Goal: Communication & Community: Answer question/provide support

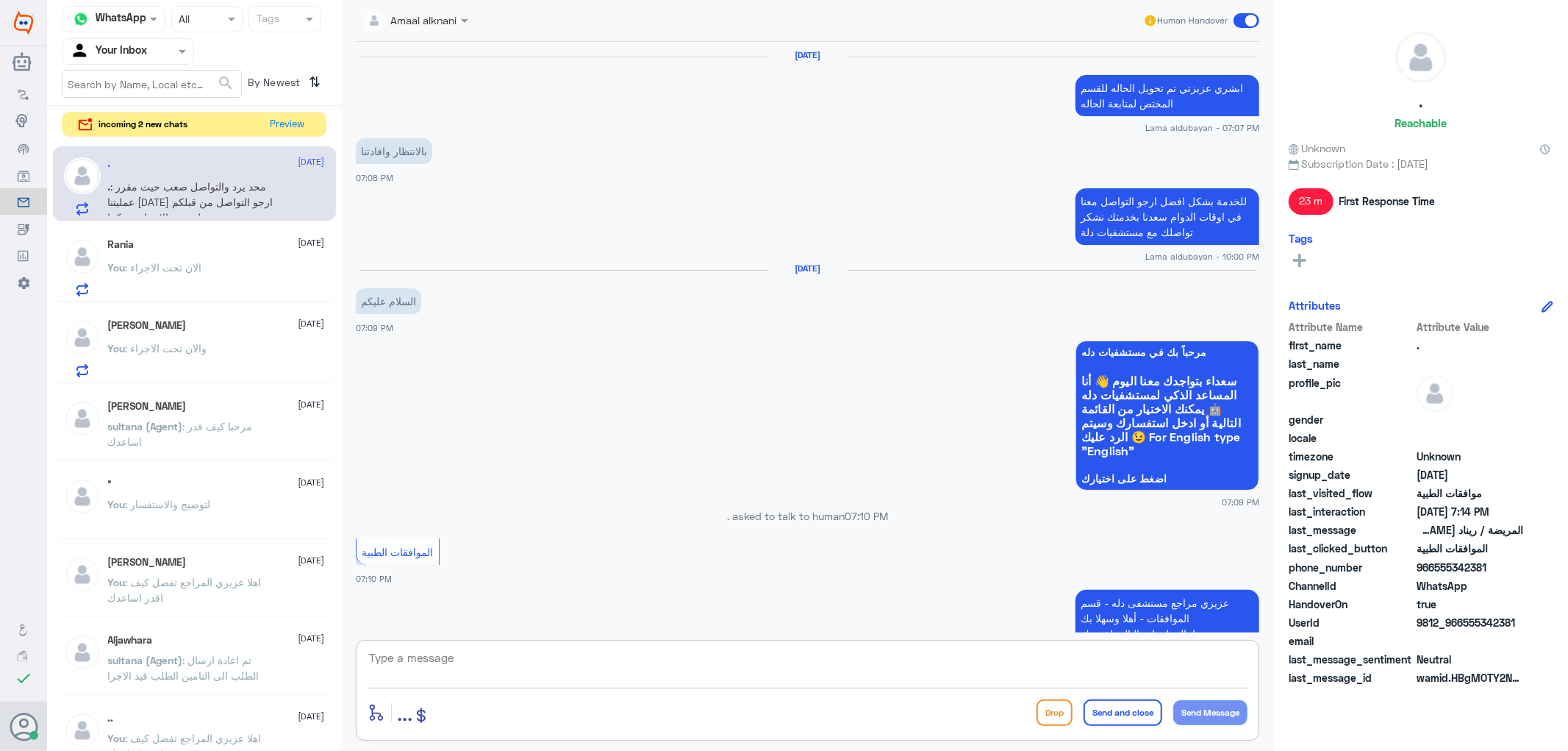
scroll to position [1450, 0]
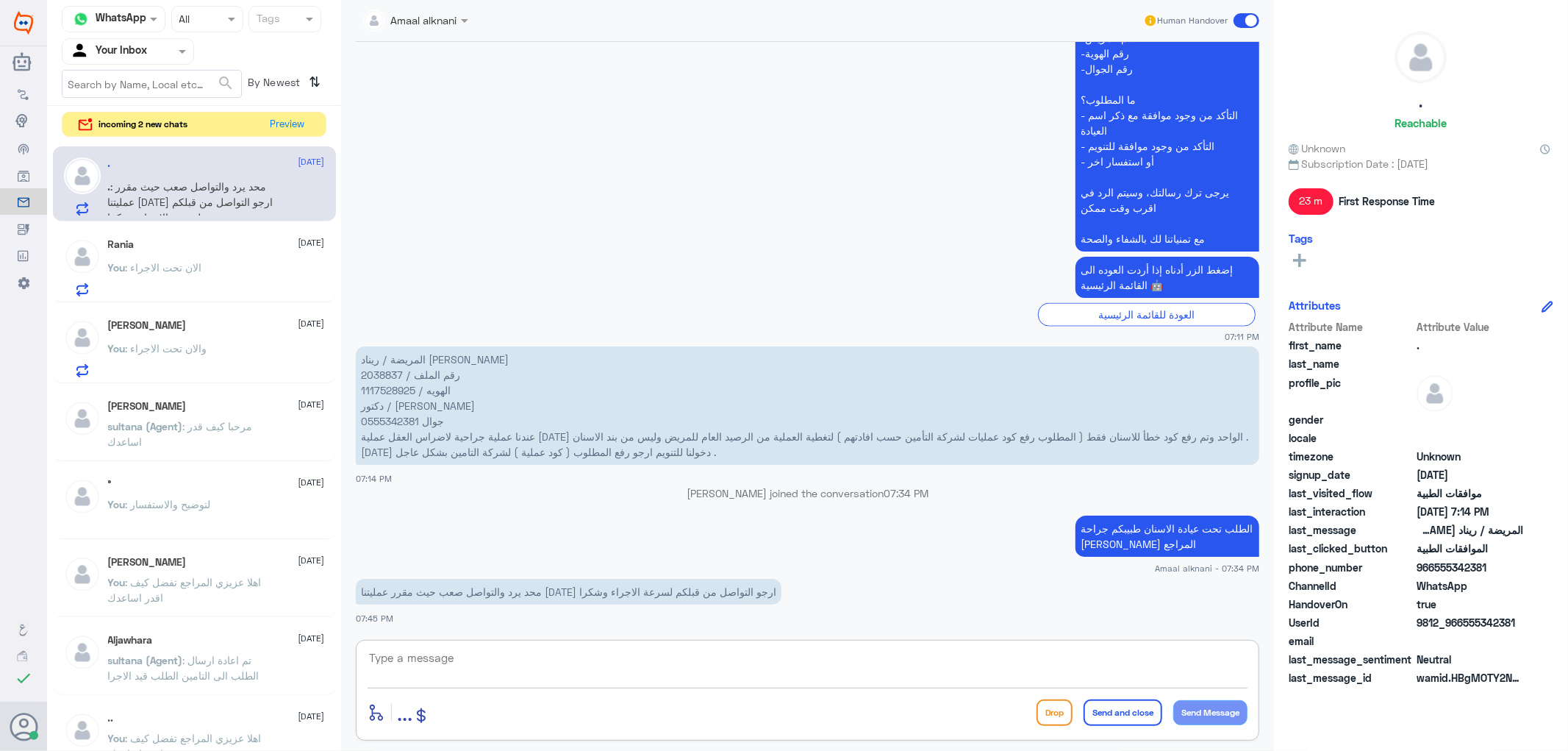
click at [492, 658] on textarea at bounding box center [807, 666] width 880 height 36
click at [448, 655] on textarea at bounding box center [807, 666] width 880 height 36
type textarea "خلع الاسنان يكون تحت لمت وعيادة الاسنان"
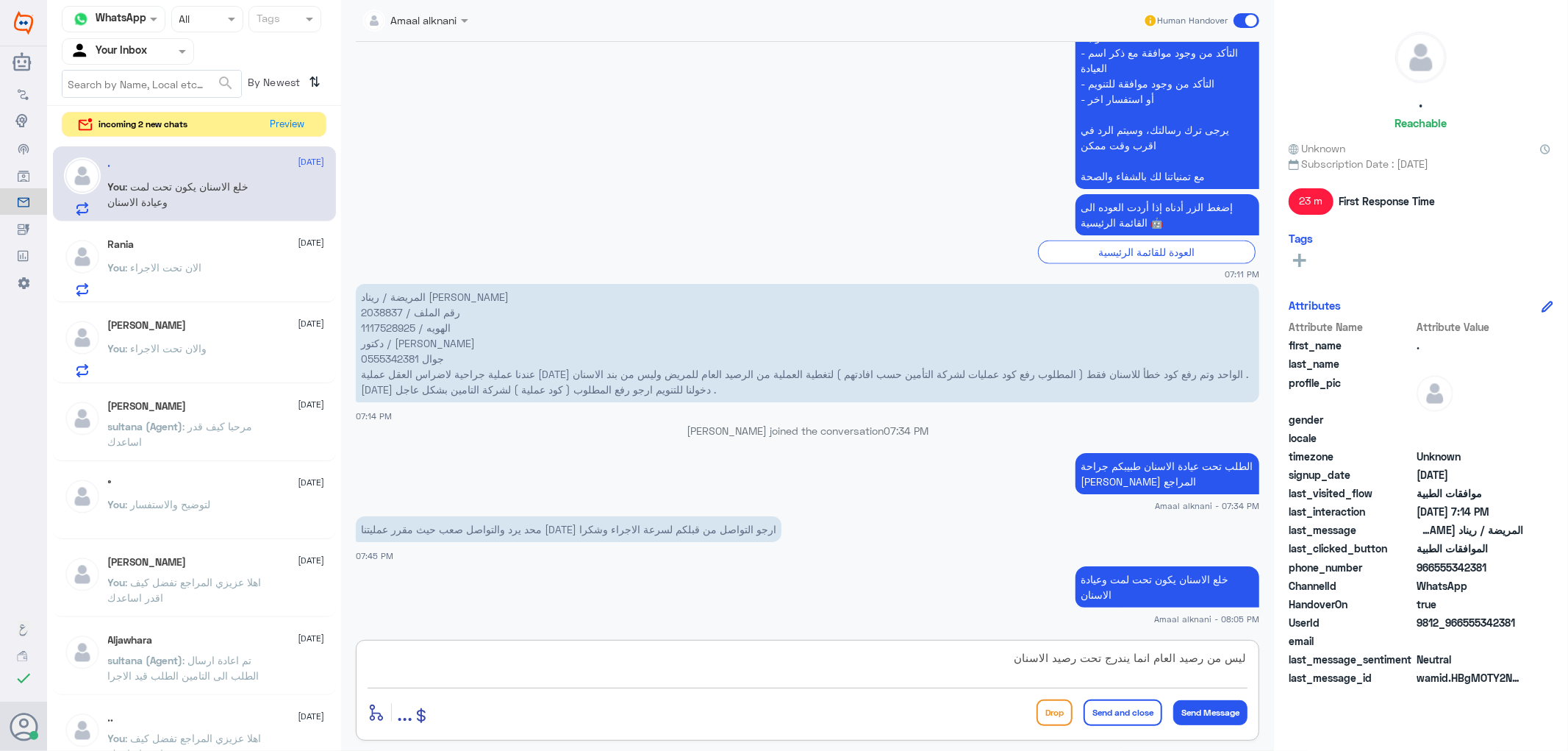
type textarea "ليس من رصيد العام انما يندرج تحت رصيد الاسنان"
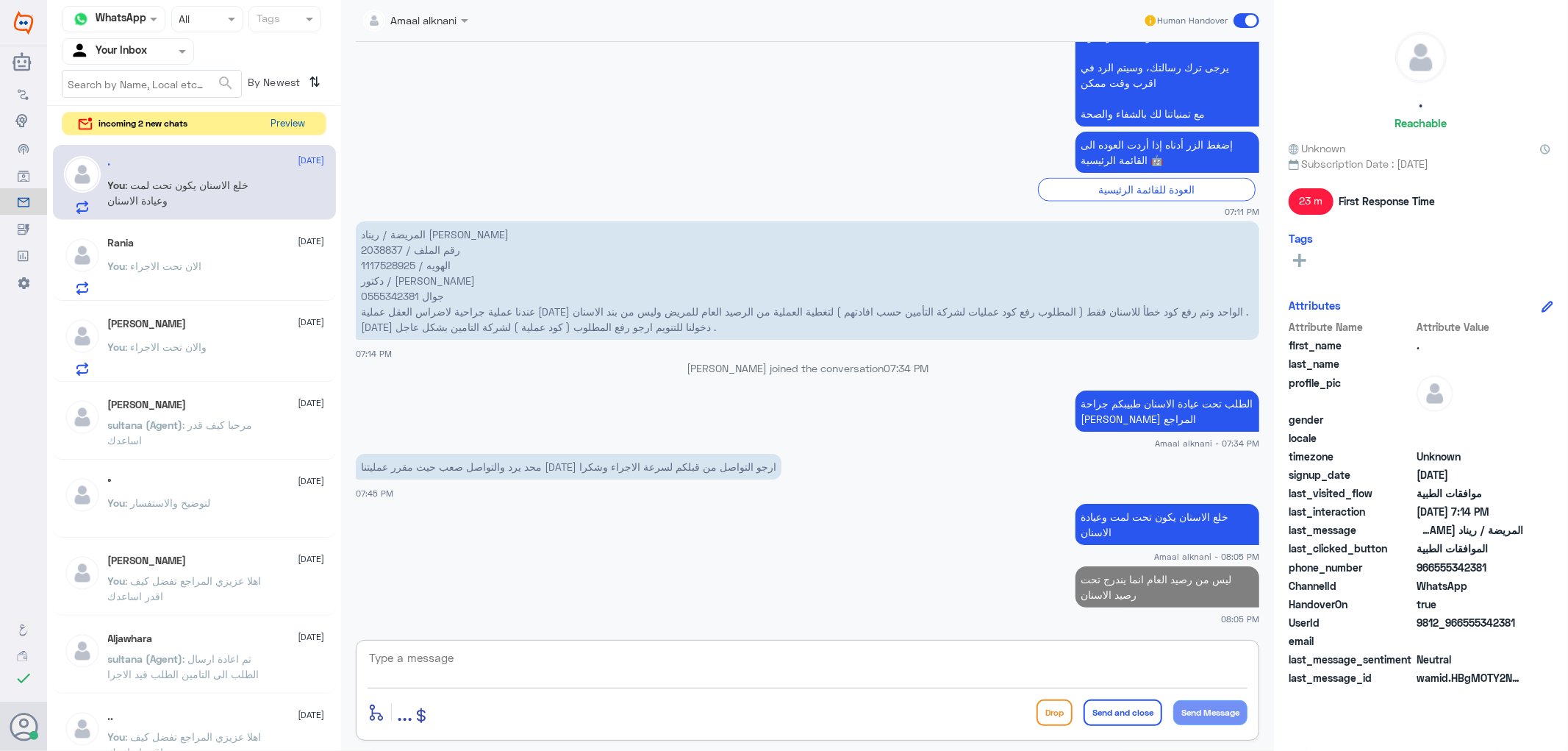
click at [304, 119] on button "Preview" at bounding box center [288, 123] width 46 height 23
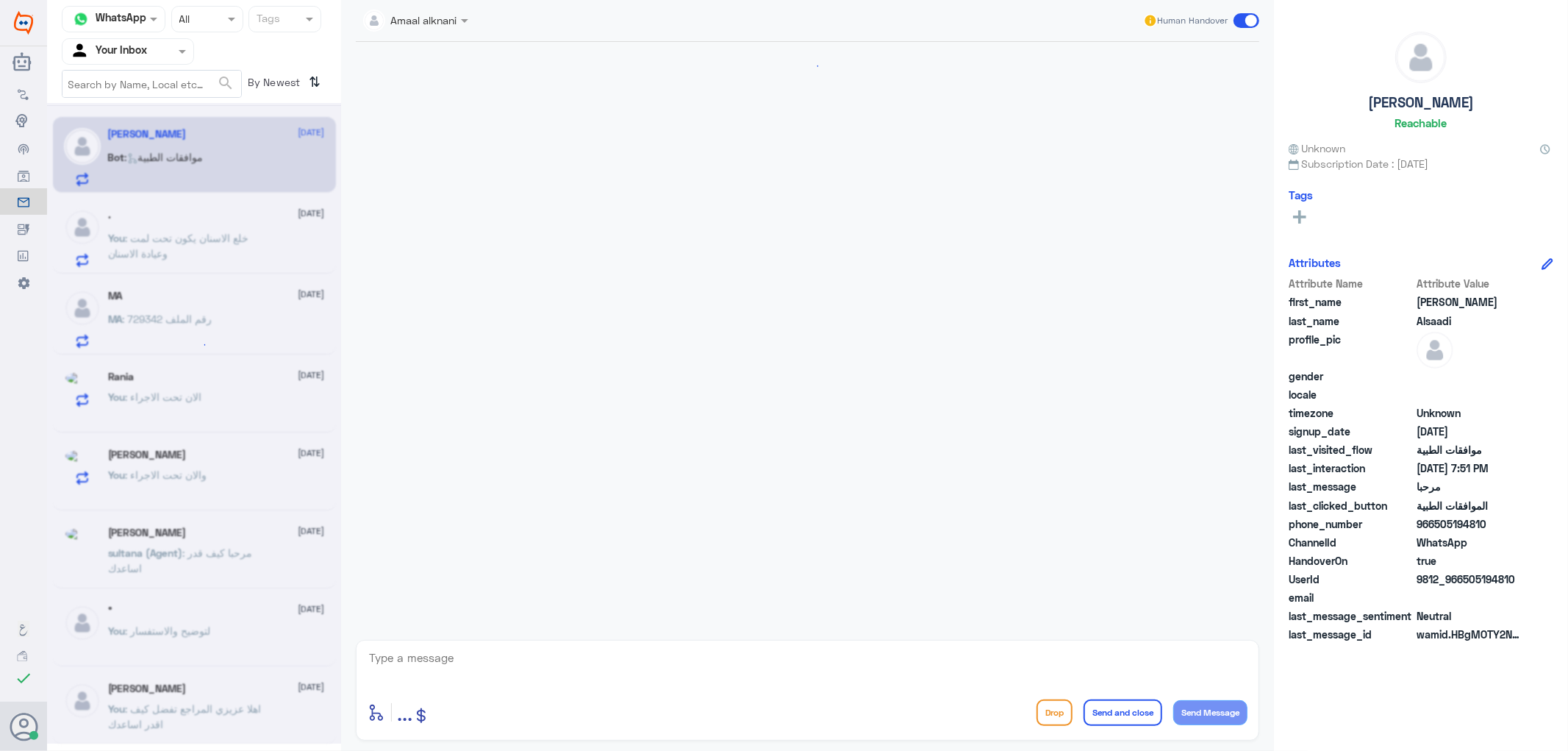
scroll to position [1019, 0]
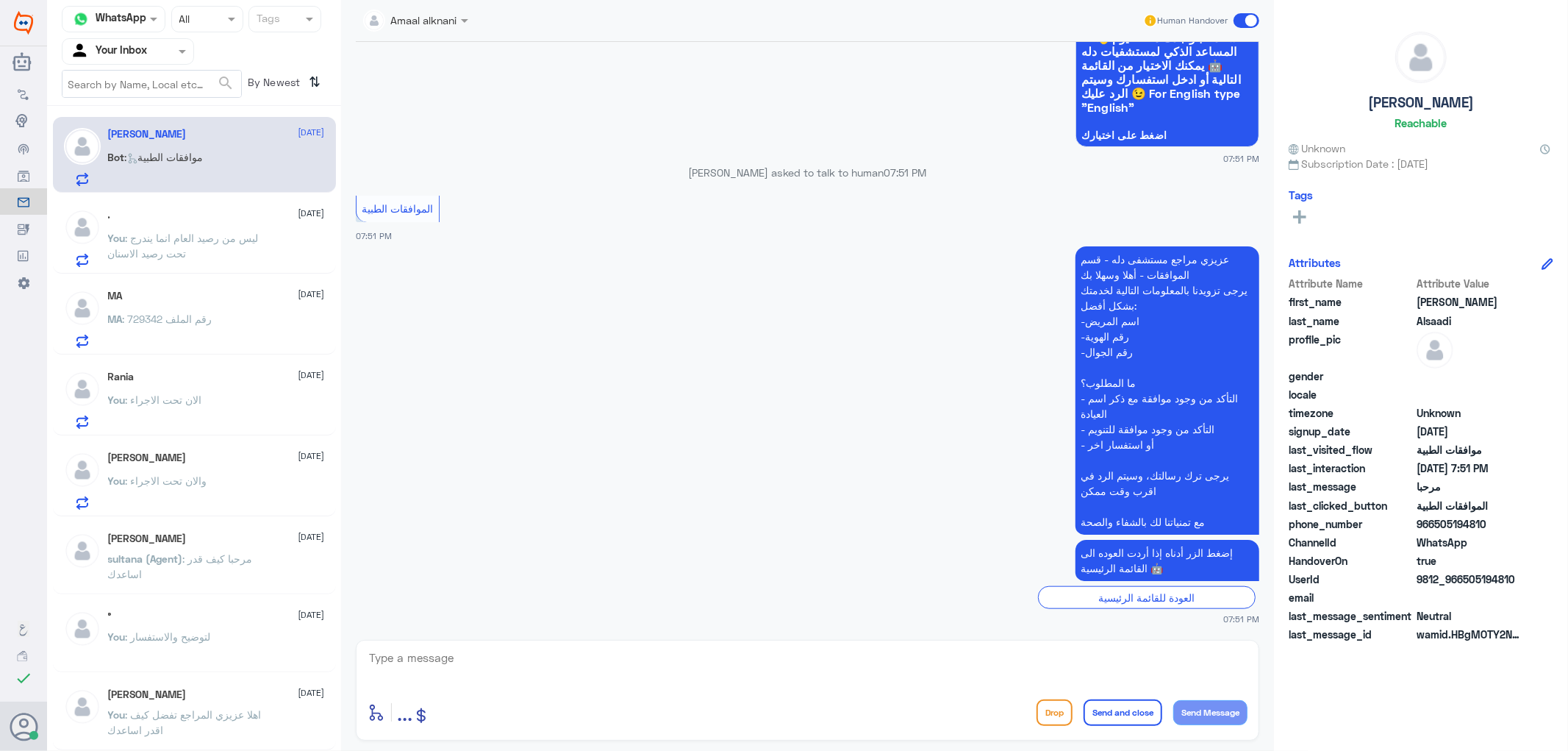
click at [486, 658] on textarea at bounding box center [807, 666] width 880 height 36
type textarea "تفضل كيف اقدر اساعدك"
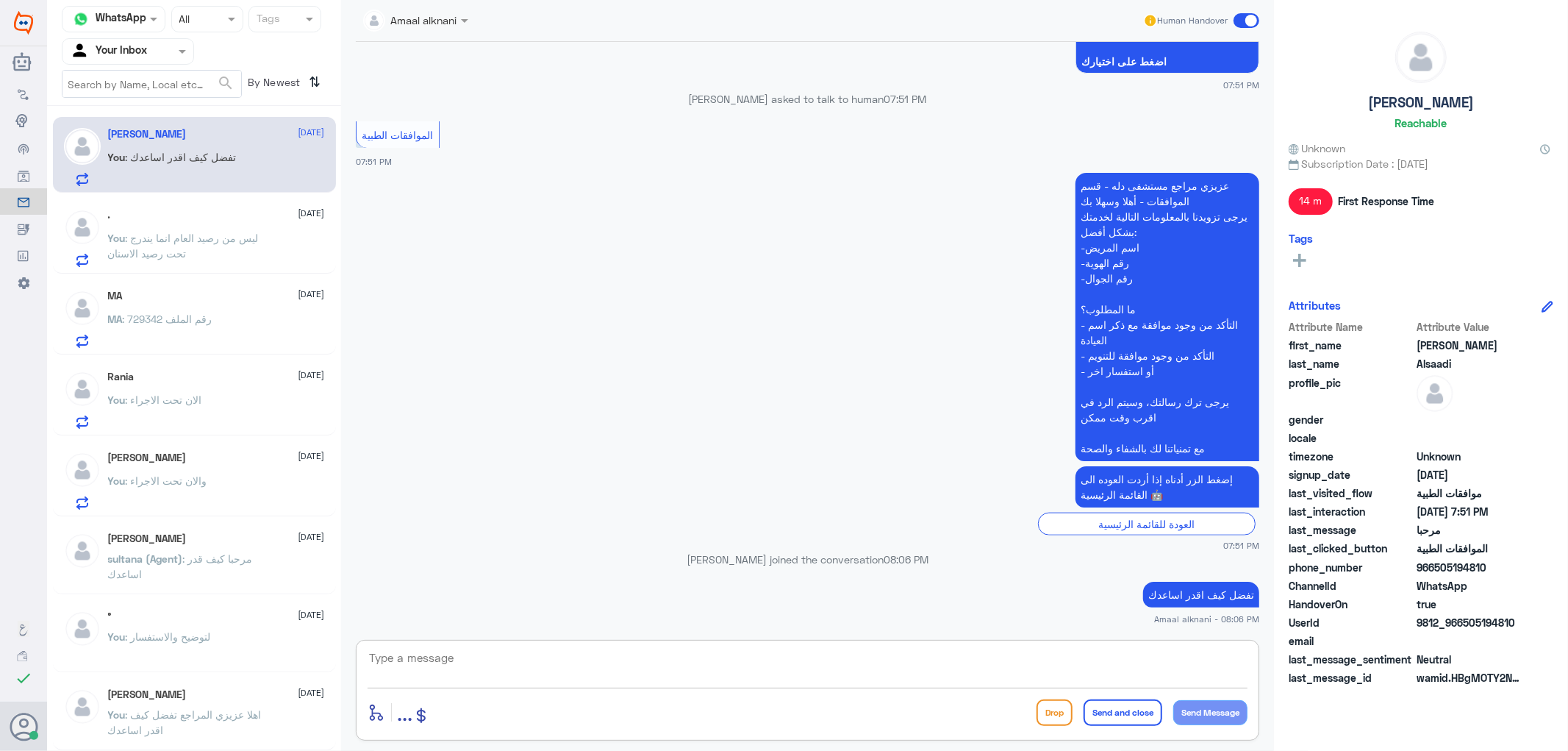
click at [192, 248] on p "You : ليس من رصيد العام انما يندرج تحت رصيد الاسنان" at bounding box center [190, 249] width 165 height 37
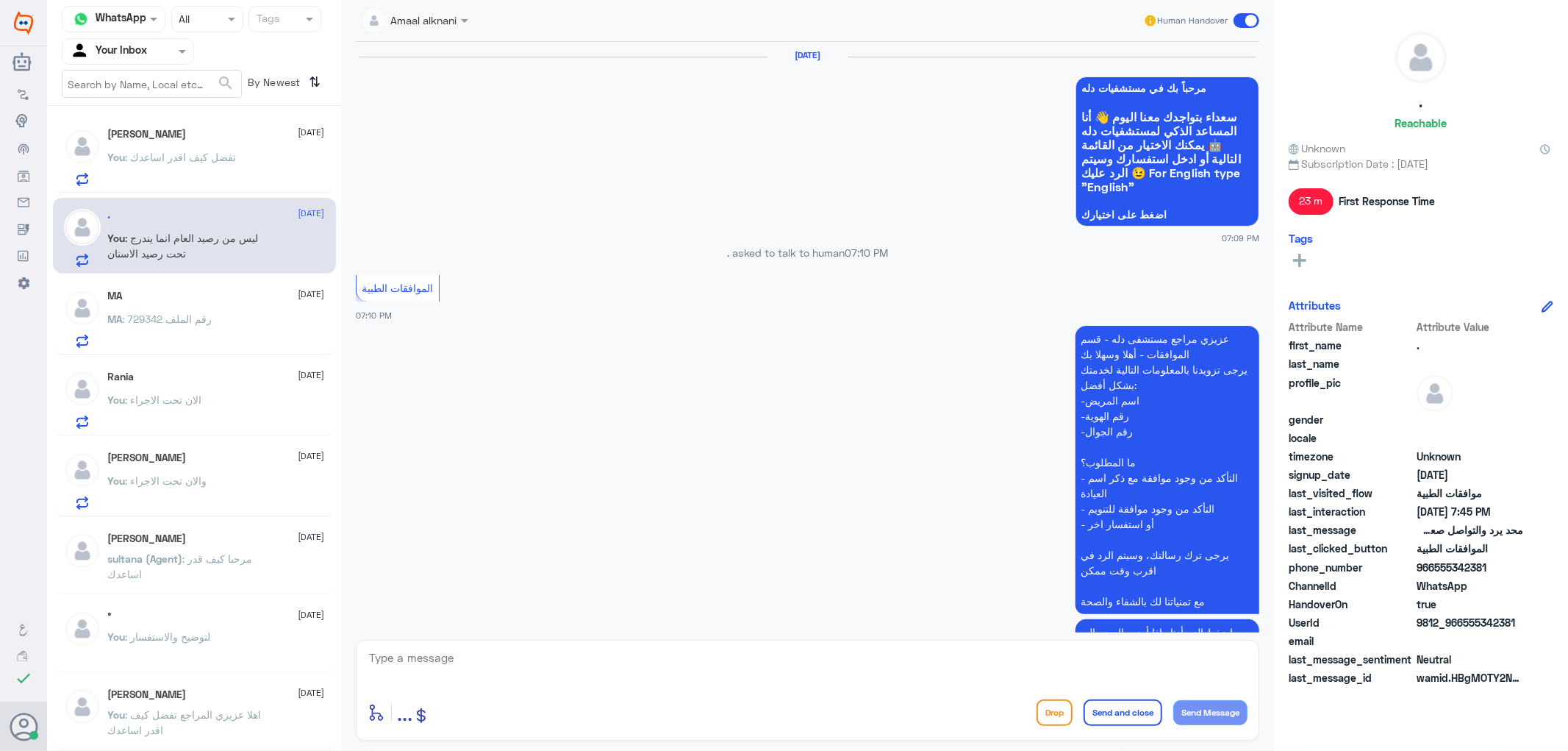
scroll to position [1312, 0]
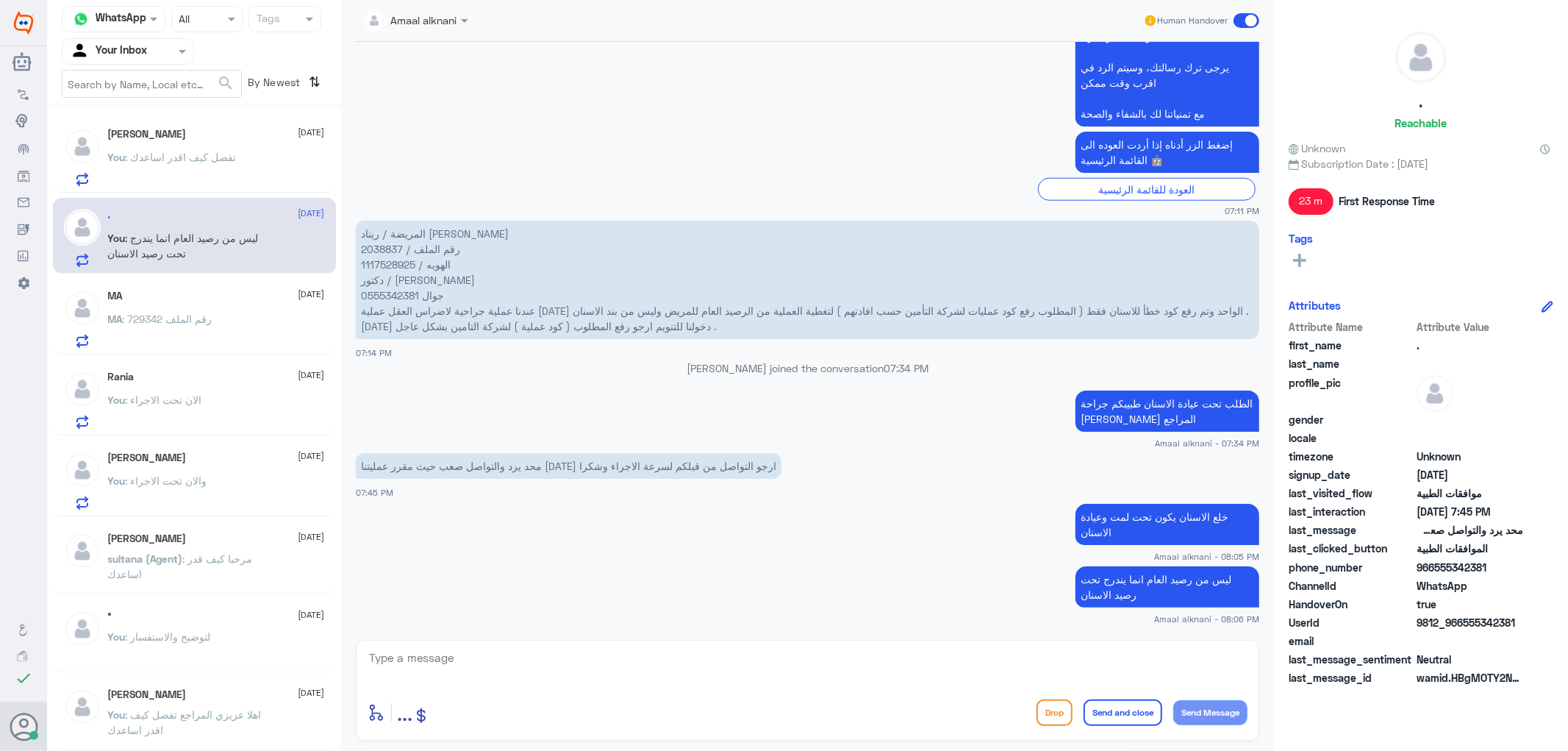
click at [176, 318] on span ": ‏رقم الملف 729342" at bounding box center [167, 318] width 90 height 13
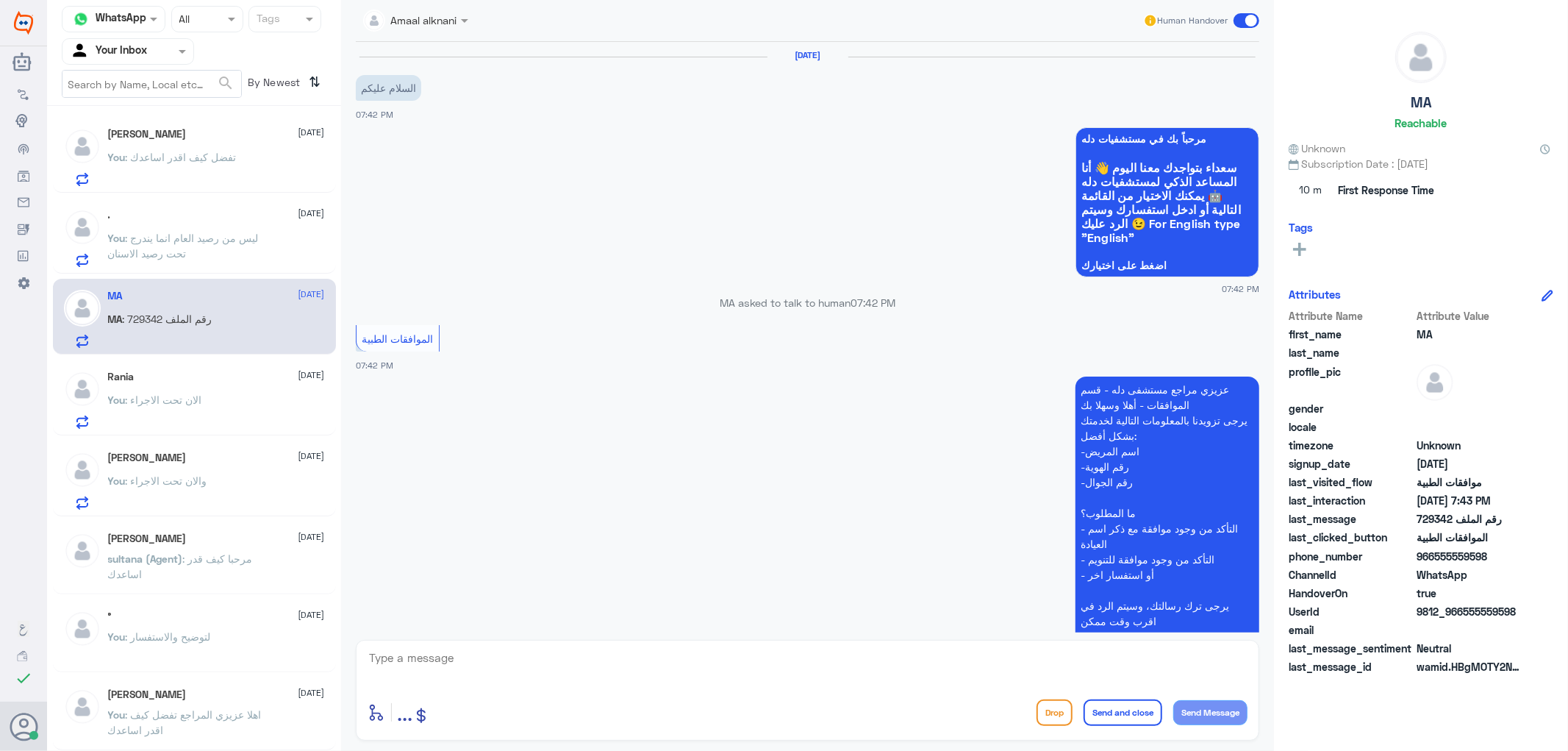
scroll to position [339, 0]
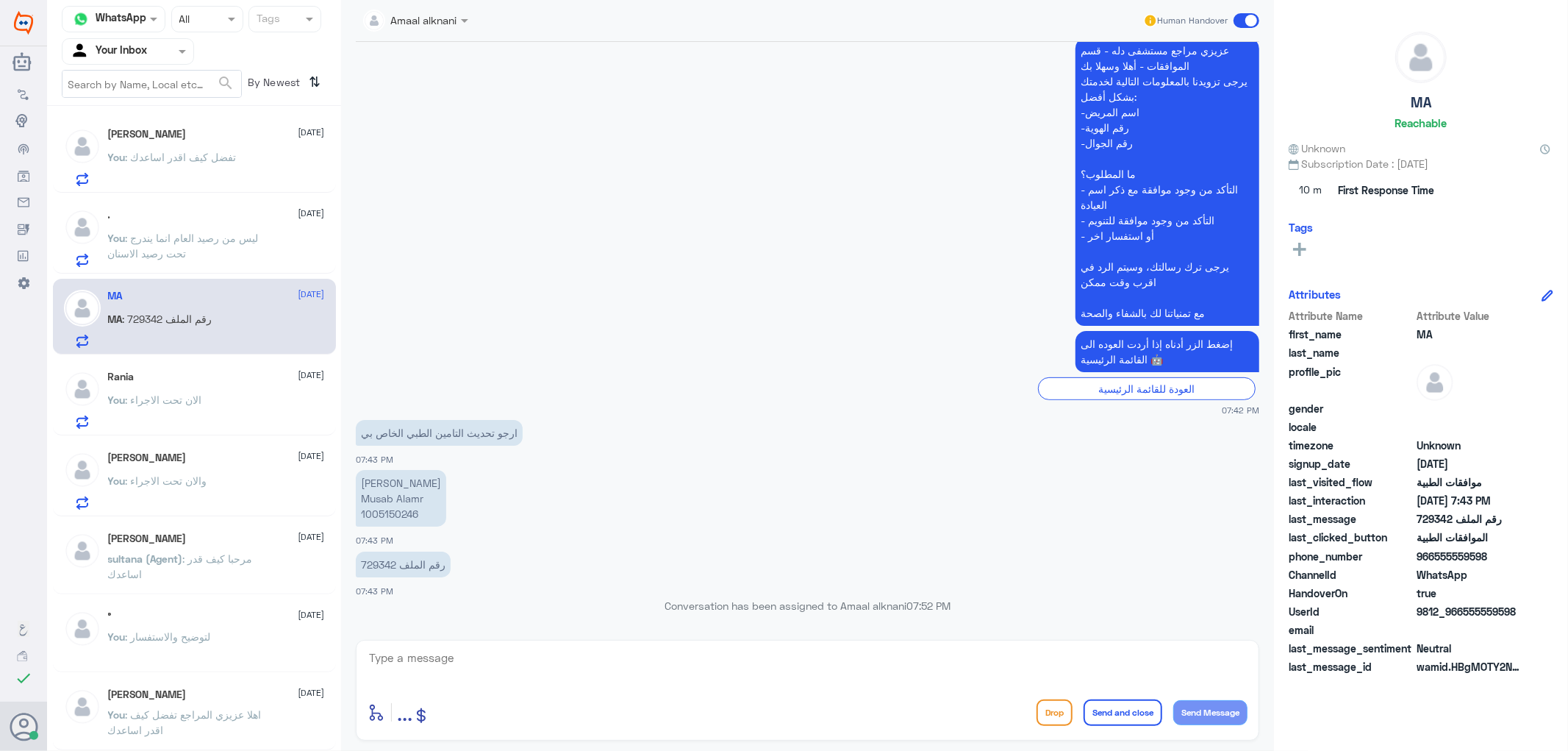
click at [371, 566] on p "‏رقم الملف 729342" at bounding box center [403, 564] width 95 height 25
copy p "729342"
click at [509, 658] on textarea at bounding box center [807, 666] width 880 height 36
type textarea "عفوا عزيزي المراجع - الرجاء عند زيارة المستشفى يمكنكم التحديث عند استقبال العيا…"
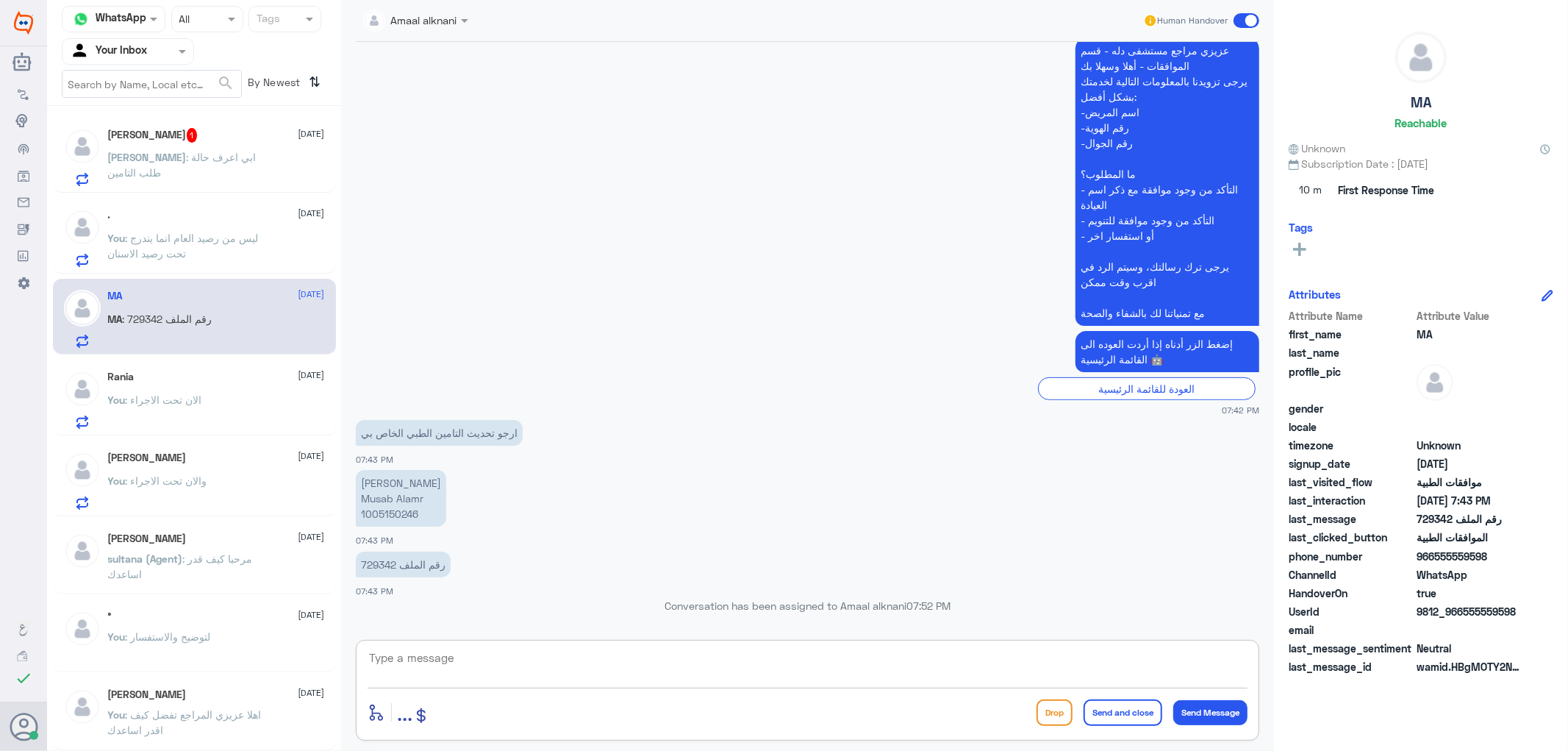
scroll to position [417, 0]
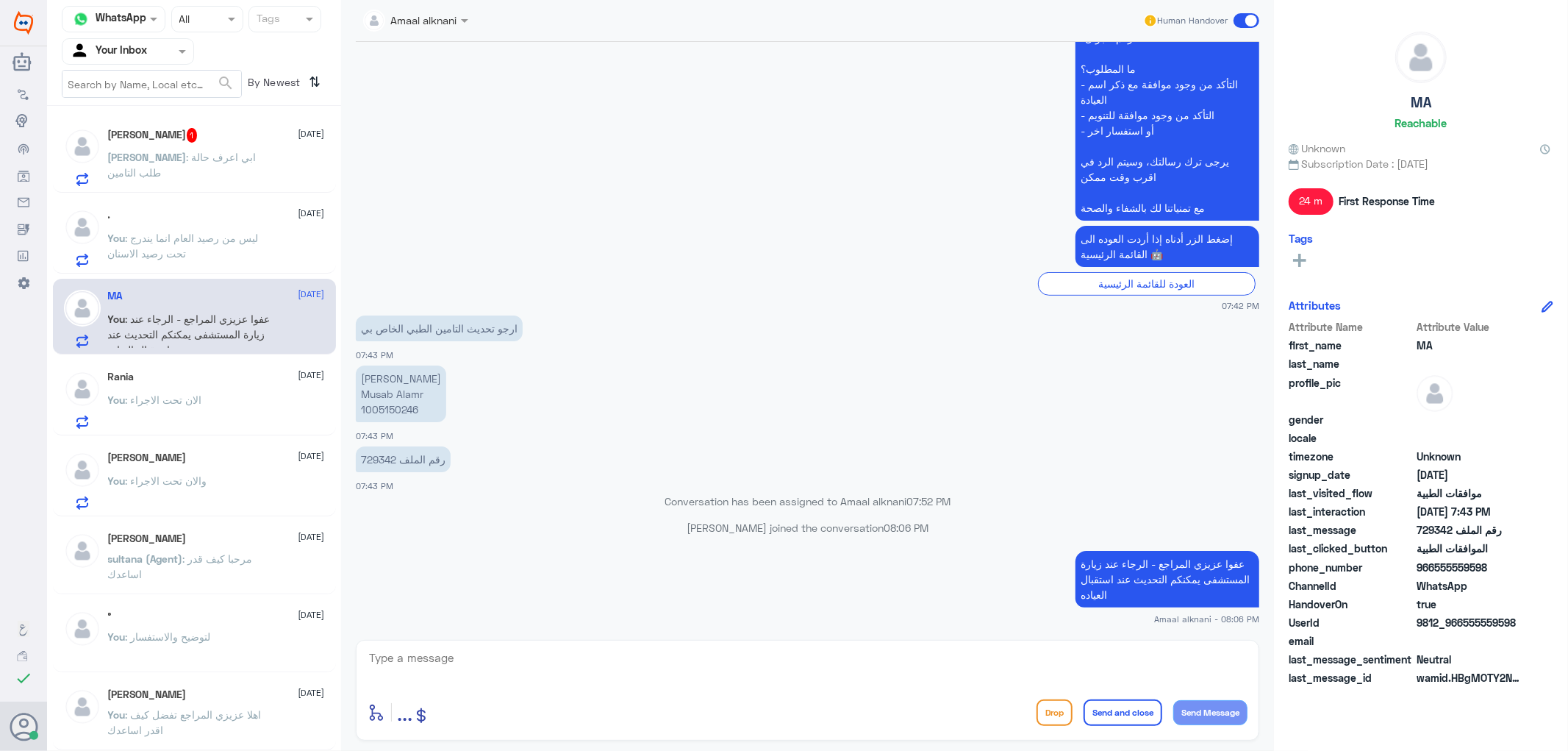
click at [238, 158] on span ": ابي اعرف حالة طلب التامين" at bounding box center [182, 164] width 149 height 28
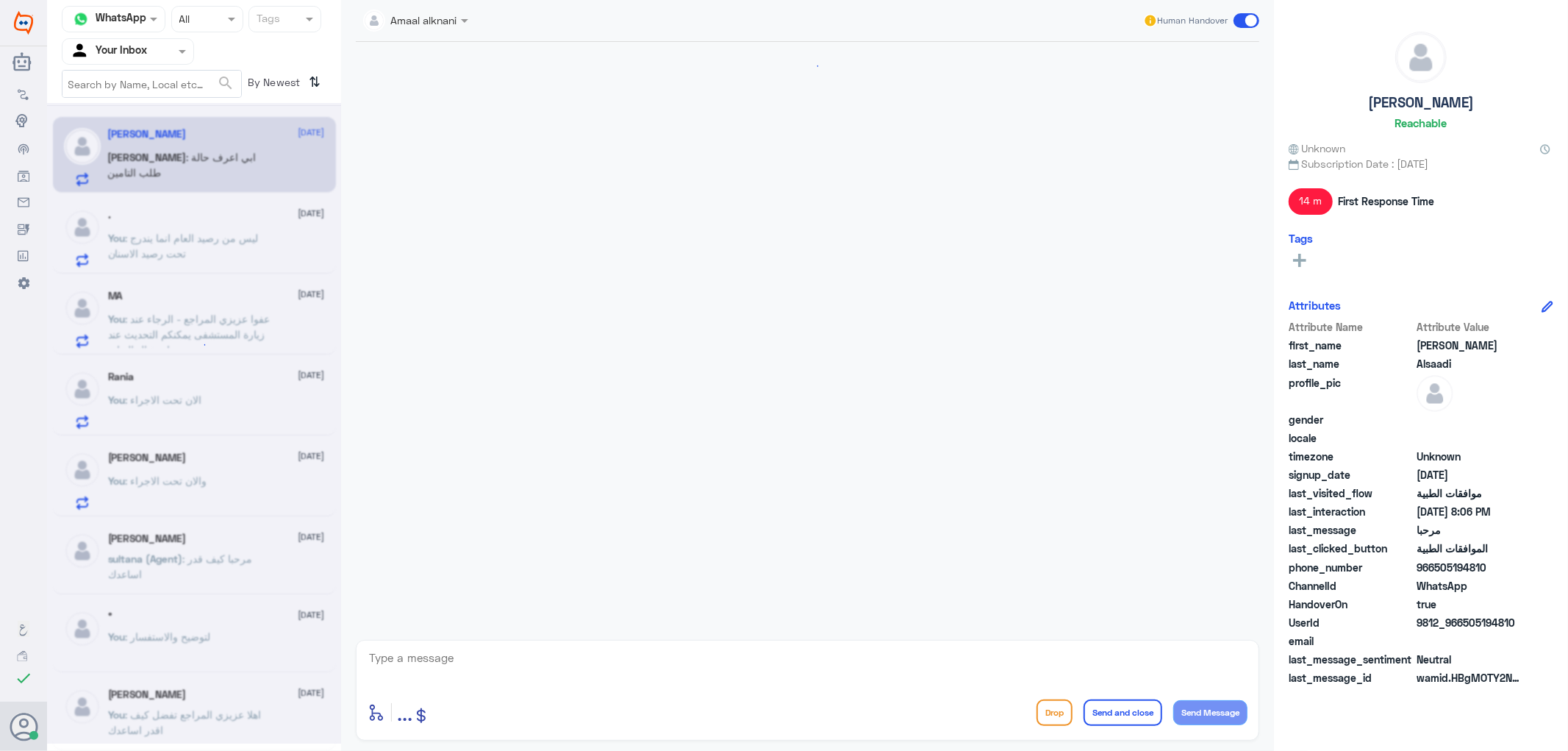
scroll to position [815, 0]
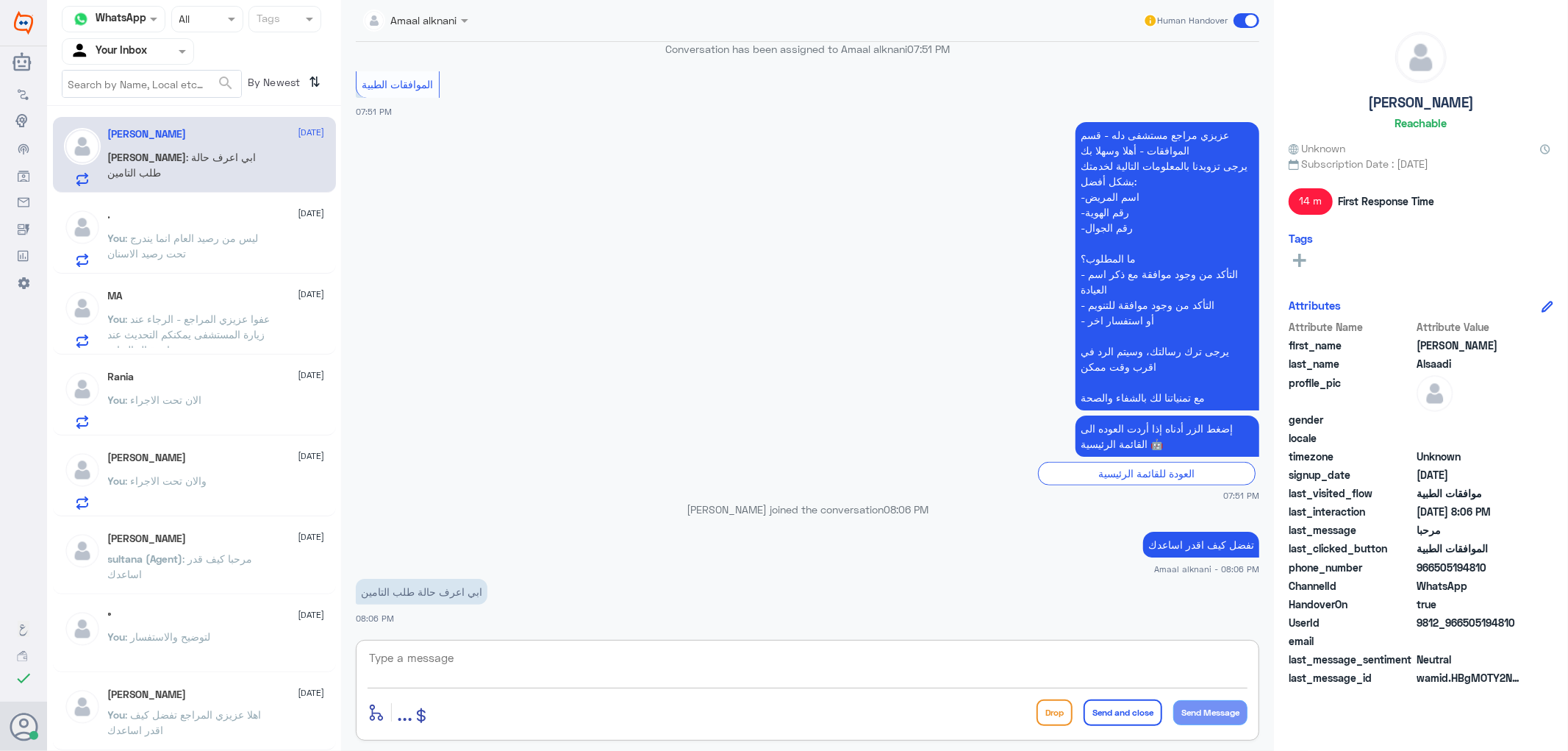
click at [532, 676] on textarea at bounding box center [807, 666] width 880 height 36
click at [481, 672] on textarea at bounding box center [807, 666] width 880 height 36
type textarea "تزودني برقم الهوية او الملف اذا سمحت"
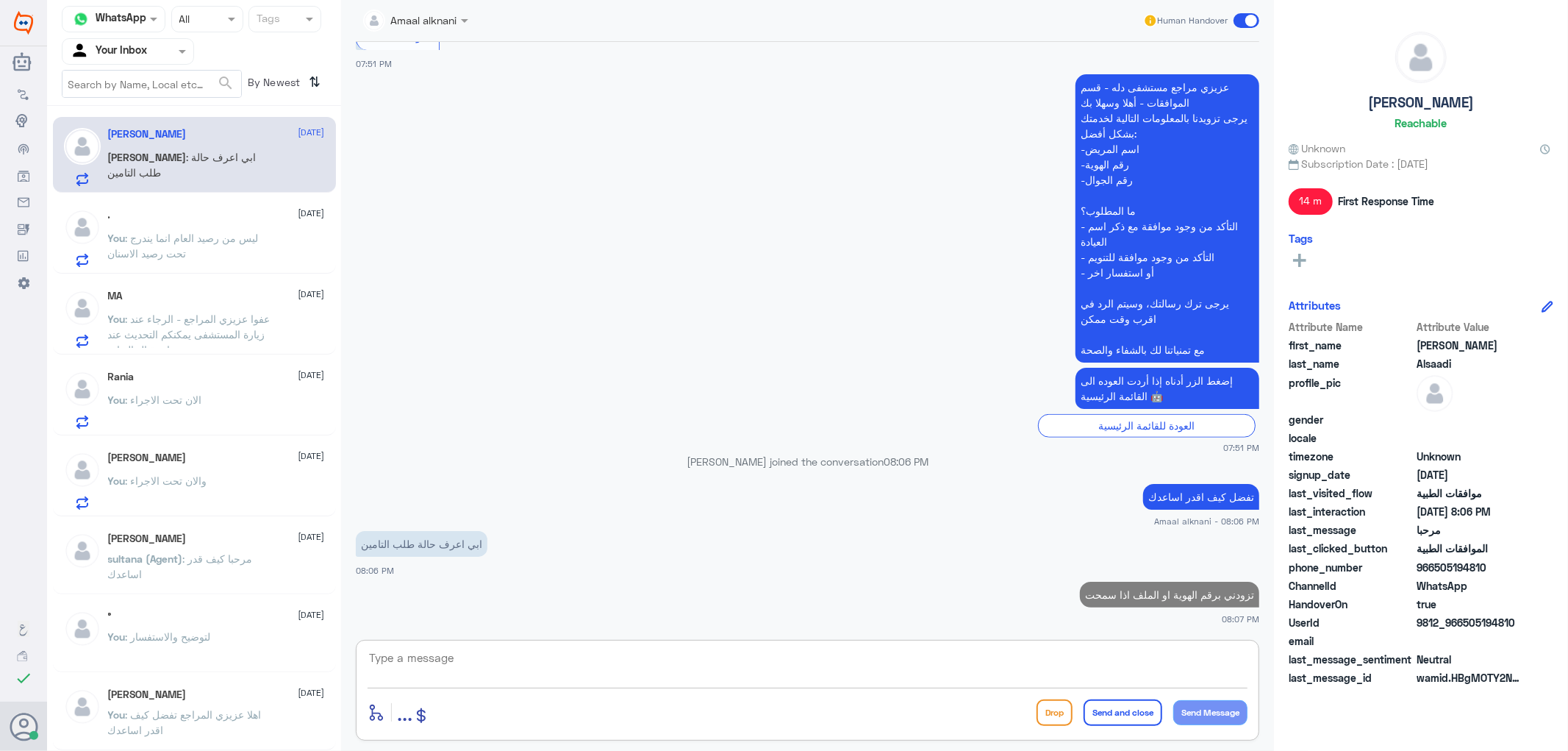
click at [148, 417] on p "You : الان تحت الاجراء" at bounding box center [155, 410] width 94 height 37
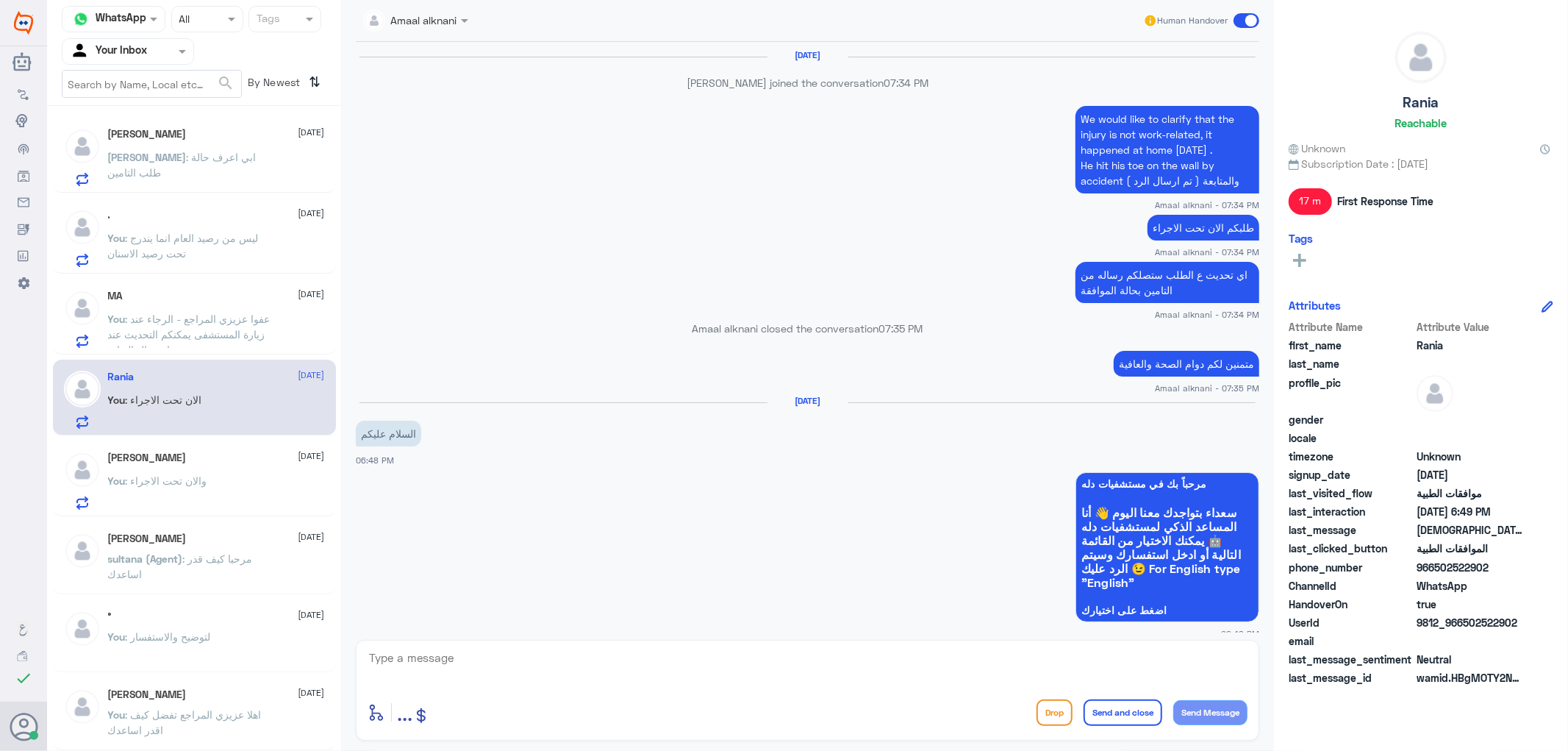
scroll to position [1030, 0]
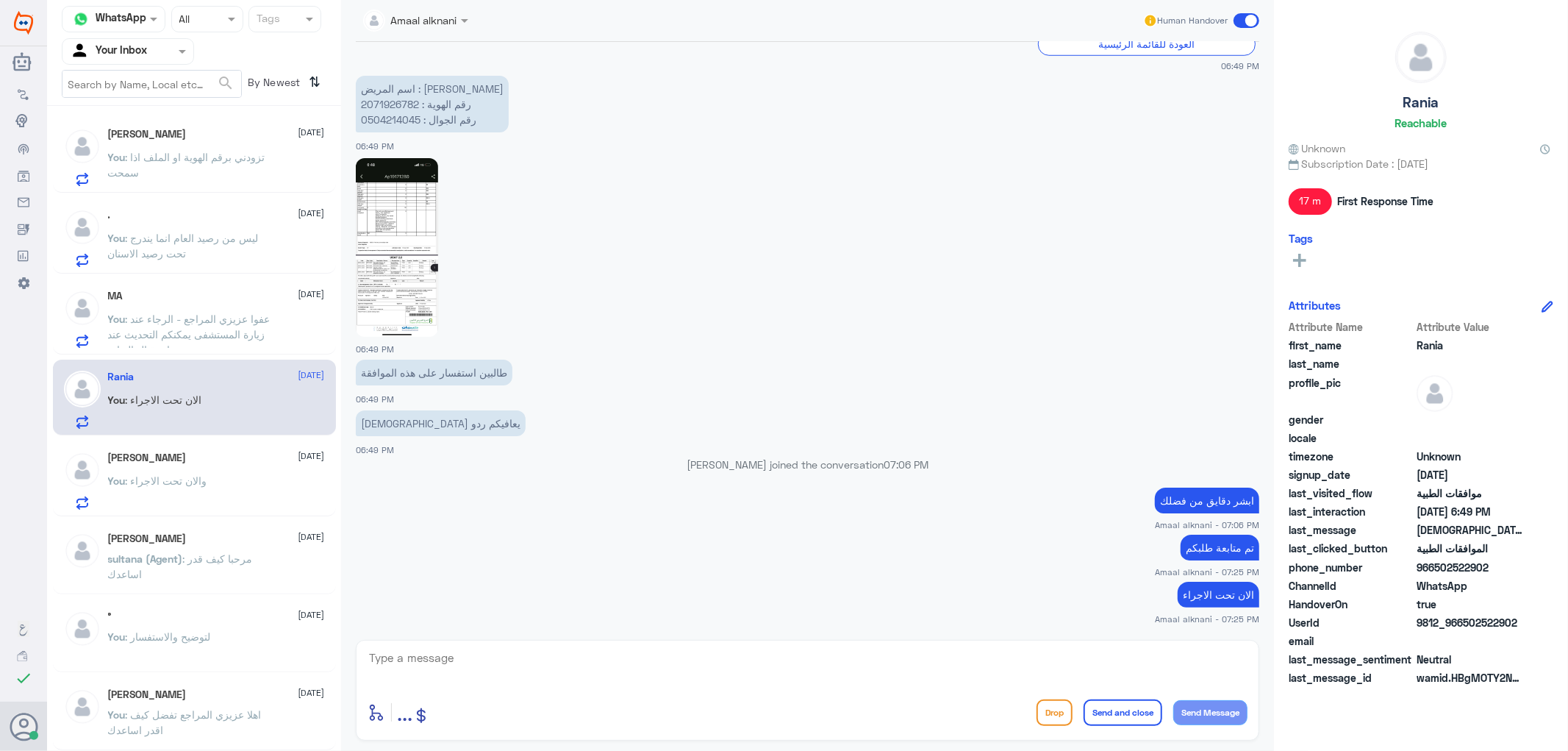
click at [393, 115] on p "اسم المريض : [PERSON_NAME] رقم الهوية : 2071926782 رقم الجوال : 0504214045" at bounding box center [433, 104] width 153 height 57
copy p "0504214045"
click at [517, 652] on textarea at bounding box center [807, 666] width 880 height 36
click at [222, 230] on div "[PERSON_NAME] 1 [DATE] [PERSON_NAME] : 1038246425" at bounding box center [216, 237] width 217 height 58
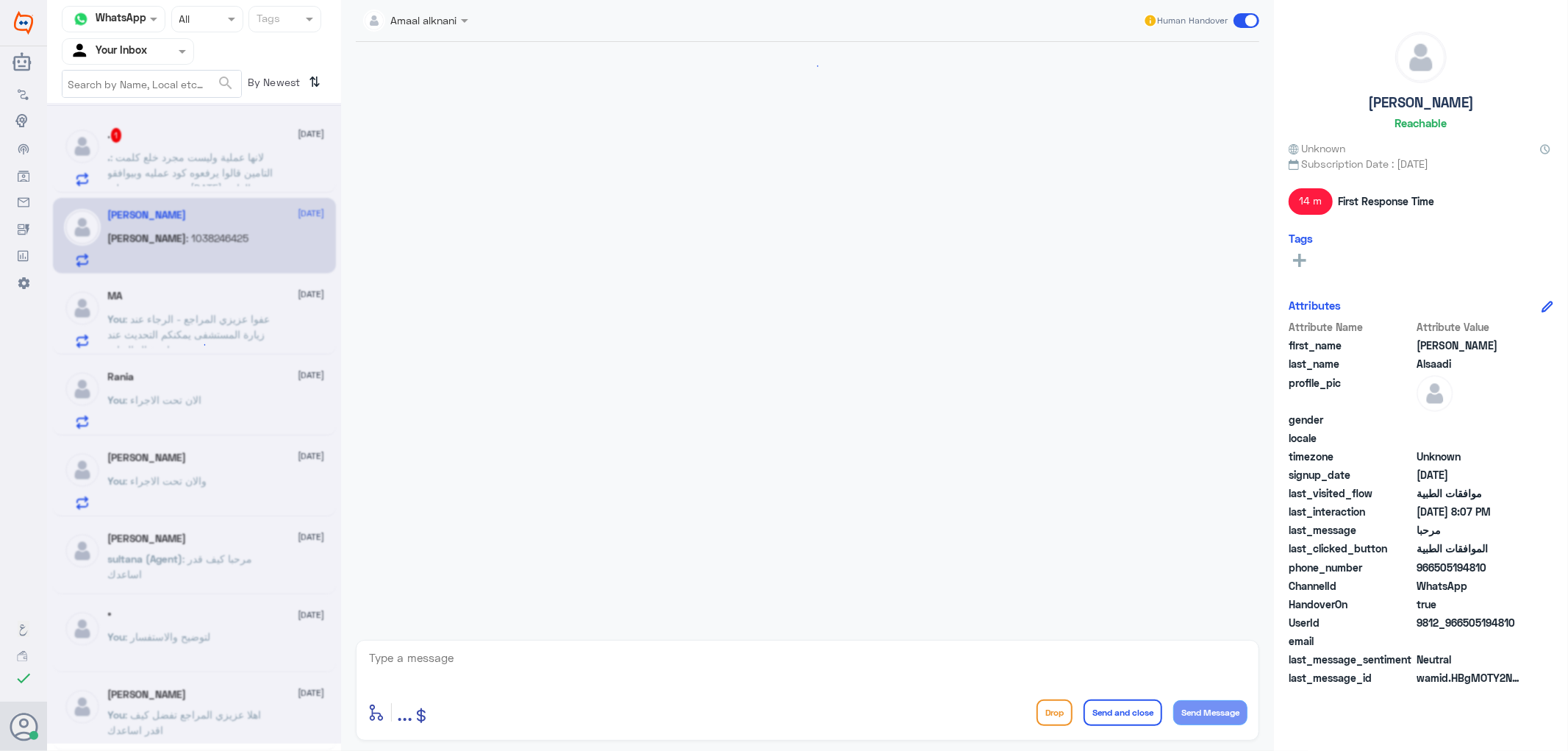
scroll to position [815, 0]
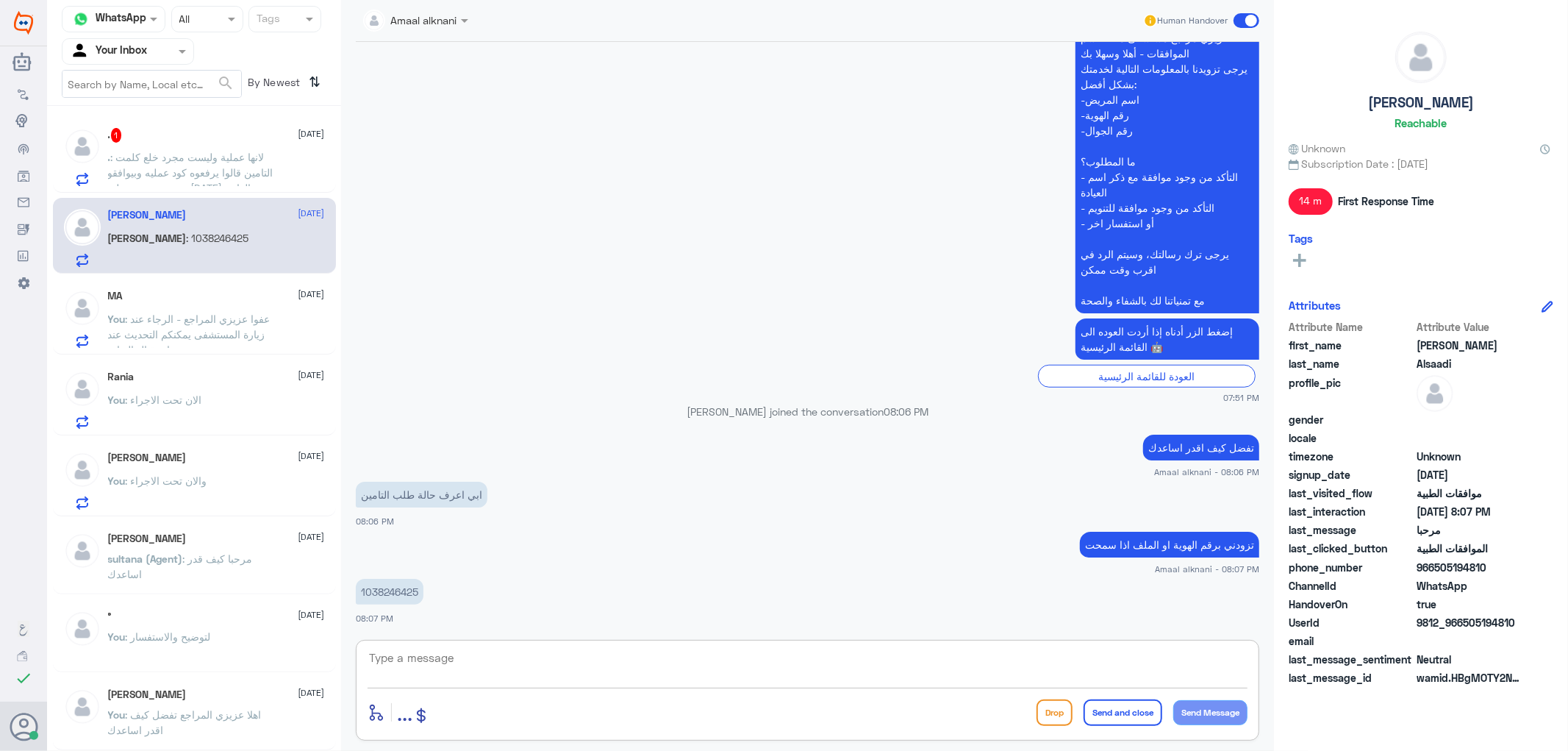
click at [538, 653] on textarea at bounding box center [807, 666] width 880 height 36
click at [364, 580] on p "1038246425" at bounding box center [390, 591] width 68 height 25
copy p "1038246425"
click at [592, 664] on textarea at bounding box center [807, 666] width 880 height 36
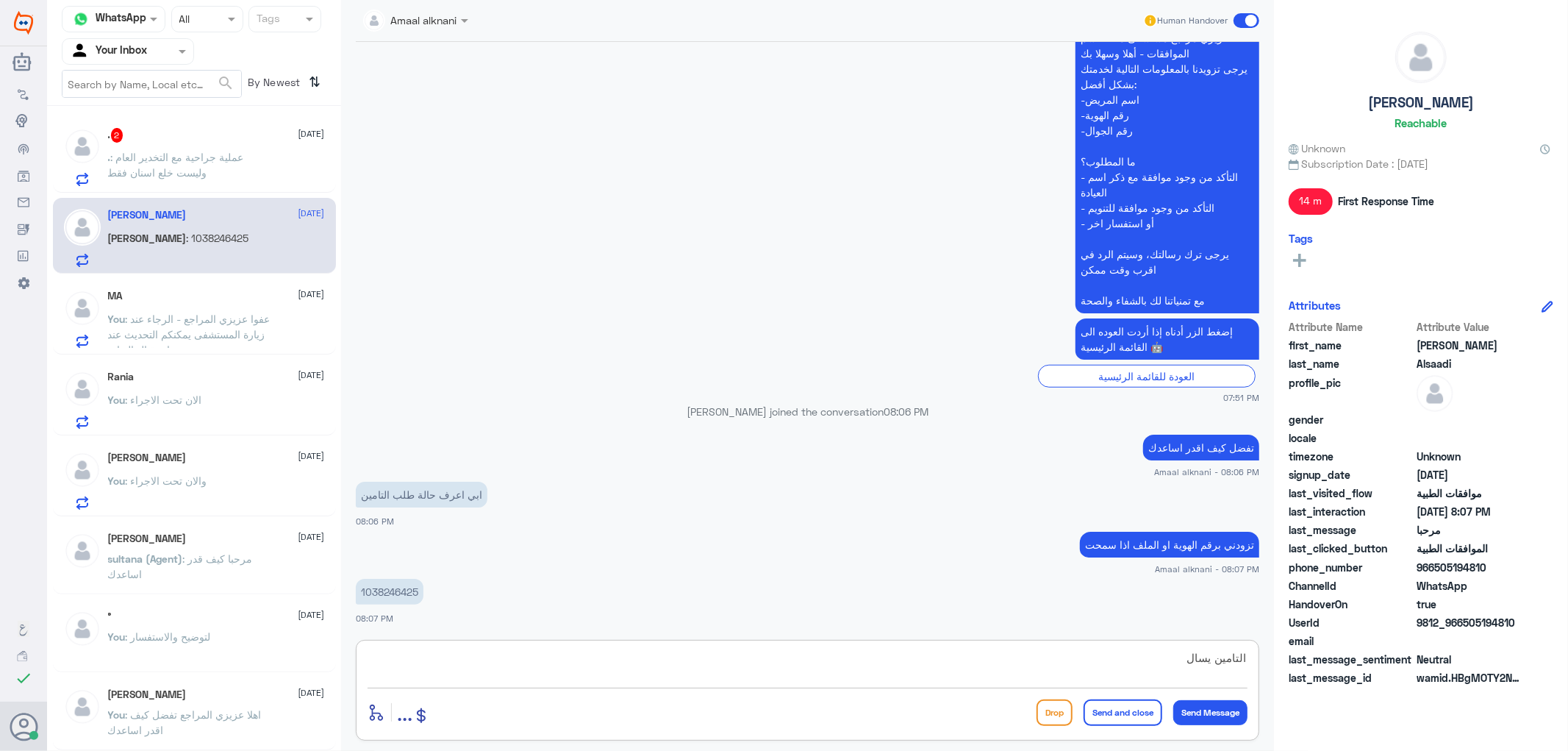
type textarea "التامين يسال"
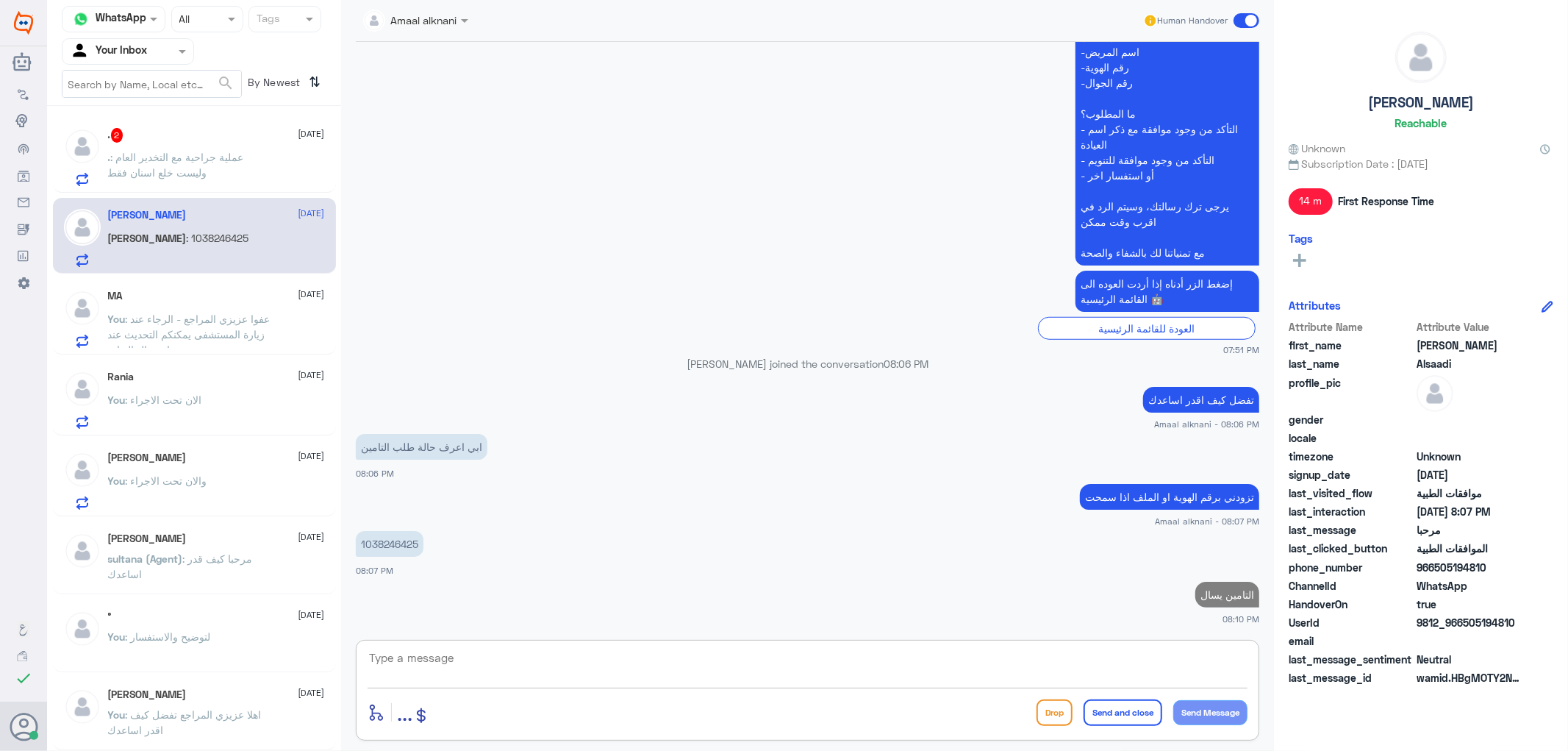
paste textarea "يرجى التحديث إذا تم تشخيصك مسبقًا بتمزق الأربطة. (إذا كانت الإجابة بنعم، يرجى ت…"
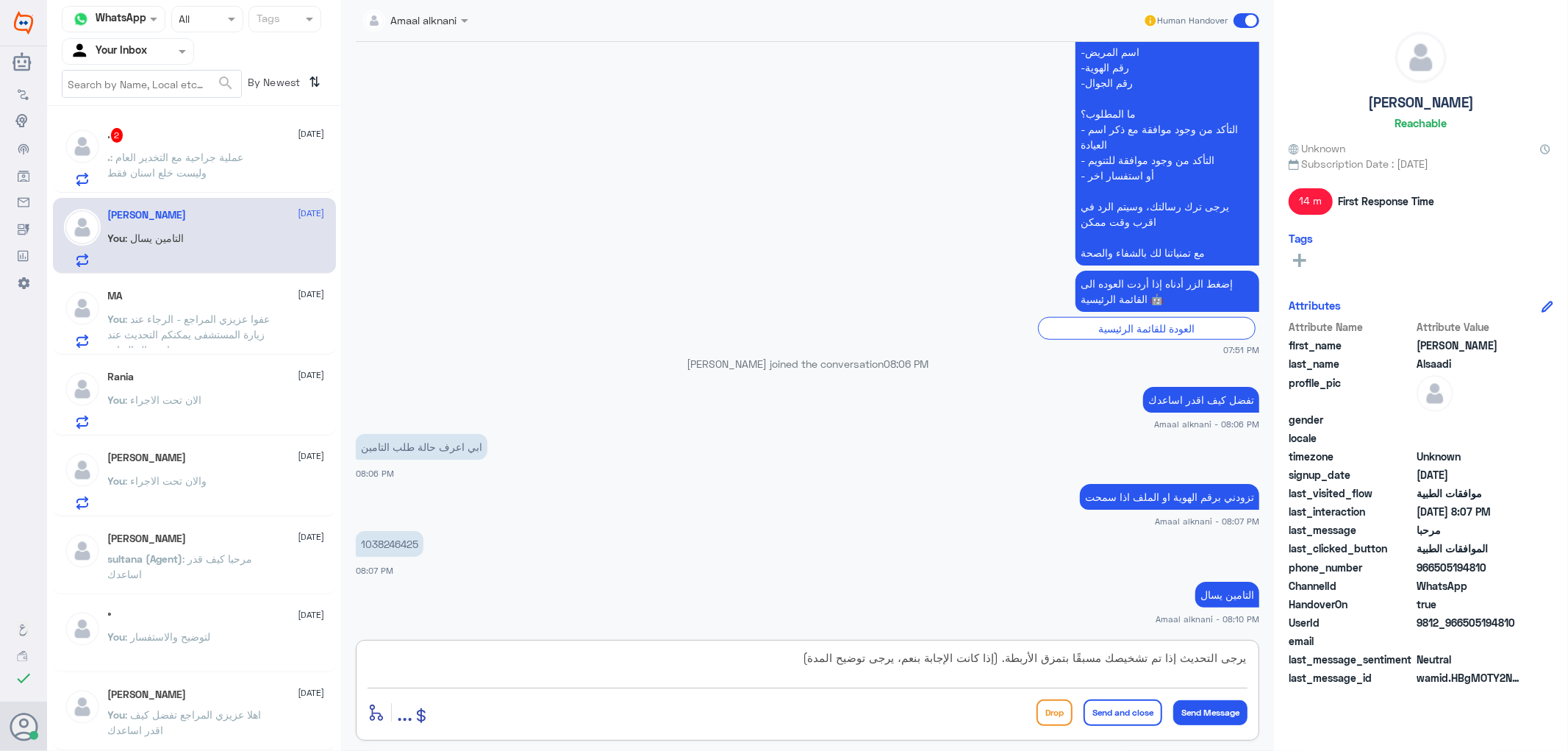
drag, startPoint x: 1186, startPoint y: 660, endPoint x: 1432, endPoint y: 673, distance: 246.3
click at [1432, 673] on div "Channel WhatsApp Status × All Tags Agent Filter Your Inbox search By Newest ⇅ .…" at bounding box center [807, 378] width 1521 height 756
type textarea "إذا تم تشخيصك مسبقًا بتمزق الأربطة. (إذا كانت الإجابة بنعم، يرجى توضيح المدة)"
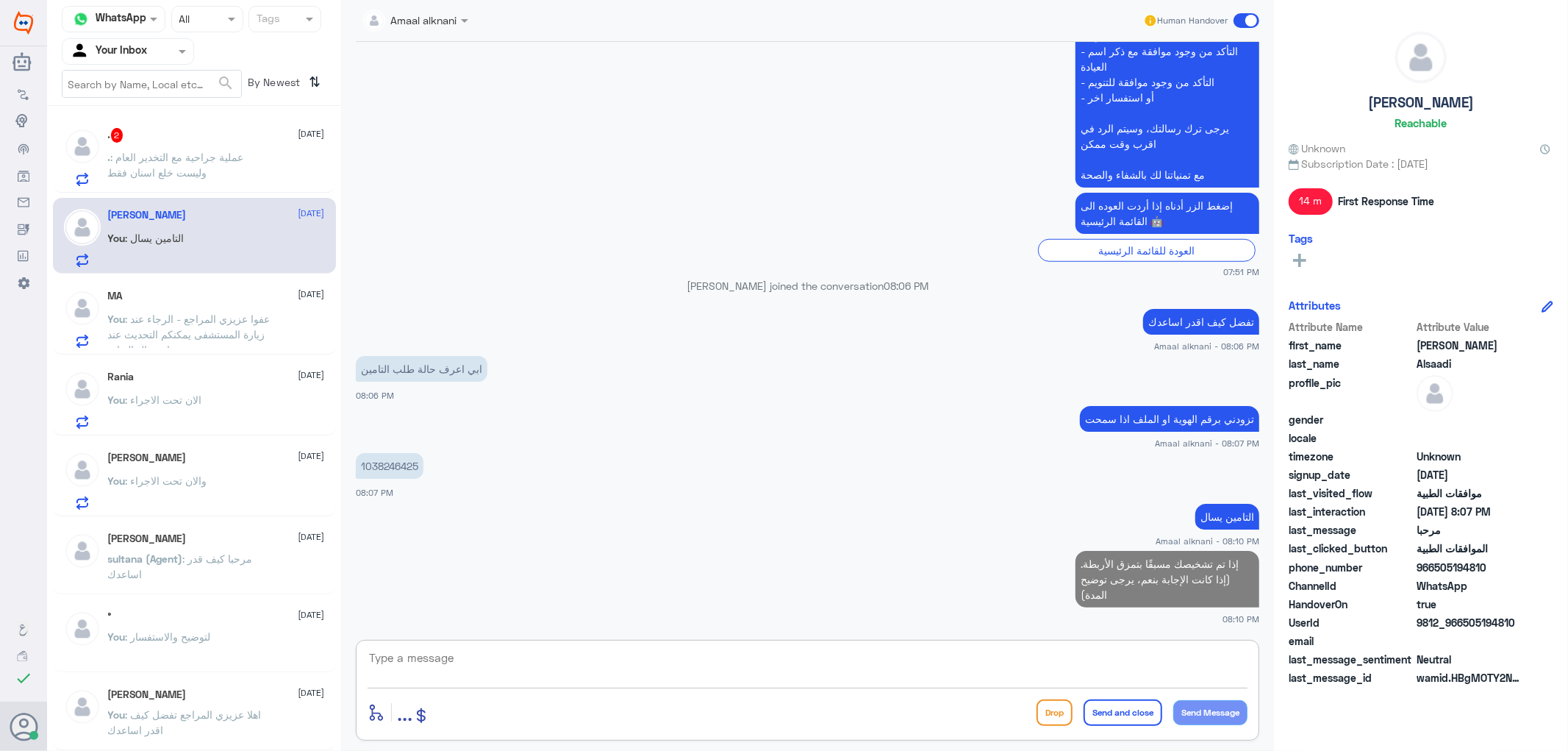
click at [1016, 671] on textarea at bounding box center [807, 666] width 880 height 36
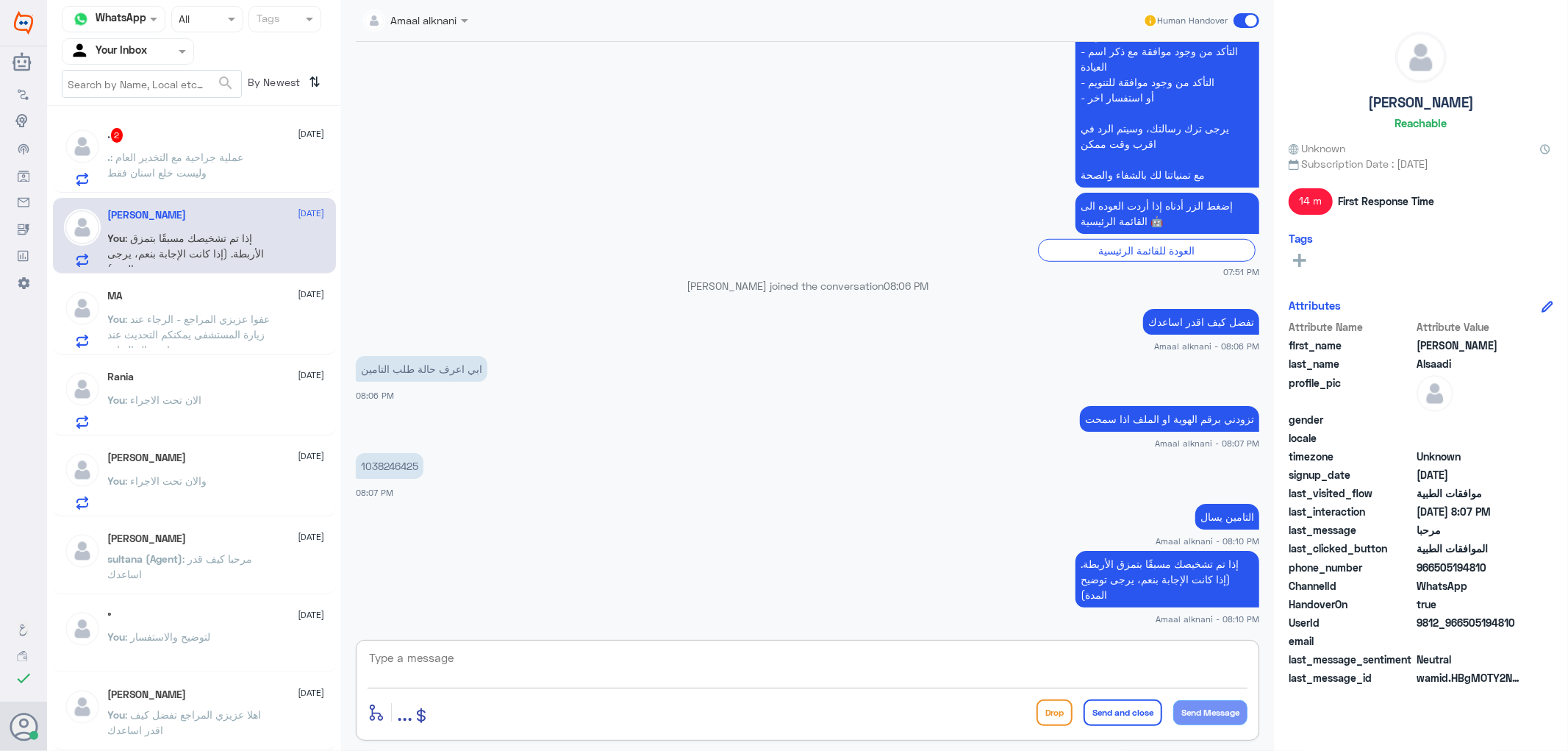
click at [226, 158] on span ": عملية جراحية مع التخدير العام وليست خلع اسنان فقط" at bounding box center [175, 164] width 136 height 28
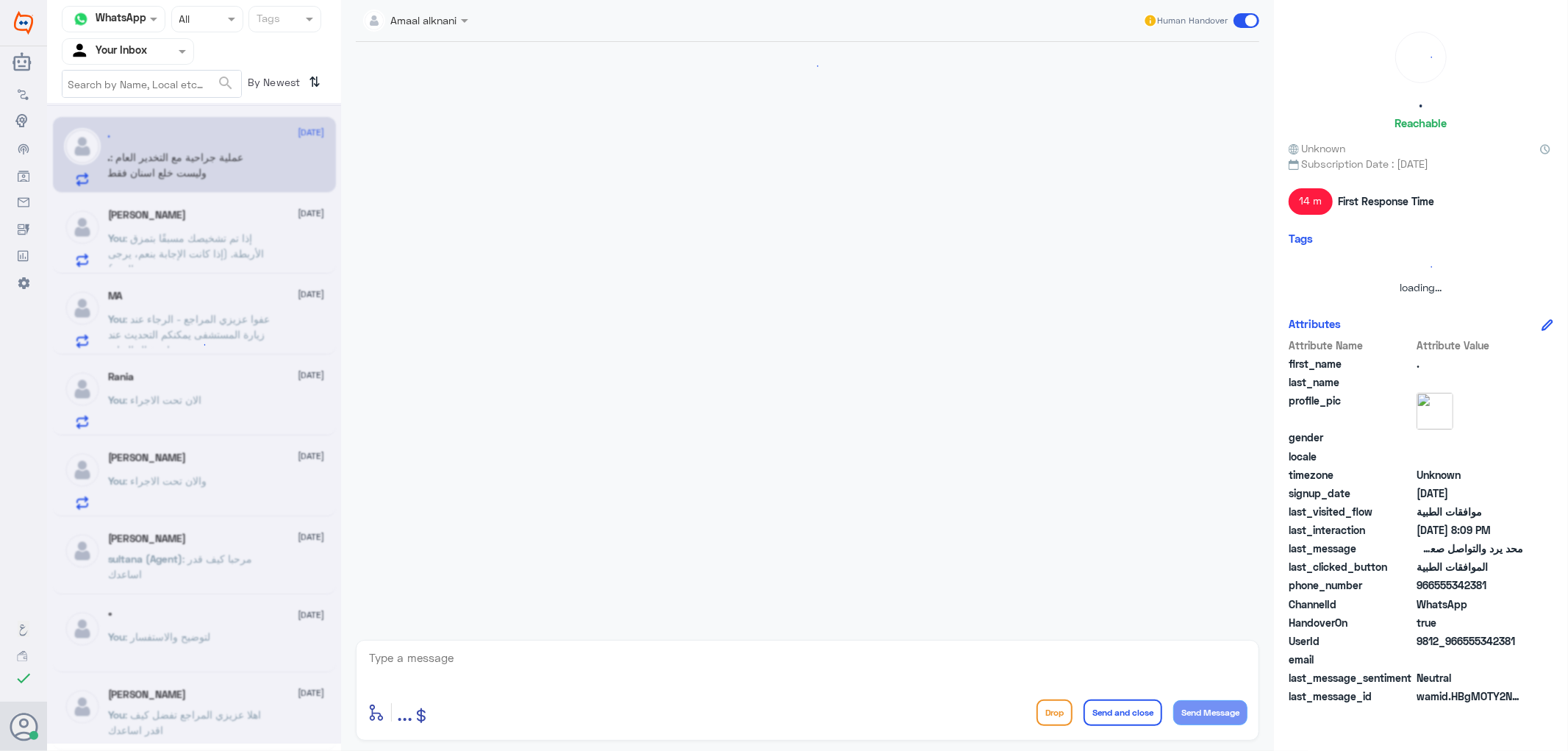
scroll to position [1244, 0]
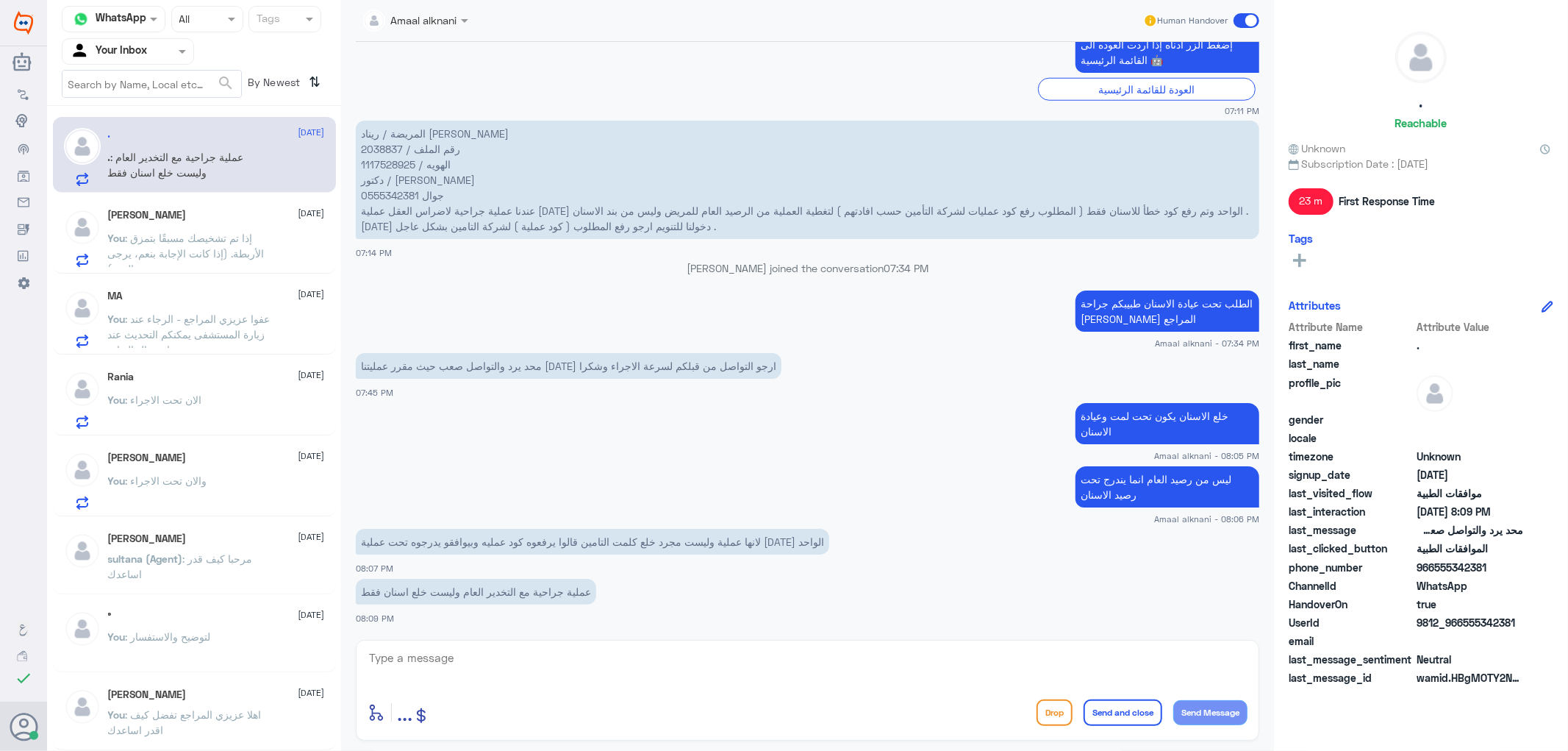
click at [475, 665] on textarea at bounding box center [807, 666] width 880 height 36
click at [479, 670] on textarea at bounding box center [807, 666] width 880 height 36
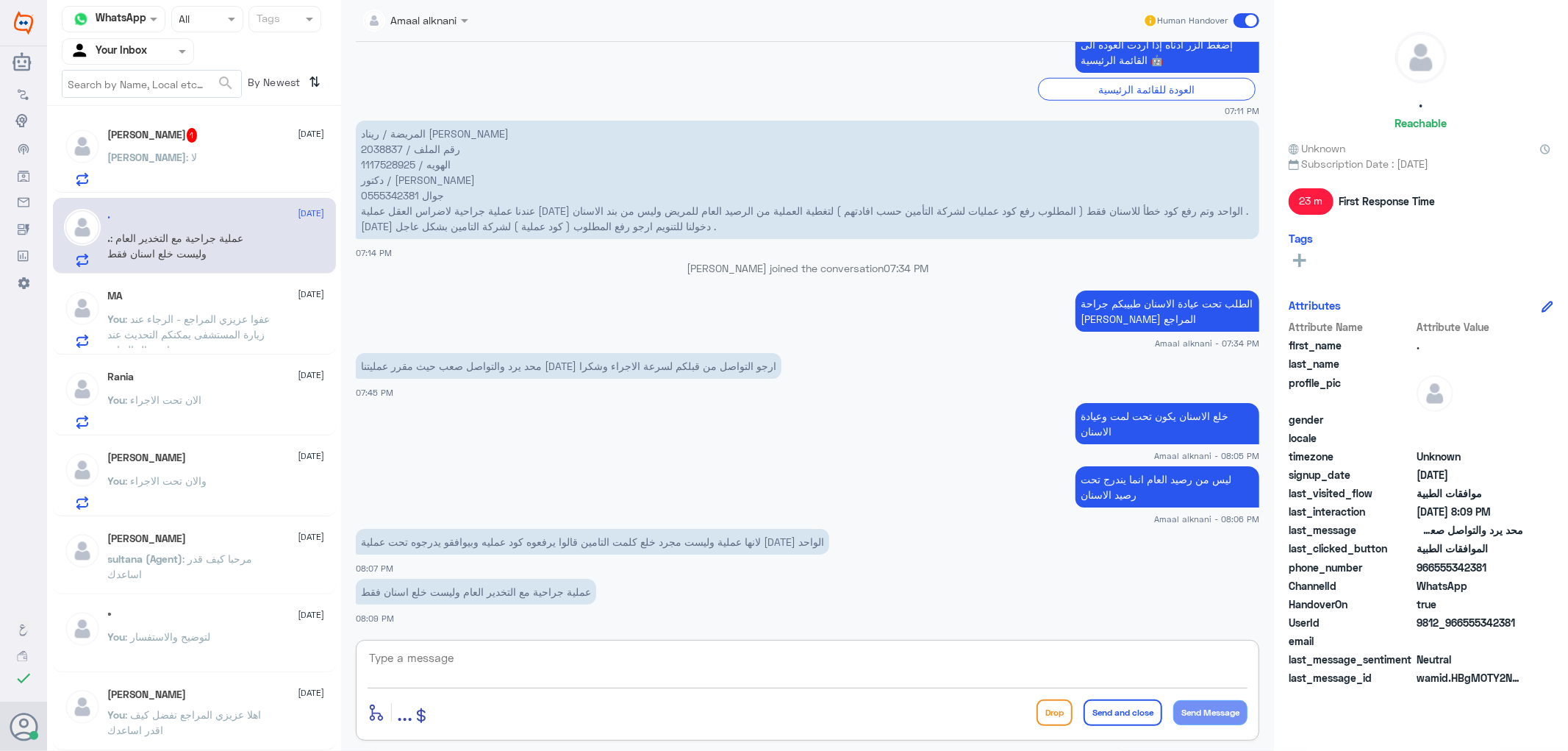
click at [188, 144] on div "[PERSON_NAME] 1 [DATE] [PERSON_NAME] : لا" at bounding box center [216, 157] width 217 height 58
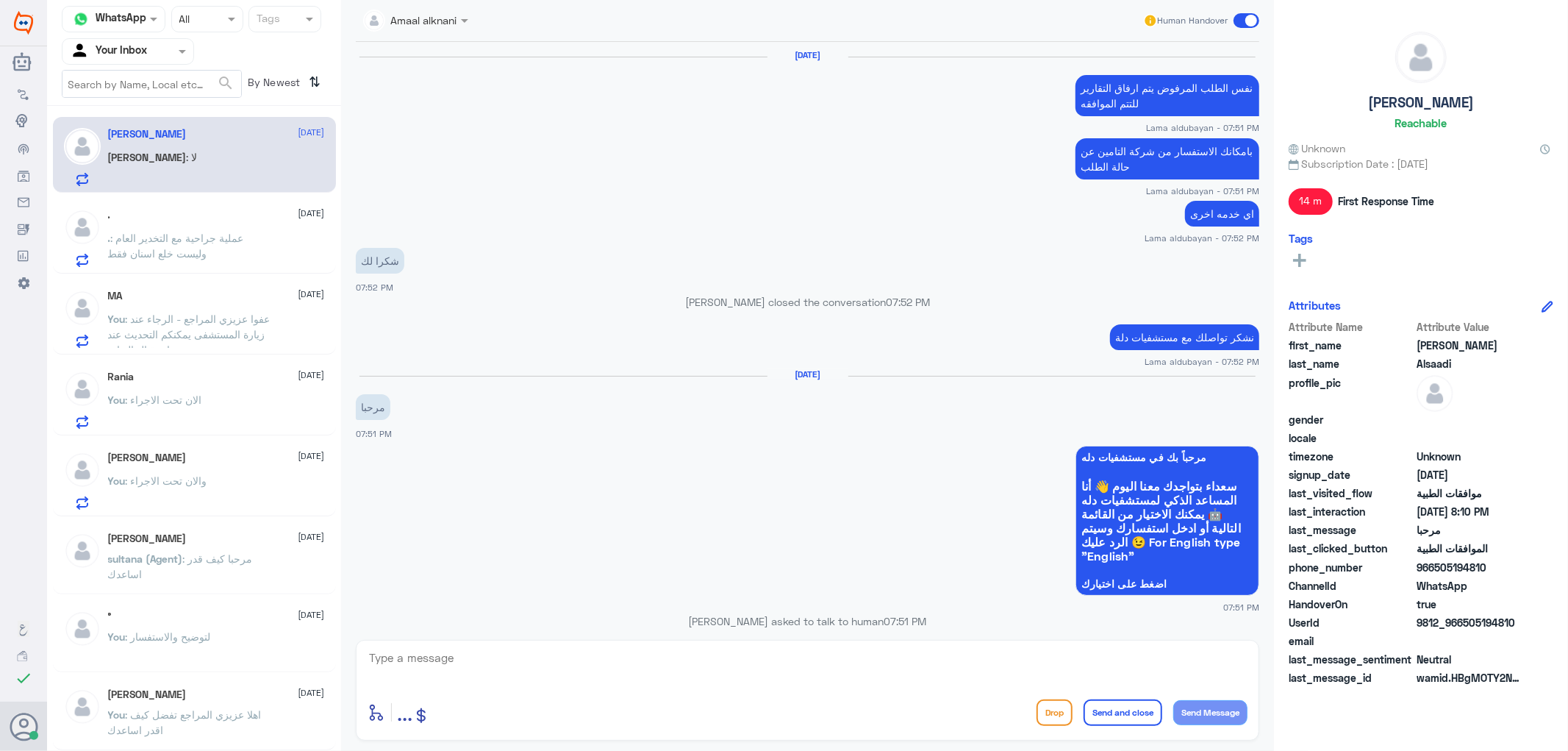
scroll to position [847, 0]
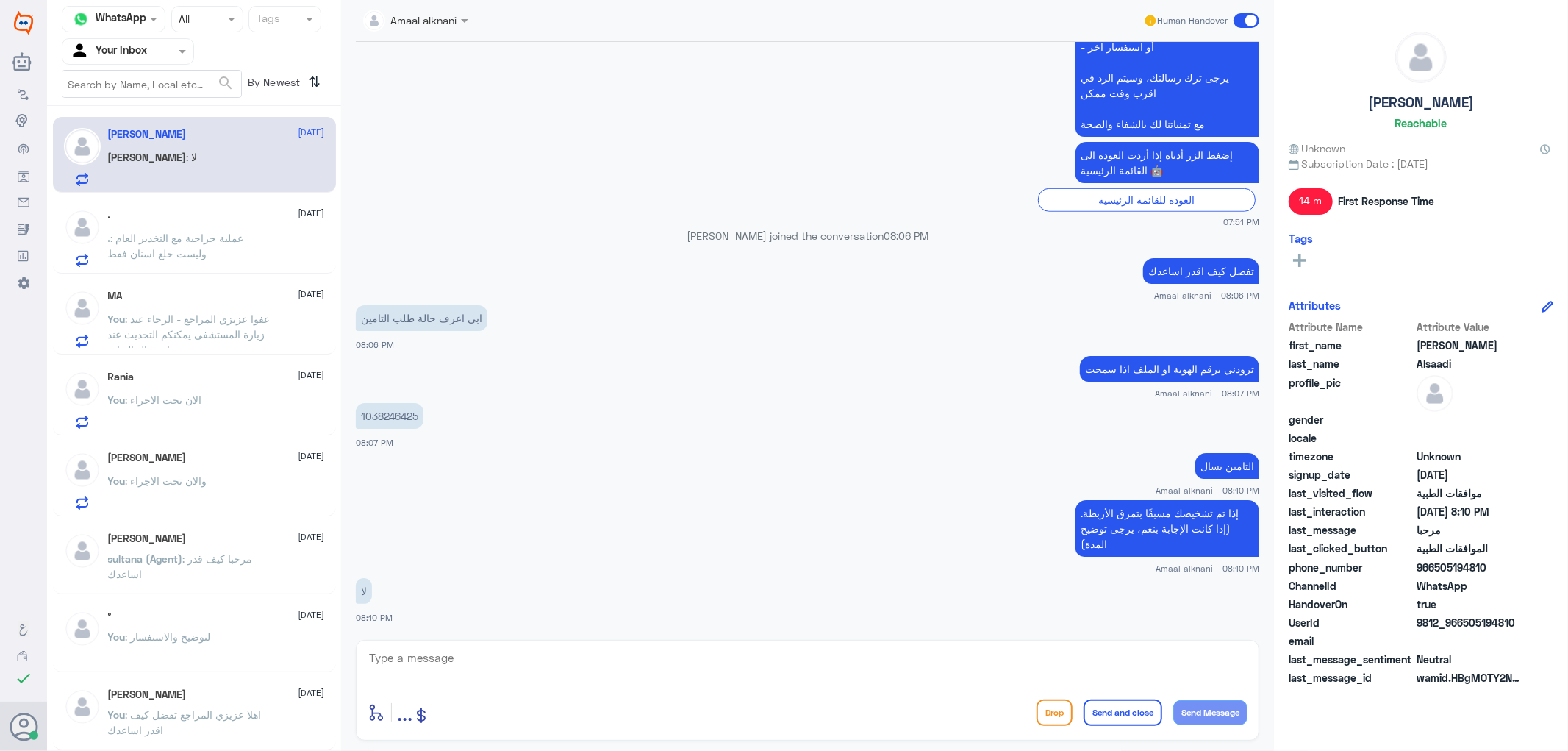
click at [460, 640] on div "enter flow name ... Drop Send and close Send Message" at bounding box center [807, 690] width 903 height 101
click at [469, 670] on textarea at bounding box center [807, 666] width 880 height 36
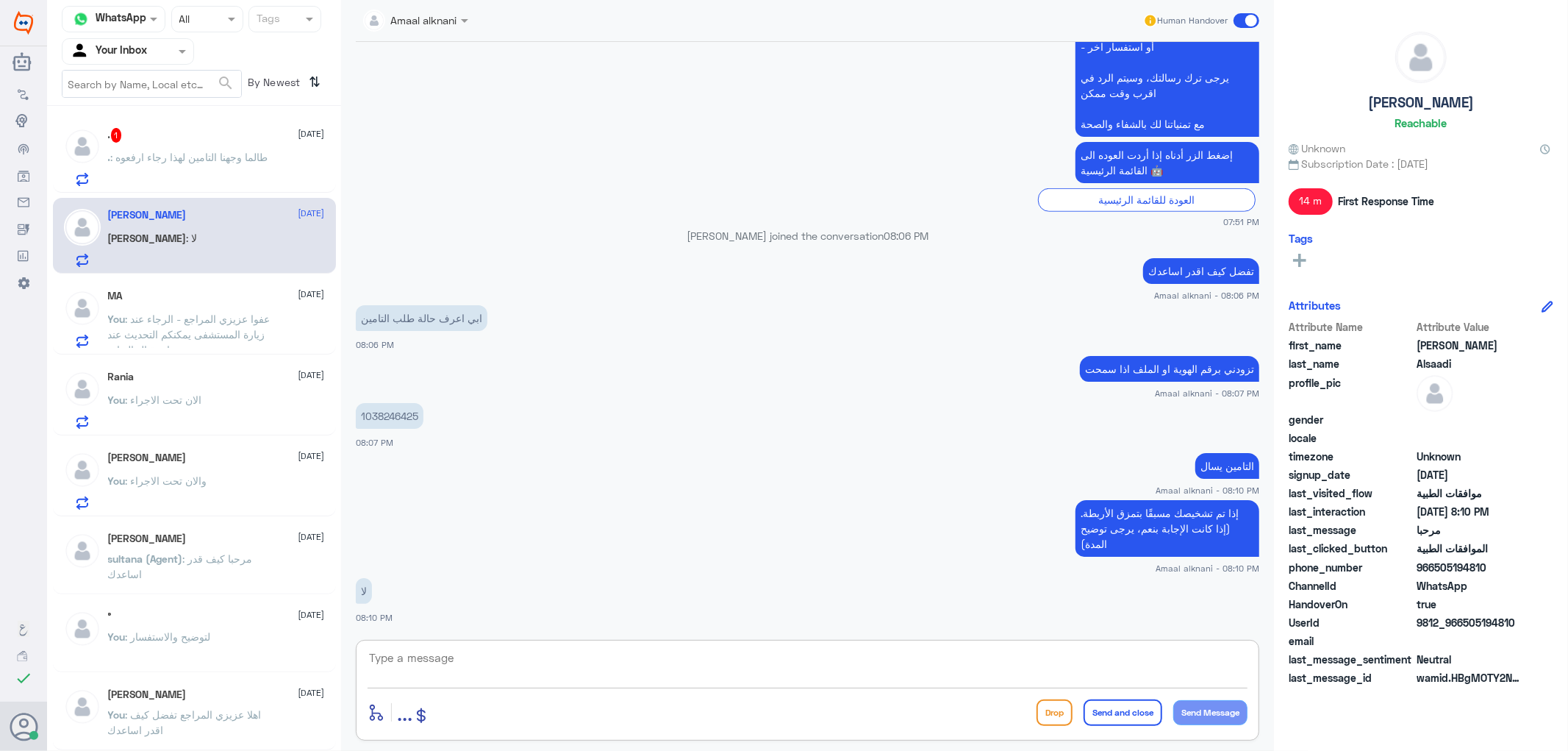
click at [506, 658] on textarea at bounding box center [807, 666] width 880 height 36
type textarea "تم الرد الان"
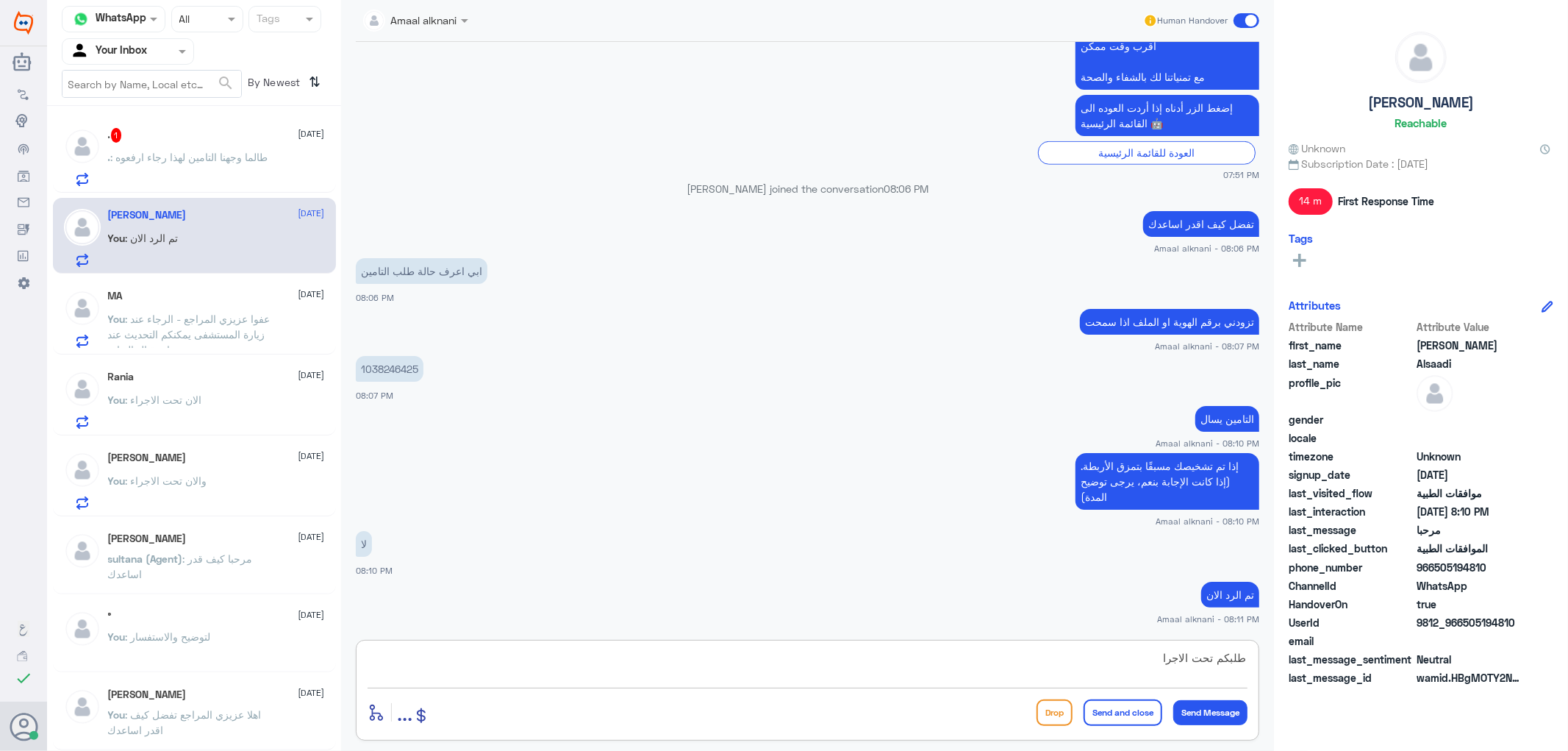
type textarea "طلبكم تحت الاجراء"
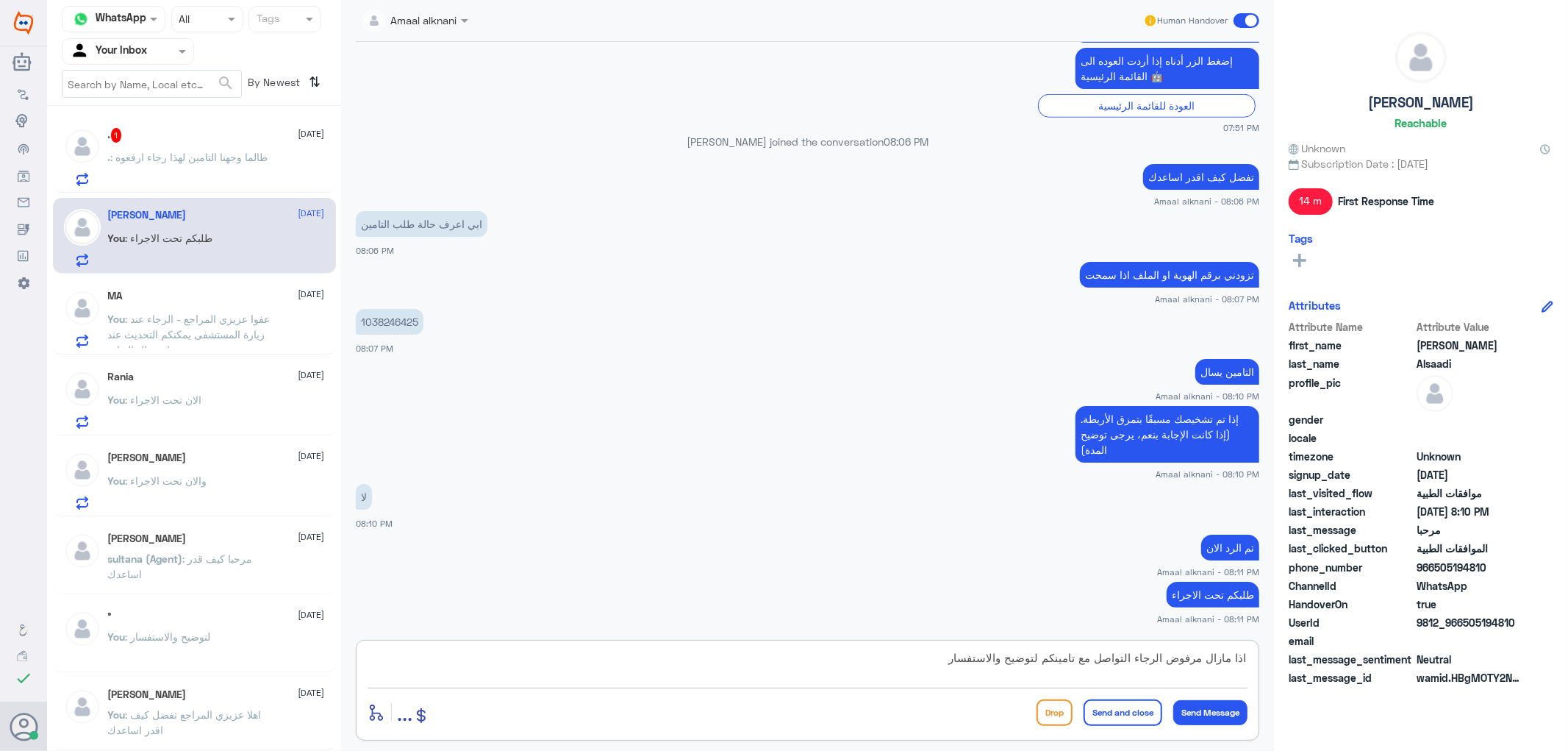
type textarea "اذا مازال مرفوض الرجاء التواصل مع تامينكم لتوضيح والاستفسار"
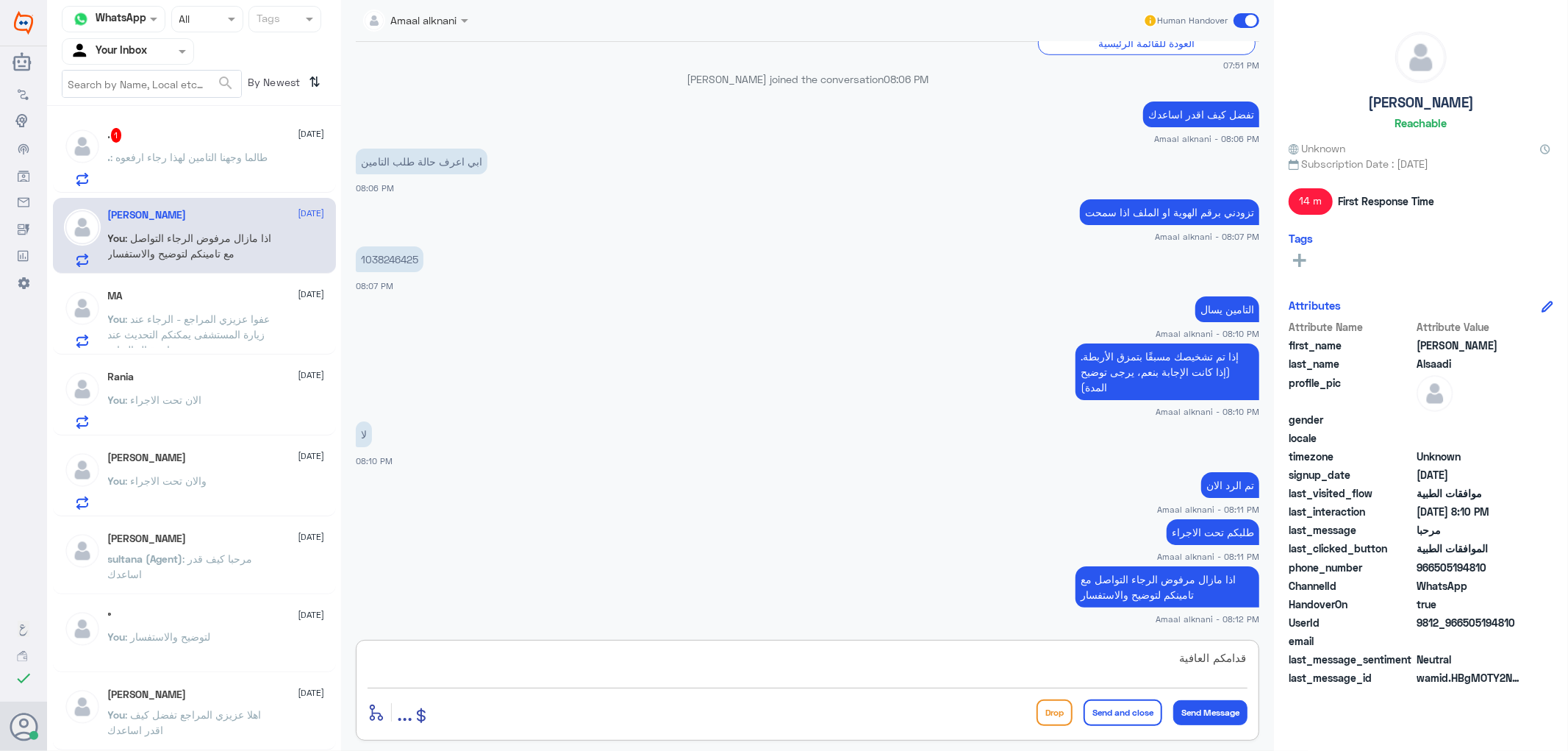
type textarea "قدامكم العافية"
click at [1120, 716] on button "Send and close" at bounding box center [1123, 712] width 78 height 26
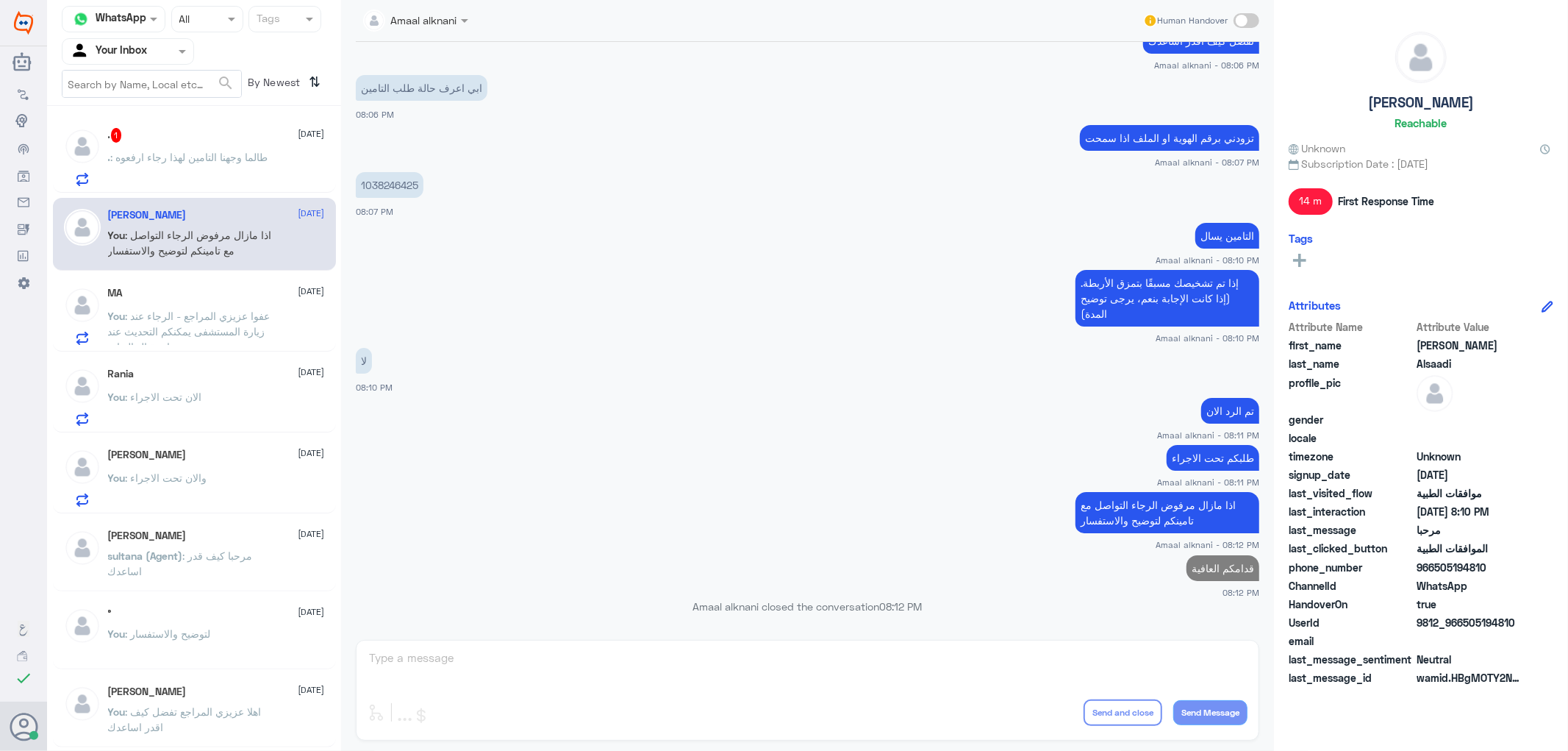
click at [159, 164] on p ". : طالما وجهنا التامين لهذا رجاء ارفعوه" at bounding box center [188, 168] width 161 height 37
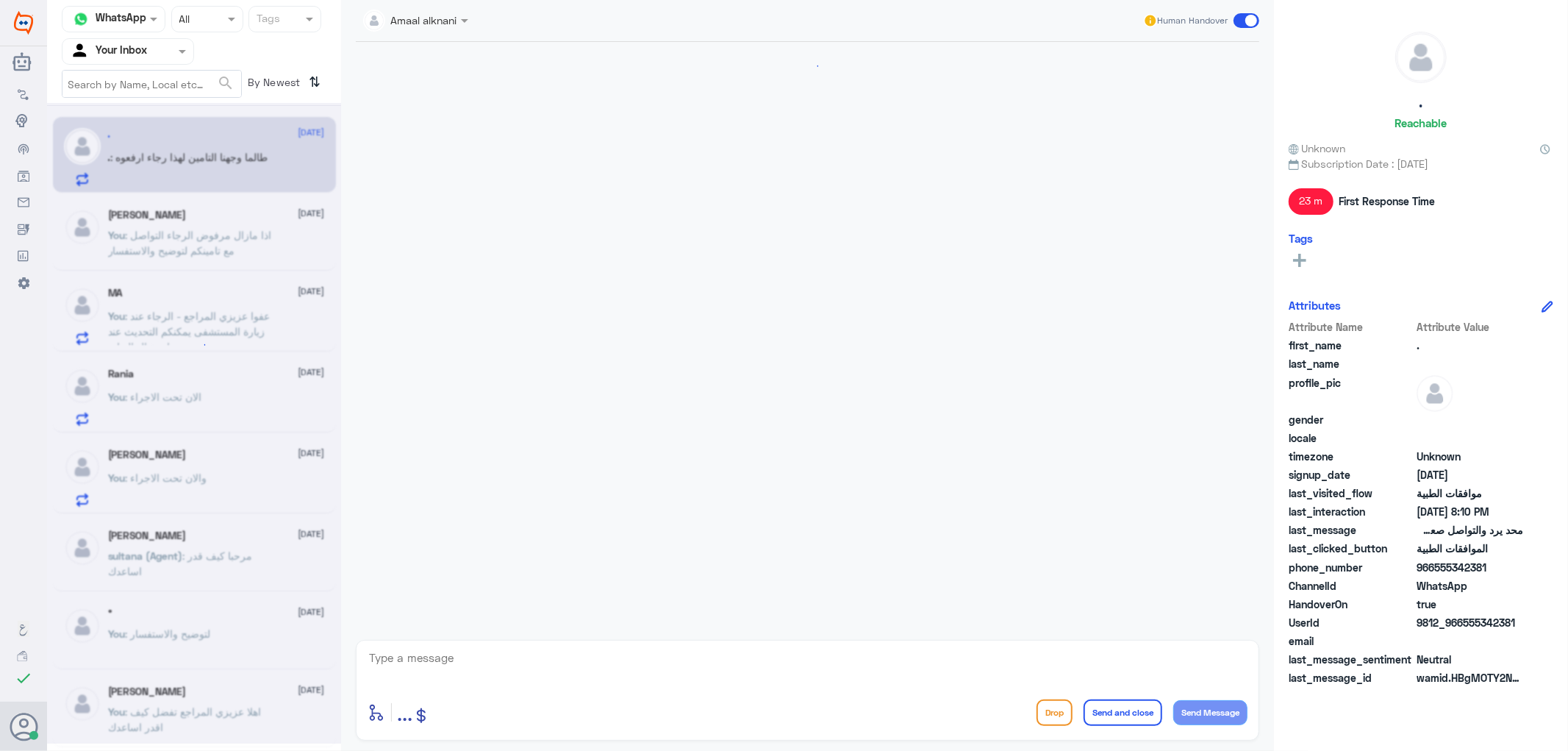
scroll to position [1263, 0]
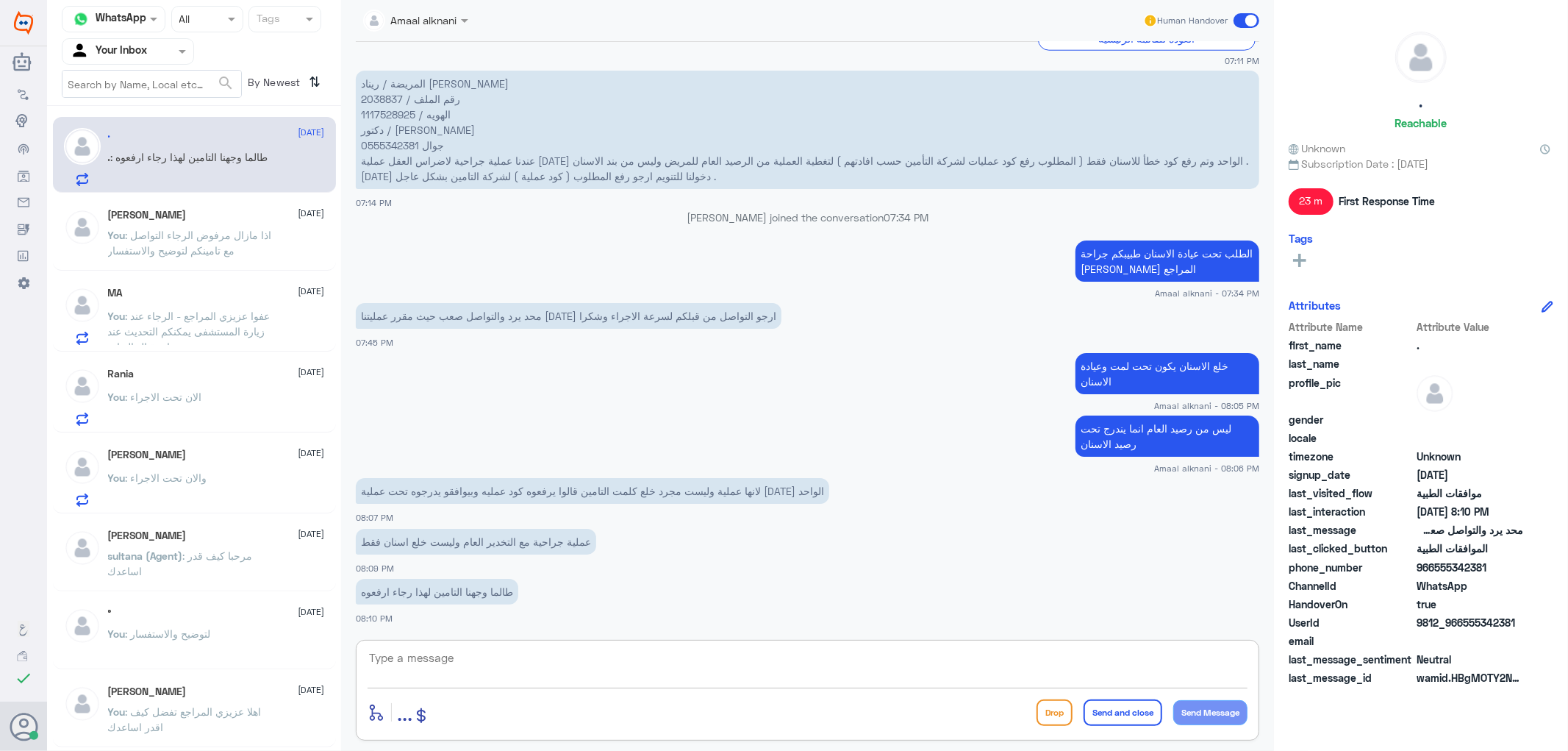
click at [510, 664] on textarea at bounding box center [807, 666] width 880 height 36
click at [506, 677] on textarea at bounding box center [807, 666] width 880 height 36
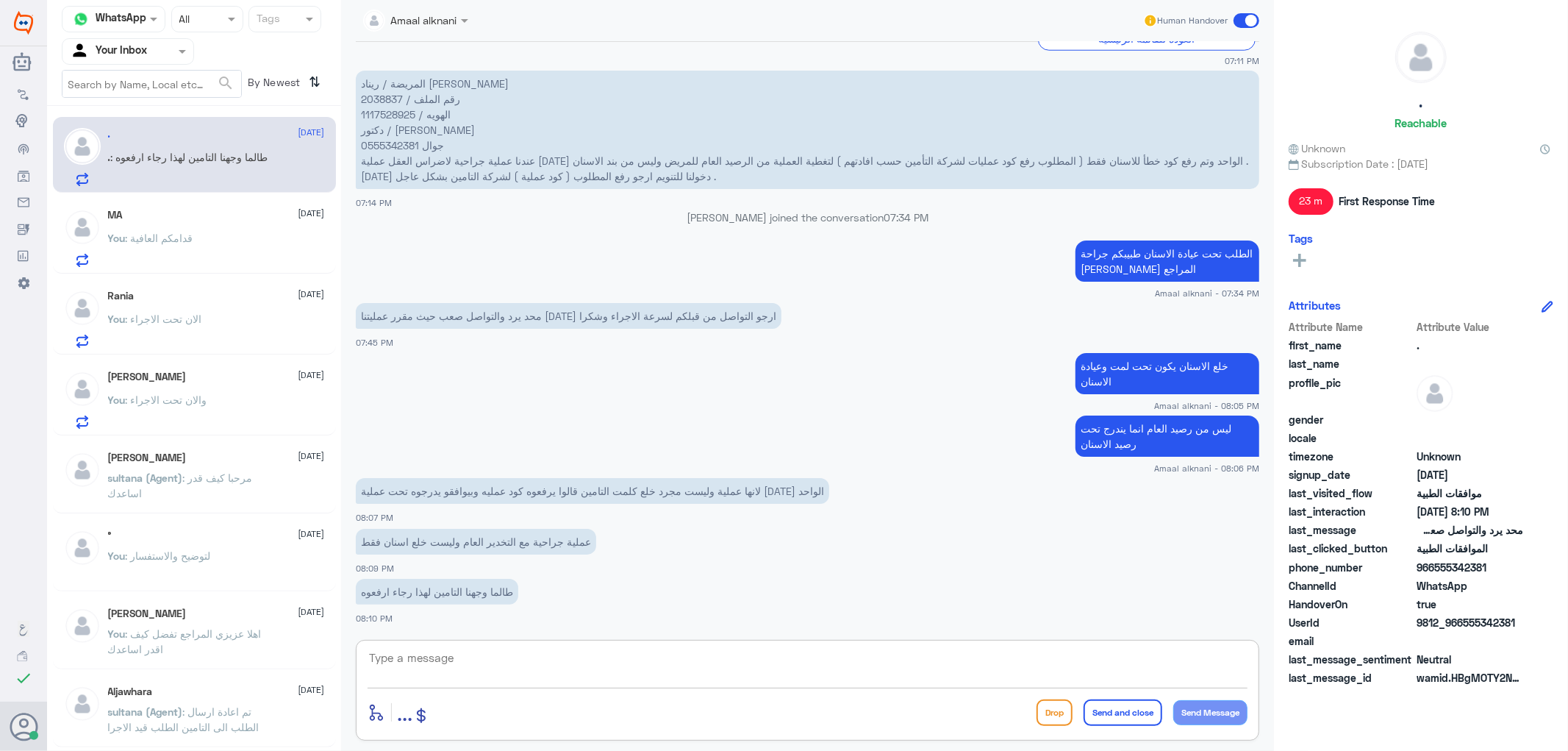
click at [506, 677] on textarea at bounding box center [807, 666] width 880 height 36
click at [206, 238] on div "You : قدامكم العافية" at bounding box center [216, 251] width 217 height 33
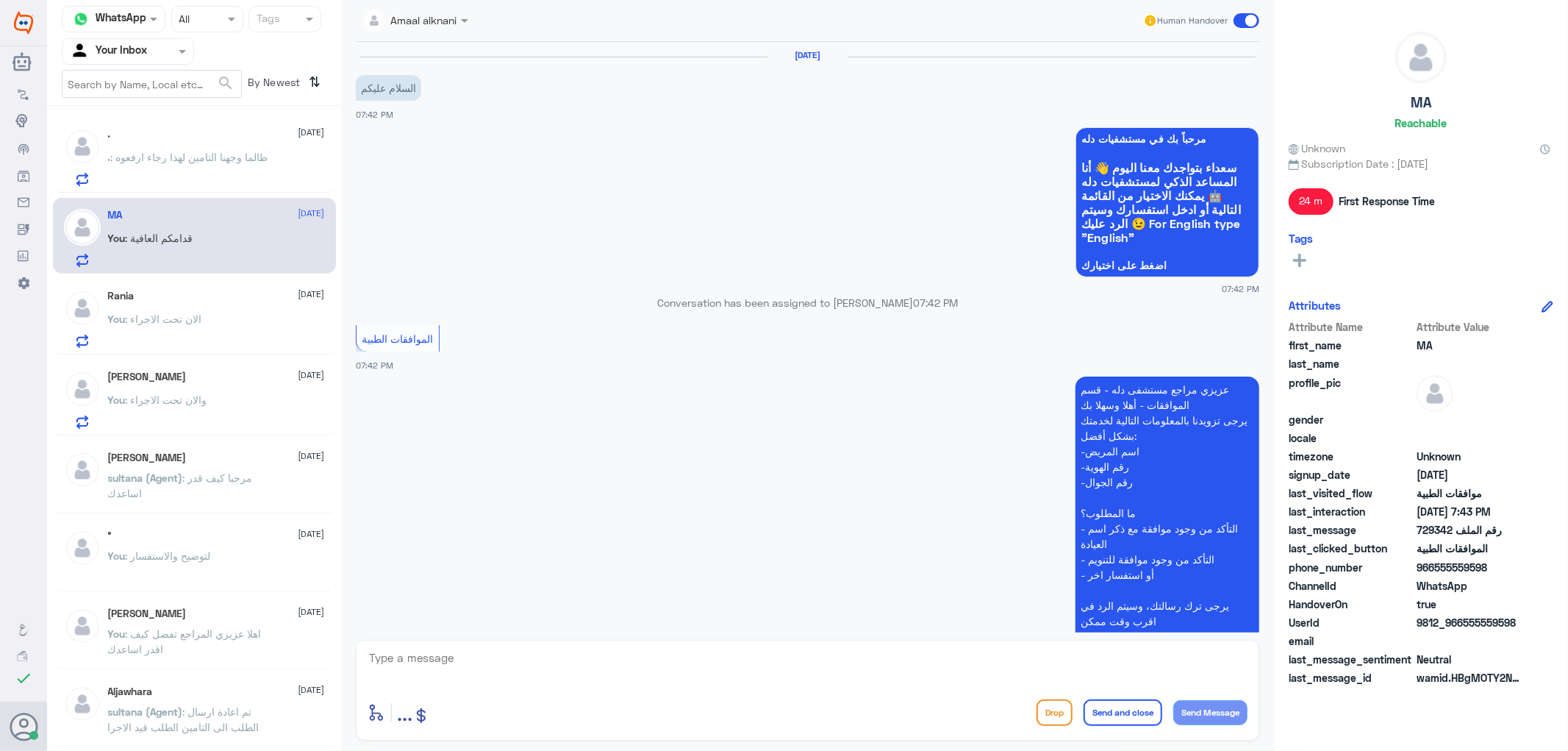
scroll to position [445, 0]
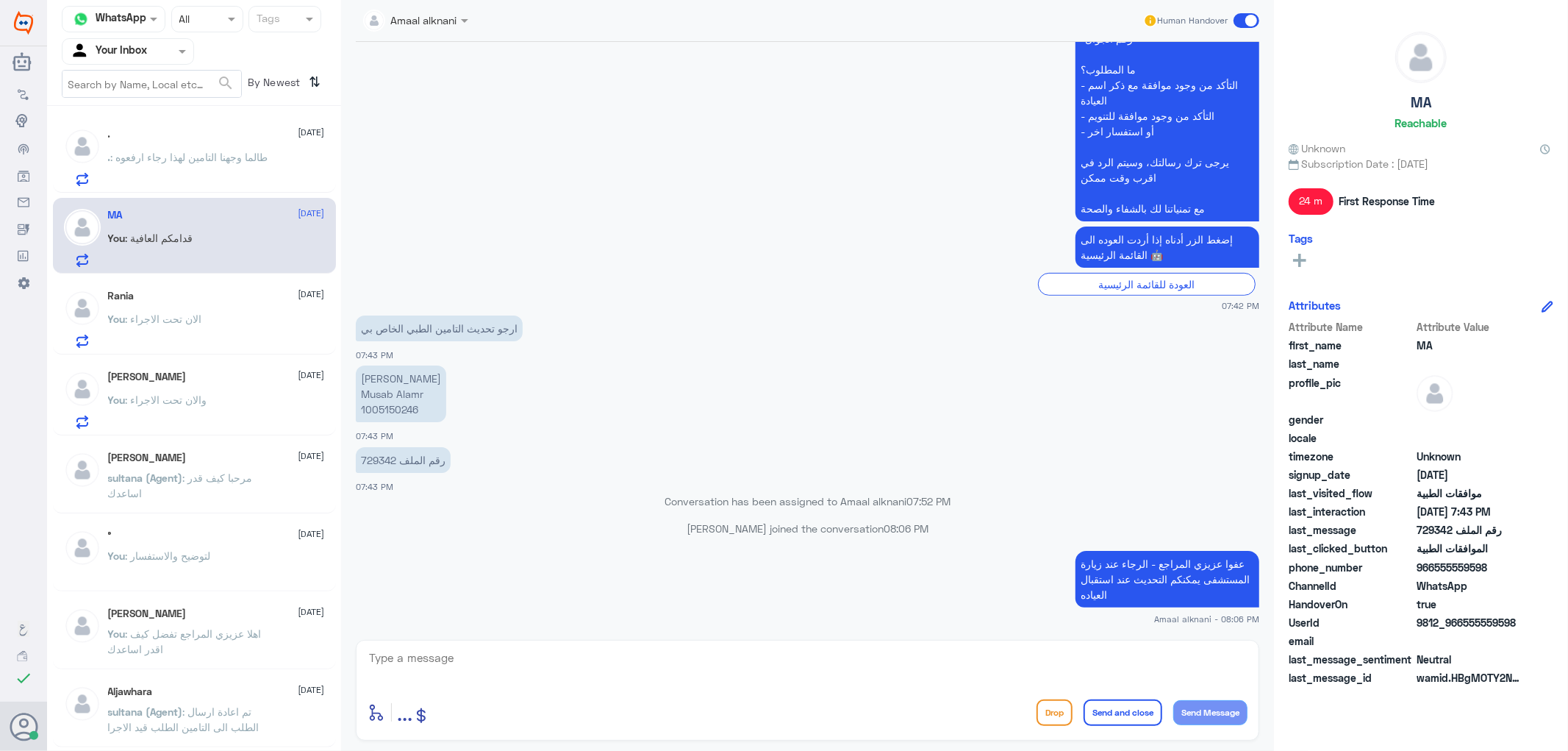
click at [211, 310] on div "Rania [DATE] You : الان تحت الاجراء" at bounding box center [216, 318] width 217 height 58
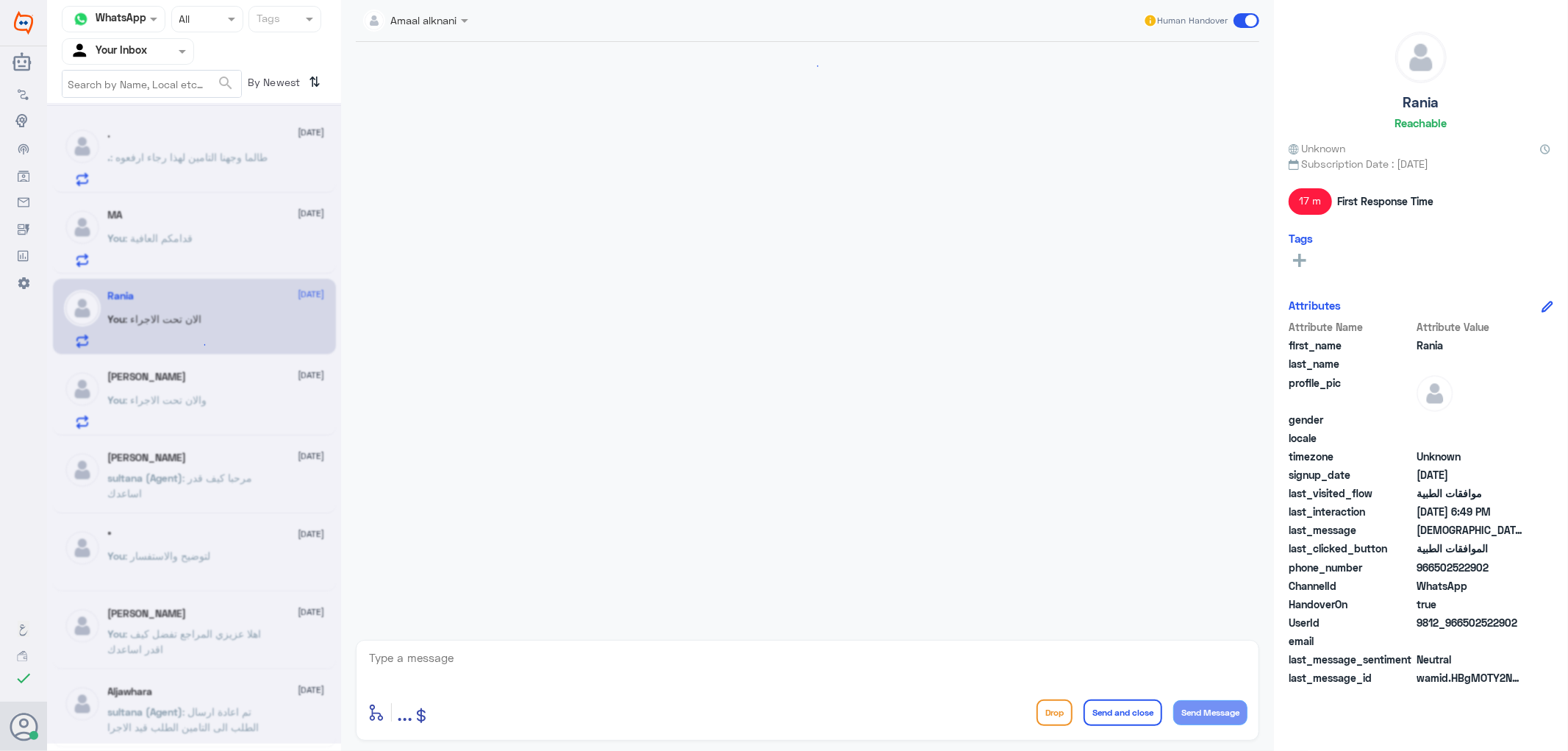
scroll to position [1030, 0]
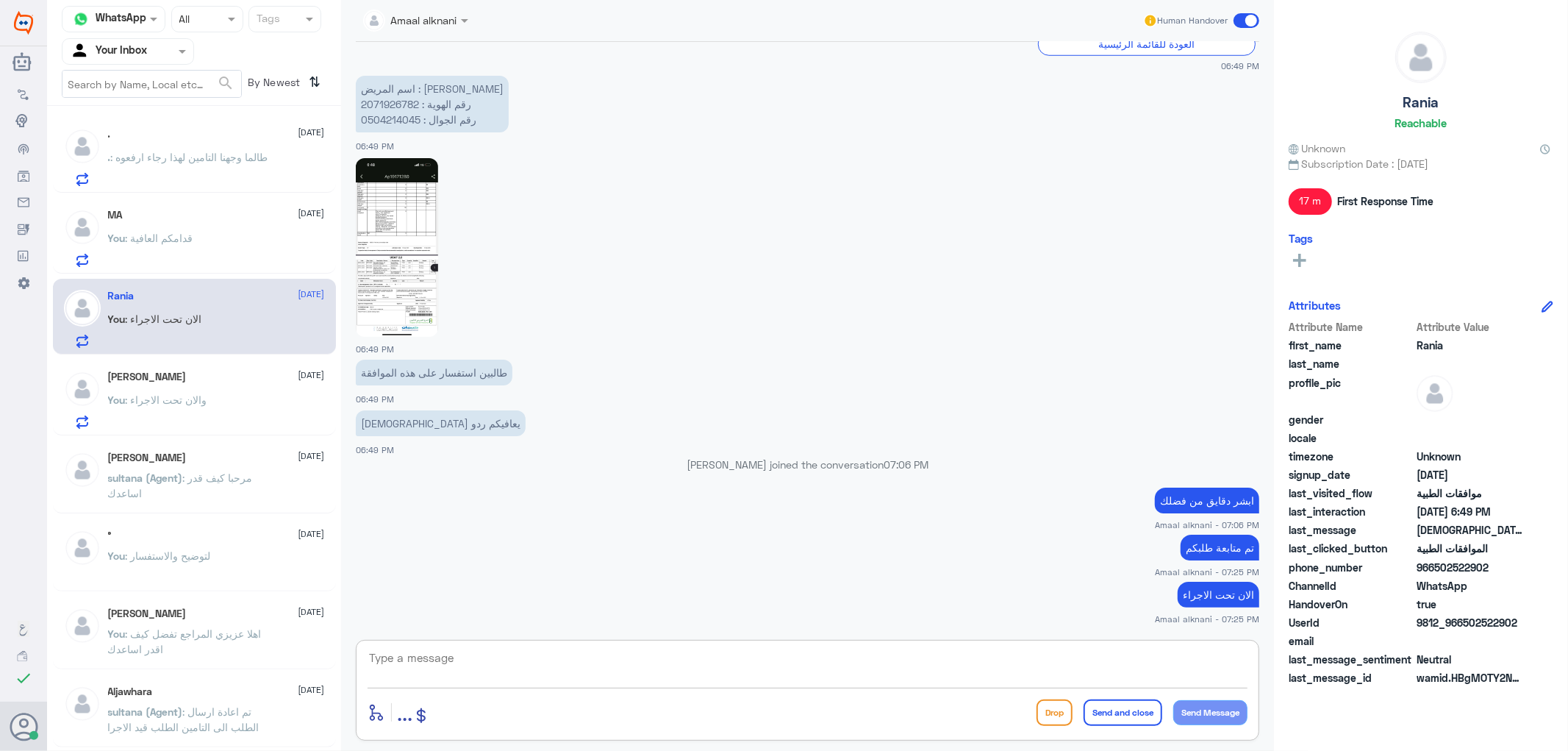
click at [505, 675] on textarea at bounding box center [807, 666] width 880 height 36
click at [250, 415] on div "You : والان تحت الاجراء" at bounding box center [216, 412] width 217 height 33
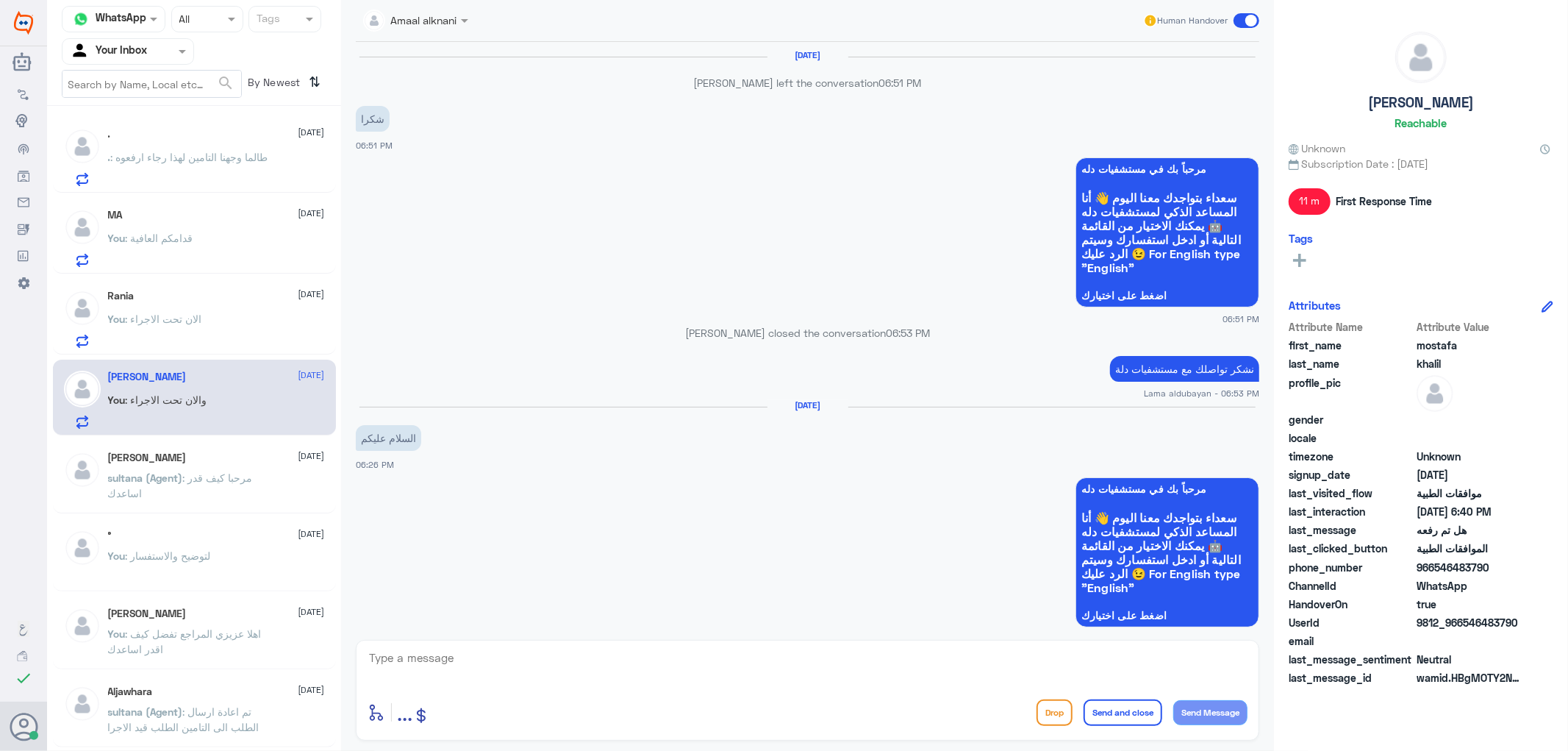
scroll to position [971, 0]
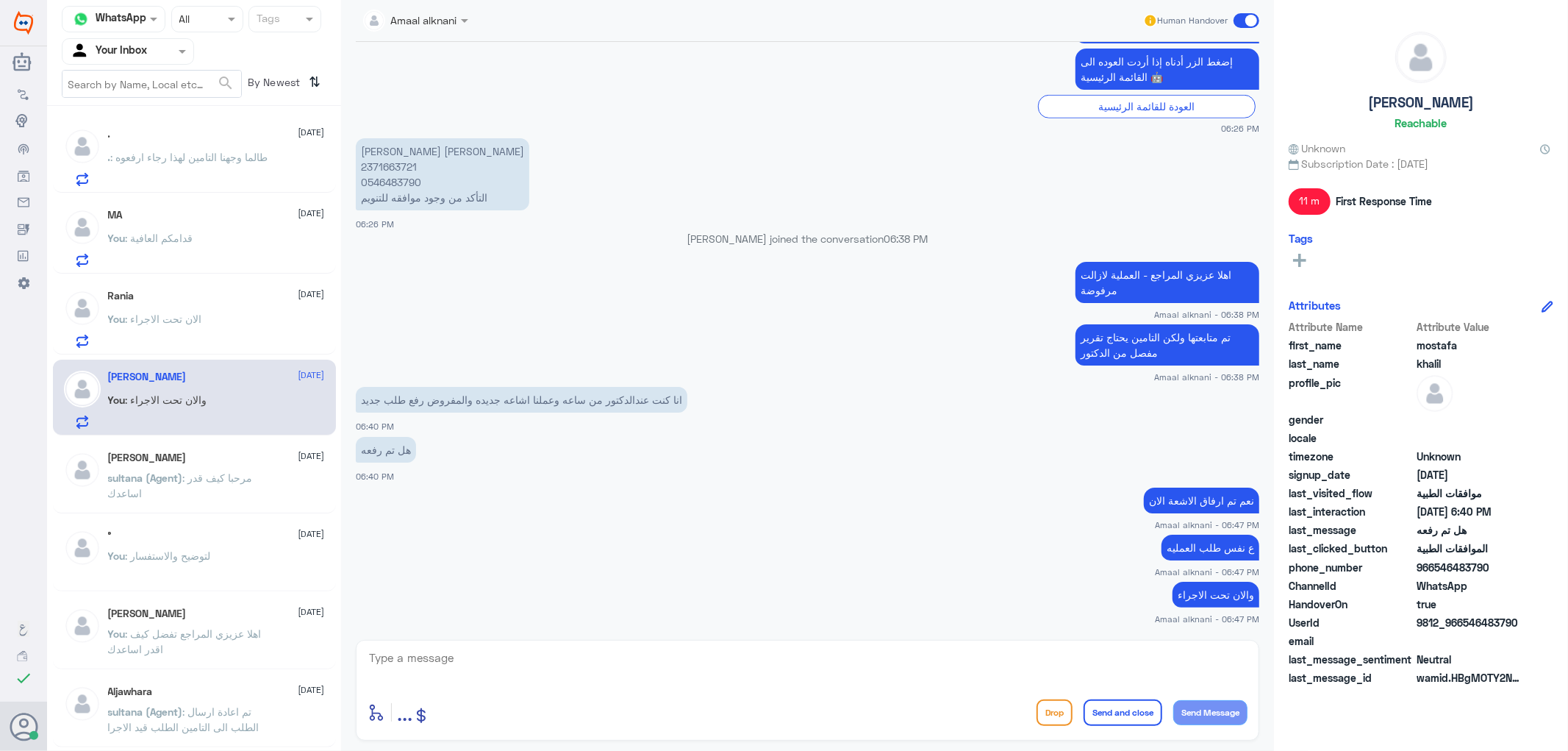
click at [1031, 595] on app-msgs-text "والان تحت الاجراء" at bounding box center [807, 595] width 903 height 27
click at [637, 658] on textarea at bounding box center [807, 666] width 880 height 36
click at [230, 157] on span ": طالما وجهنا التامين لهذا رجاء ارفعوه" at bounding box center [189, 157] width 158 height 13
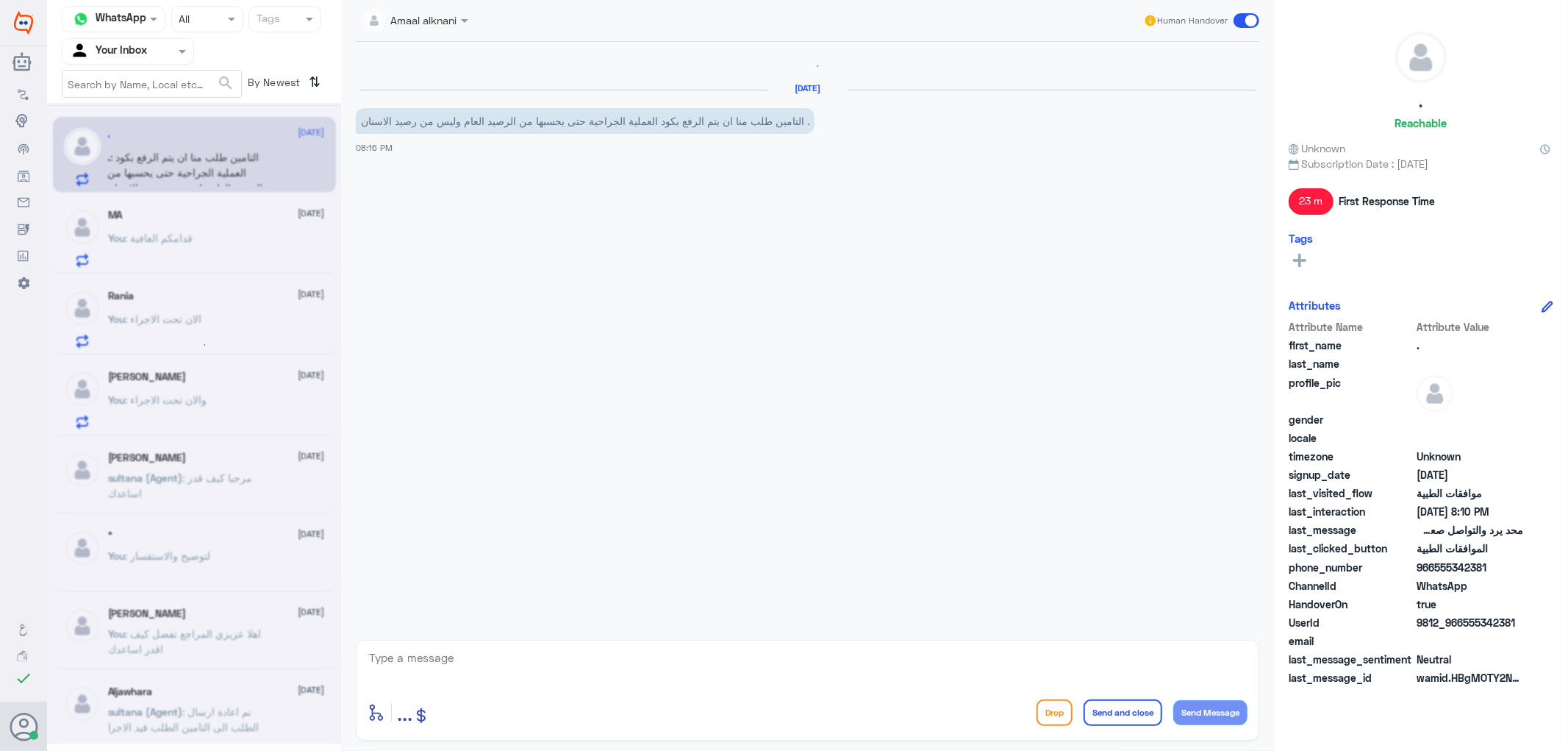
scroll to position [1313, 0]
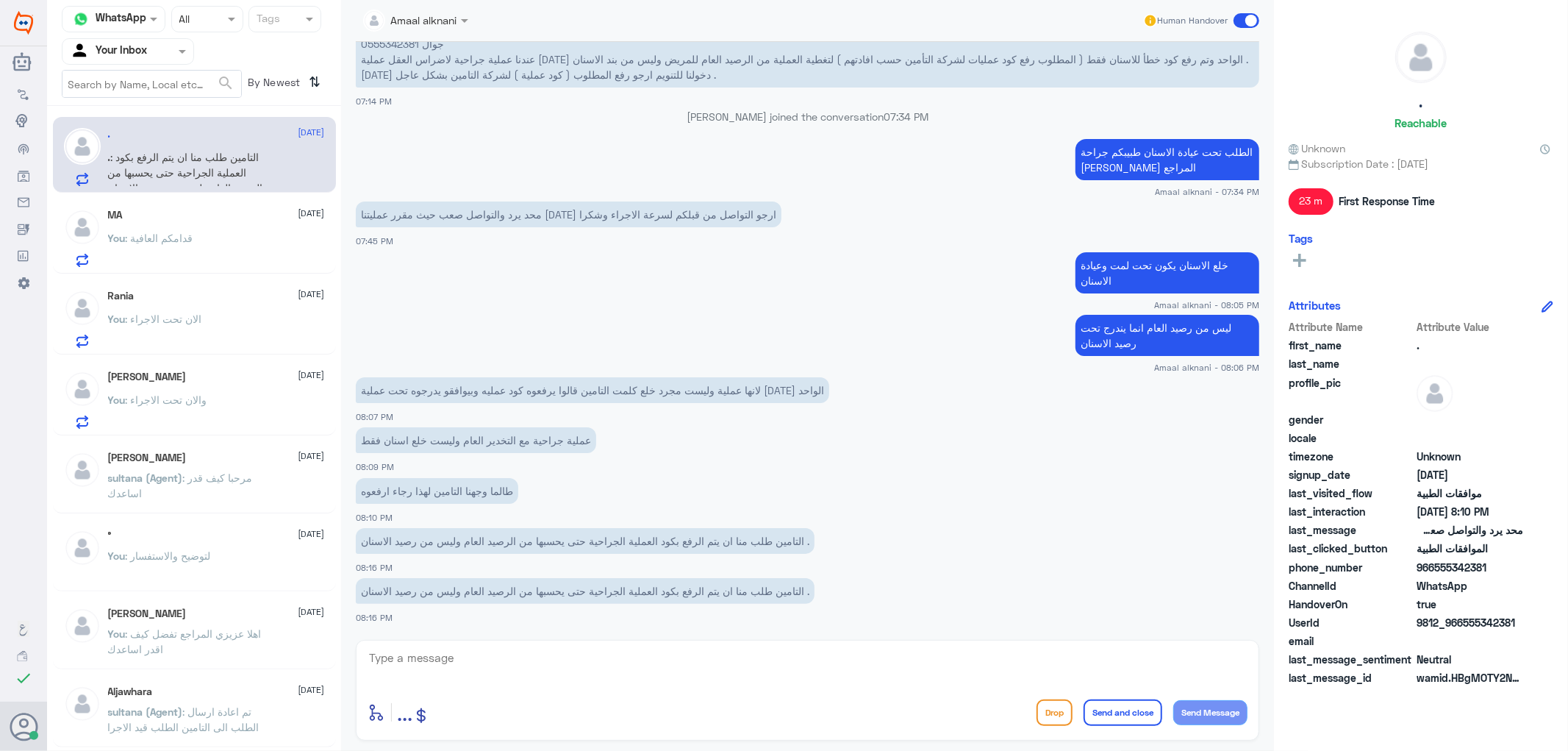
click at [210, 238] on div "You : قدامكم العافية" at bounding box center [216, 251] width 217 height 33
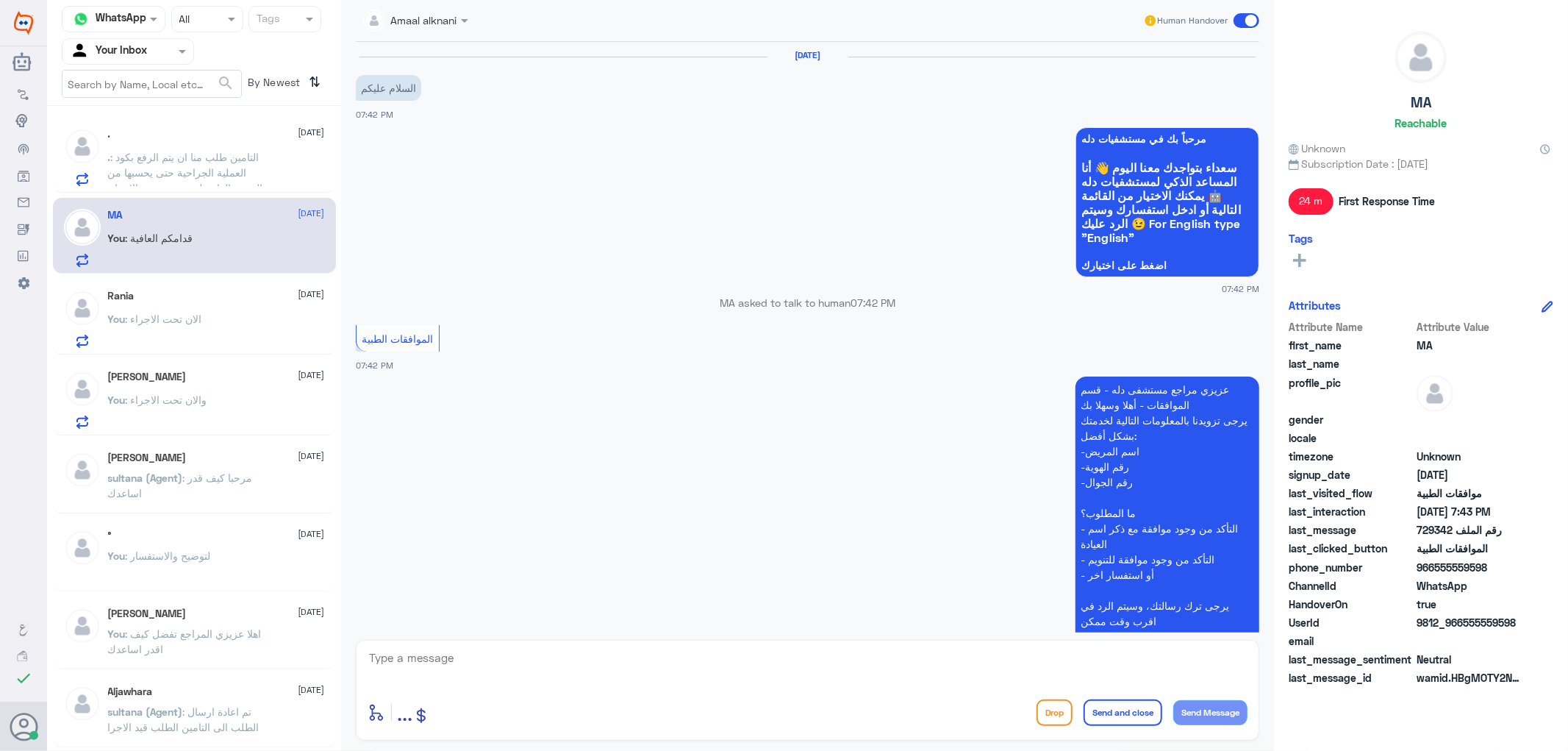
scroll to position [445, 0]
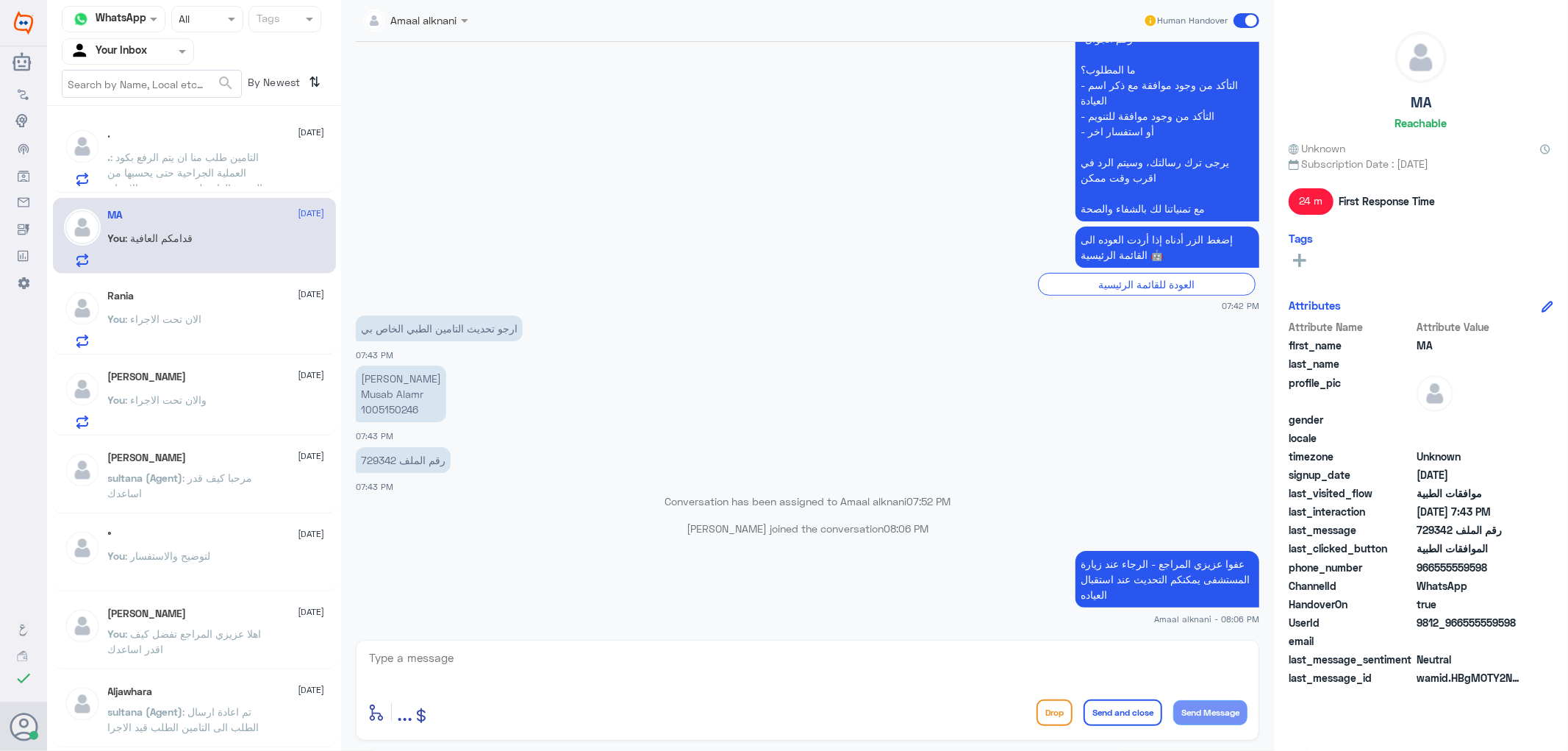
click at [441, 680] on textarea at bounding box center [807, 666] width 880 height 36
click at [441, 674] on textarea at bounding box center [807, 666] width 880 height 36
click at [481, 659] on textarea at bounding box center [807, 666] width 880 height 36
click at [1128, 658] on textarea "متمنين لكم دوام الصحة والعافية" at bounding box center [807, 666] width 880 height 36
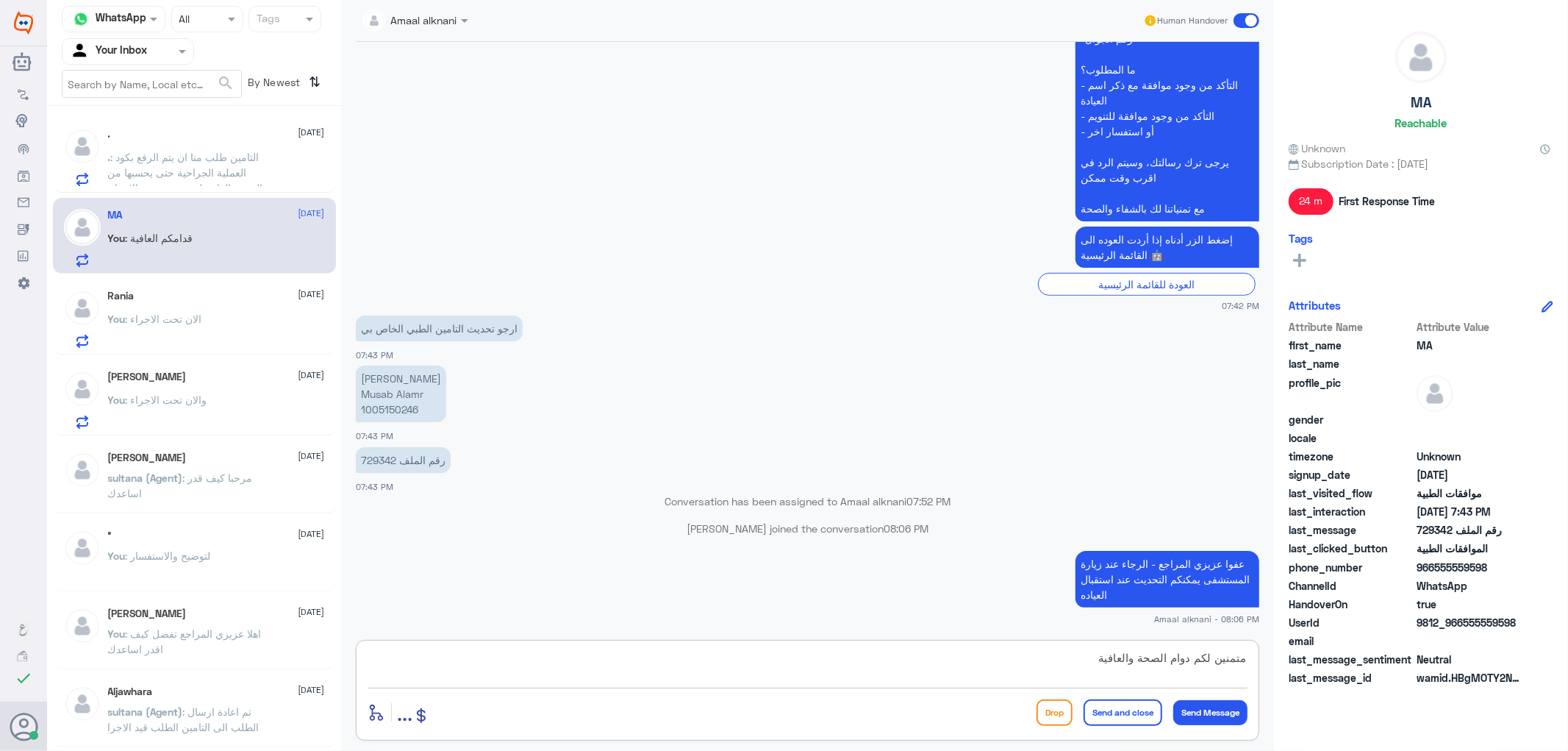
click at [1128, 658] on textarea "متمنين لكم دوام الصحة والعافية" at bounding box center [807, 666] width 880 height 36
type textarea "متمنين لكم دوام الصحة والعافية"
click at [1116, 710] on button "Send and close" at bounding box center [1123, 712] width 78 height 26
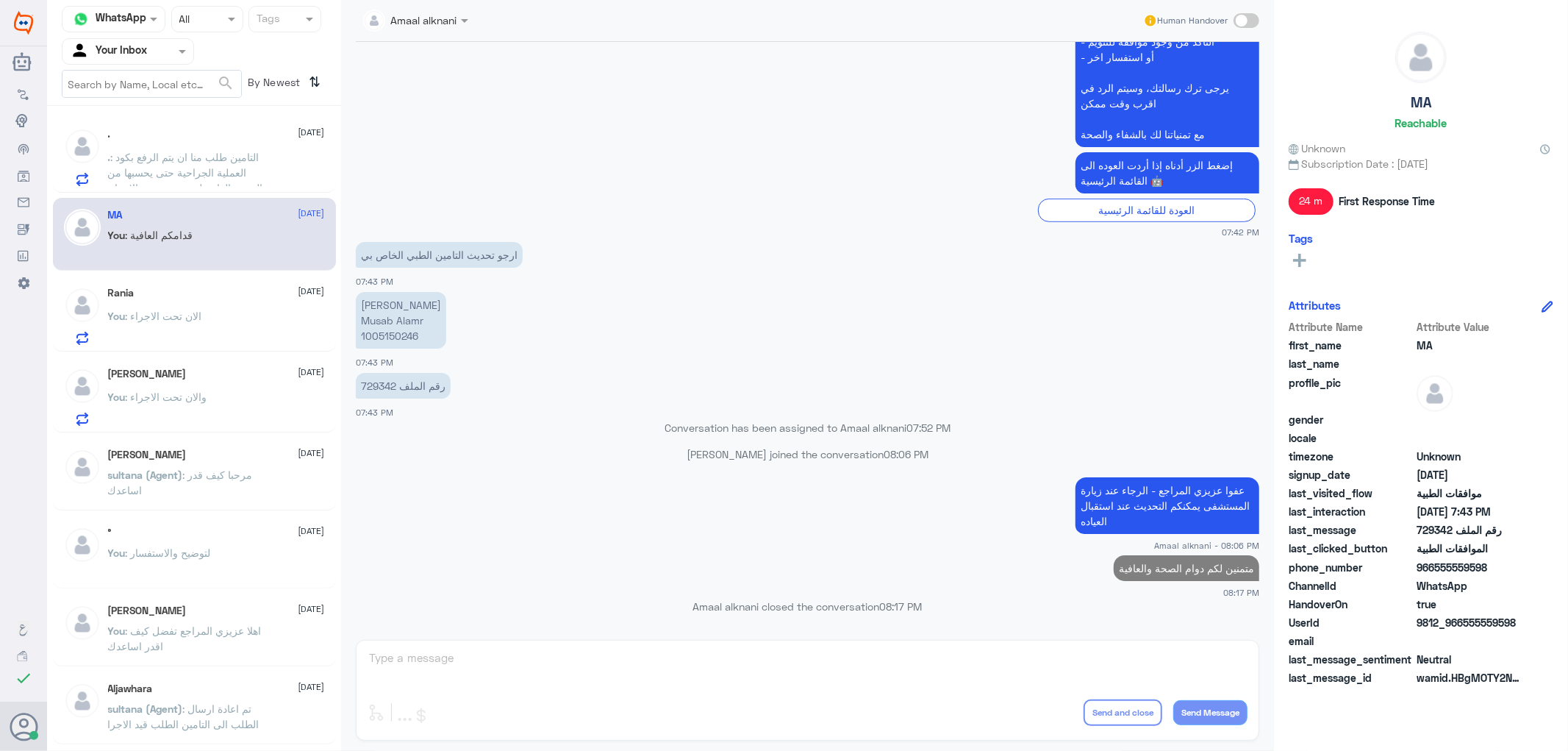
click at [157, 321] on p "You : الان تحت الاجراء" at bounding box center [155, 327] width 94 height 37
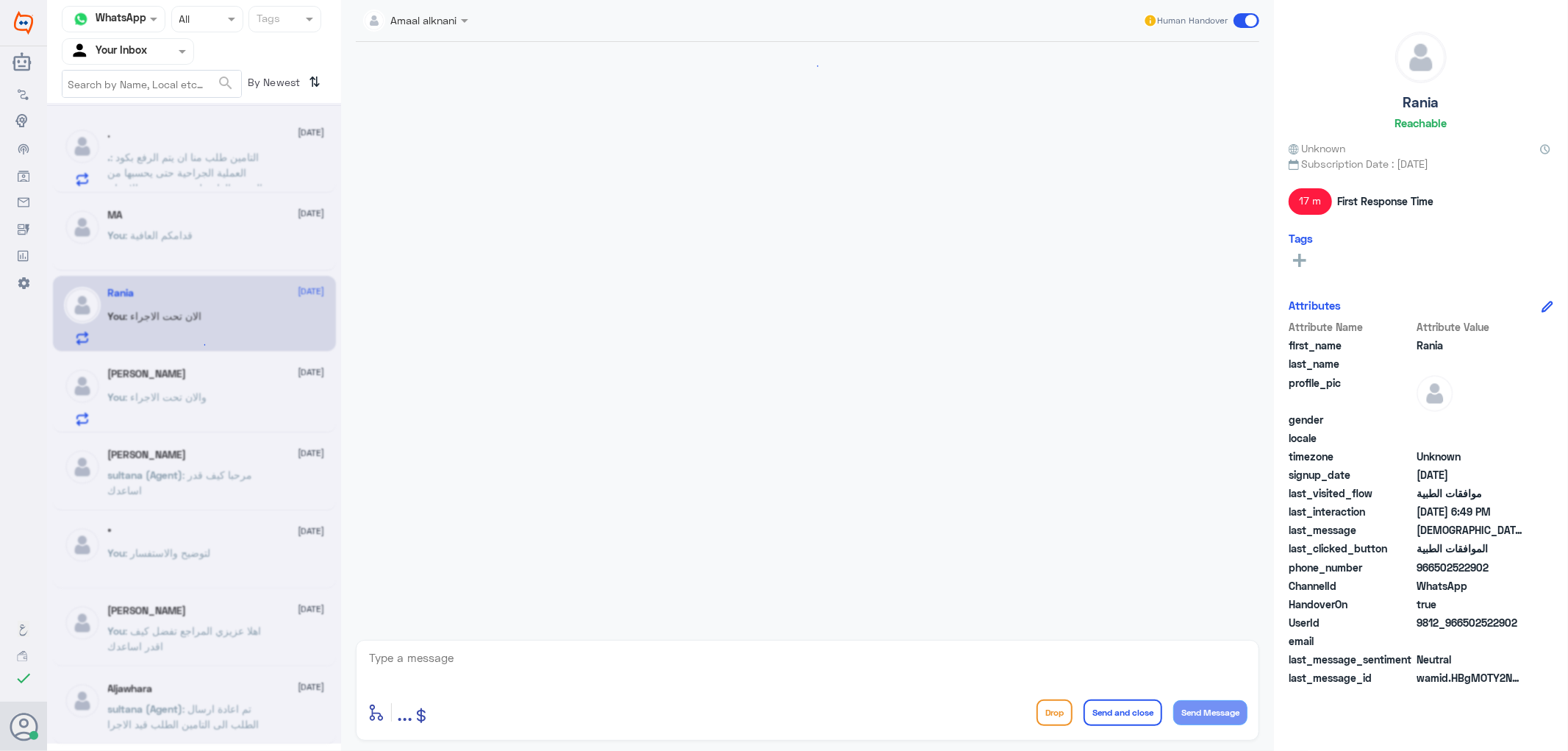
scroll to position [1030, 0]
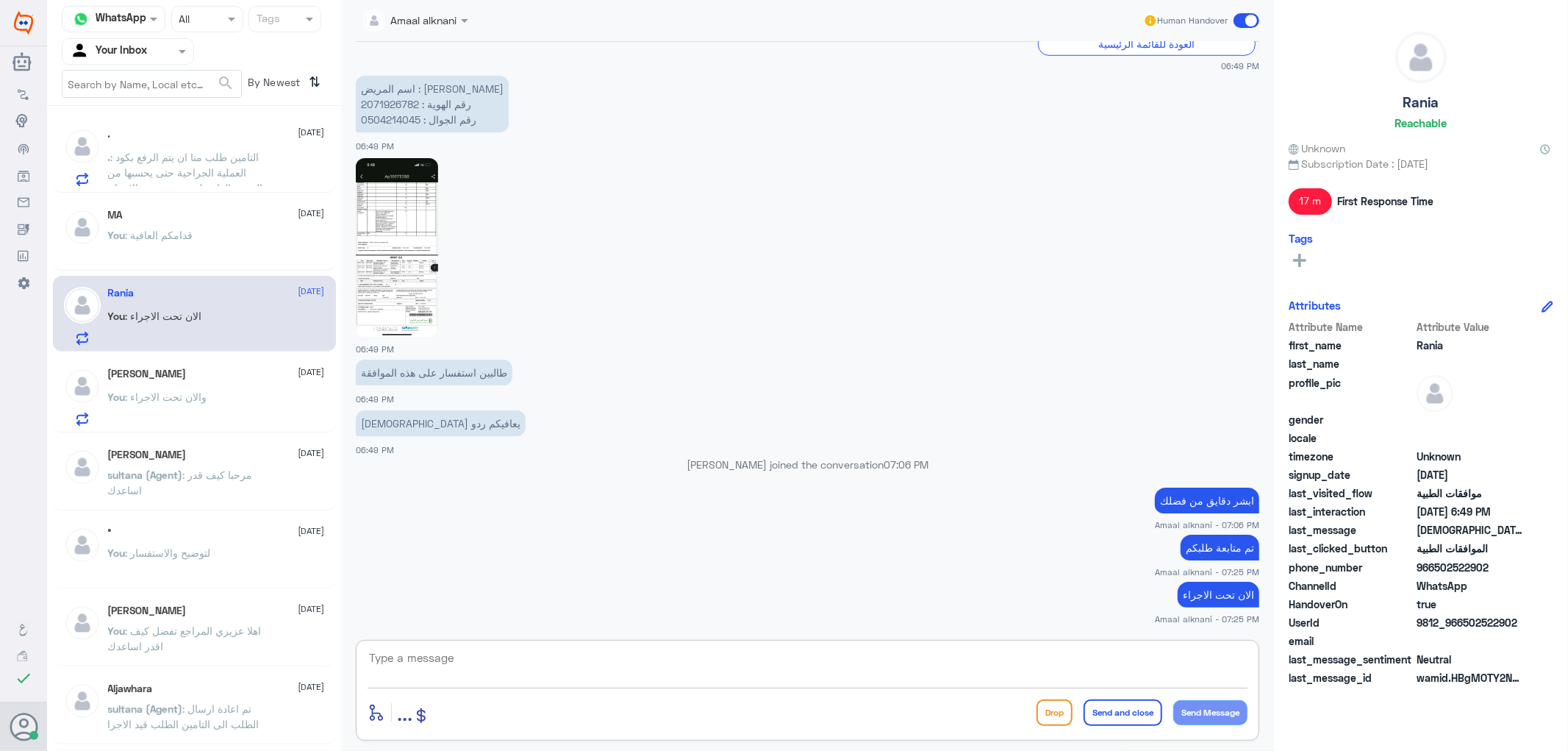
click at [487, 668] on textarea at bounding box center [807, 666] width 880 height 36
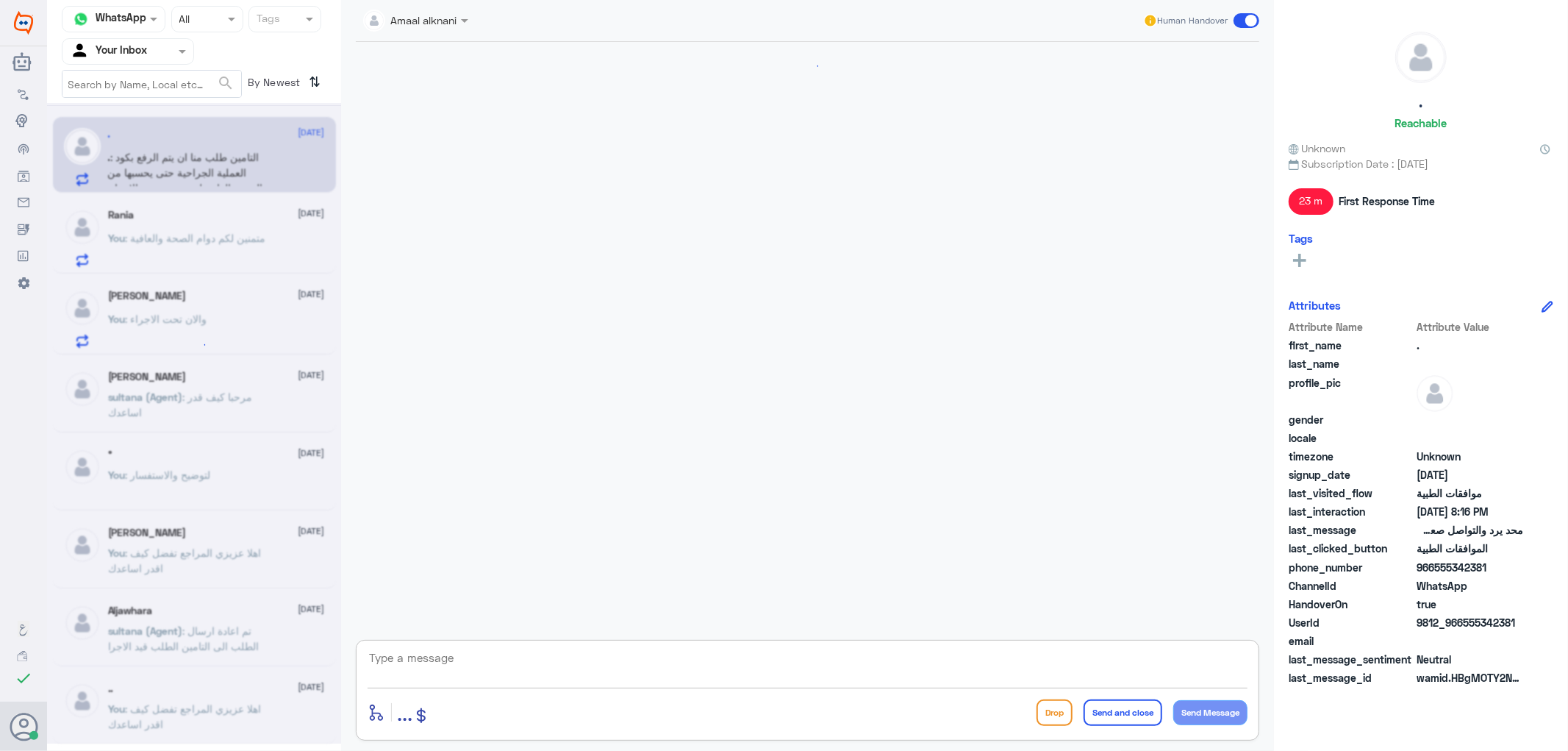
scroll to position [1262, 0]
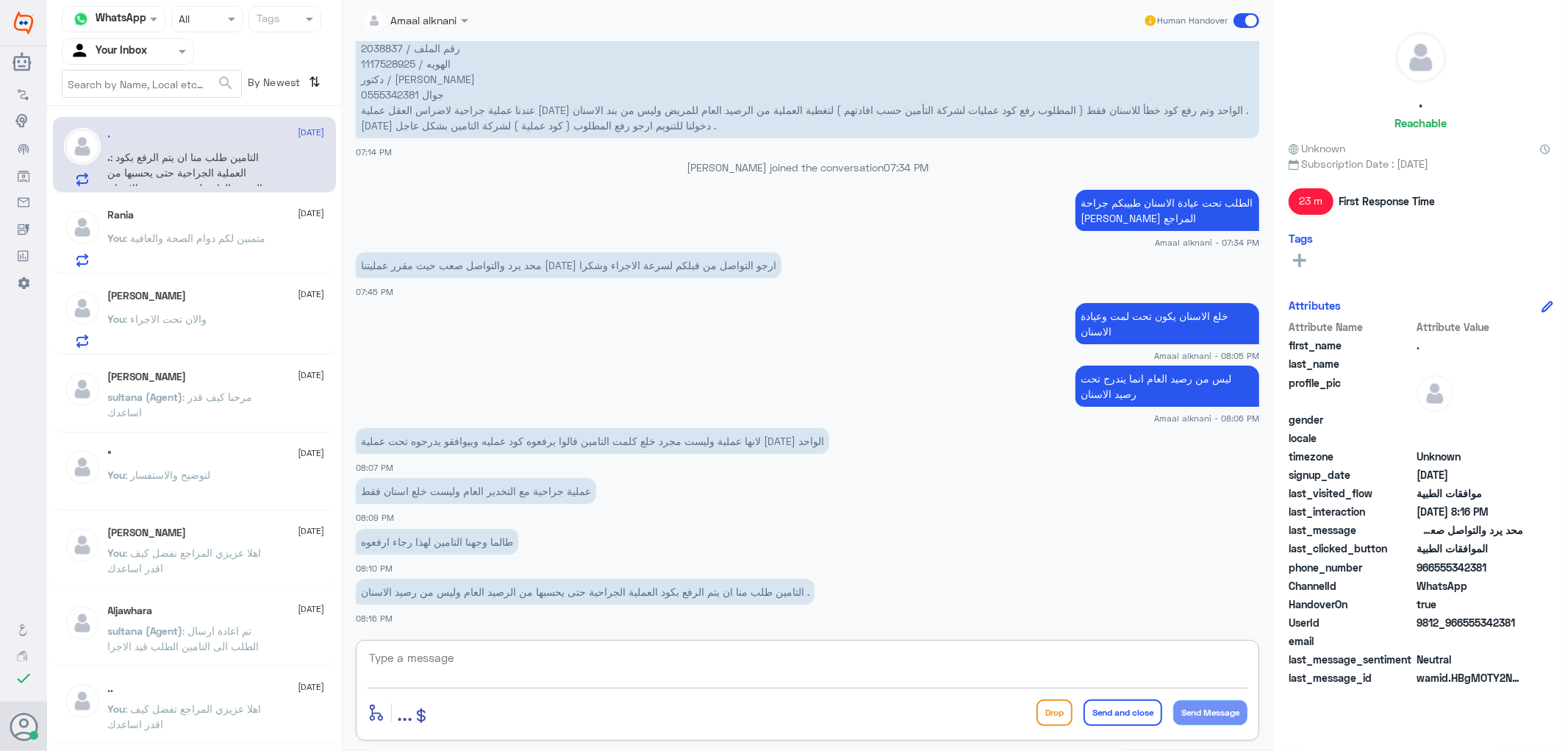
click at [187, 303] on div "[PERSON_NAME] [DATE] You : والان تحت الاجراء" at bounding box center [216, 318] width 217 height 58
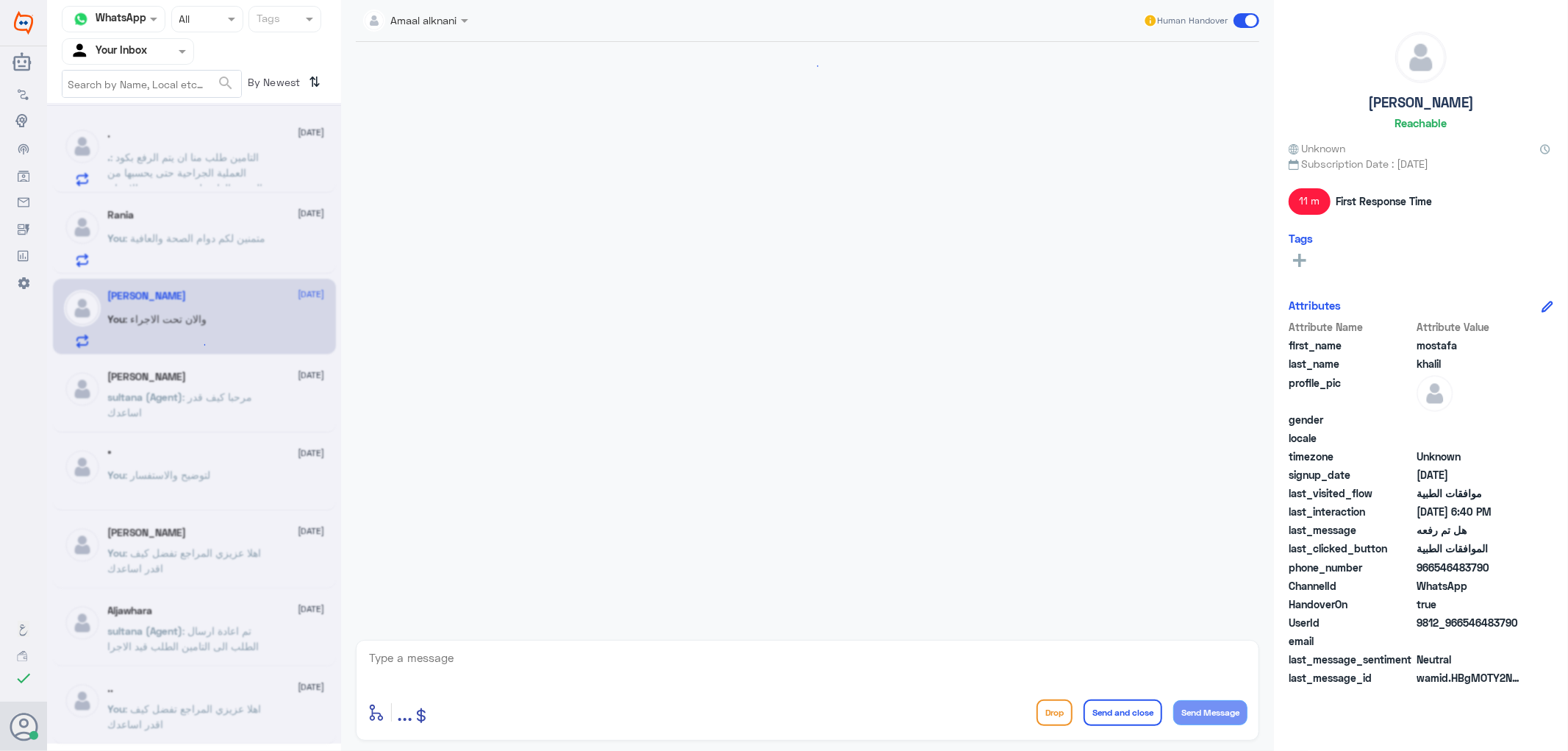
scroll to position [971, 0]
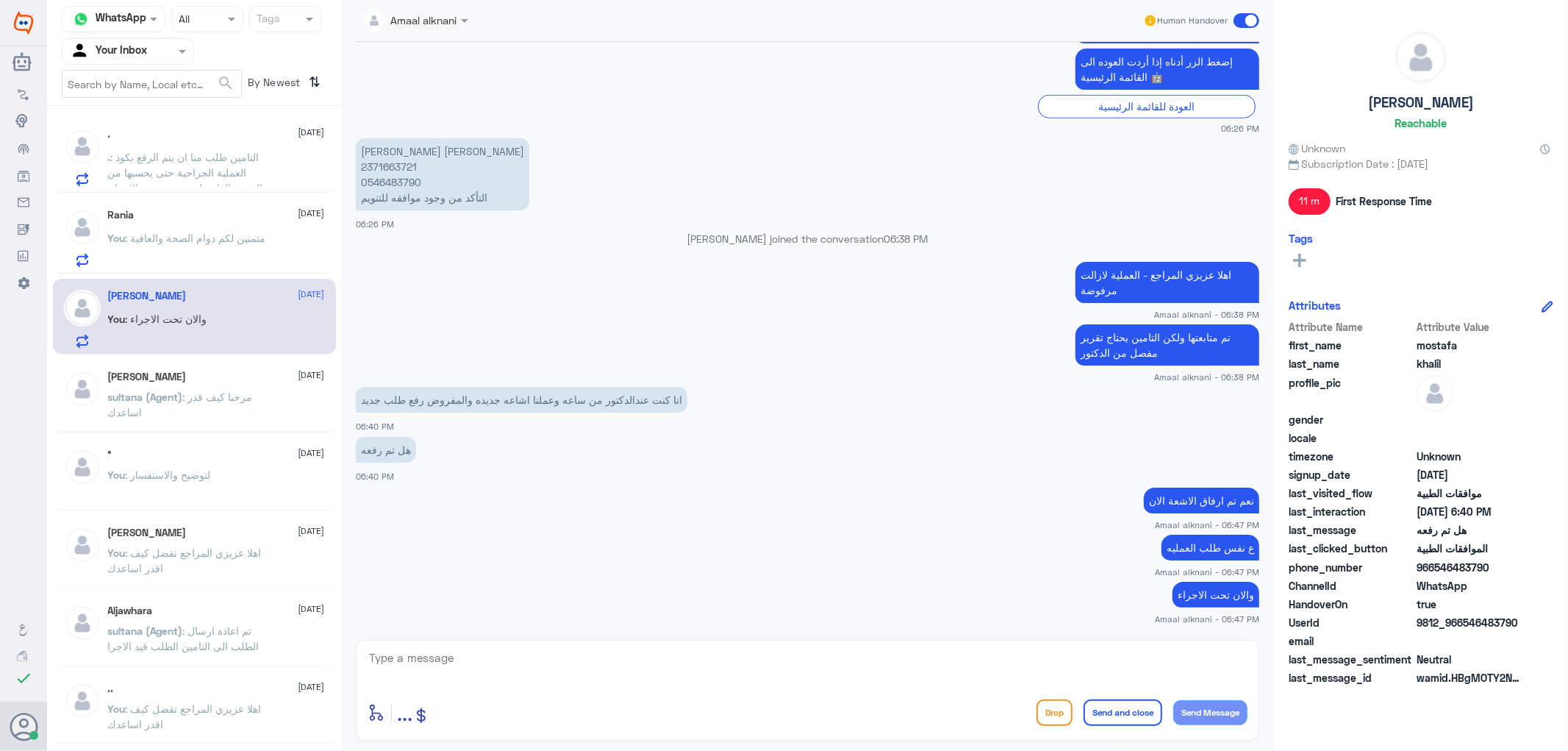
click at [395, 182] on p "[PERSON_NAME] [PERSON_NAME] 2371663721 0546483790 التأكد من وجود موافقه للتنويم" at bounding box center [442, 174] width 173 height 72
copy p "0546483790"
click at [511, 668] on textarea at bounding box center [807, 666] width 880 height 36
type textarea "تمت الموافقة قدامكم العافية"
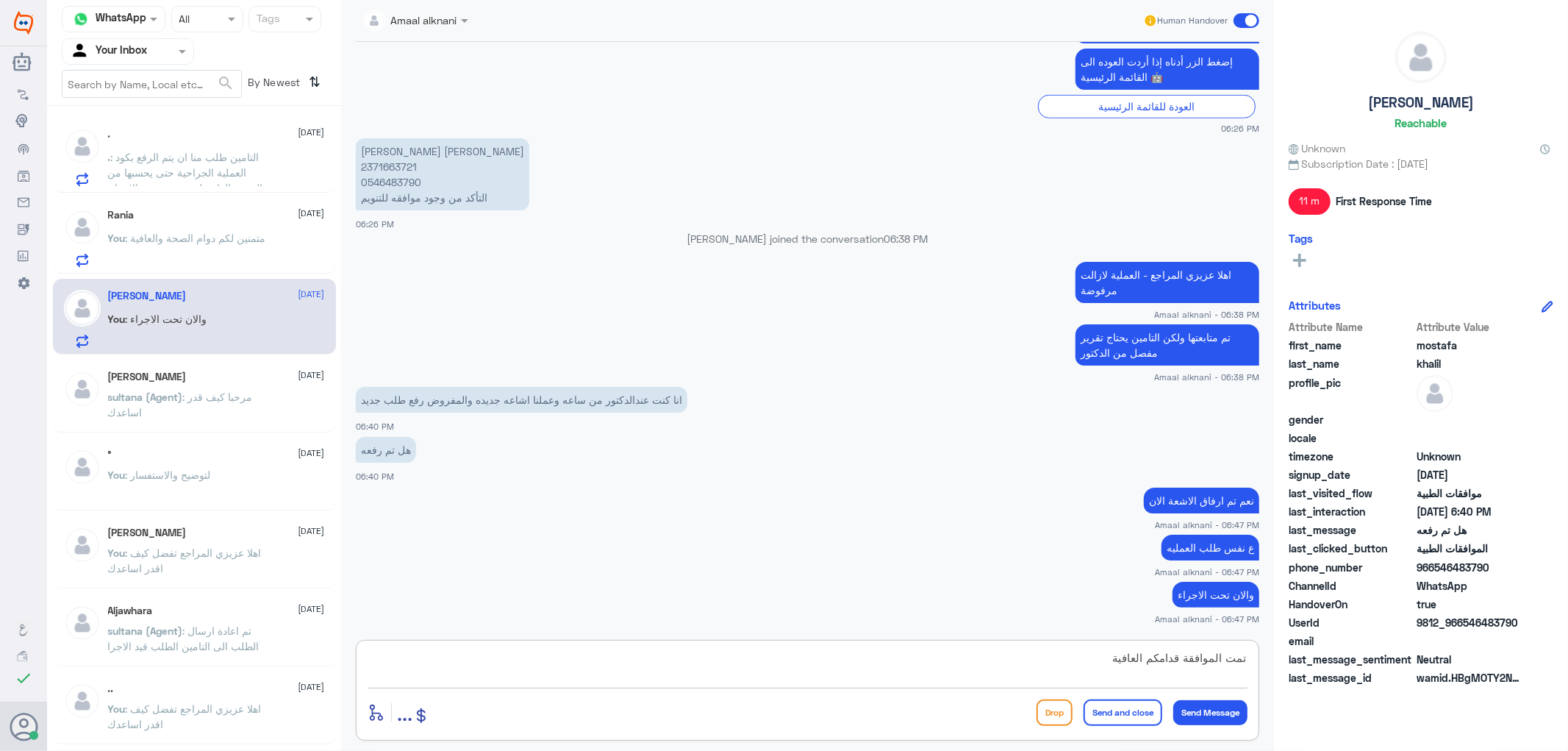
click at [1130, 701] on button "Send and close" at bounding box center [1123, 712] width 78 height 26
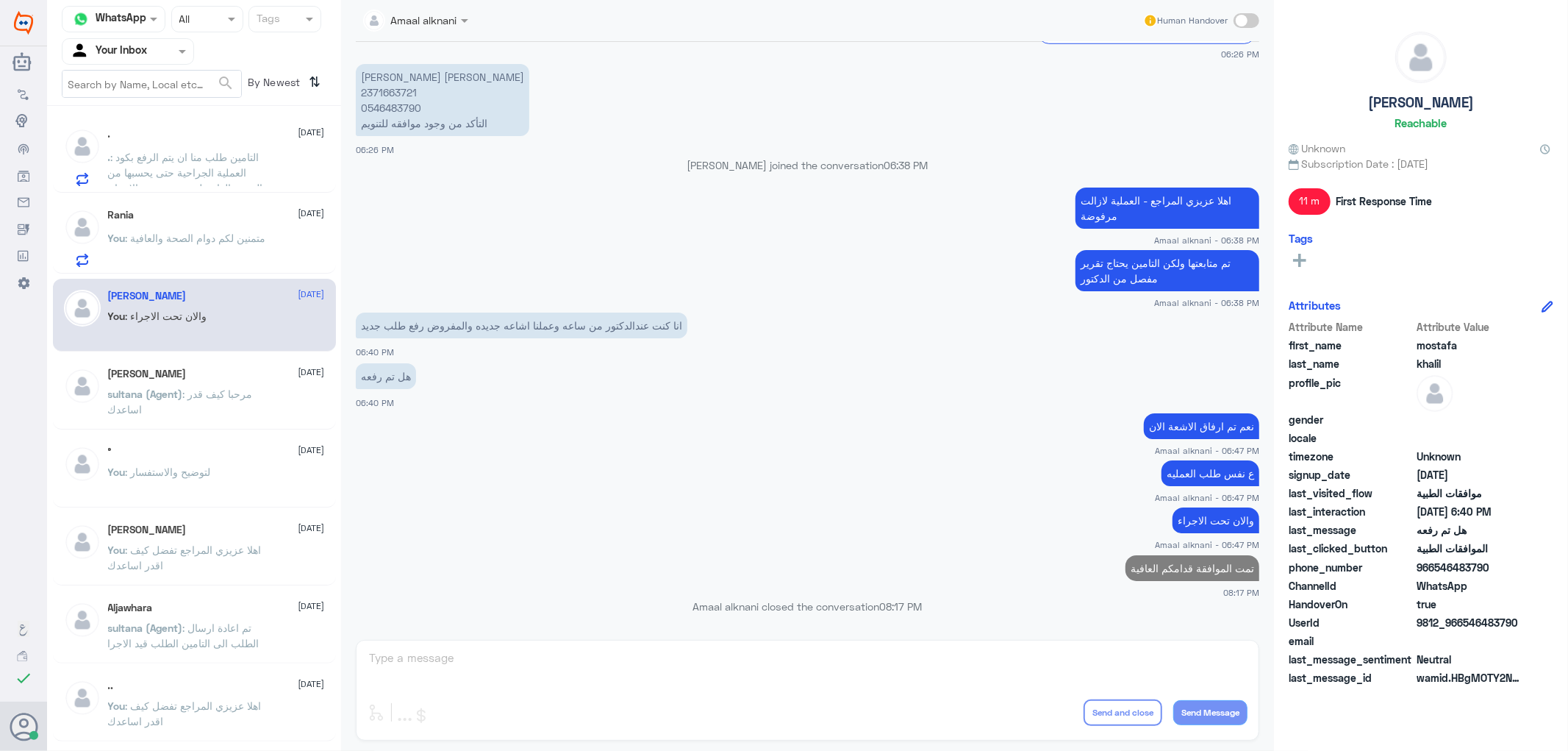
scroll to position [1015, 0]
click at [181, 406] on p "[PERSON_NAME] (Agent) : مرحبا كيف قدر اساعدك" at bounding box center [190, 404] width 165 height 37
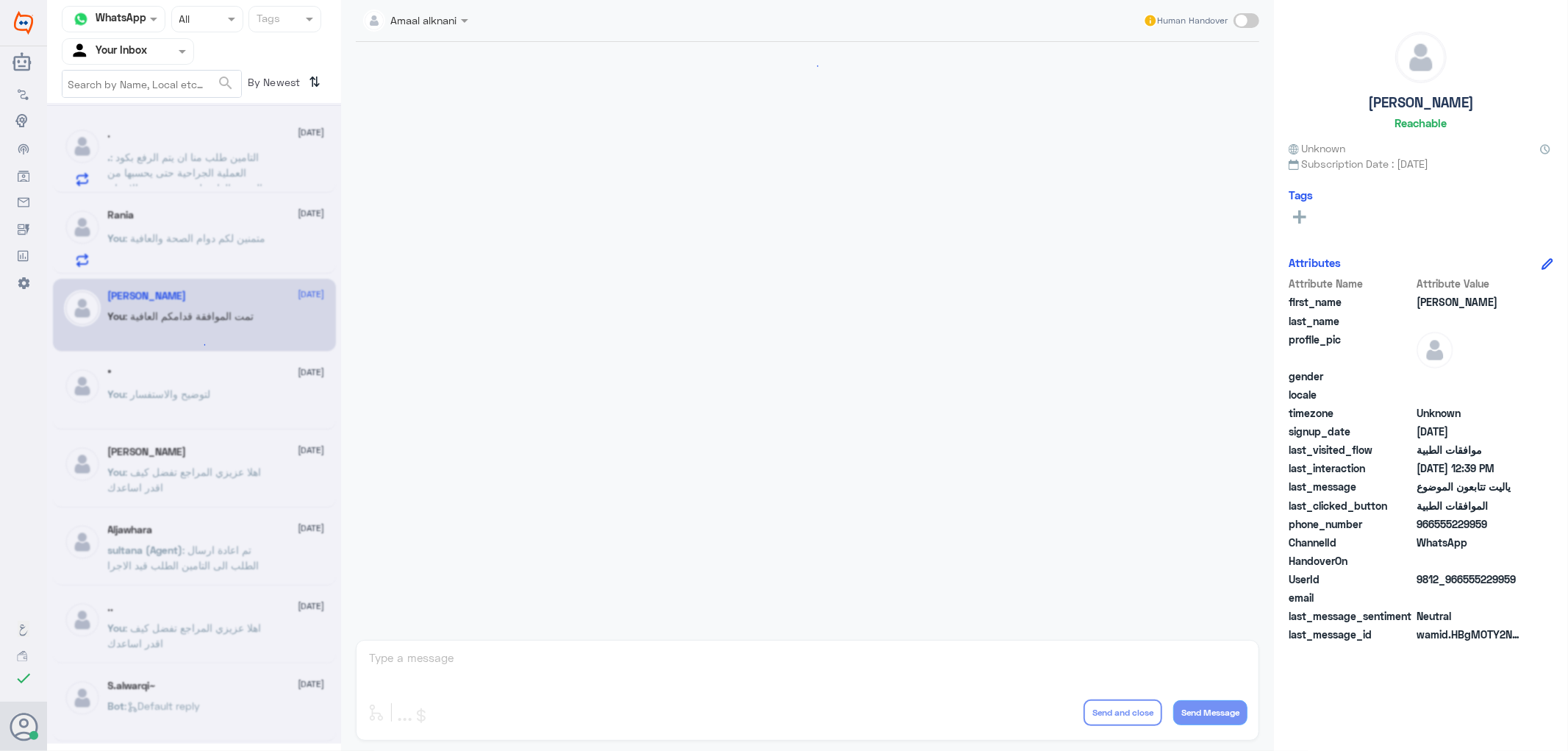
scroll to position [1226, 0]
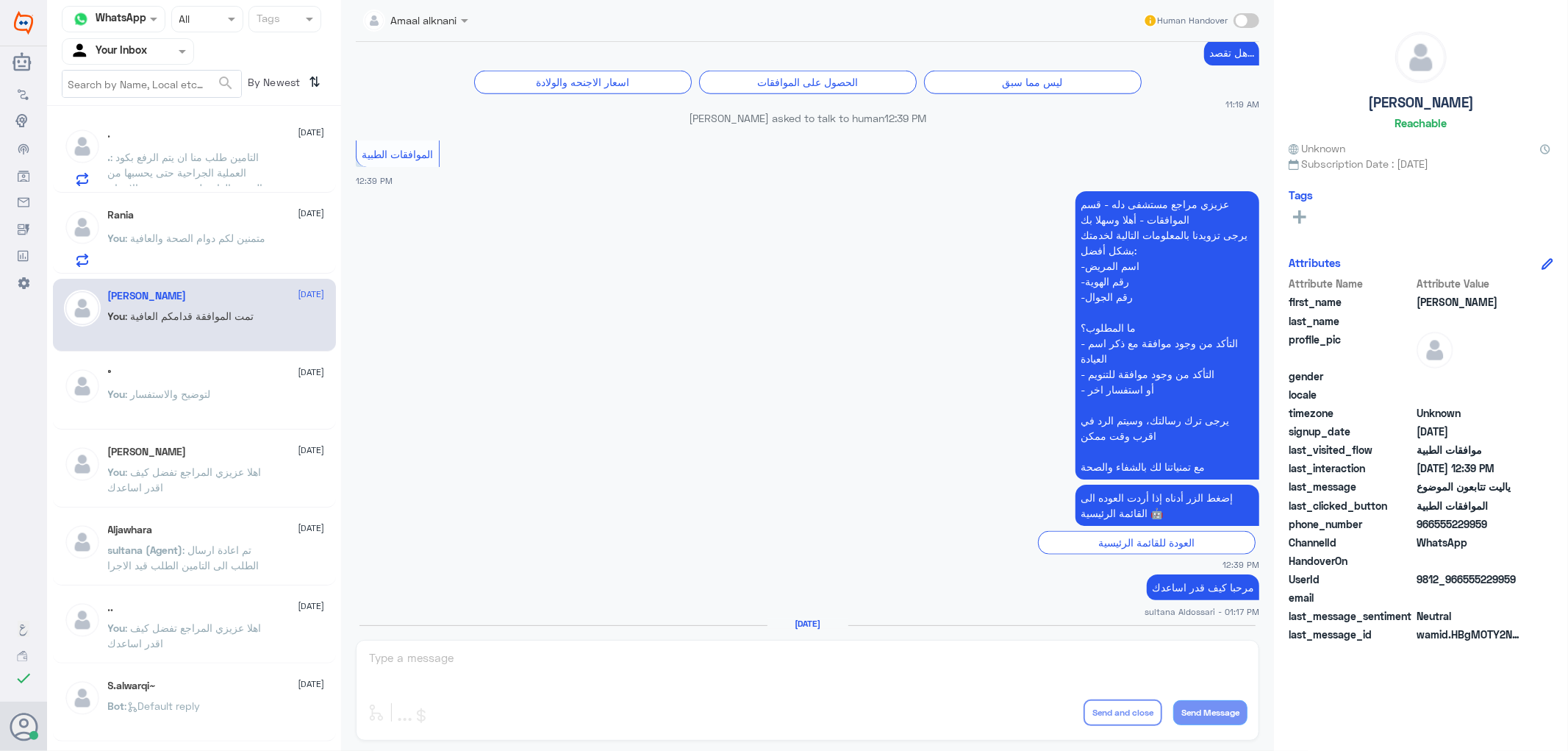
click at [190, 409] on p "You : لتوضيح والاستفسار" at bounding box center [159, 404] width 103 height 37
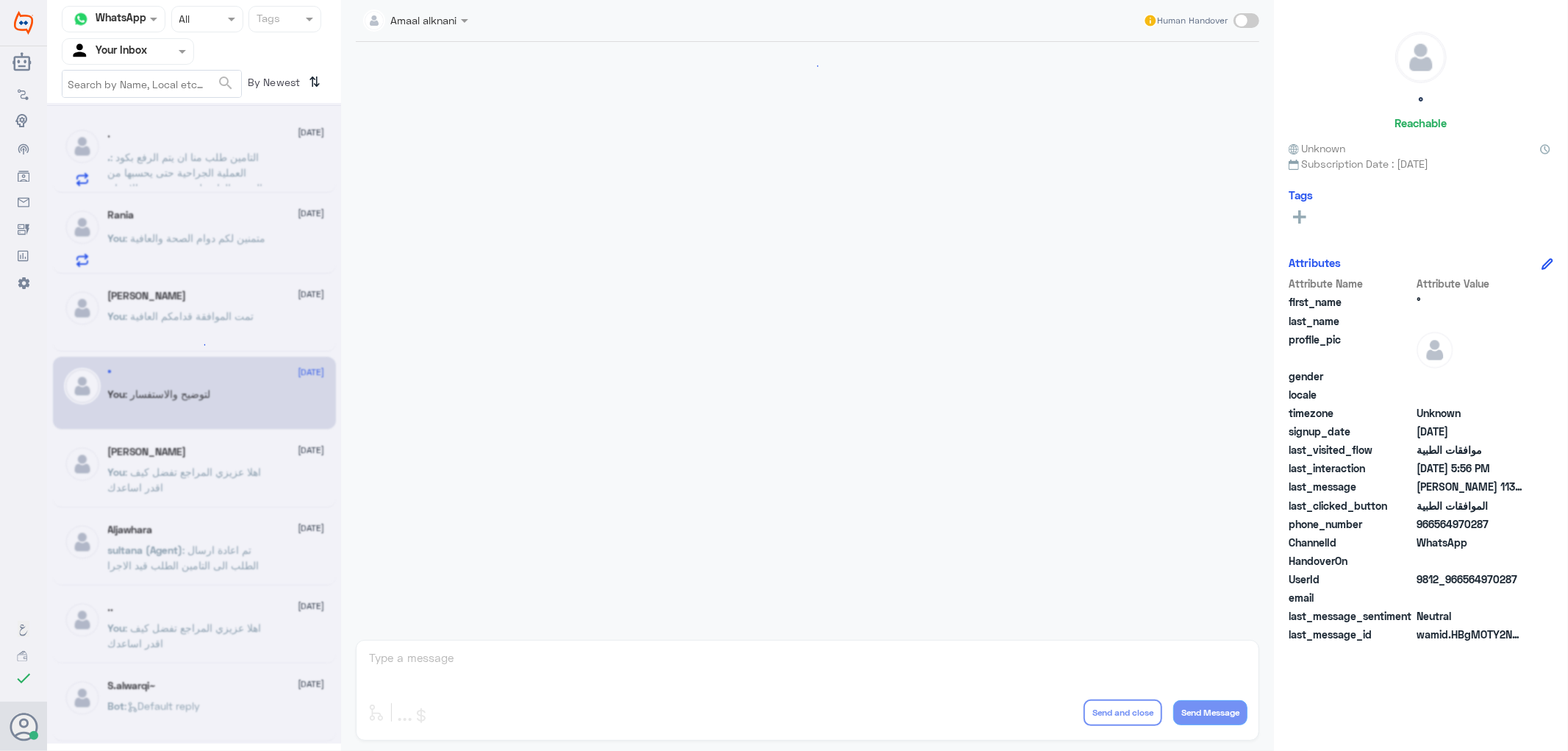
scroll to position [1155, 0]
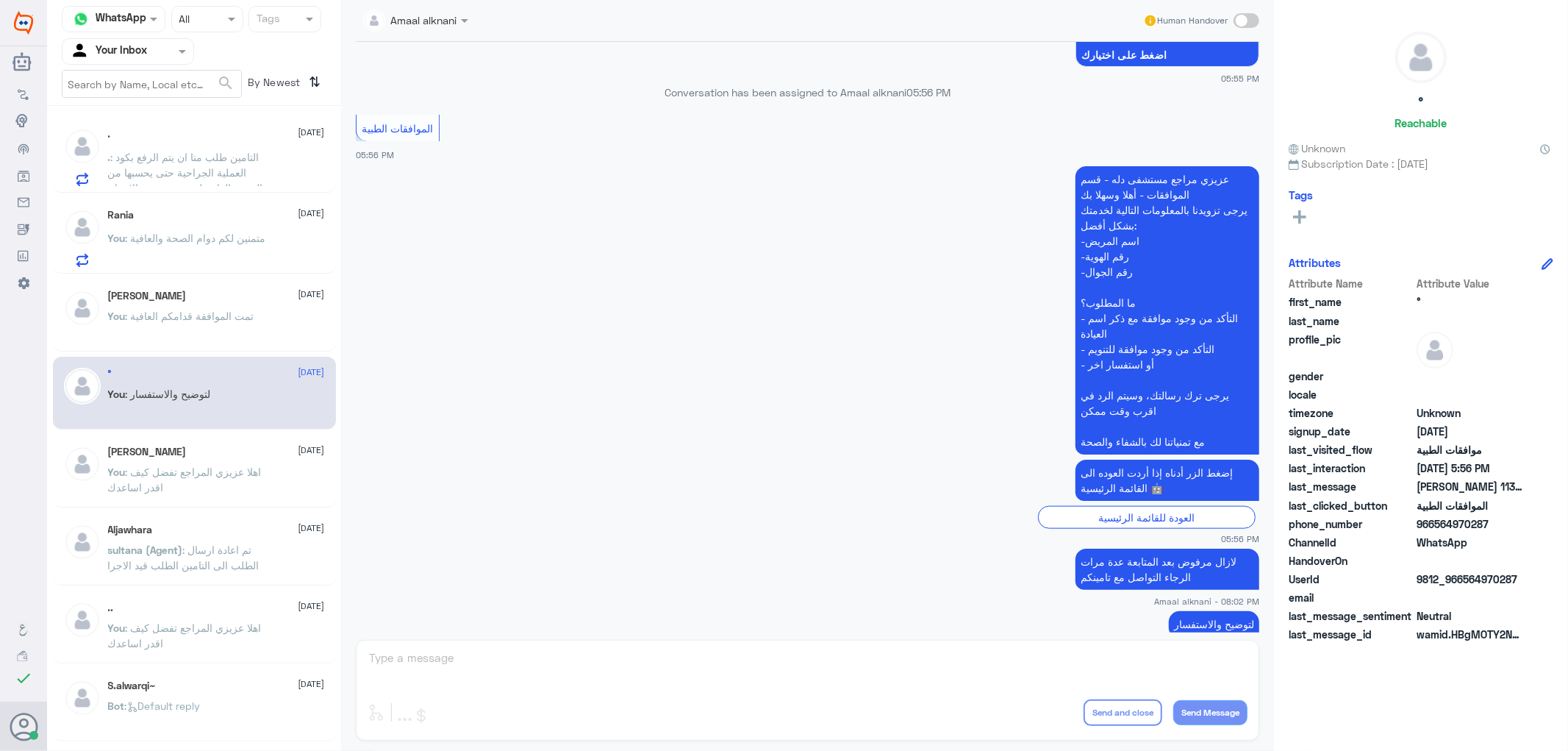
click at [410, 662] on div "Amaal alknani Human Handover [DATE] اي تحديث ع الطلب ستصلكم رساله من التامين بح…" at bounding box center [807, 378] width 933 height 756
click at [197, 490] on p "You : اهلا عزيزي المراجع تفضل كيف اقدر اساعدك" at bounding box center [190, 483] width 165 height 37
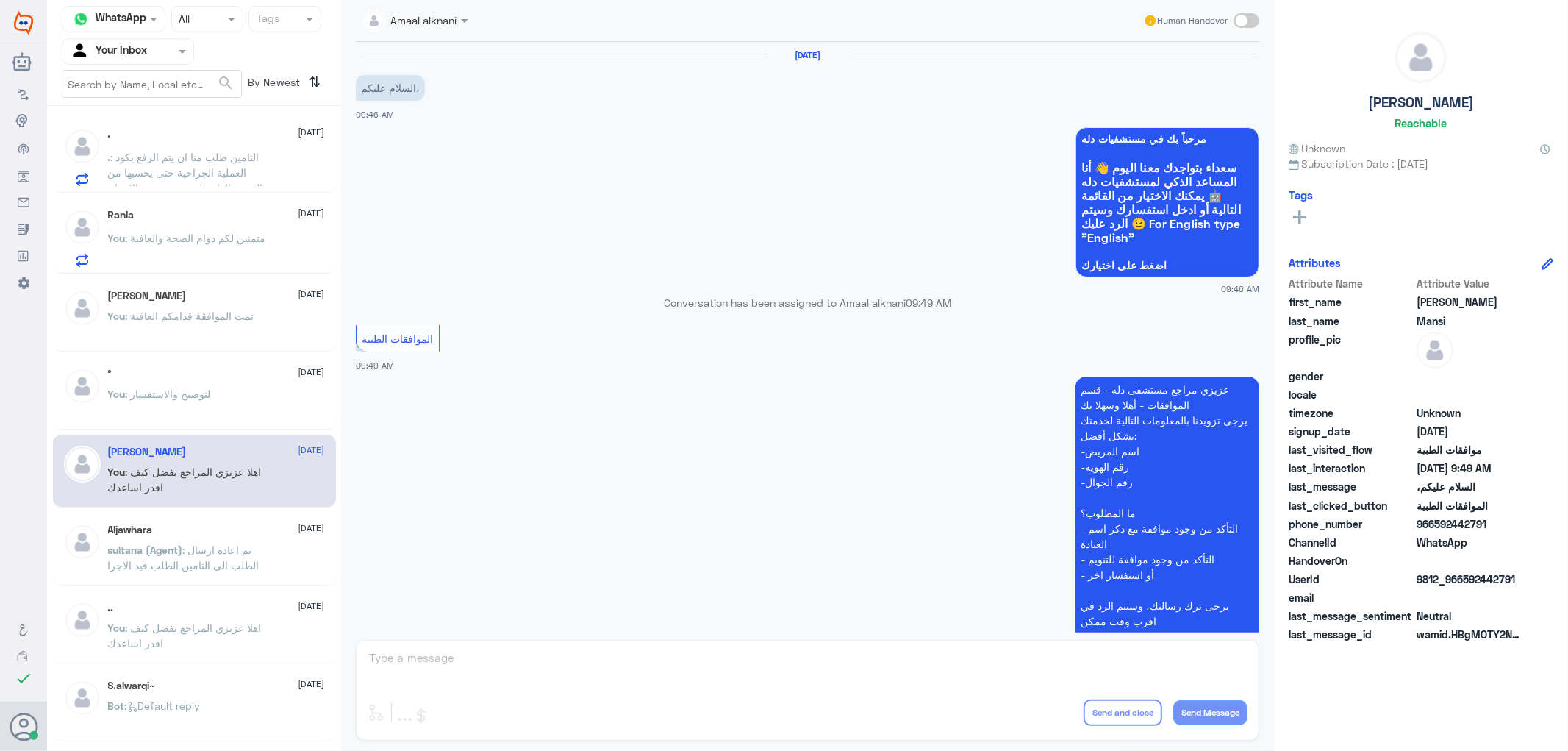
scroll to position [194, 0]
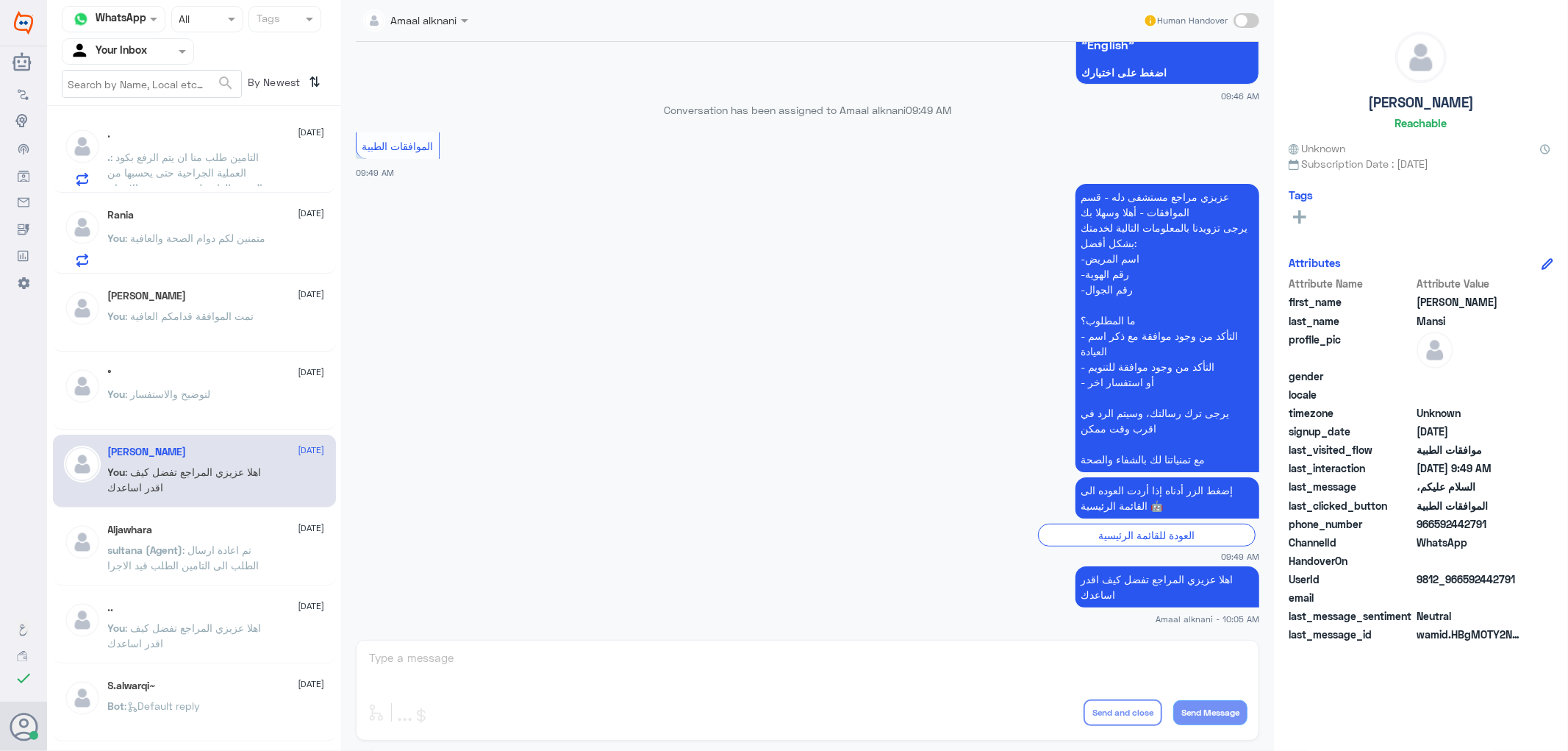
click at [537, 693] on div "Amaal alknani Human Handover [DATE] السلام عليكم، 09:46 AM مرحباً بك في مستشفيا…" at bounding box center [807, 378] width 933 height 756
drag, startPoint x: 468, startPoint y: 686, endPoint x: 447, endPoint y: 657, distance: 35.8
click at [466, 682] on div "Amaal alknani Human Handover [DATE] السلام عليكم، 09:46 AM مرحباً بك في مستشفيا…" at bounding box center [807, 378] width 933 height 756
click at [447, 657] on div "Amaal alknani Human Handover [DATE] السلام عليكم، 09:46 AM مرحباً بك في مستشفيا…" at bounding box center [807, 378] width 933 height 756
click at [204, 161] on span ": التامين طلب منا ان يتم الرفع بكود العملية الجراحية حتى يحسبها من الرصيد العام…" at bounding box center [188, 172] width 161 height 43
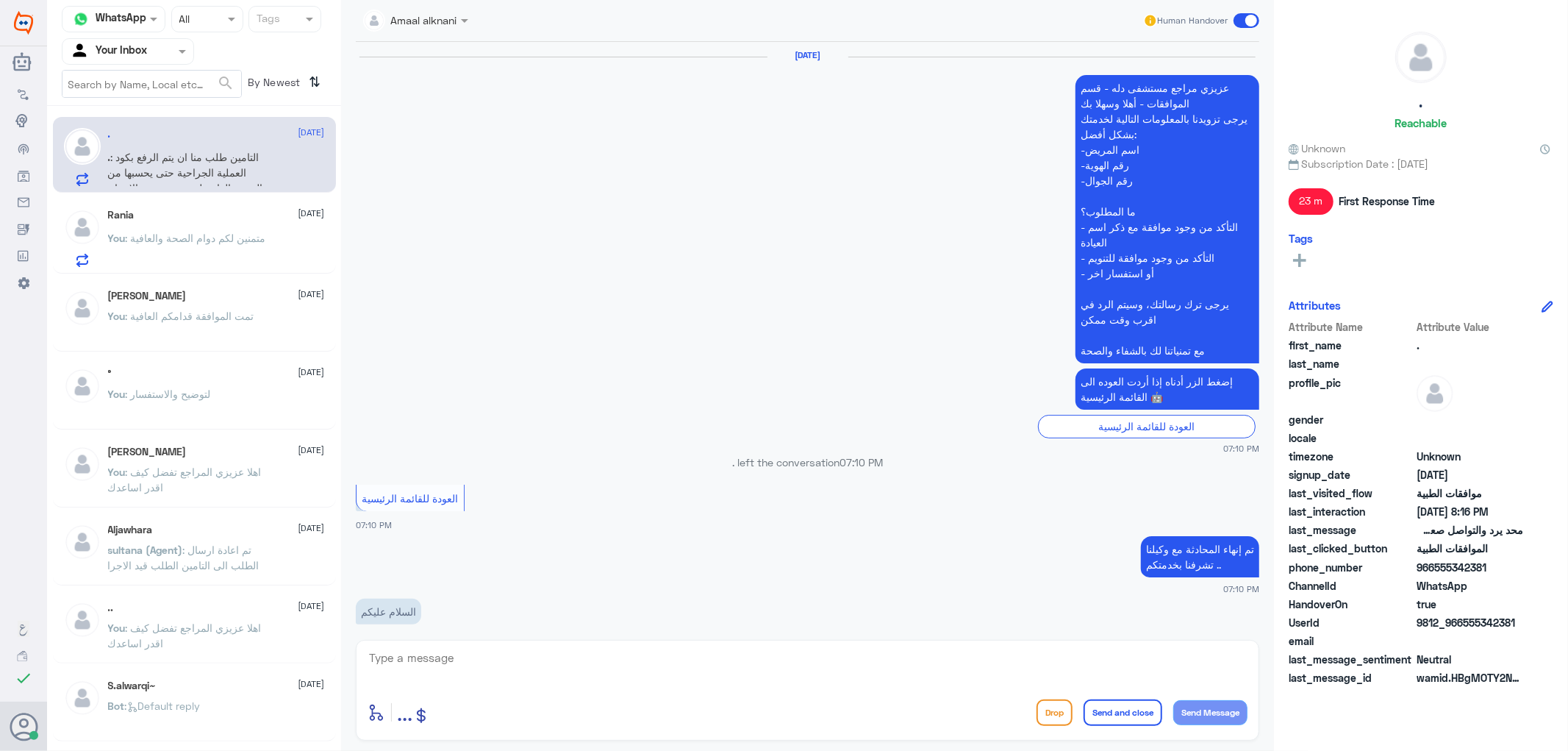
scroll to position [1262, 0]
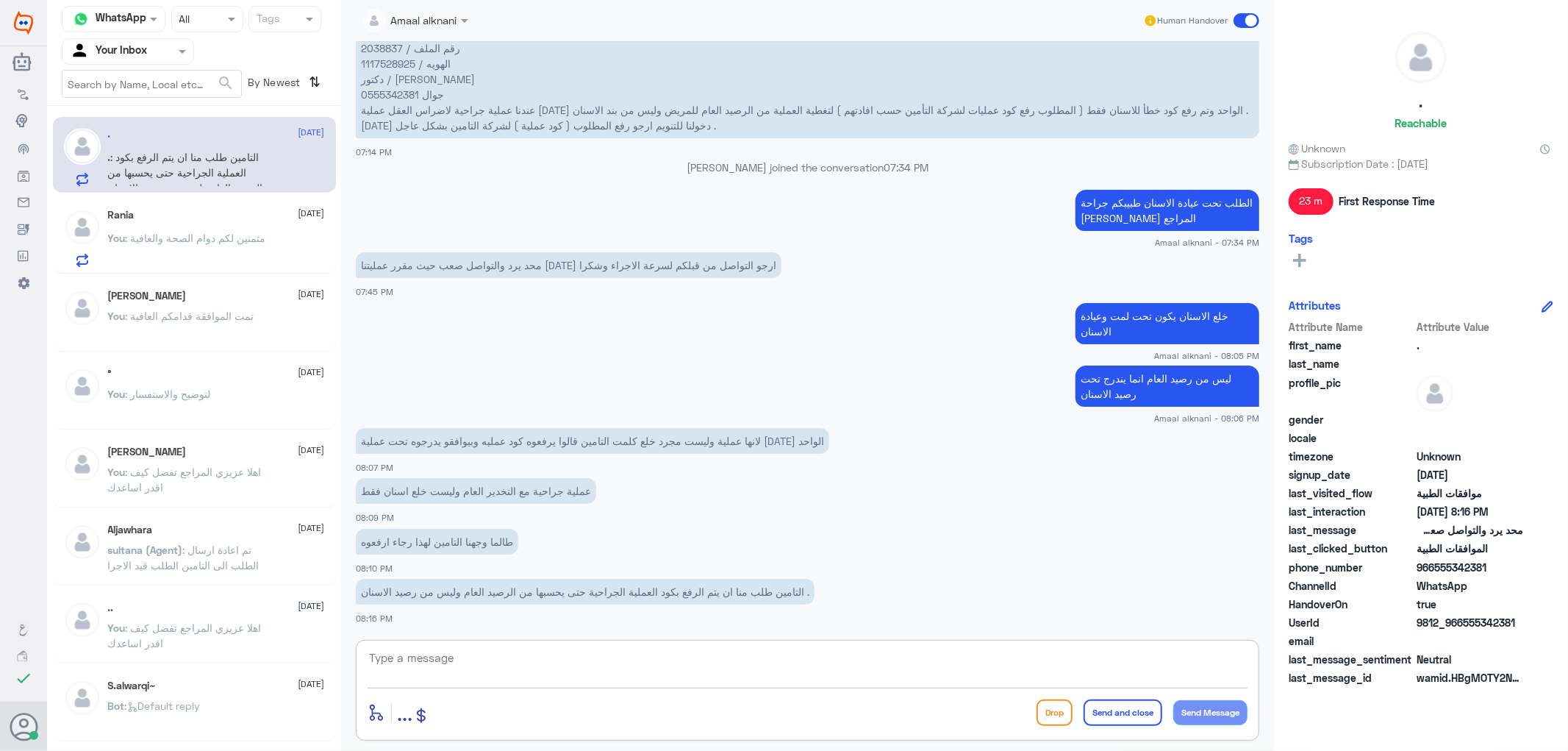
click at [457, 665] on textarea at bounding box center [807, 666] width 880 height 36
click at [226, 238] on span ": متمنين لكم دوام الصحة والعافية" at bounding box center [195, 238] width 140 height 13
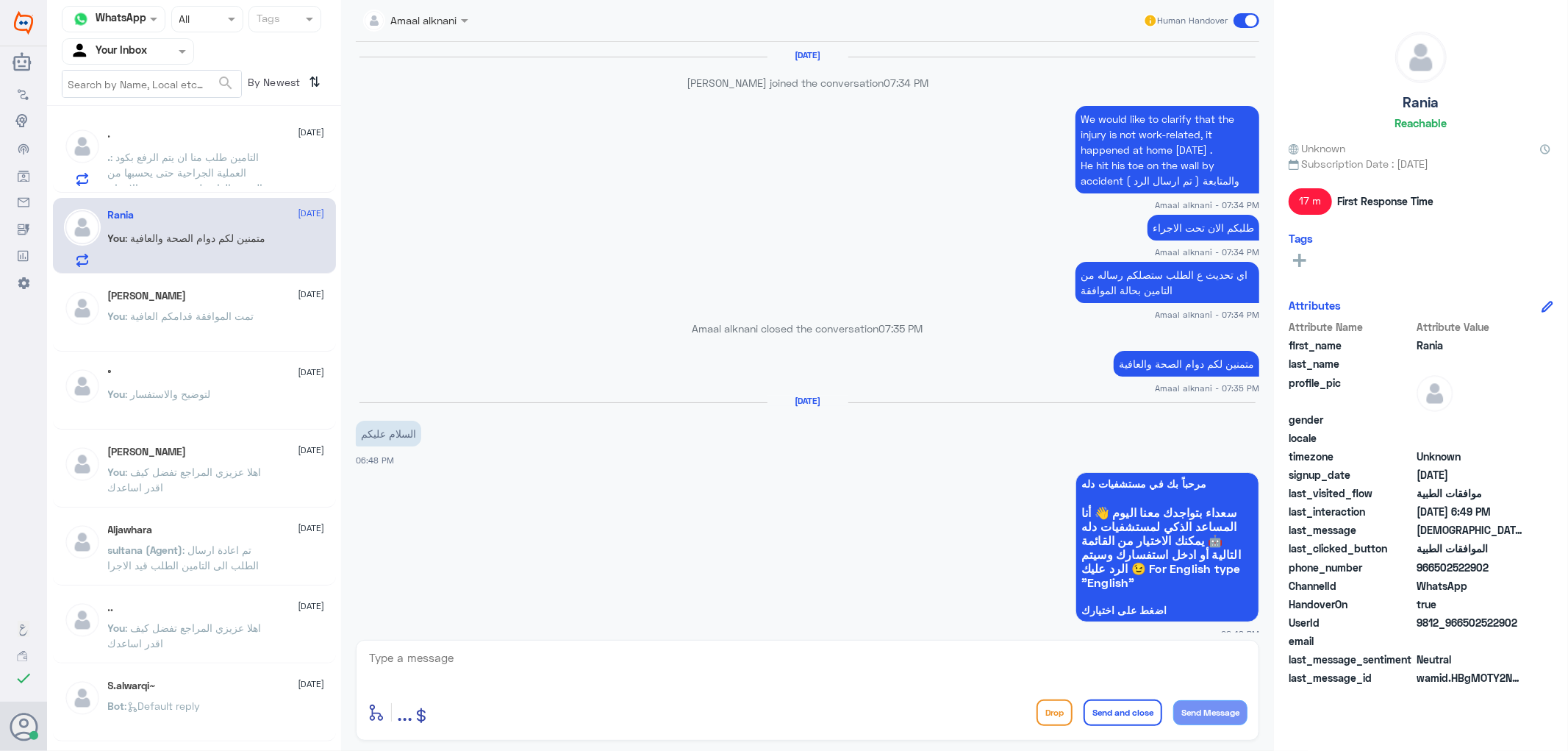
scroll to position [1030, 0]
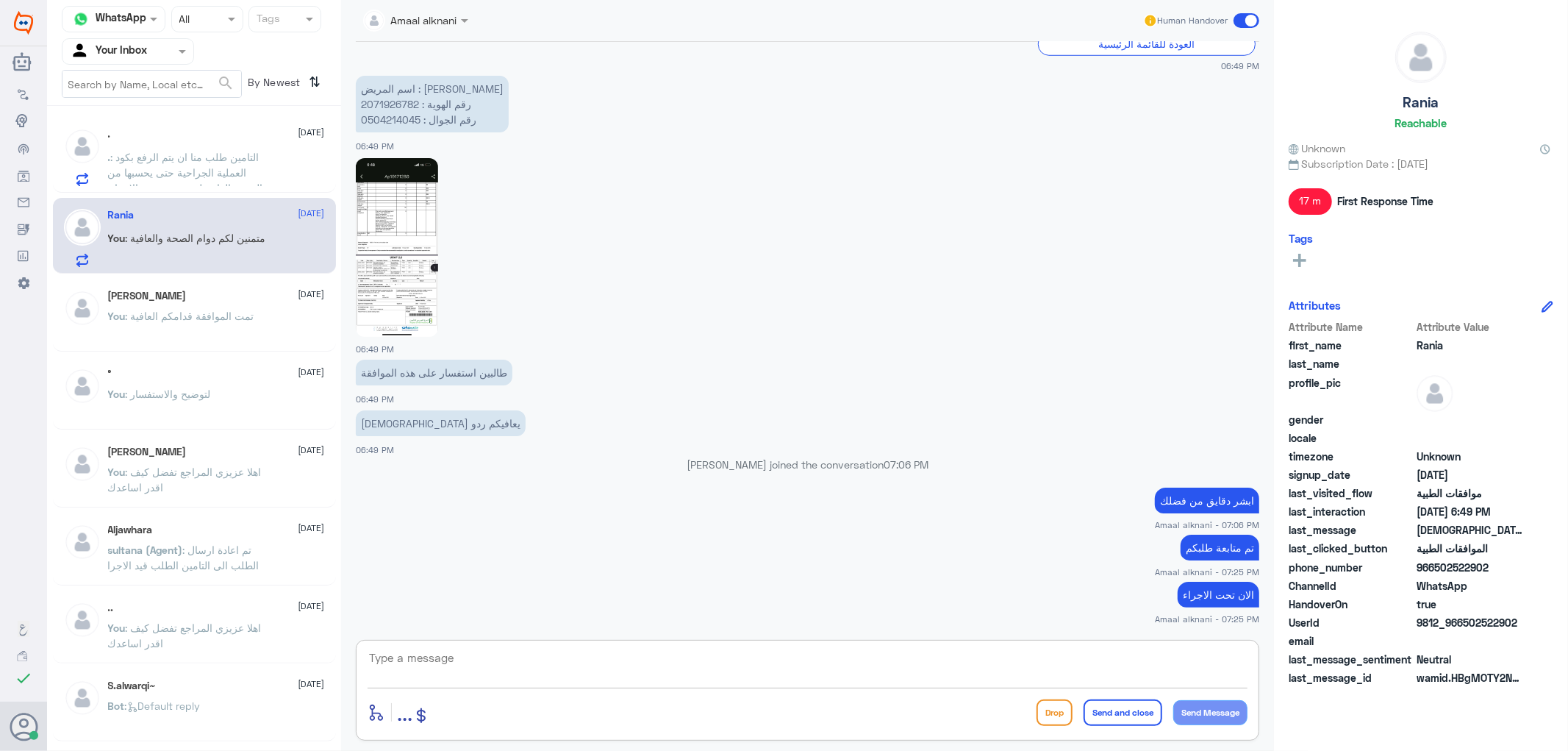
click at [435, 652] on textarea at bounding box center [807, 666] width 880 height 36
click at [182, 324] on p "You : تمت الموافقة قدامكم العافية" at bounding box center [180, 327] width 146 height 37
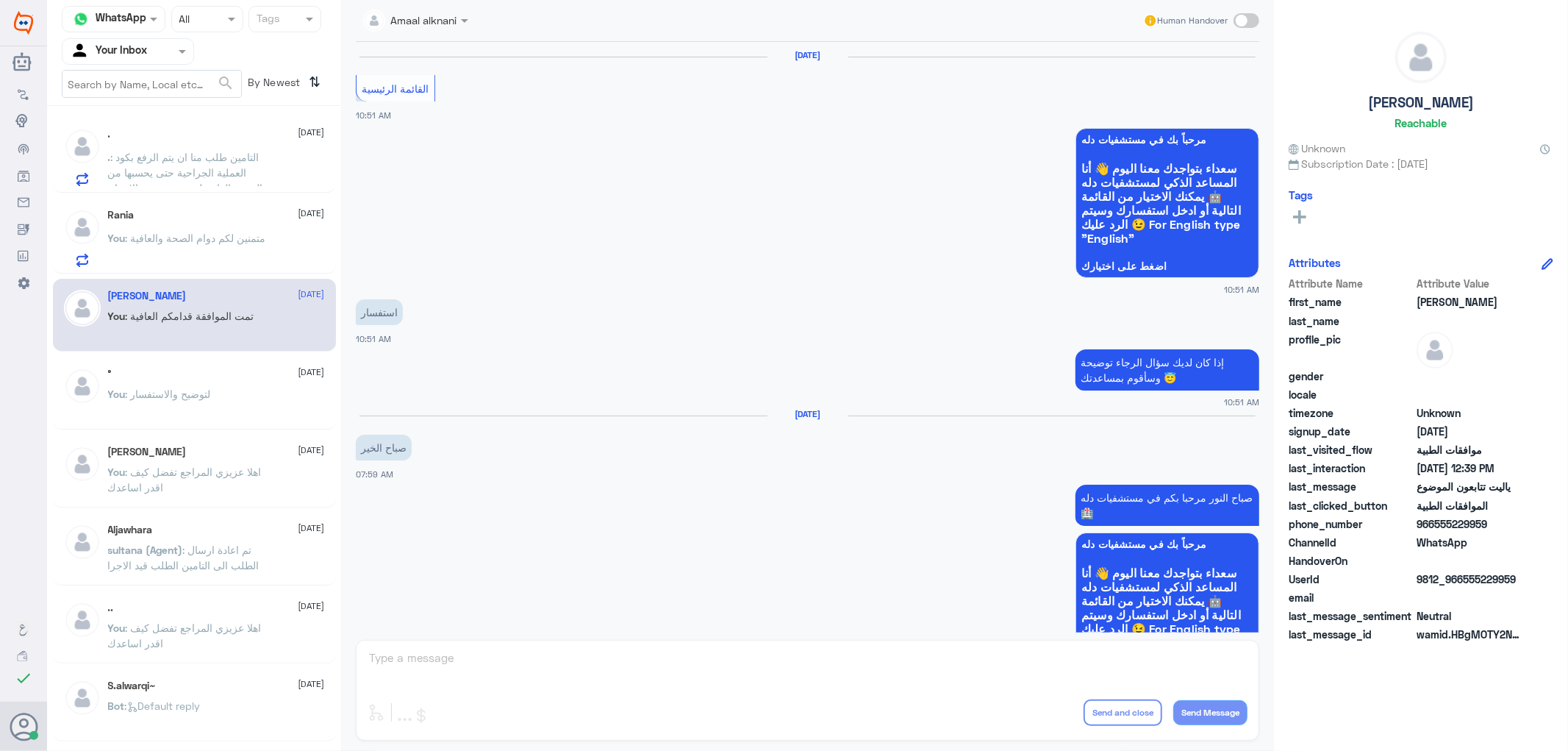
scroll to position [1226, 0]
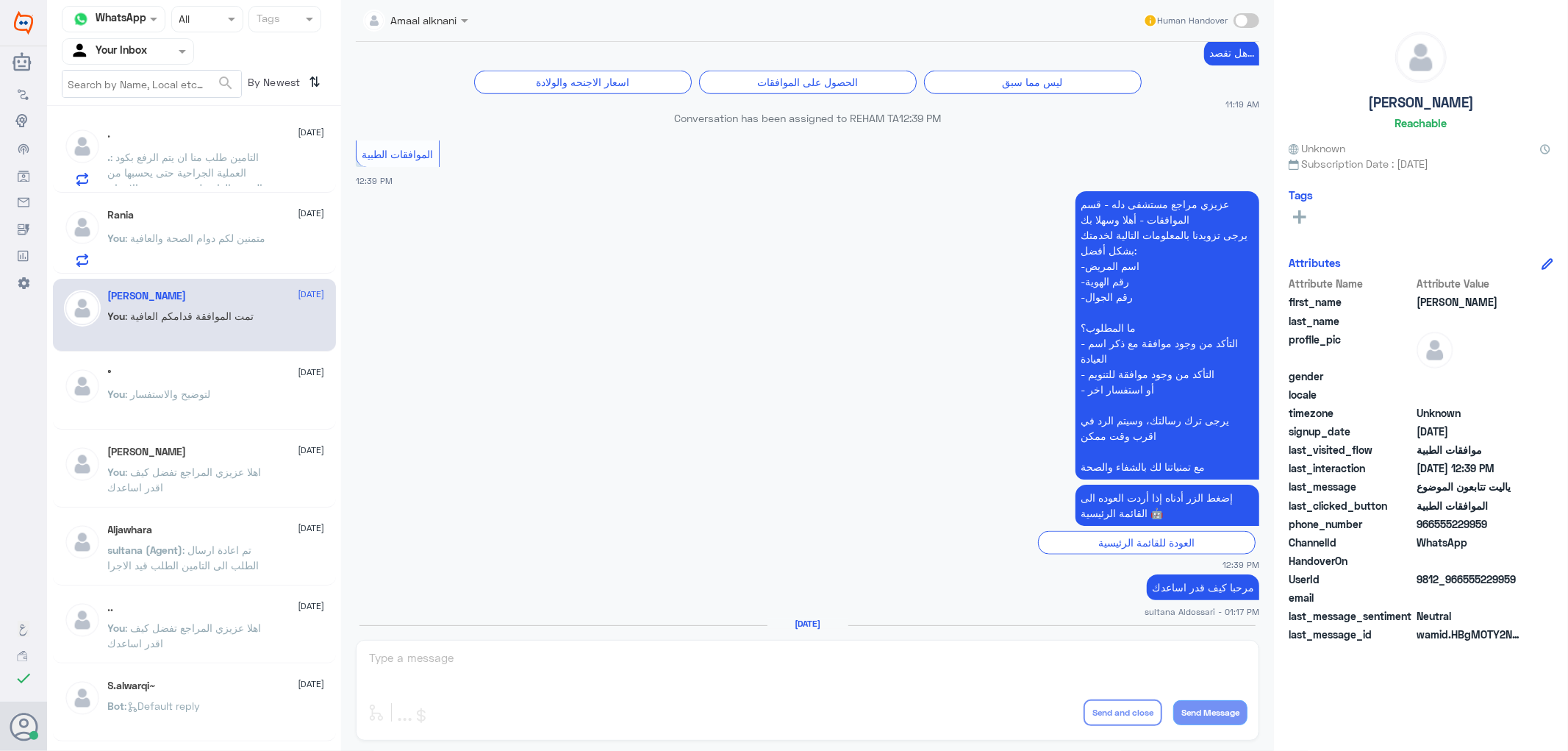
click at [196, 241] on span ": متمنين لكم دوام الصحة والعافية" at bounding box center [195, 238] width 140 height 13
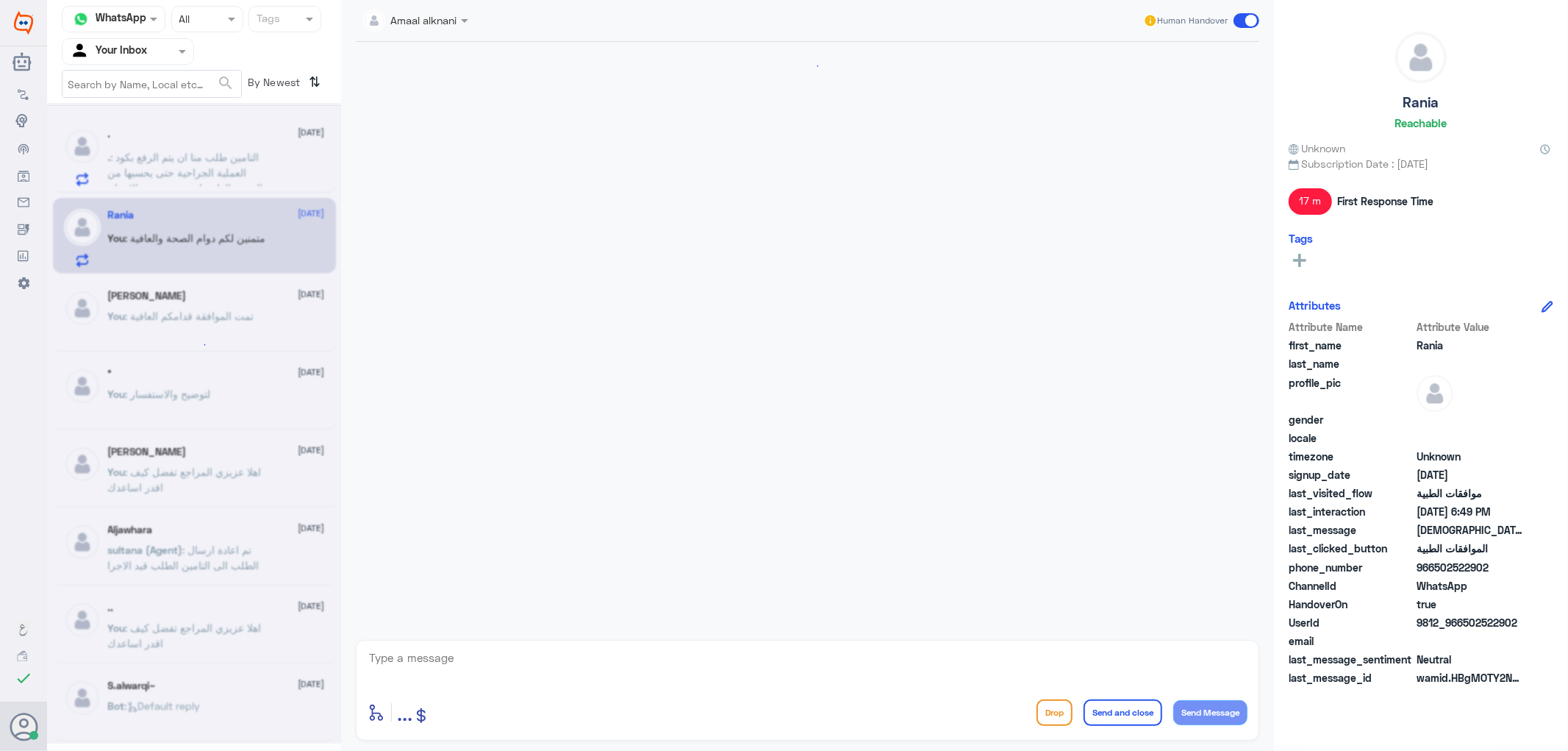
scroll to position [1030, 0]
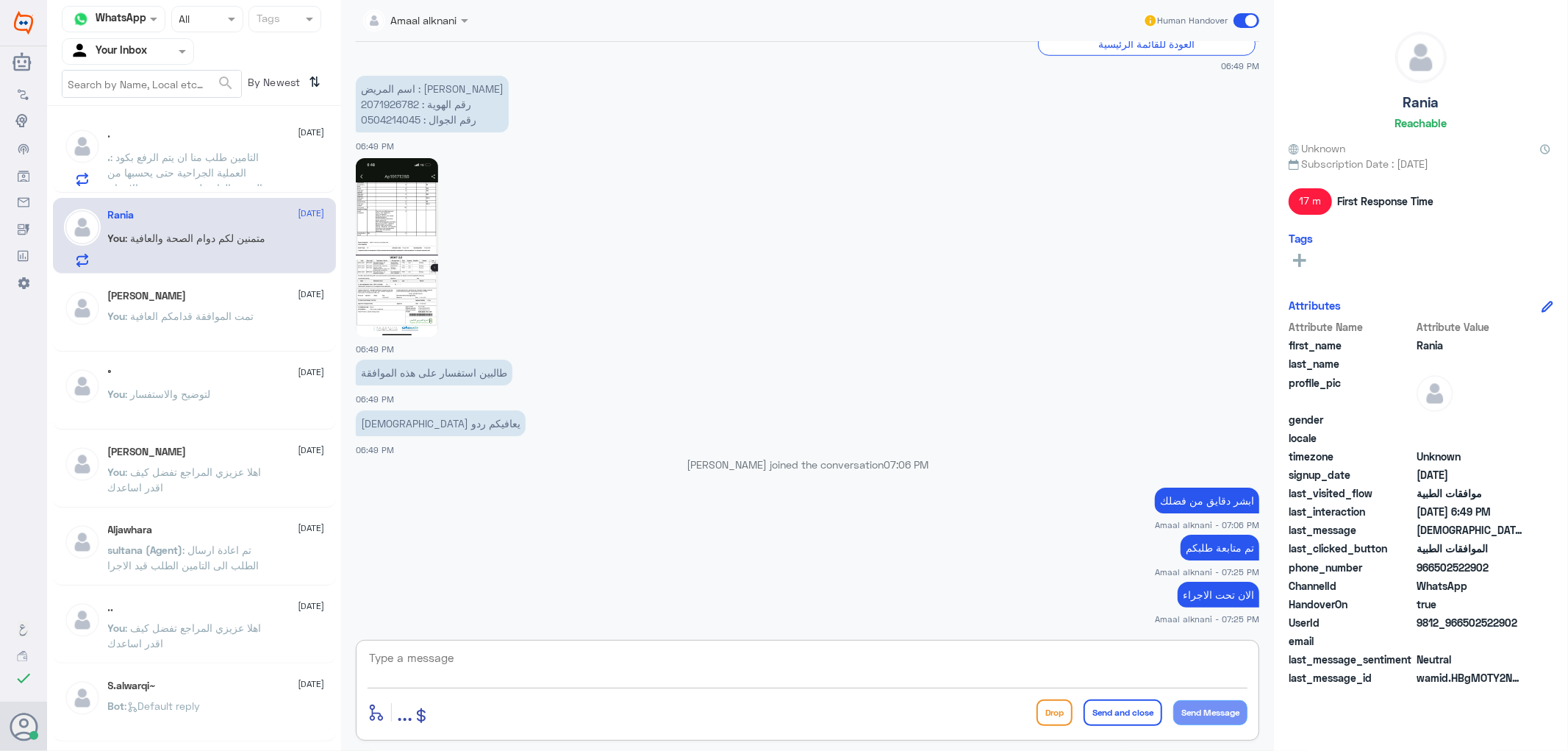
click at [1129, 655] on textarea at bounding box center [807, 666] width 880 height 36
click at [200, 299] on div "[PERSON_NAME] [DATE]" at bounding box center [216, 296] width 217 height 13
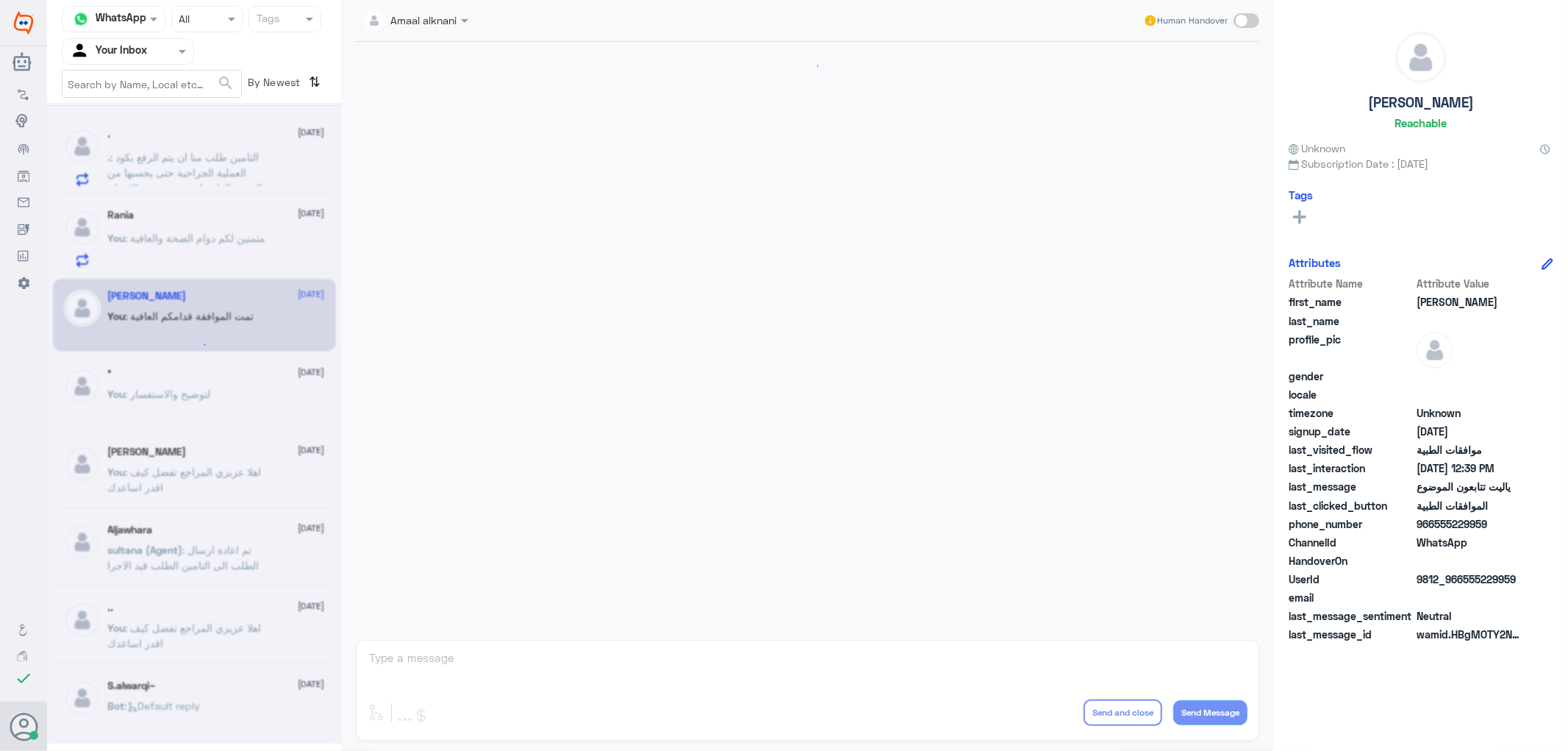
scroll to position [1226, 0]
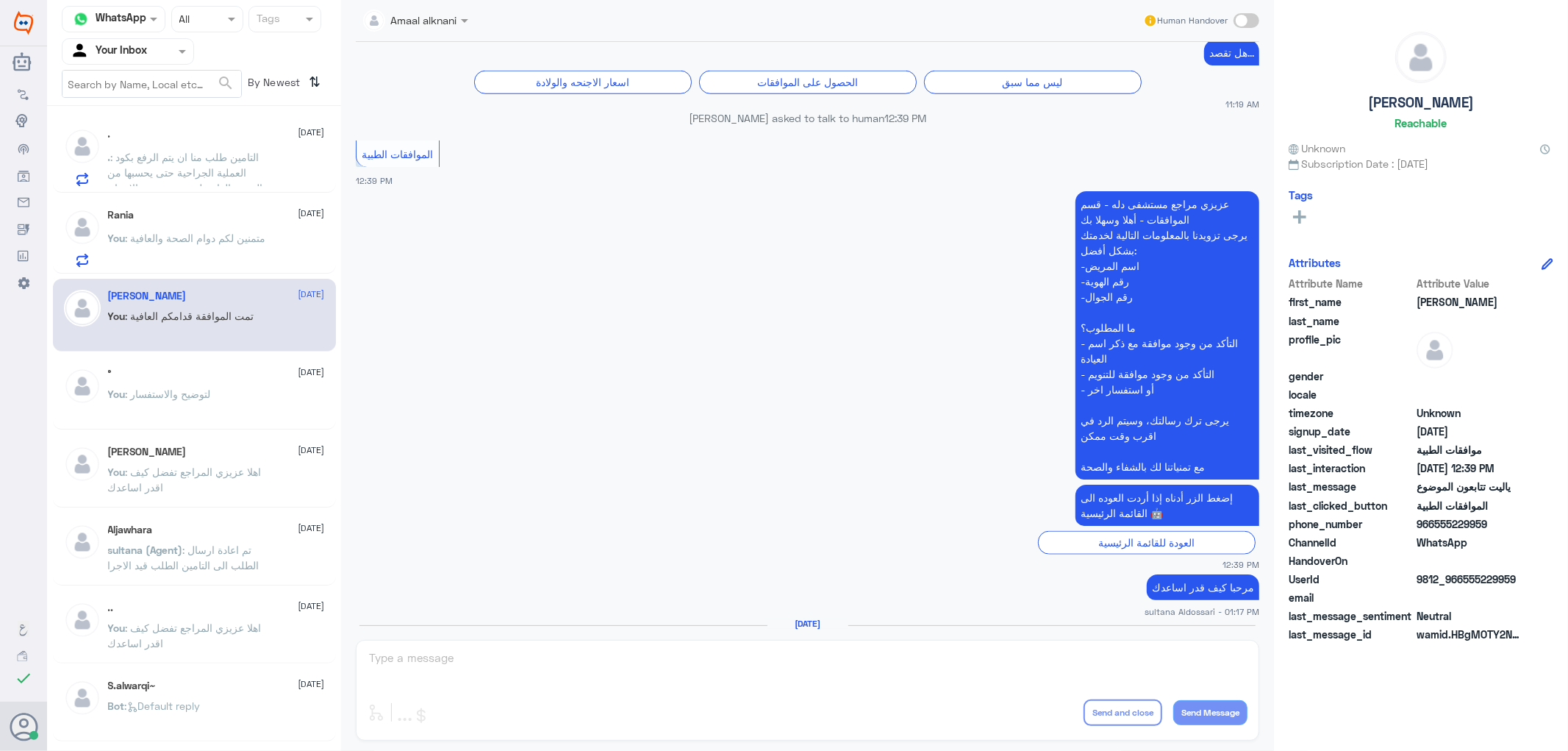
click at [423, 661] on div "Amaal alknani Human Handover [DATE] القائمة الرئيسية 10:51 AM مرحباً بك في مستش…" at bounding box center [807, 378] width 933 height 756
click at [193, 388] on span ": لتوضيح والاستفسار" at bounding box center [167, 394] width 85 height 13
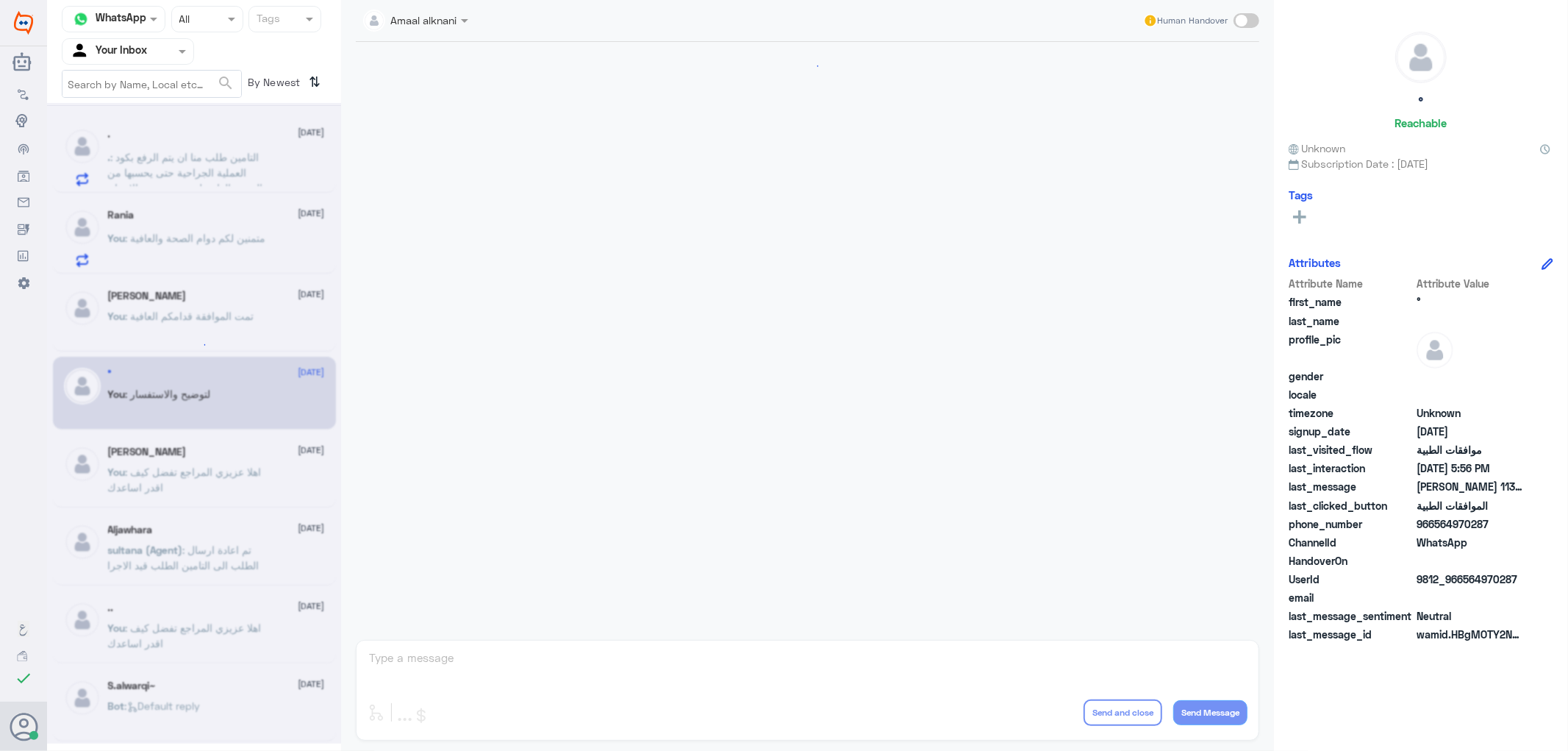
scroll to position [1155, 0]
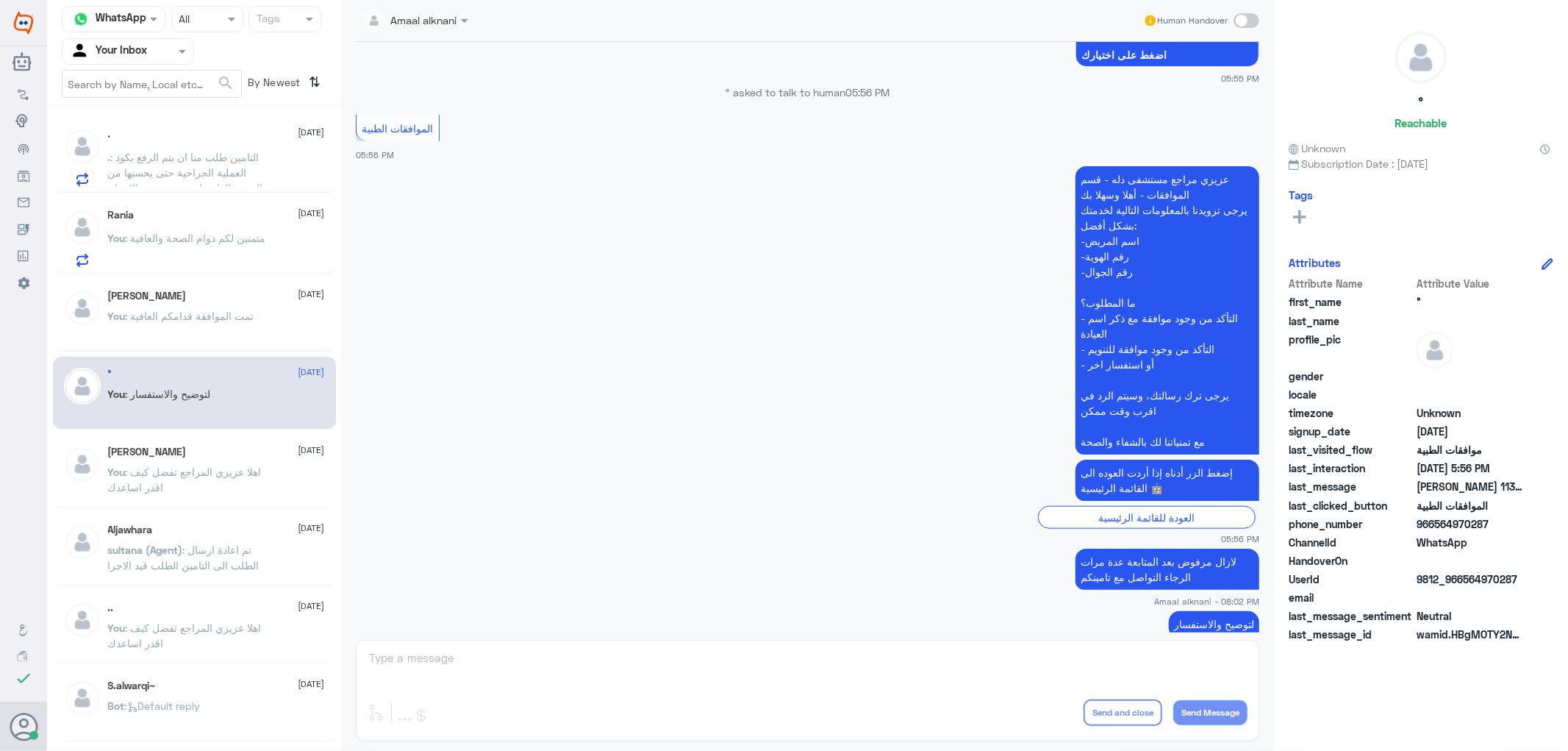
click at [176, 175] on span ": التامين طلب منا ان يتم الرفع بكود العملية الجراحية حتى يحسبها من الرصيد العام…" at bounding box center [188, 172] width 161 height 43
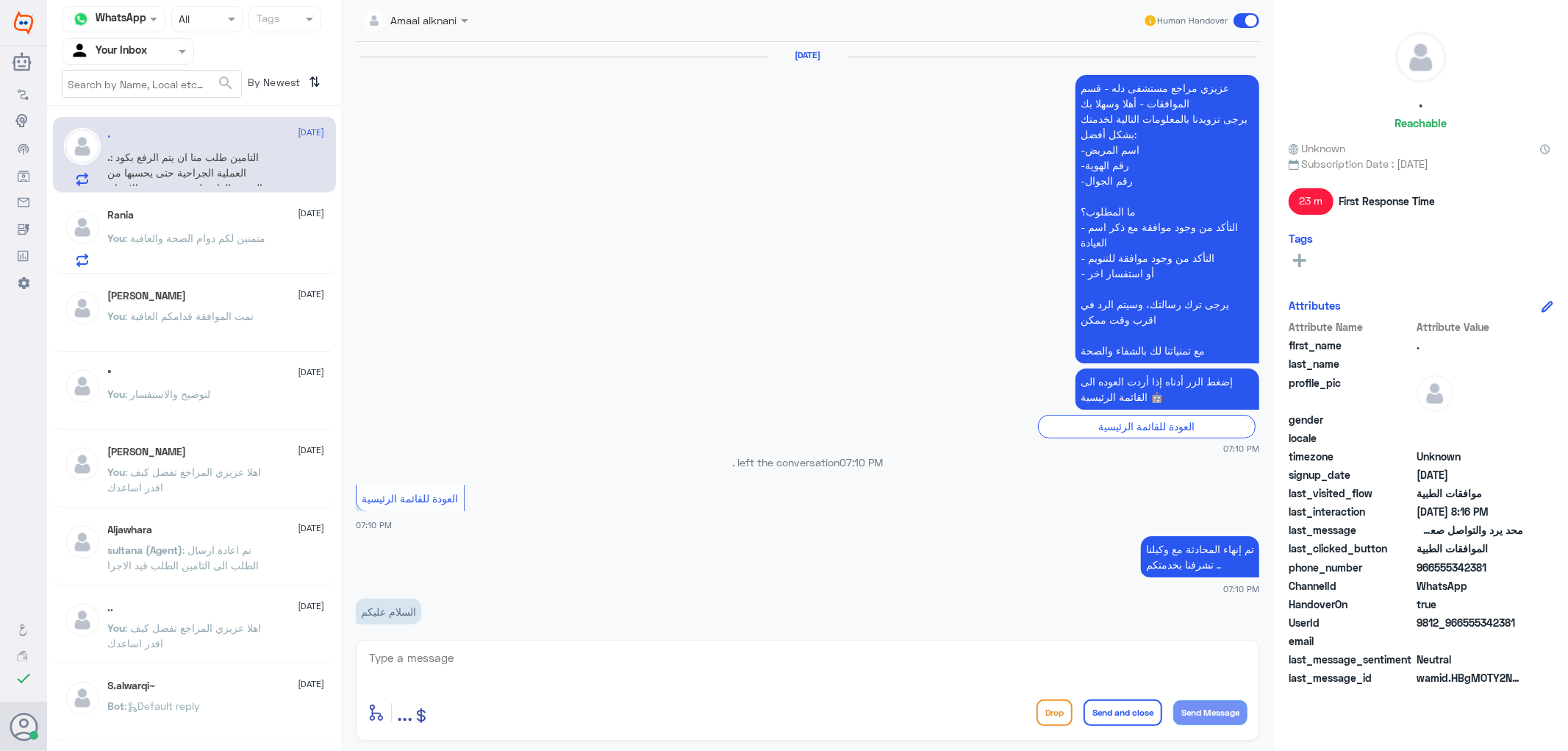
scroll to position [1262, 0]
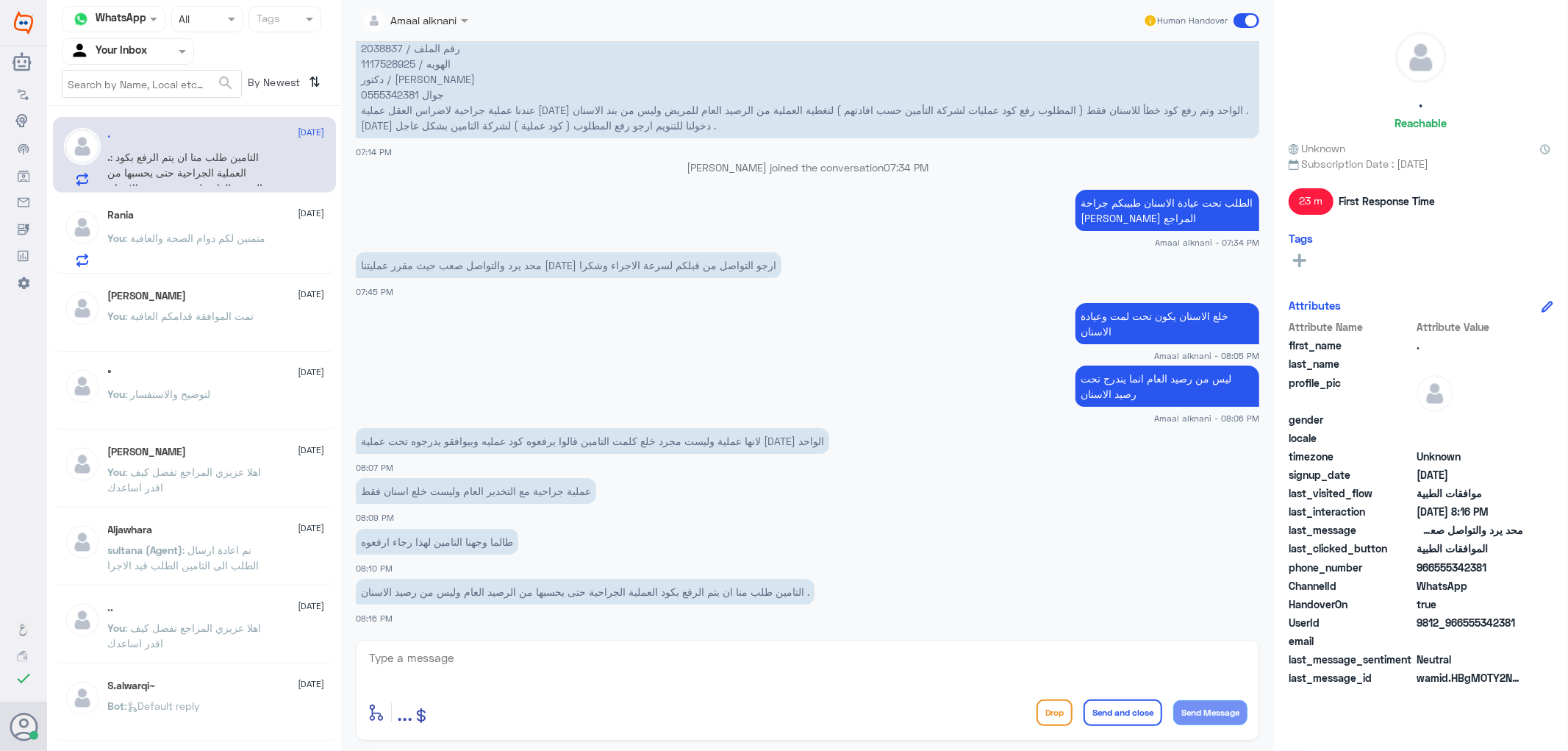
click at [232, 243] on span ": متمنين لكم دوام الصحة والعافية" at bounding box center [195, 238] width 140 height 13
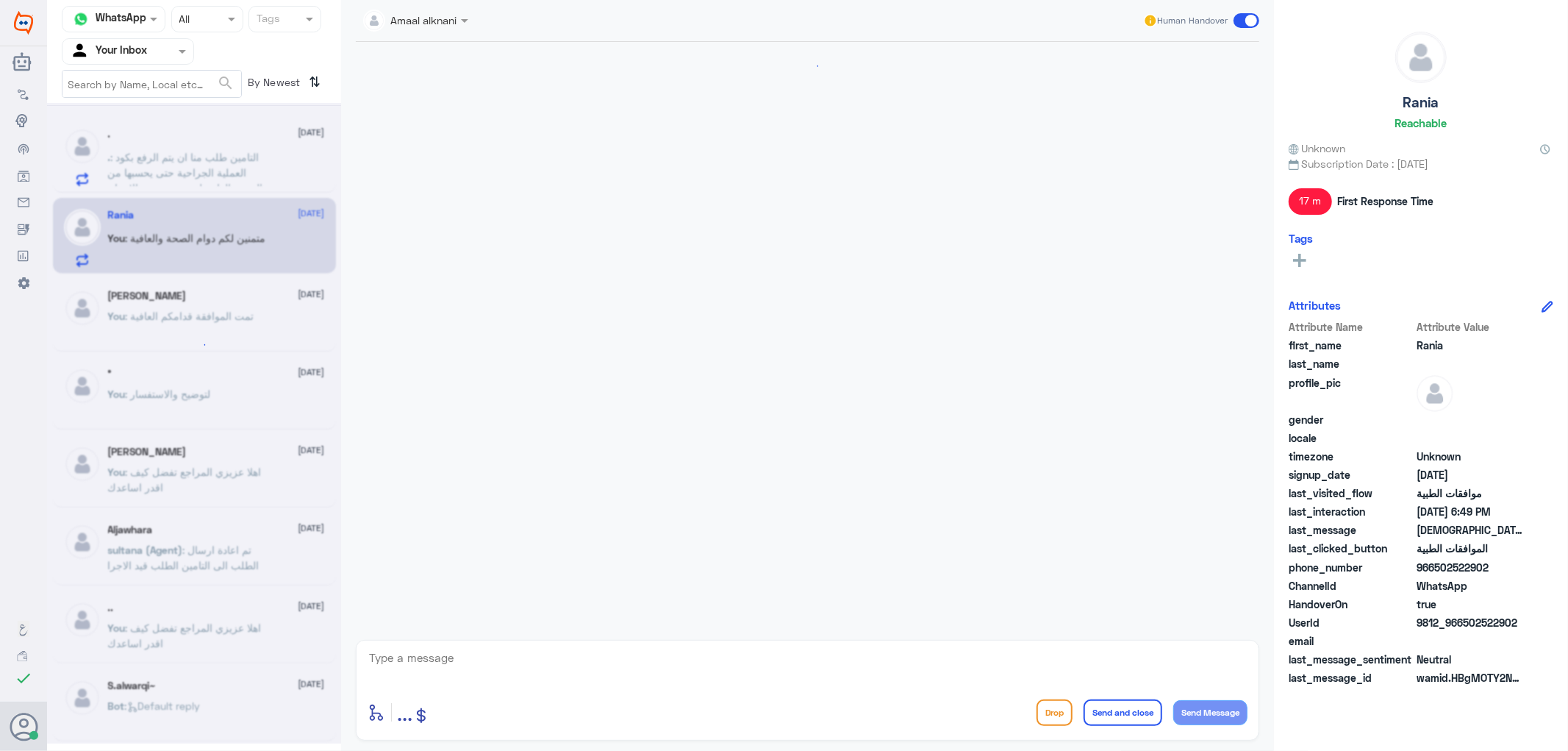
scroll to position [1030, 0]
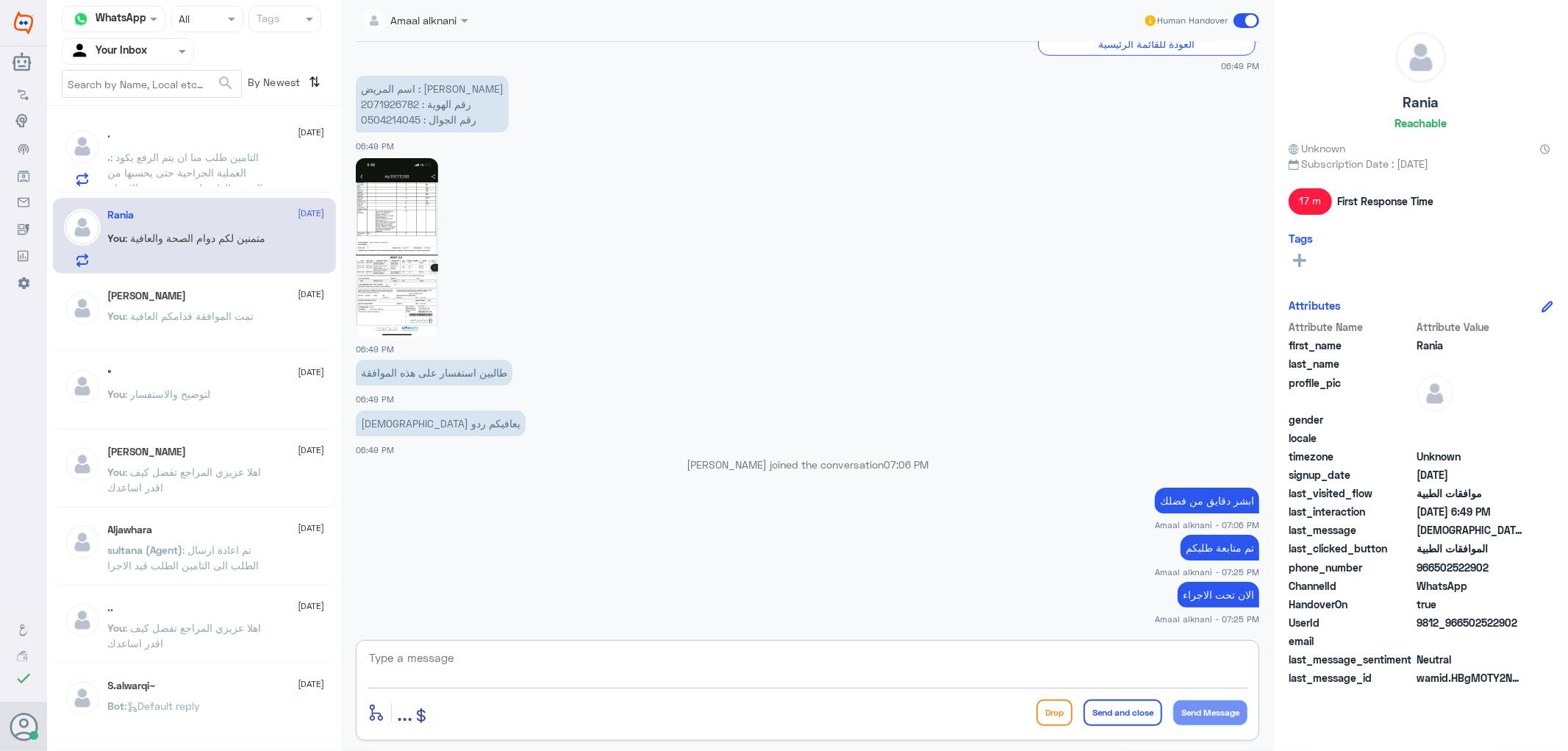
click at [469, 657] on textarea at bounding box center [807, 666] width 880 height 36
click at [202, 326] on p "You : تمت الموافقة قدامكم العافية" at bounding box center [180, 327] width 146 height 37
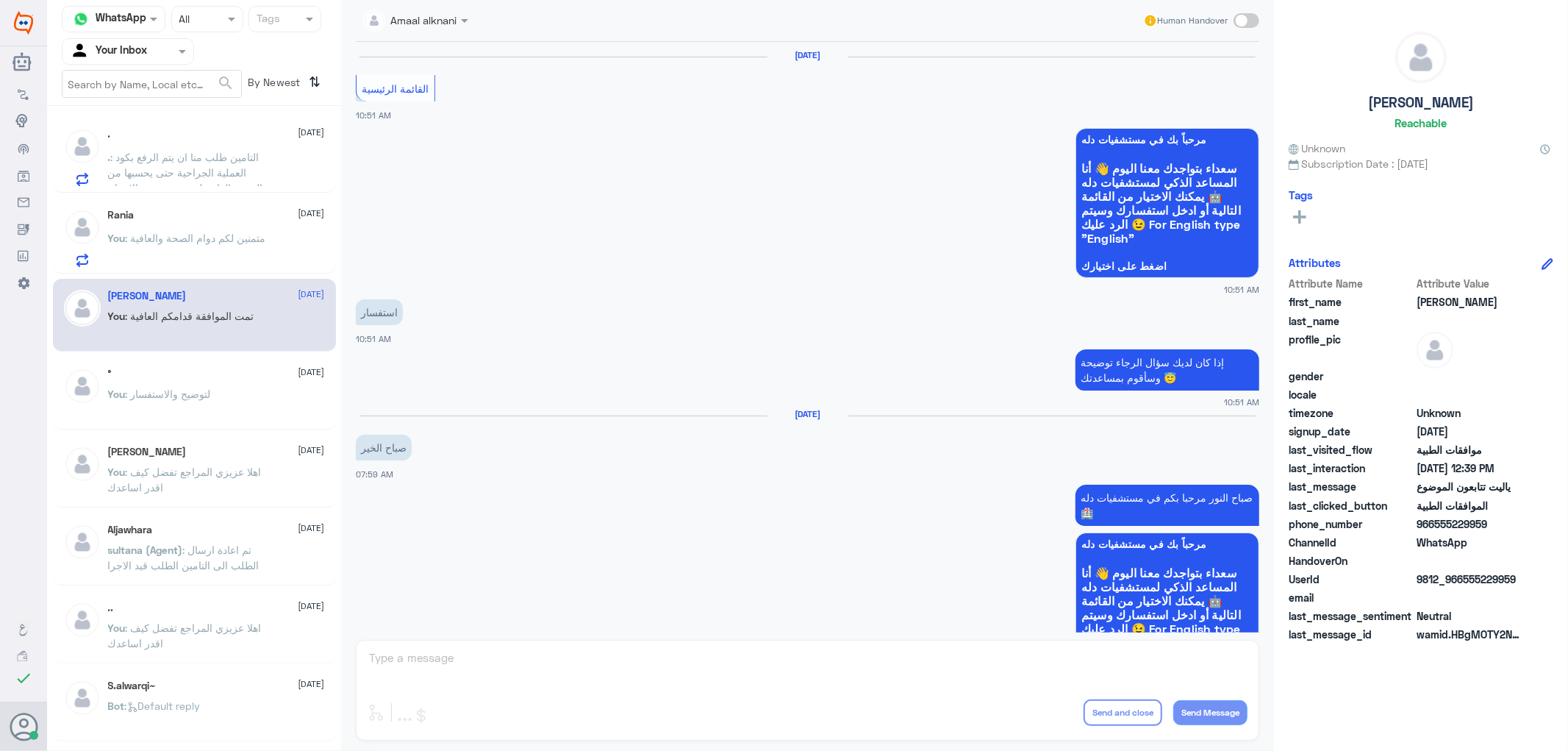
scroll to position [1226, 0]
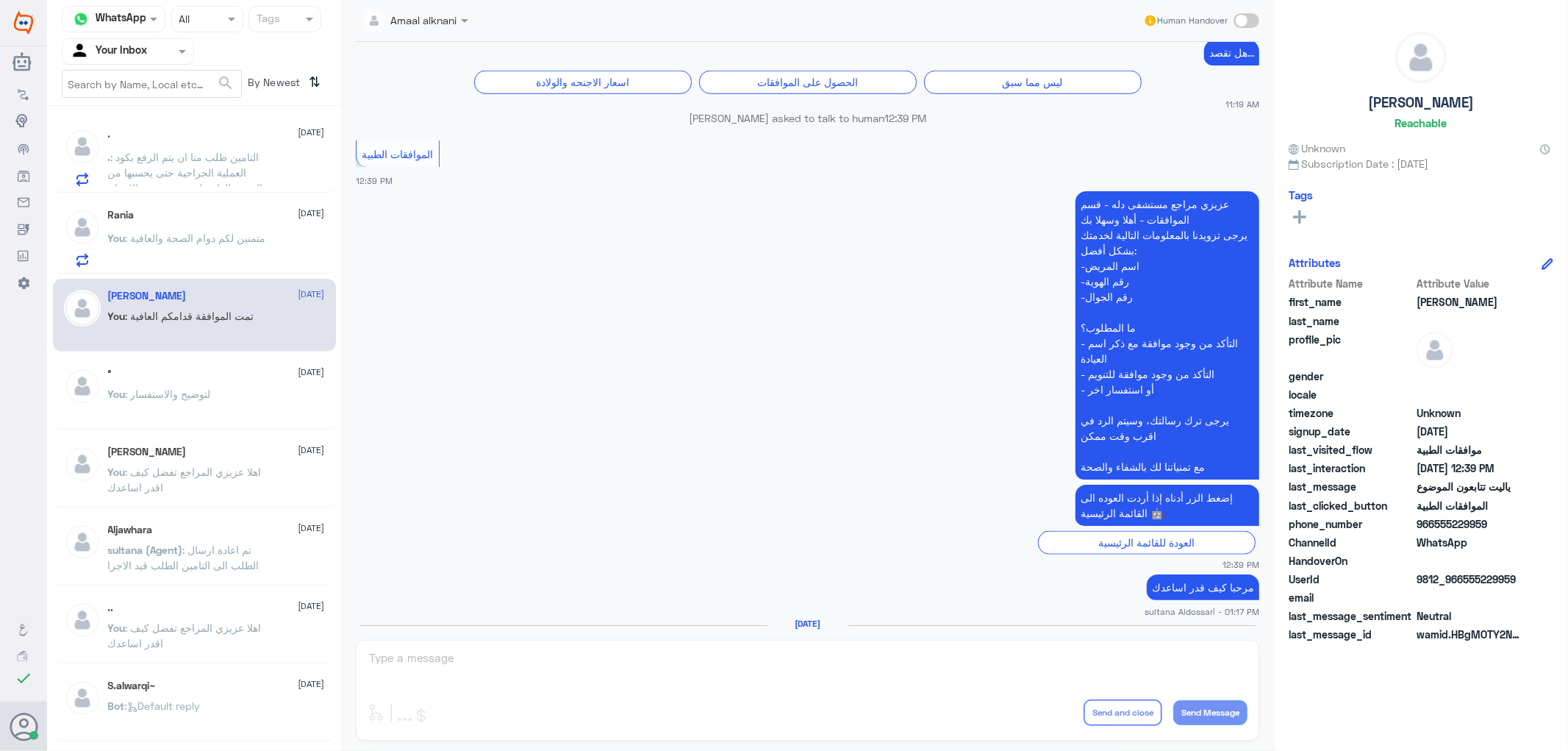
click at [213, 185] on span ": التامين طلب منا ان يتم الرفع بكود العملية الجراحية حتى يحسبها من الرصيد العام…" at bounding box center [188, 172] width 161 height 43
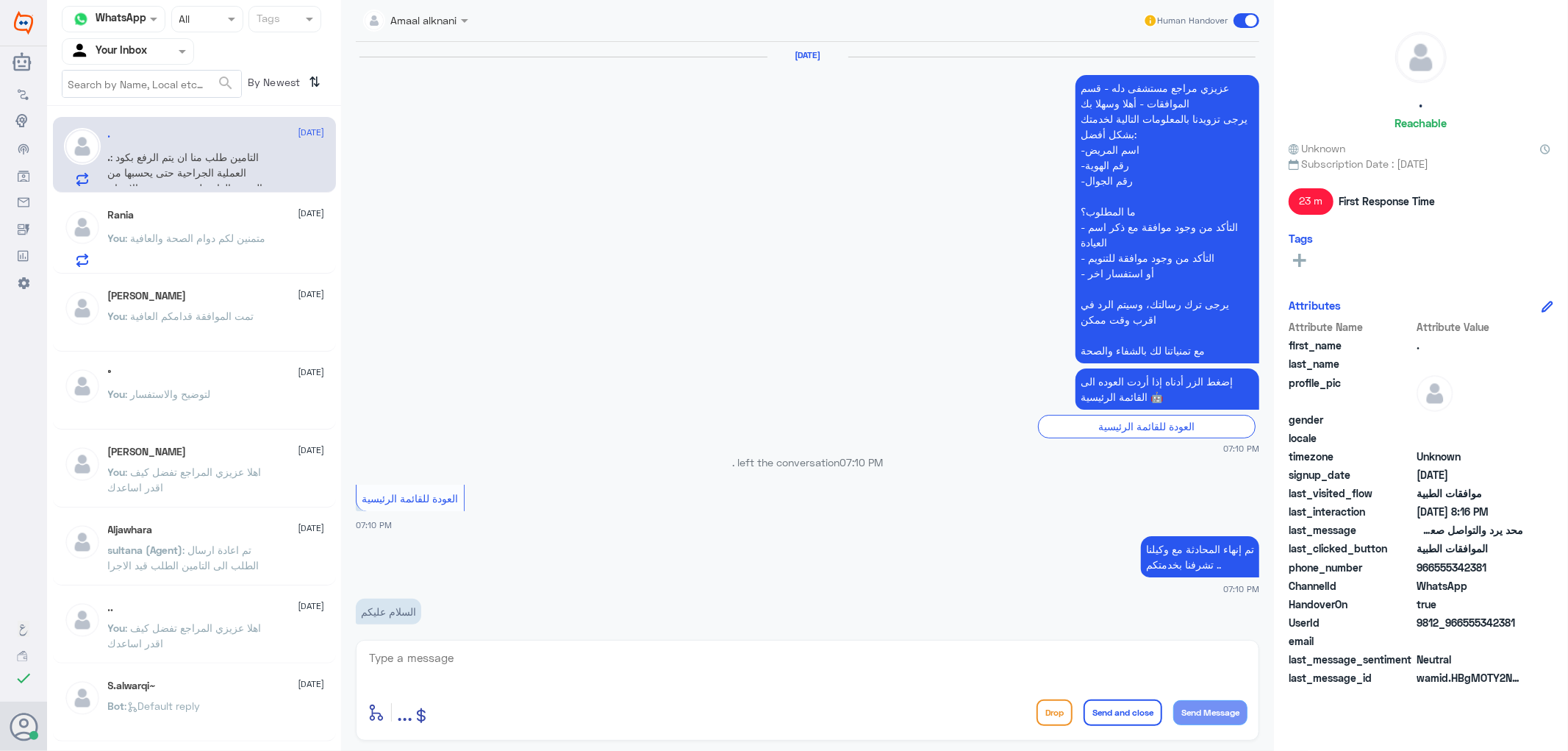
scroll to position [1262, 0]
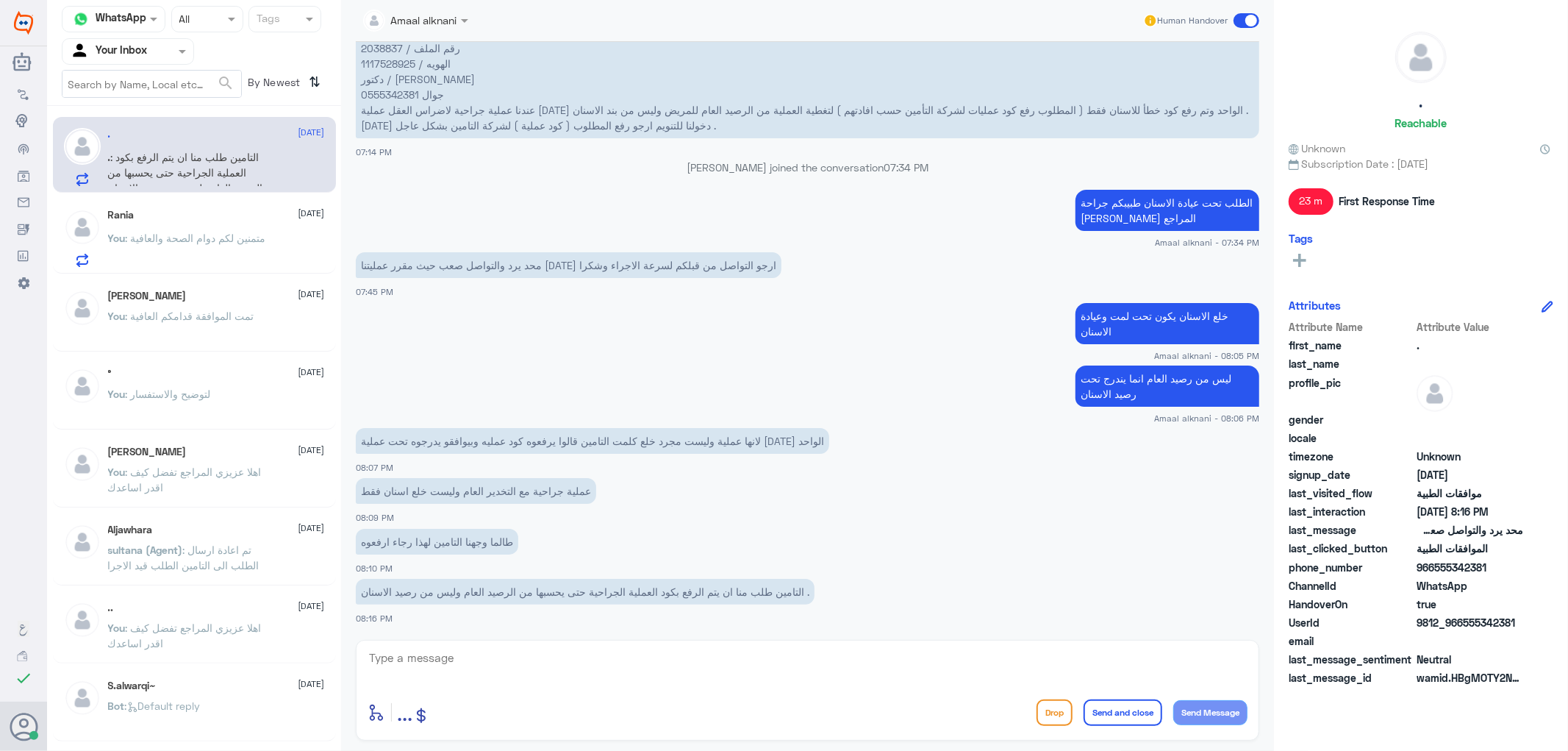
click at [201, 232] on span ": متمنين لكم دوام الصحة والعافية" at bounding box center [195, 238] width 140 height 13
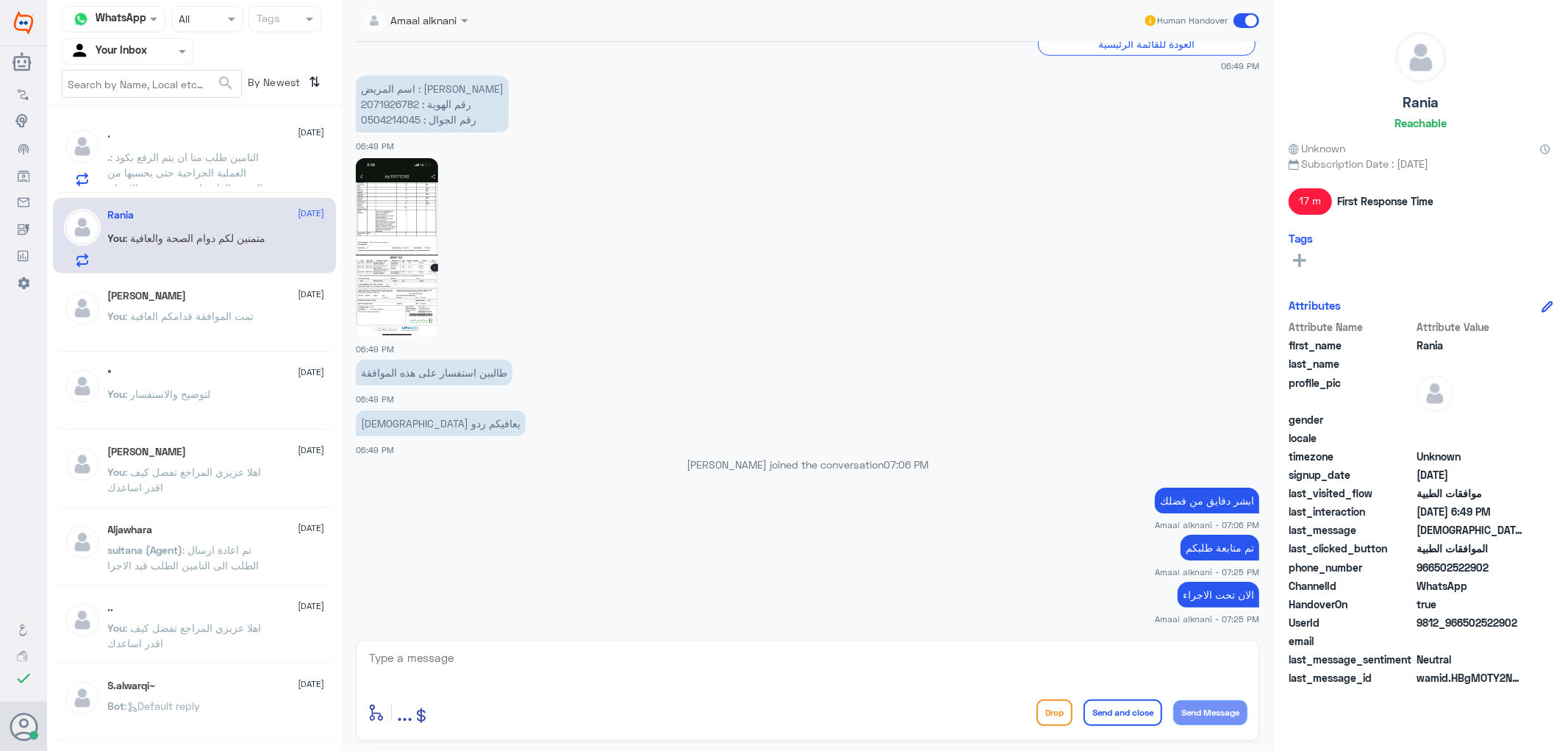
click at [191, 170] on span ": التامين طلب منا ان يتم الرفع بكود العملية الجراحية حتى يحسبها من الرصيد العام…" at bounding box center [188, 172] width 161 height 43
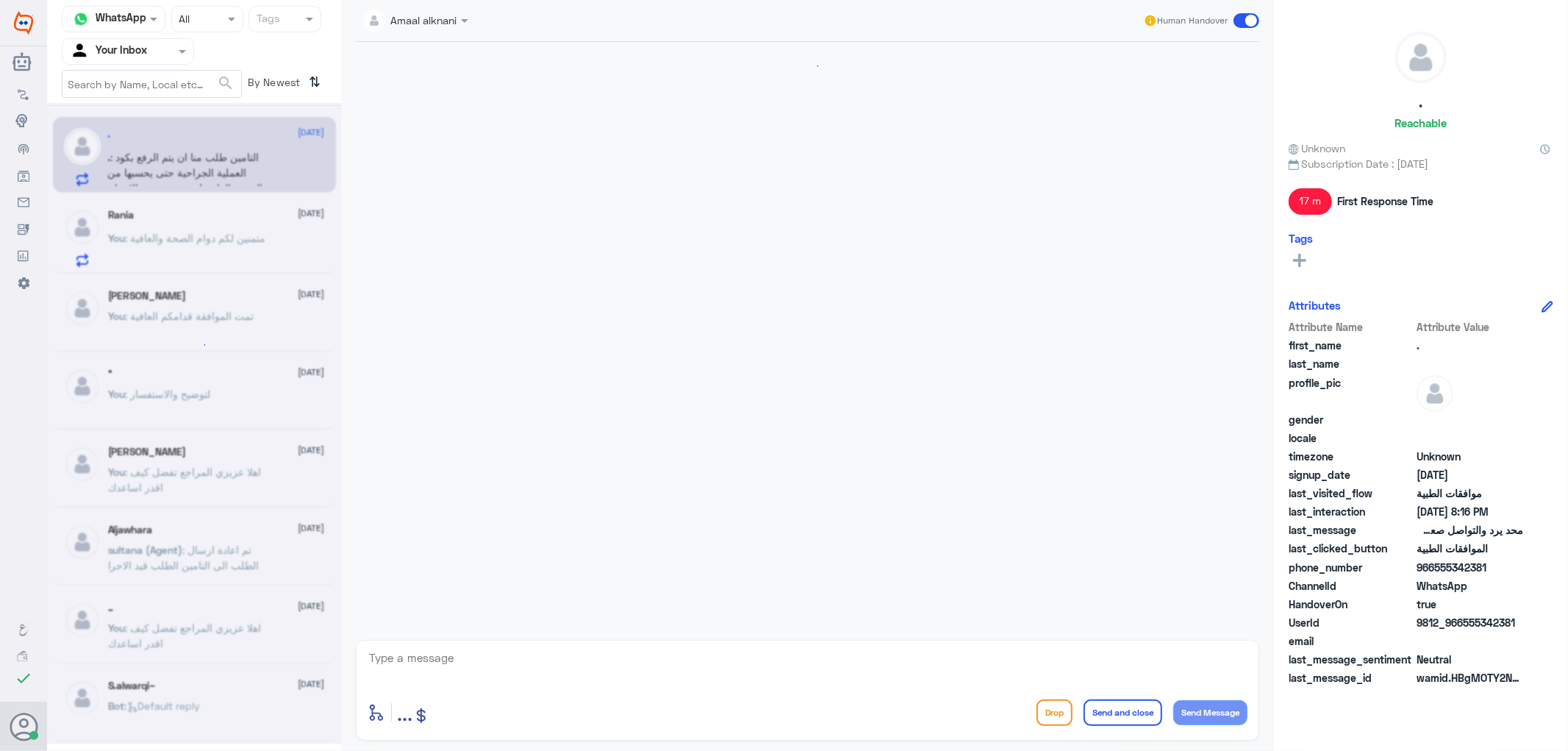
scroll to position [1262, 0]
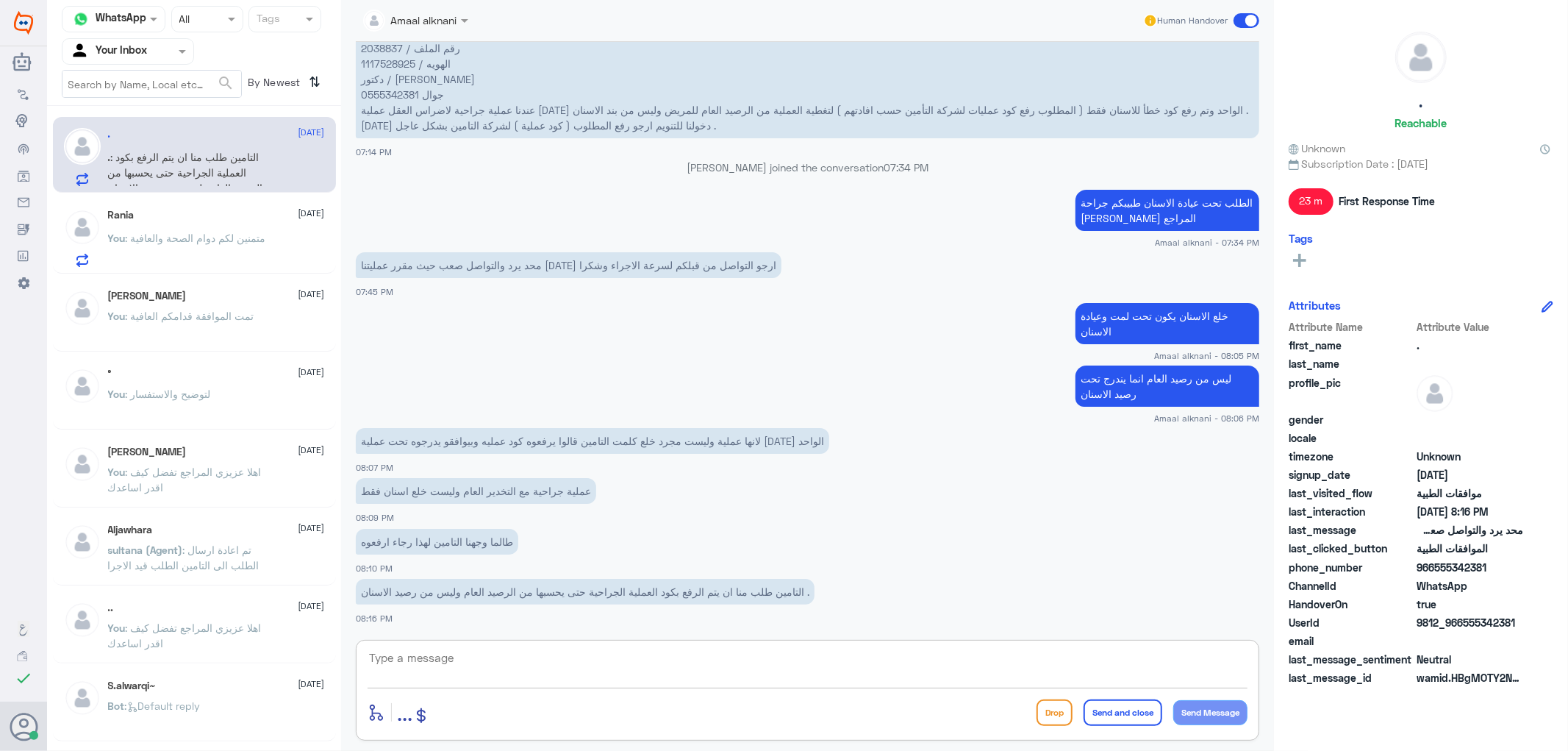
click at [424, 661] on textarea at bounding box center [807, 666] width 880 height 36
click at [215, 244] on p "You : متمنين لكم دوام الصحة والعافية" at bounding box center [187, 249] width 159 height 37
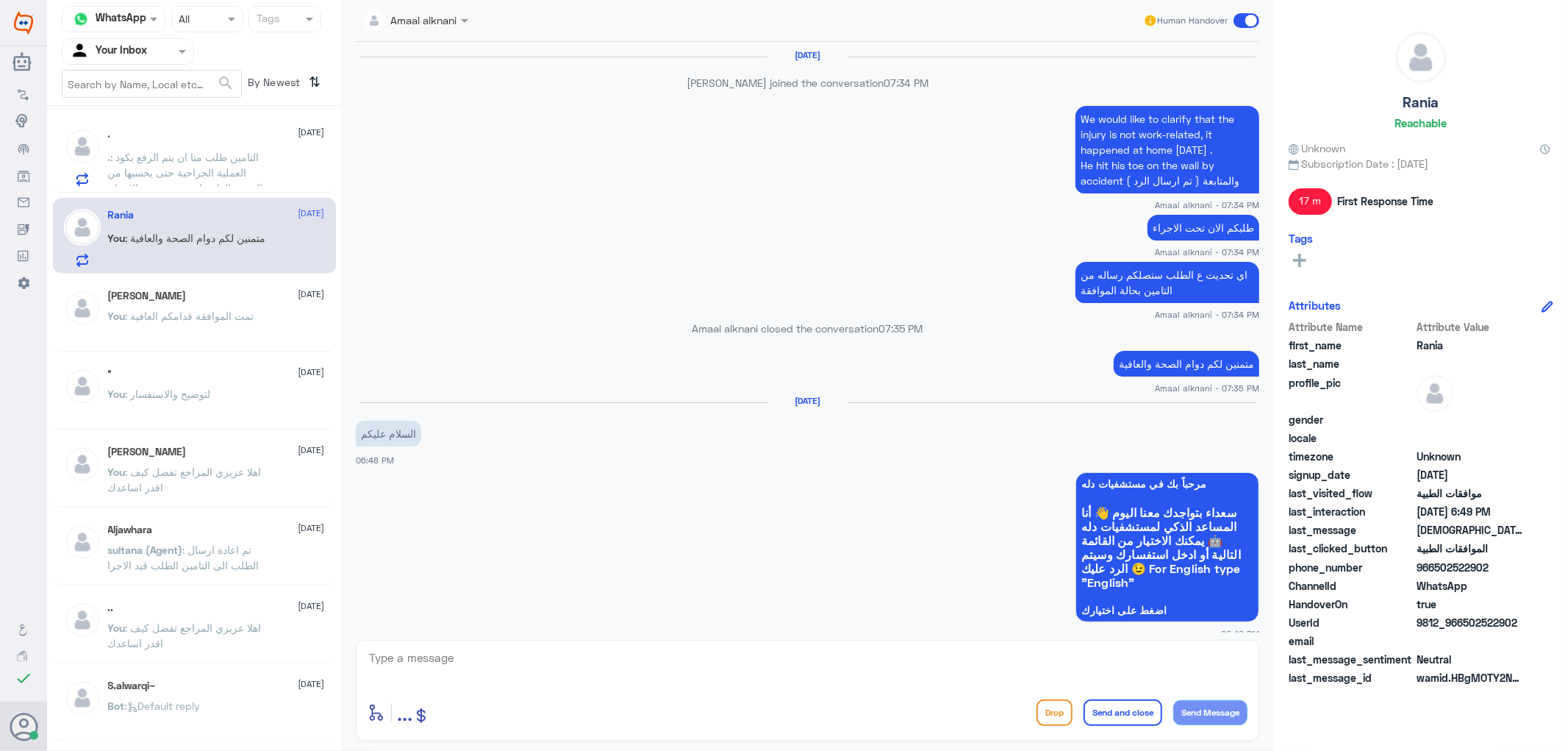
scroll to position [1030, 0]
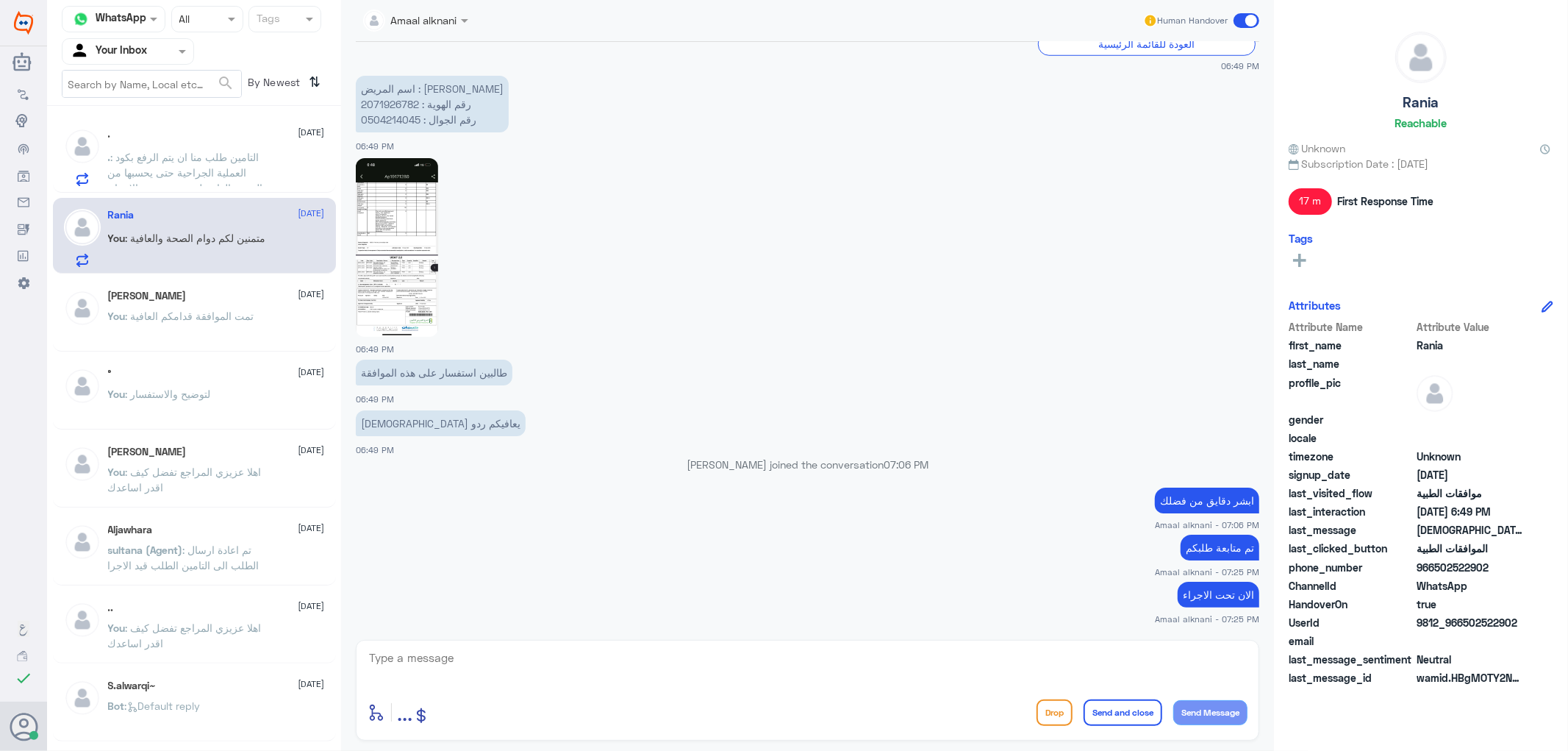
click at [253, 180] on span ": التامين طلب منا ان يتم الرفع بكود العملية الجراحية حتى يحسبها من الرصيد العام…" at bounding box center [188, 172] width 161 height 43
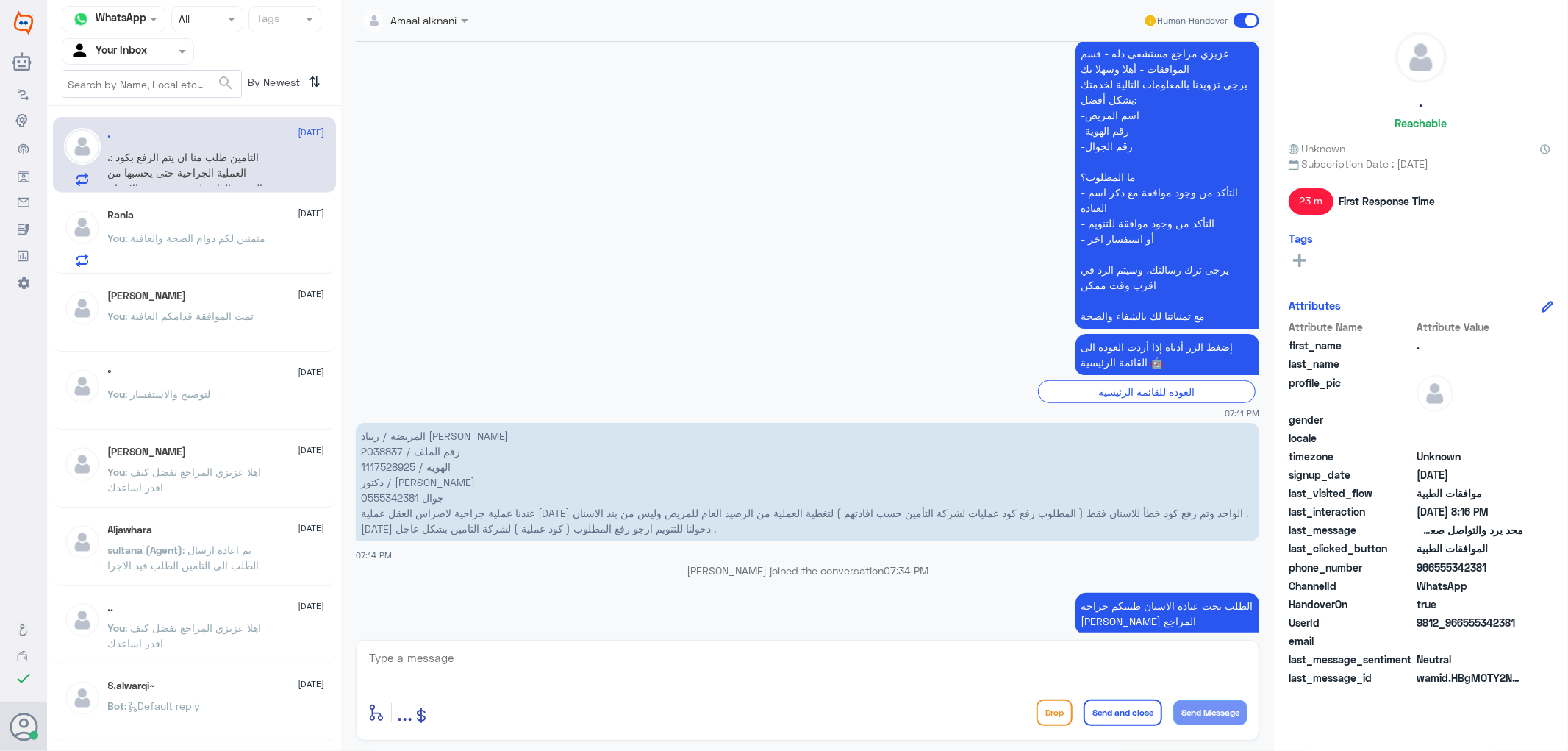
scroll to position [854, 0]
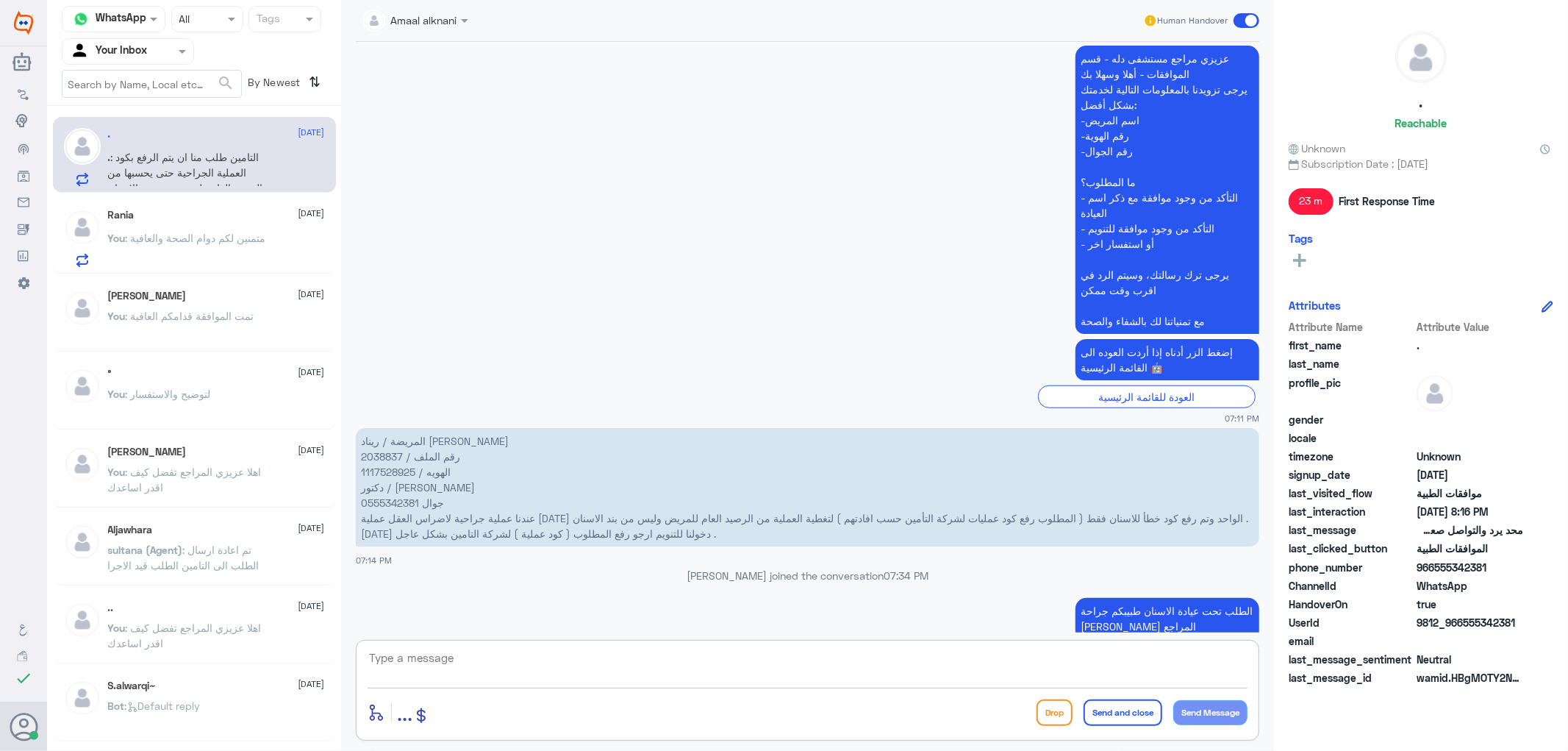
click at [427, 670] on textarea at bounding box center [807, 666] width 880 height 36
click at [159, 413] on p "You : لتوضيح والاستفسار" at bounding box center [159, 404] width 103 height 37
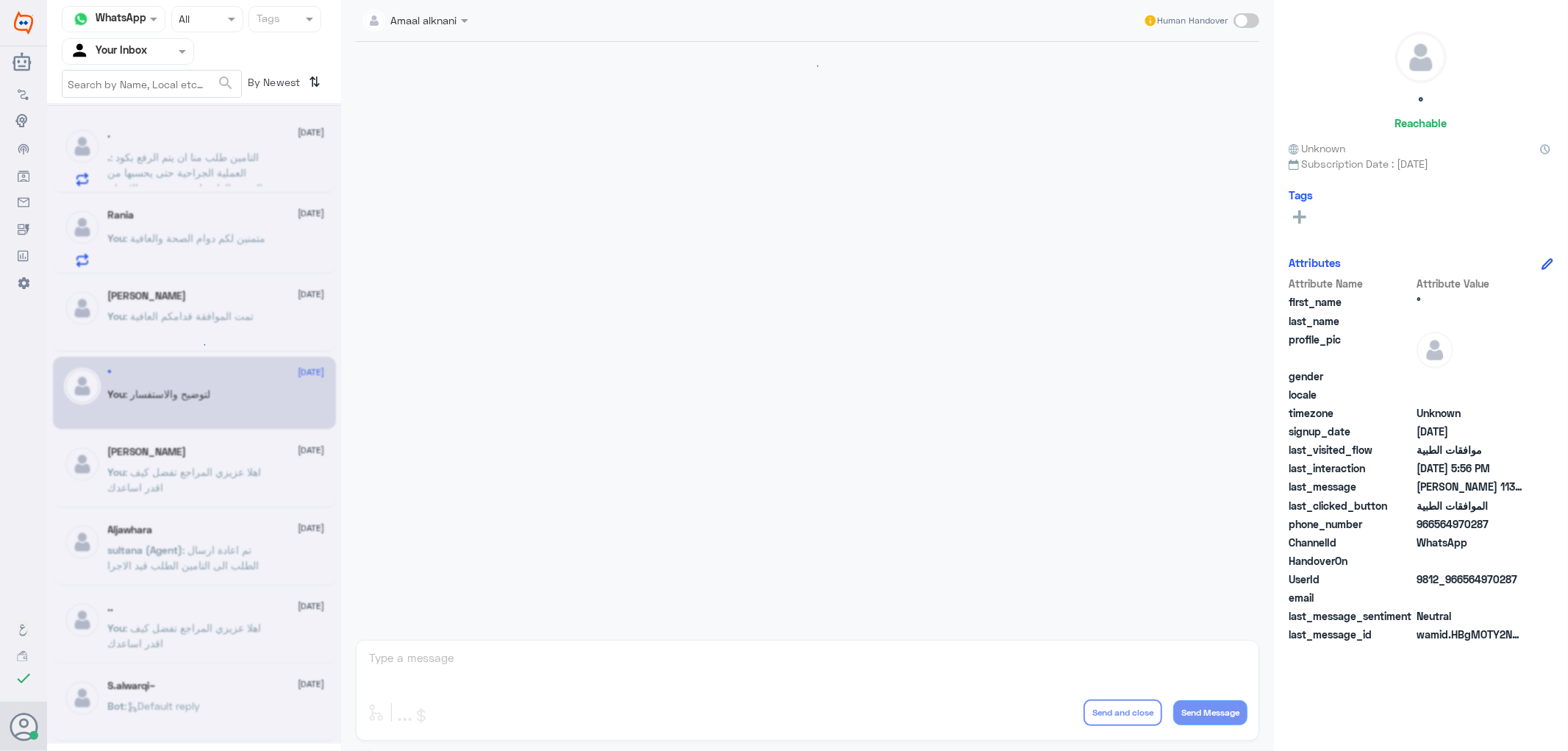
scroll to position [1155, 0]
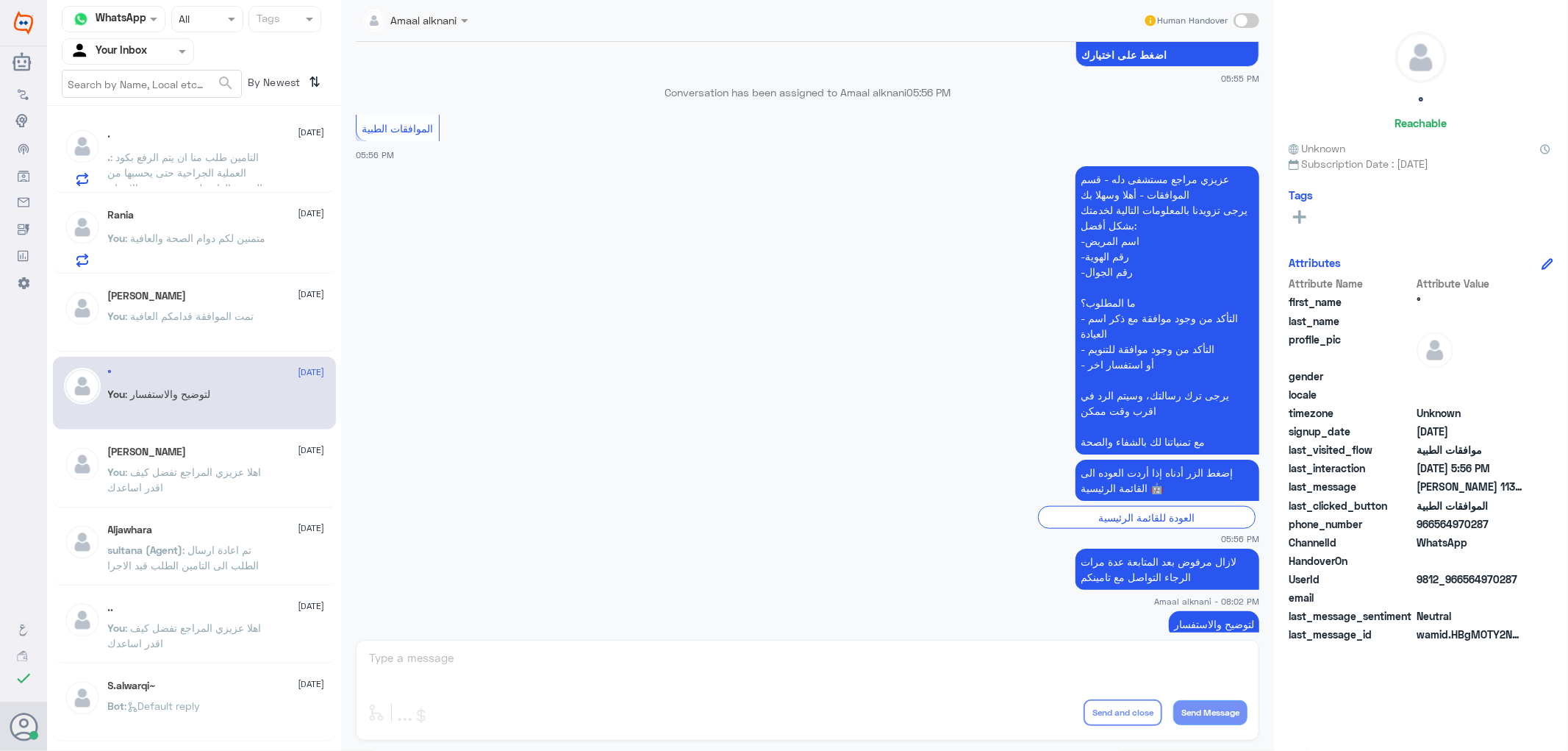
click at [425, 648] on div "Amaal alknani Human Handover [DATE] اي تحديث ع الطلب ستصلكم رساله من التامين بح…" at bounding box center [807, 378] width 933 height 756
click at [192, 237] on span ": متمنين لكم دوام الصحة والعافية" at bounding box center [195, 238] width 140 height 13
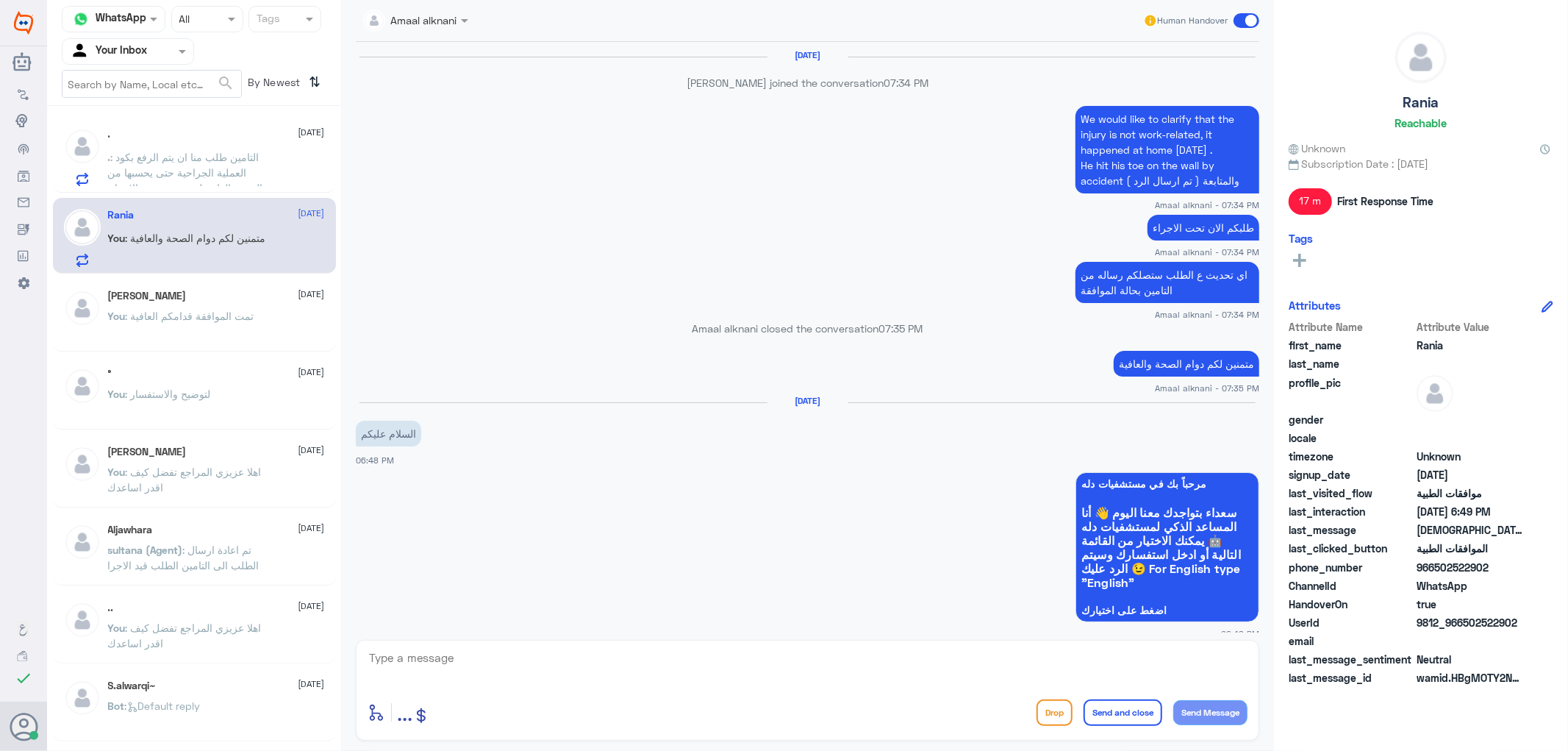
scroll to position [1030, 0]
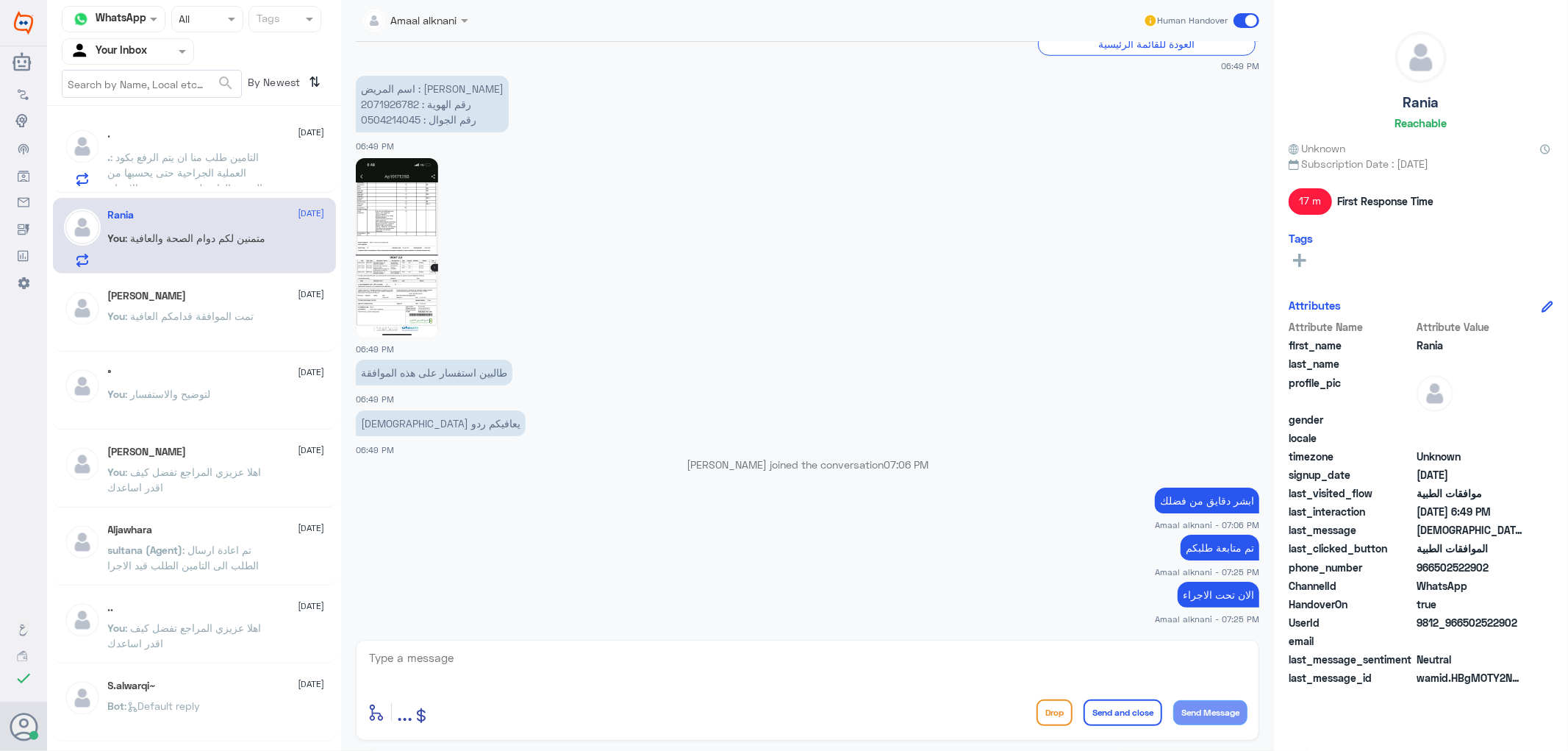
click at [413, 658] on textarea at bounding box center [807, 666] width 880 height 36
click at [211, 182] on span ": التامين طلب منا ان يتم الرفع بكود العملية الجراحية حتى يحسبها من الرصيد العام…" at bounding box center [188, 172] width 161 height 43
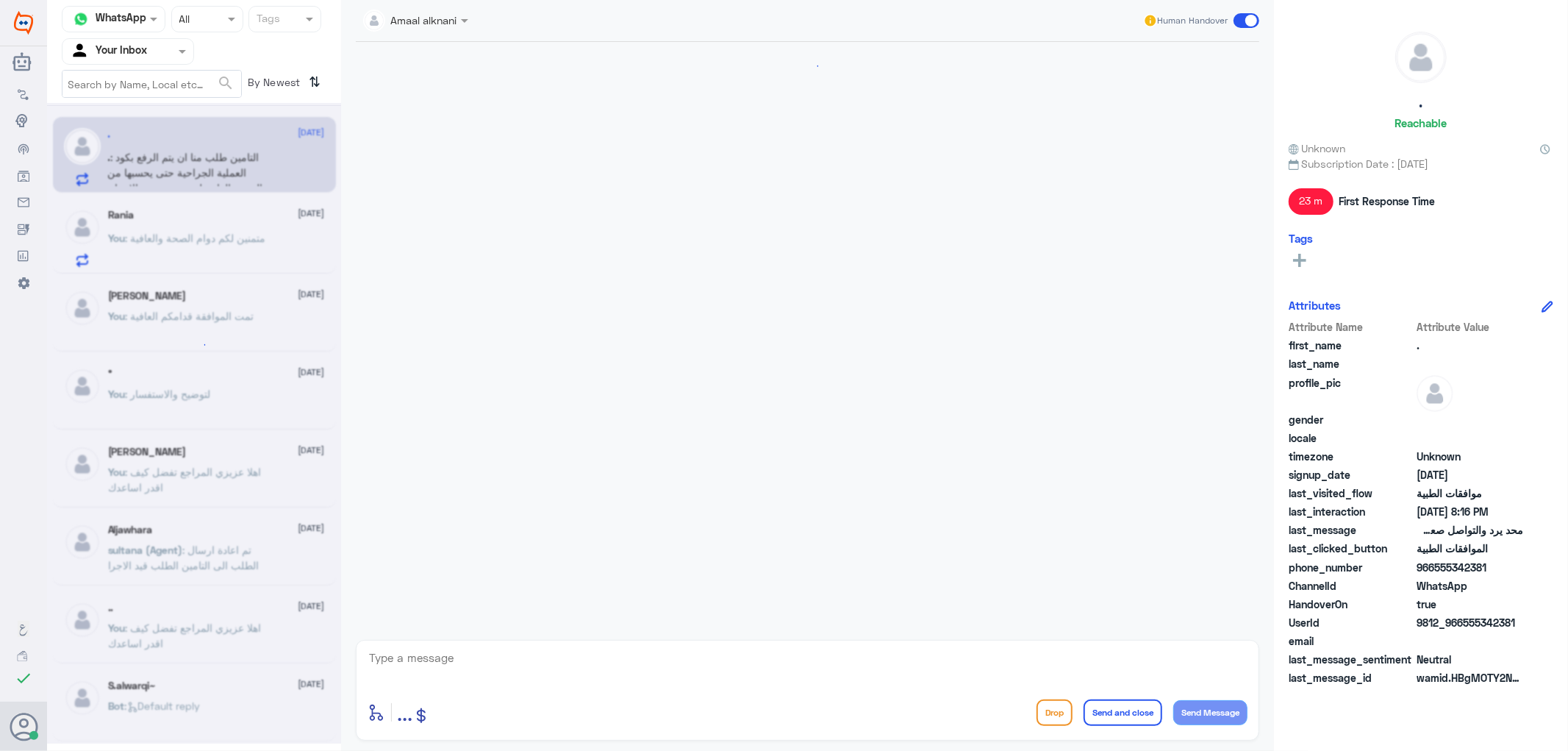
scroll to position [1262, 0]
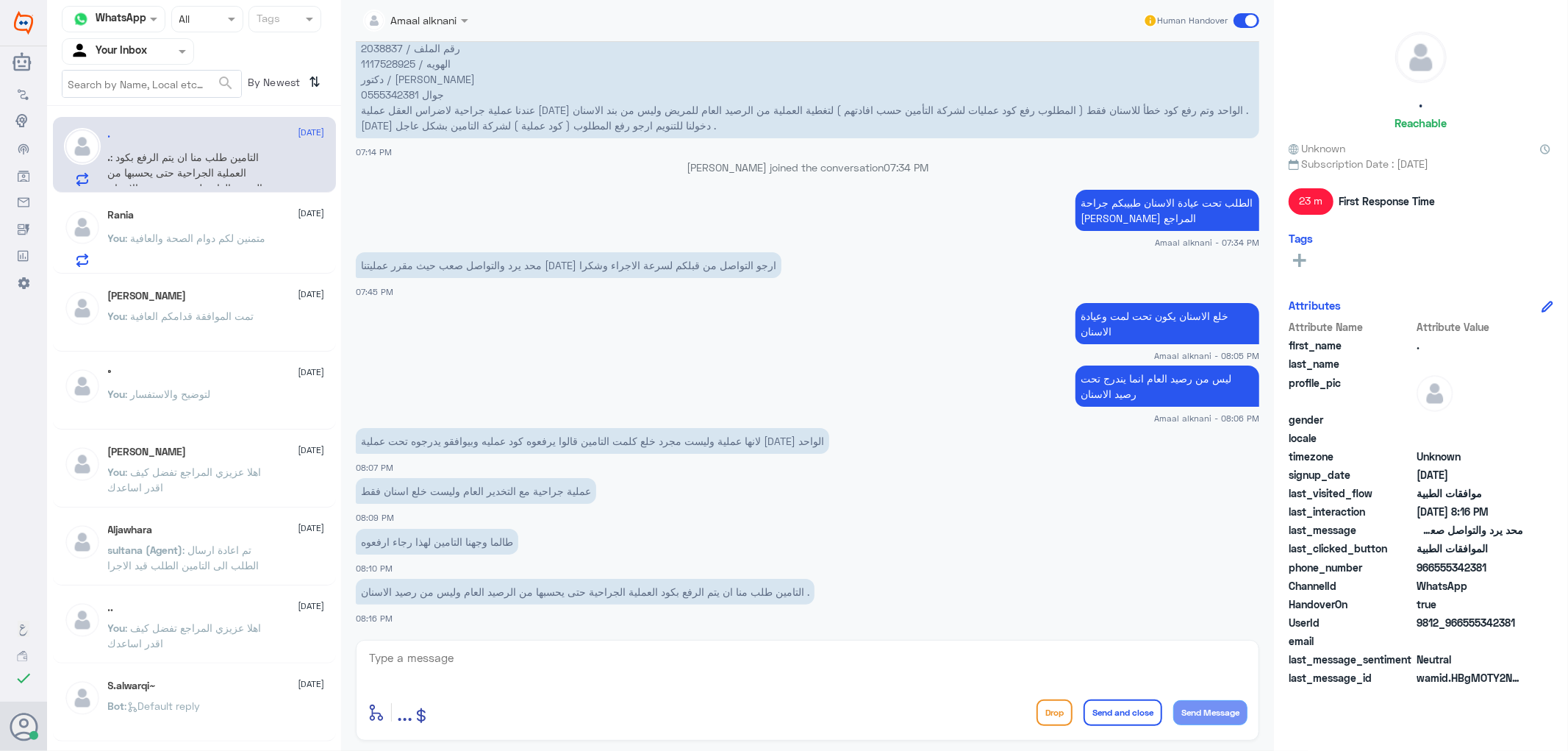
click at [490, 664] on textarea at bounding box center [807, 666] width 880 height 36
click at [159, 223] on div "Rania [DATE] You : متمنين لكم دوام الصحة والعافية" at bounding box center [216, 237] width 217 height 58
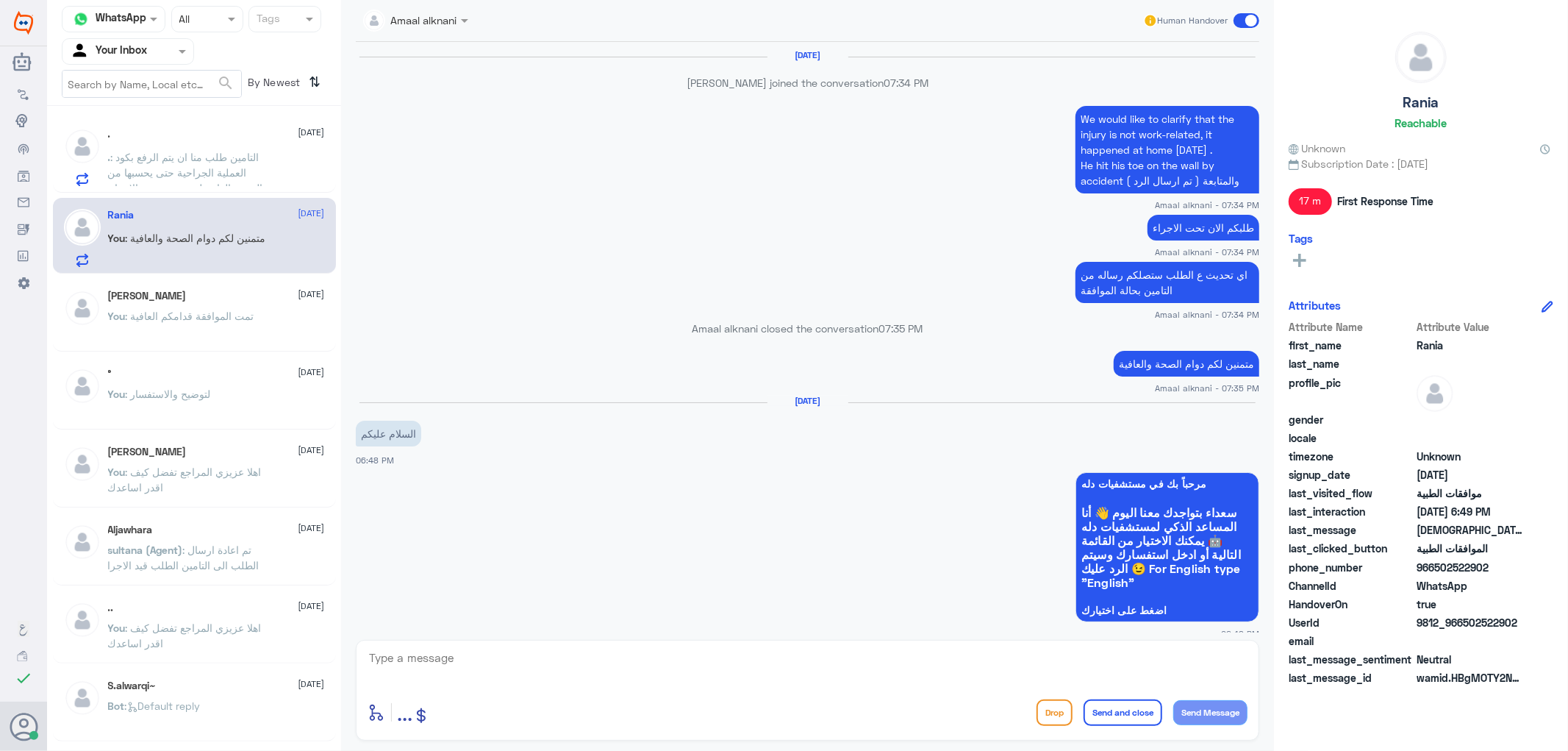
scroll to position [1030, 0]
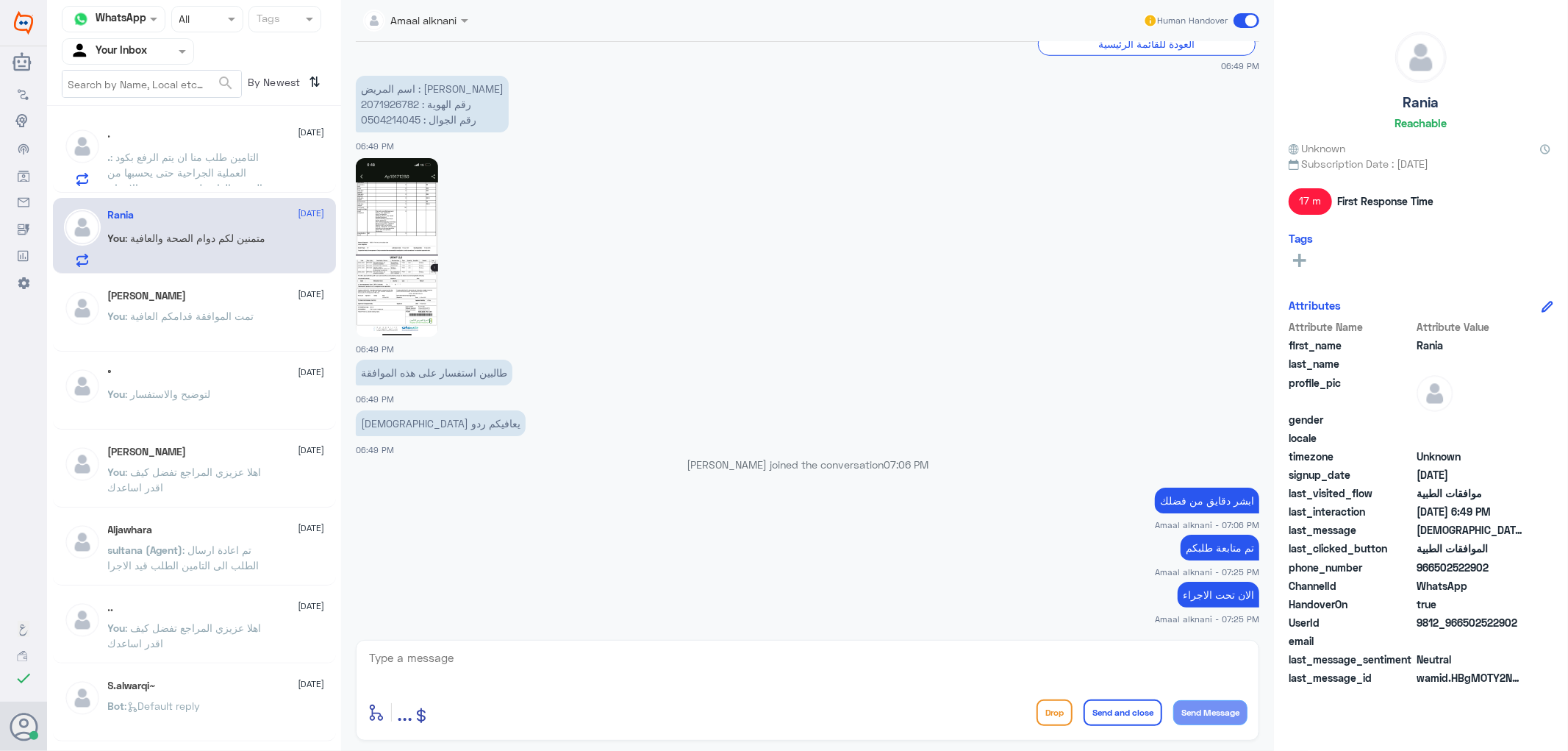
click at [208, 335] on p "You : تمت الموافقة قدامكم العافية" at bounding box center [180, 327] width 146 height 37
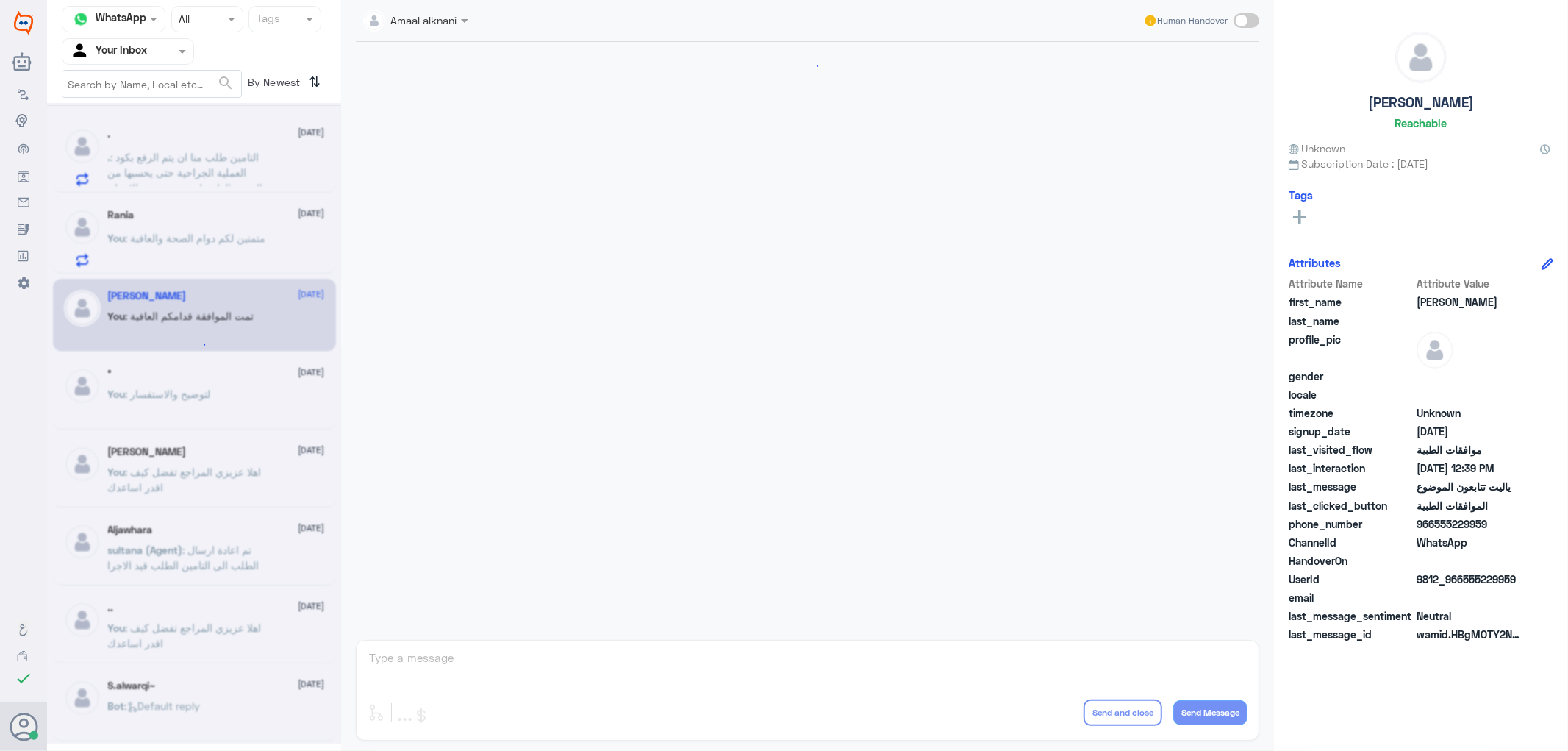
scroll to position [1226, 0]
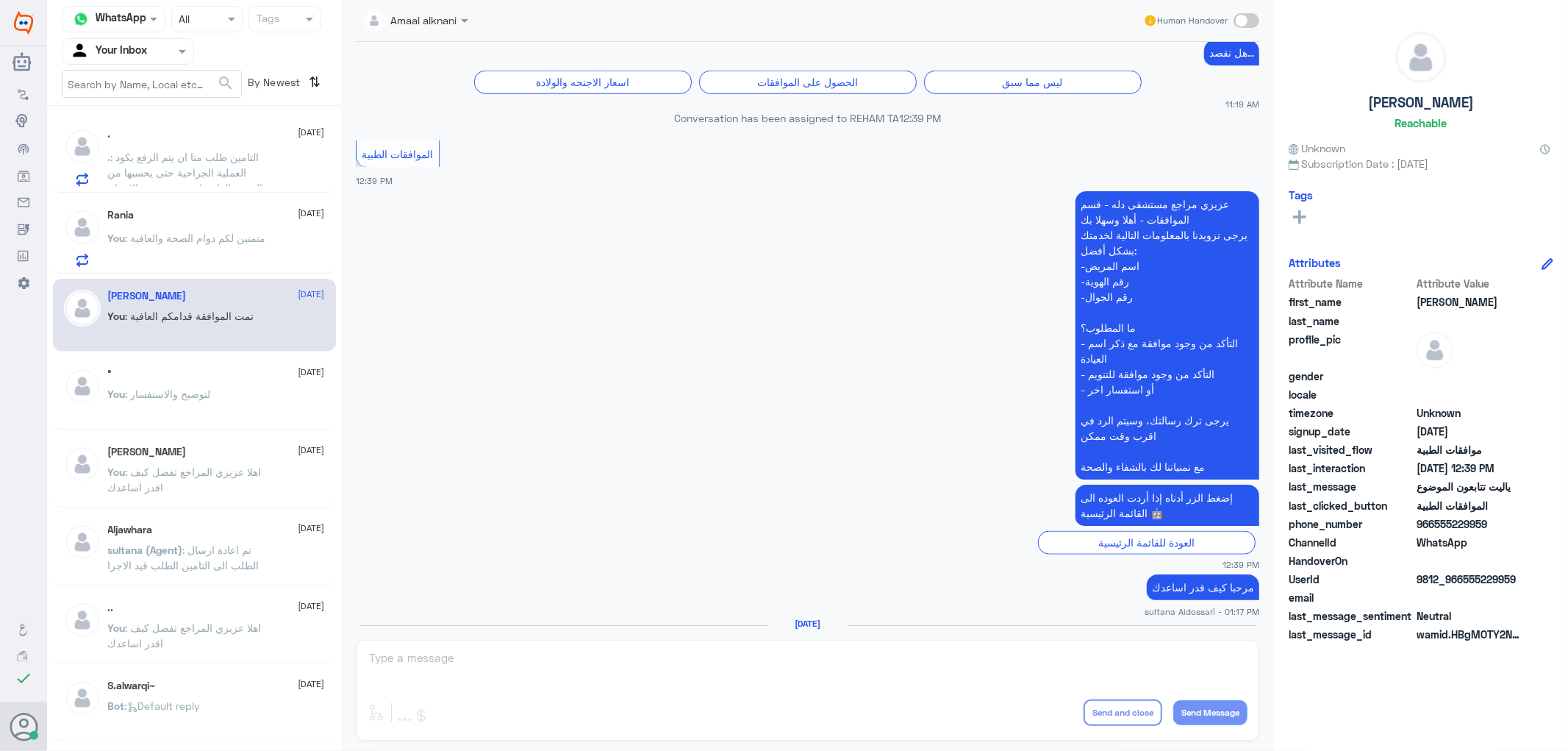
click at [226, 153] on span ": التامين طلب منا ان يتم الرفع بكود العملية الجراحية حتى يحسبها من الرصيد العام…" at bounding box center [188, 172] width 161 height 43
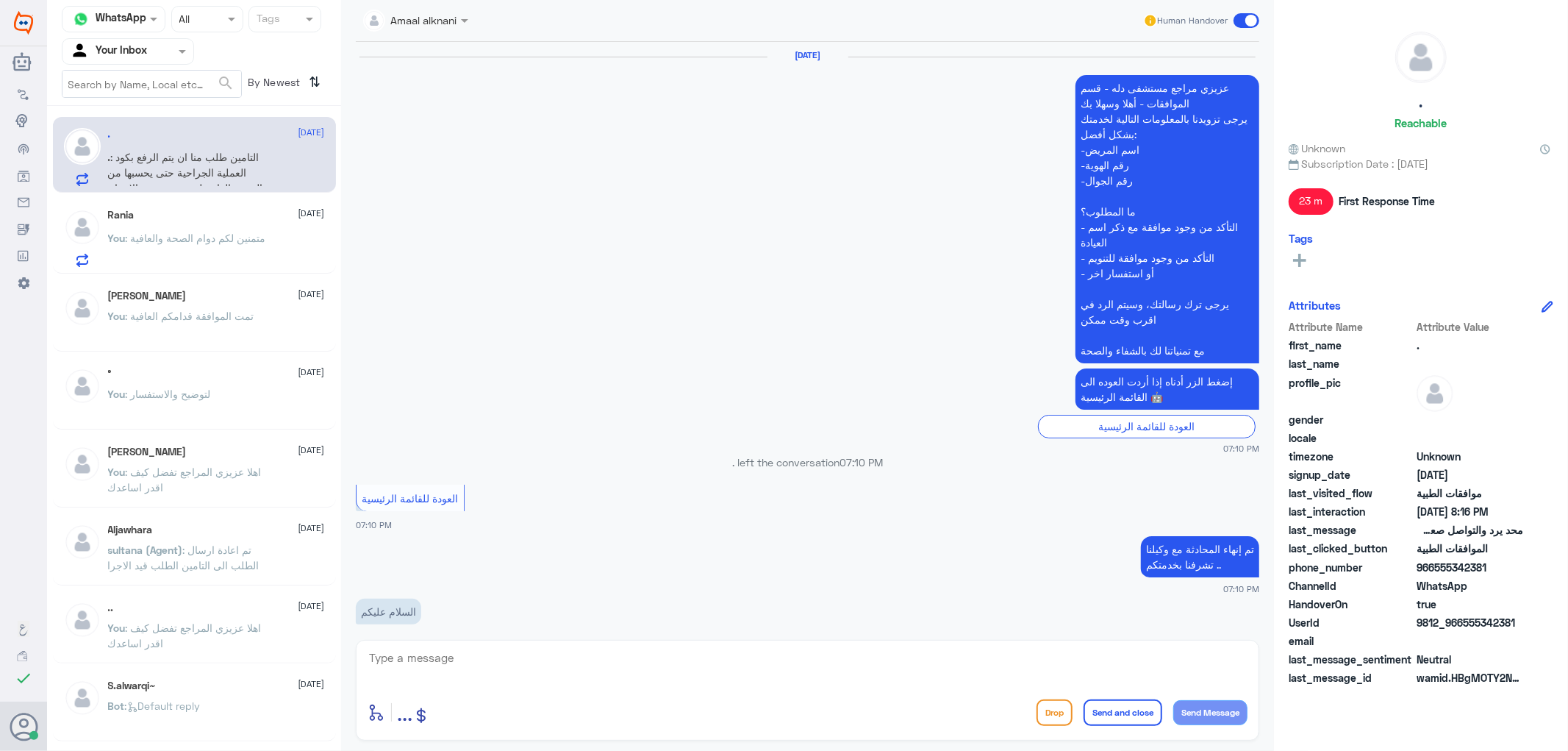
scroll to position [1262, 0]
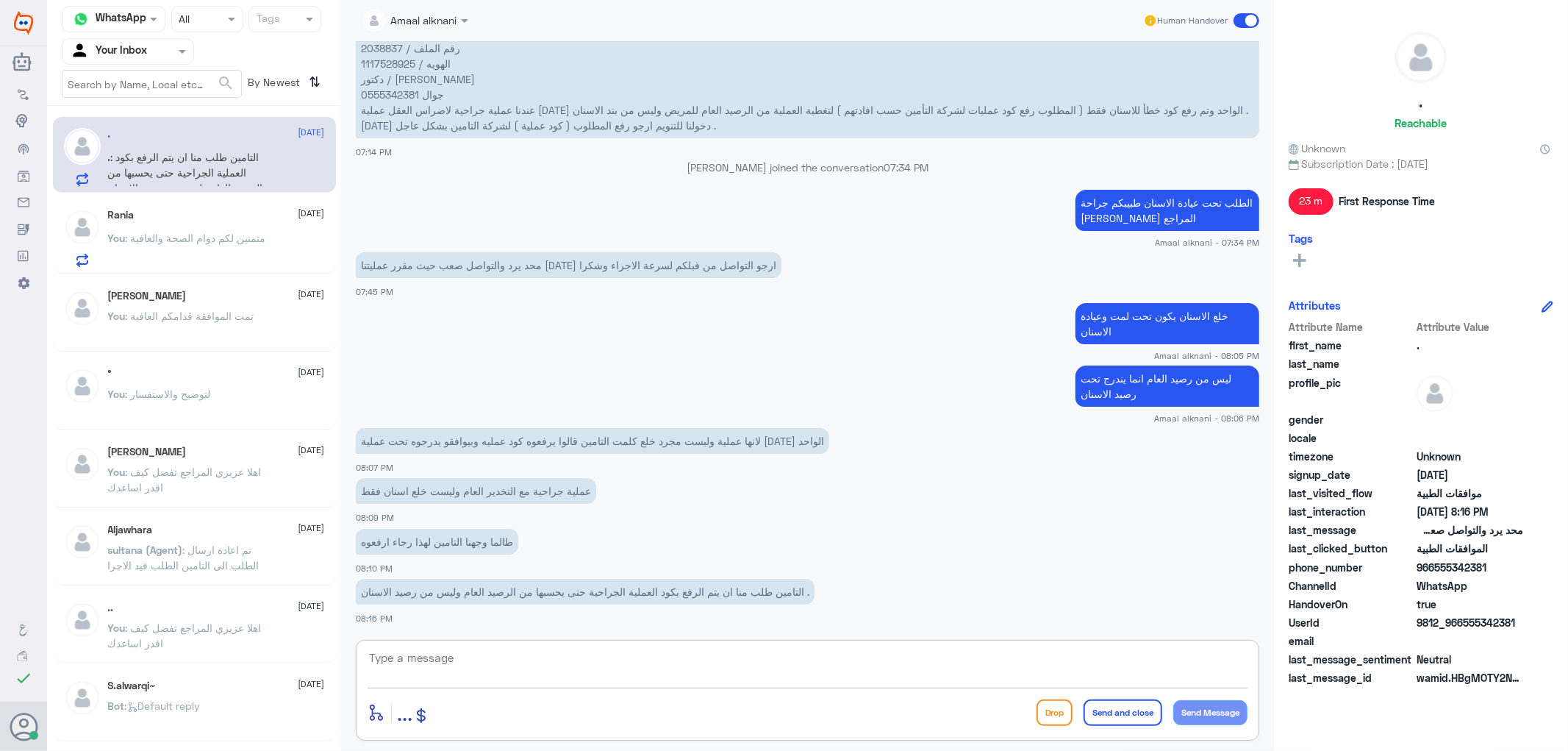
click at [462, 658] on textarea at bounding box center [807, 666] width 880 height 36
type textarea "نظام السيستم عزيزي المراجع لايمكن تبديل العيادات وار"
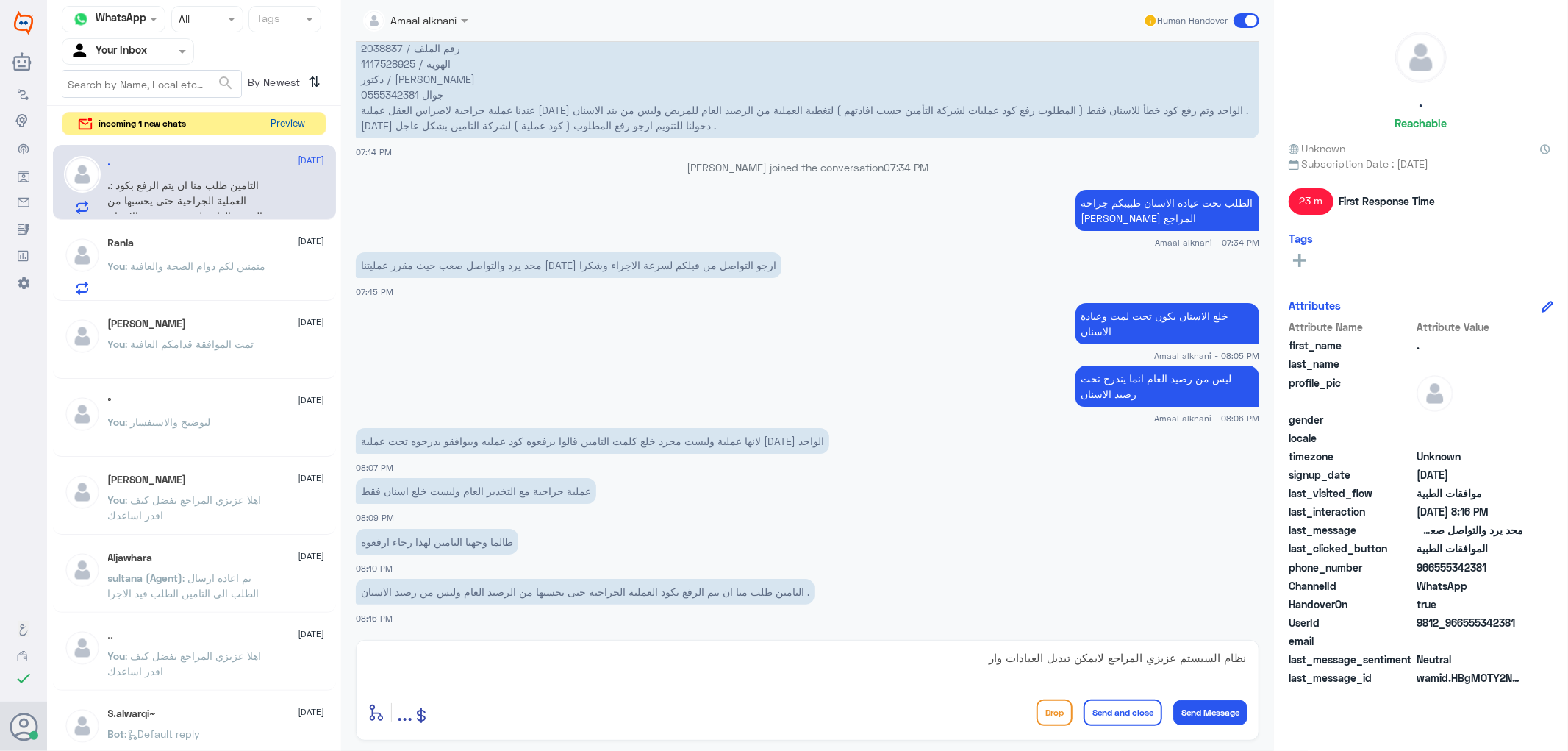
click at [280, 121] on button "Preview" at bounding box center [288, 123] width 46 height 23
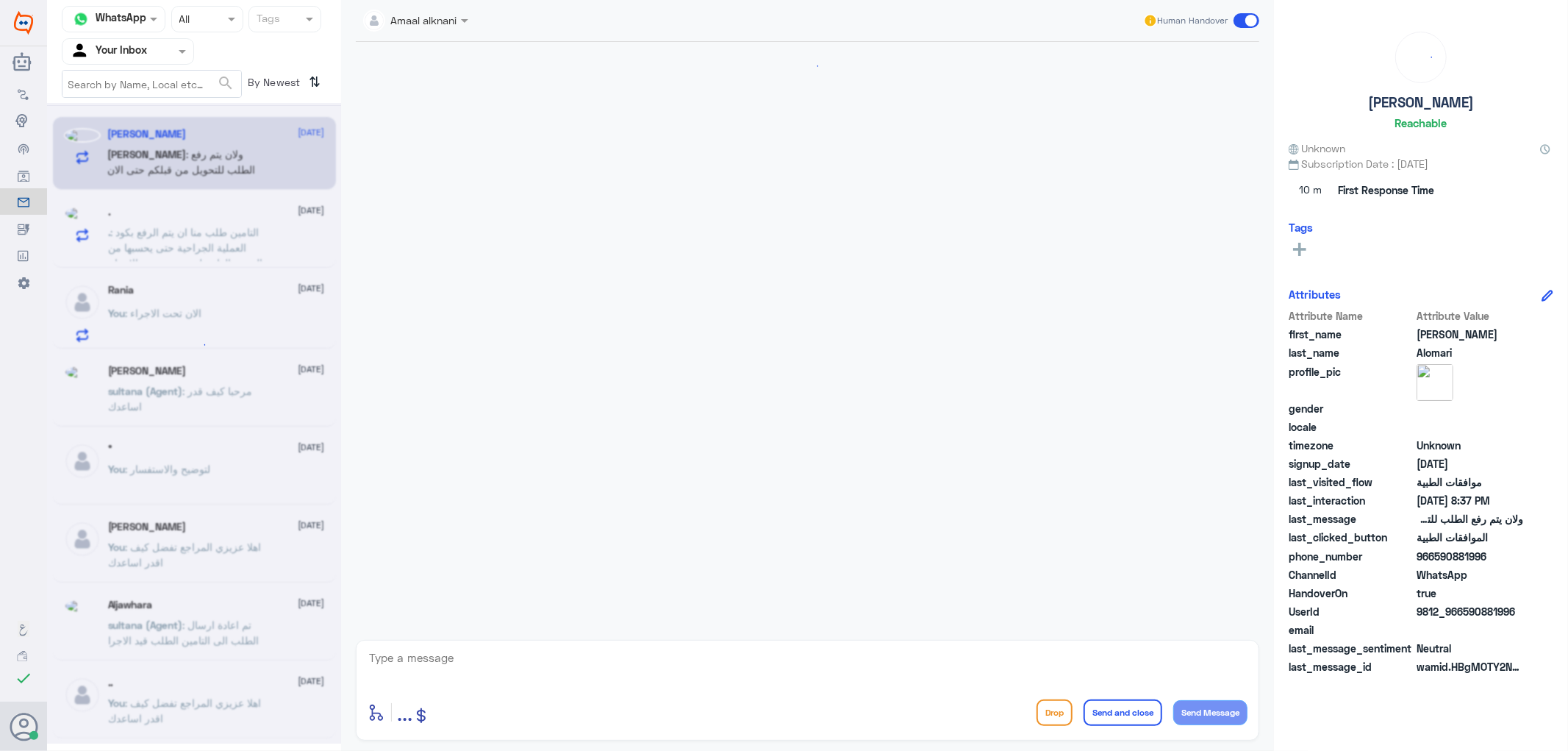
scroll to position [340, 0]
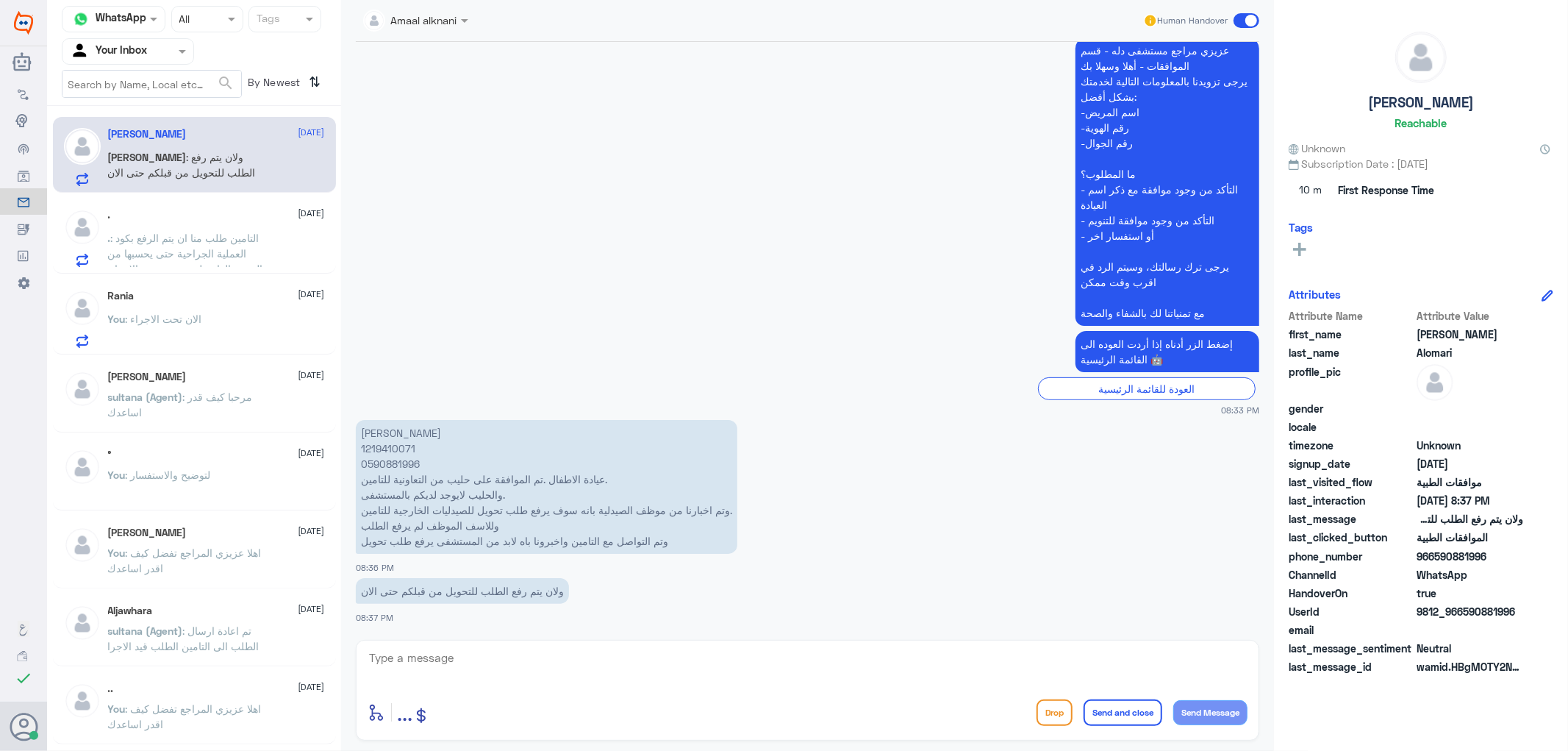
click at [556, 640] on div "enter flow name ... Drop Send and close Send Message" at bounding box center [807, 690] width 903 height 101
click at [555, 652] on textarea at bounding box center [807, 666] width 880 height 36
click at [436, 657] on textarea at bounding box center [807, 666] width 880 height 36
type textarea "هل لديكم الوصفه المختوم عليه من الصيدليه بعدم توفر الحليب"
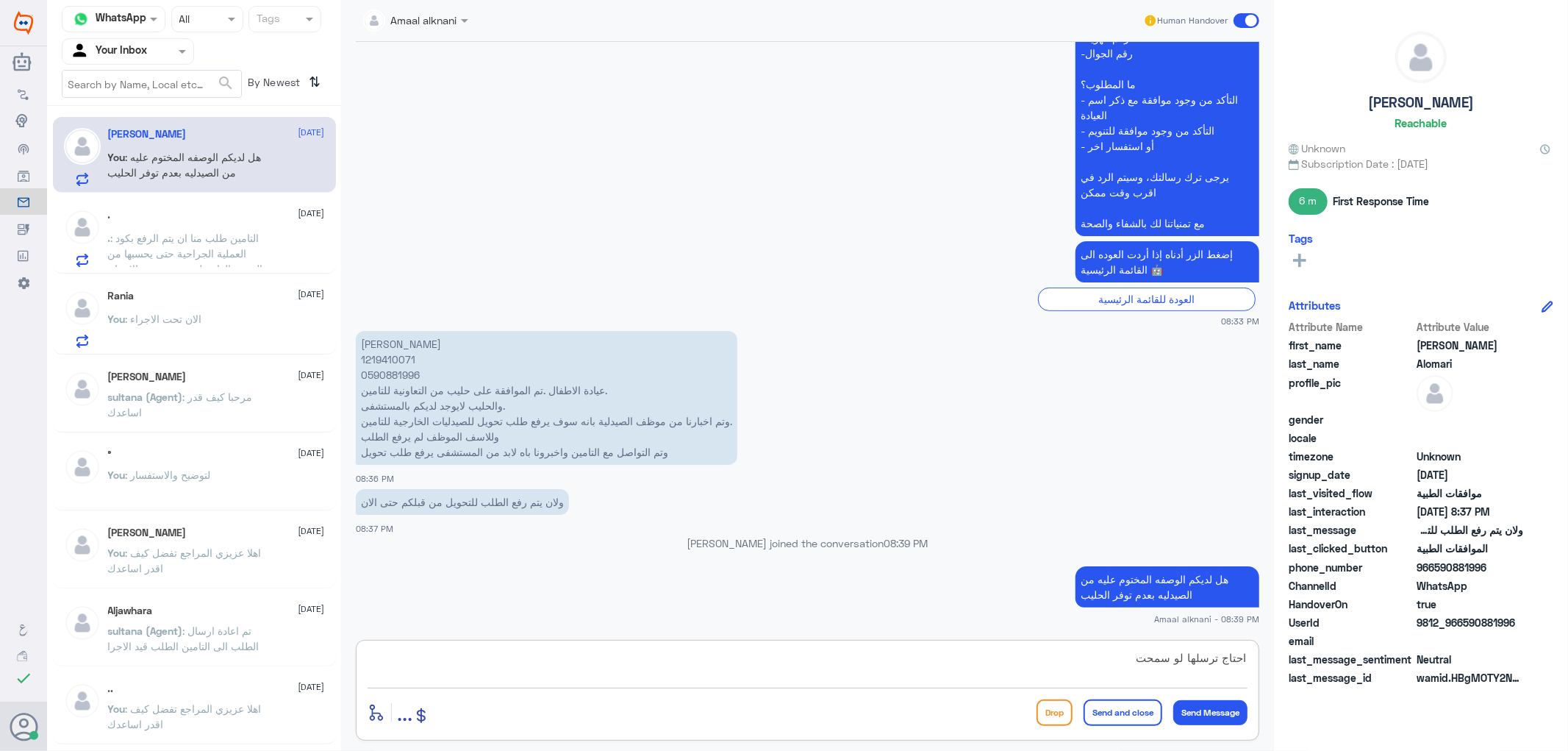
type textarea "احتاج ترسلها لو سمحت"
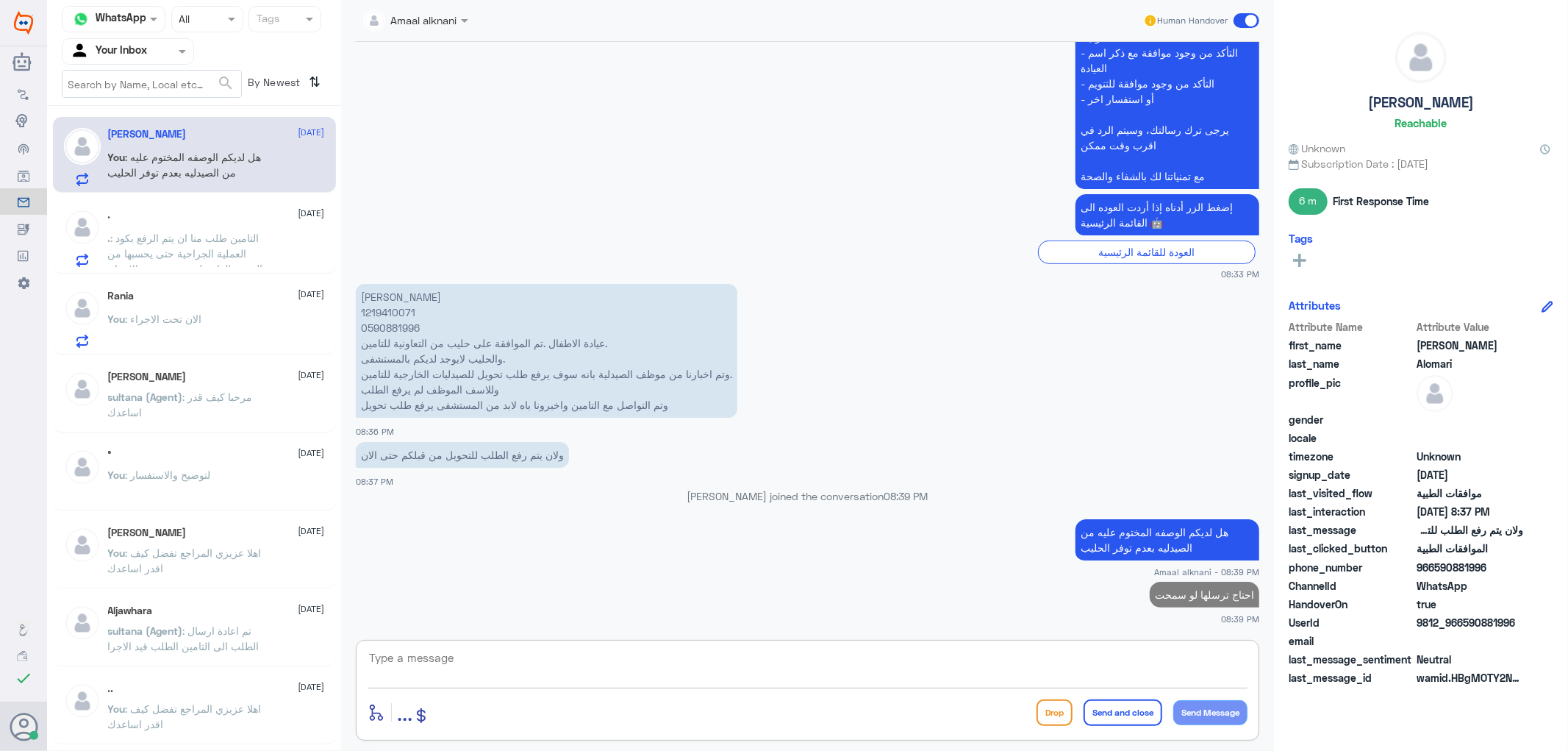
click at [413, 324] on p "[PERSON_NAME] 1219410071 0590881996 عيادة الاطفال .تم الموافقة على حليب من التع…" at bounding box center [547, 351] width 382 height 134
copy p "0590881996"
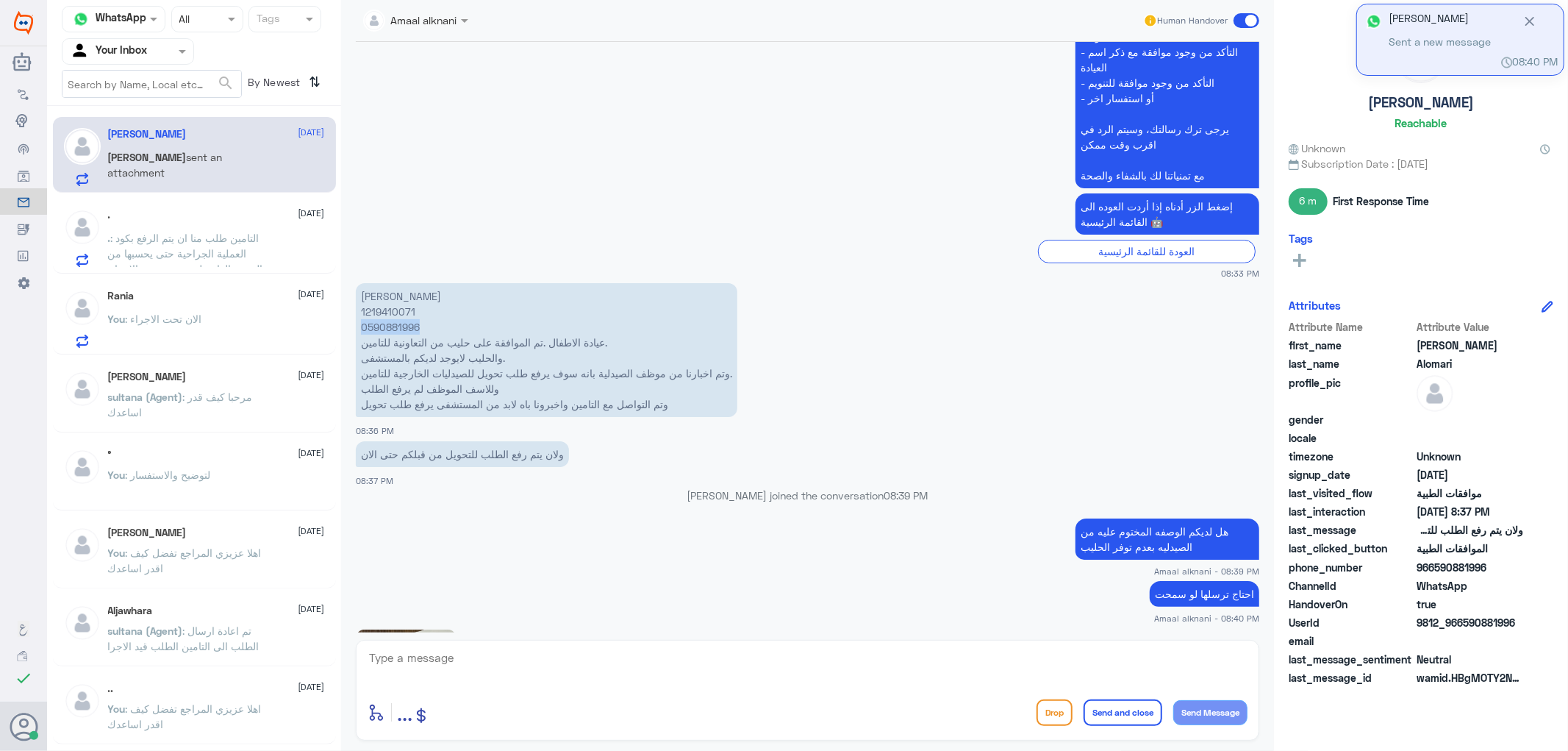
scroll to position [652, 0]
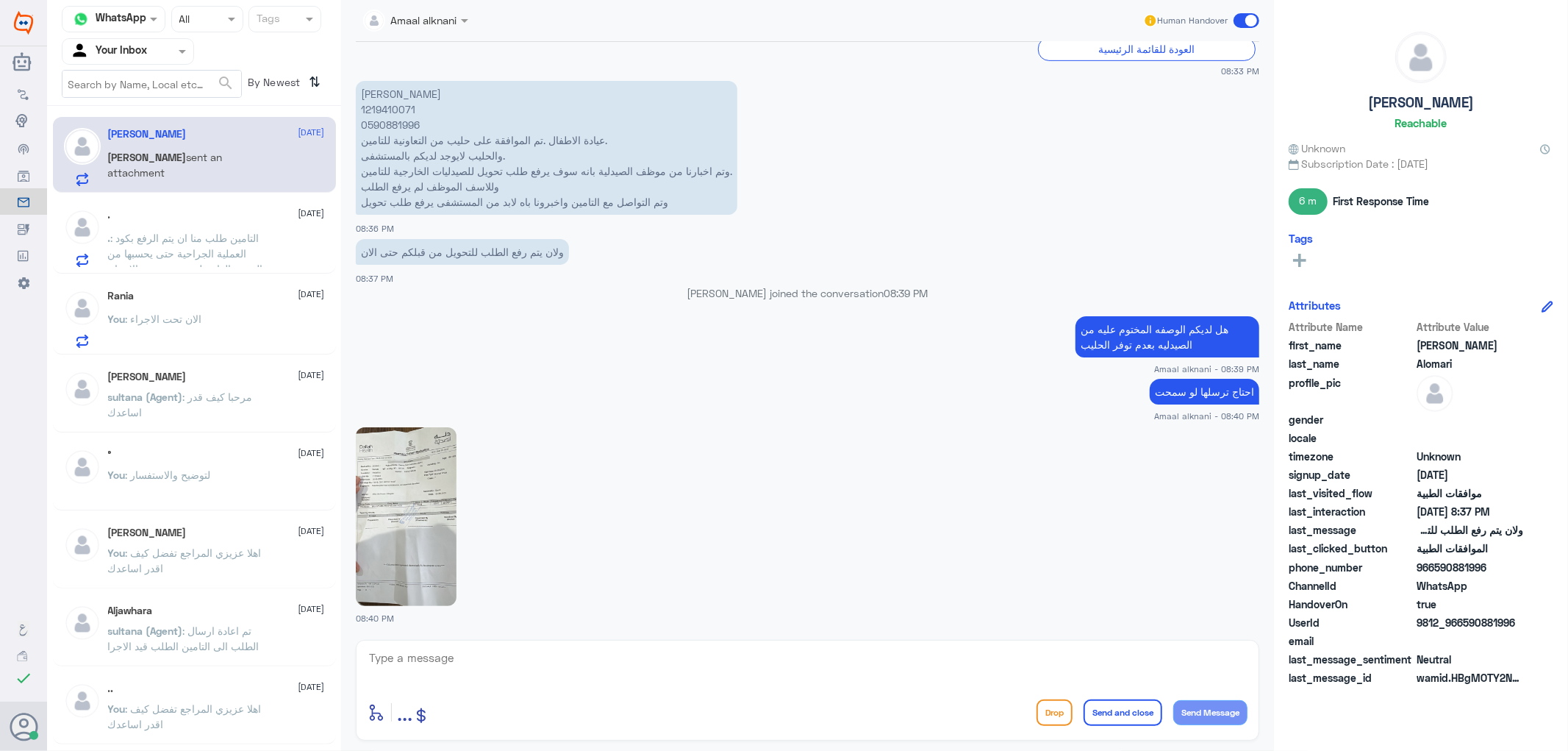
click at [557, 667] on textarea at bounding box center [807, 666] width 880 height 36
paste textarea "Please, give the client copy of tranferred approval to :UNITED PHARMACIES(TollF…"
type textarea "Please, give the client copy of tranferred approval to :UNITED PHARMACIES(TollF…"
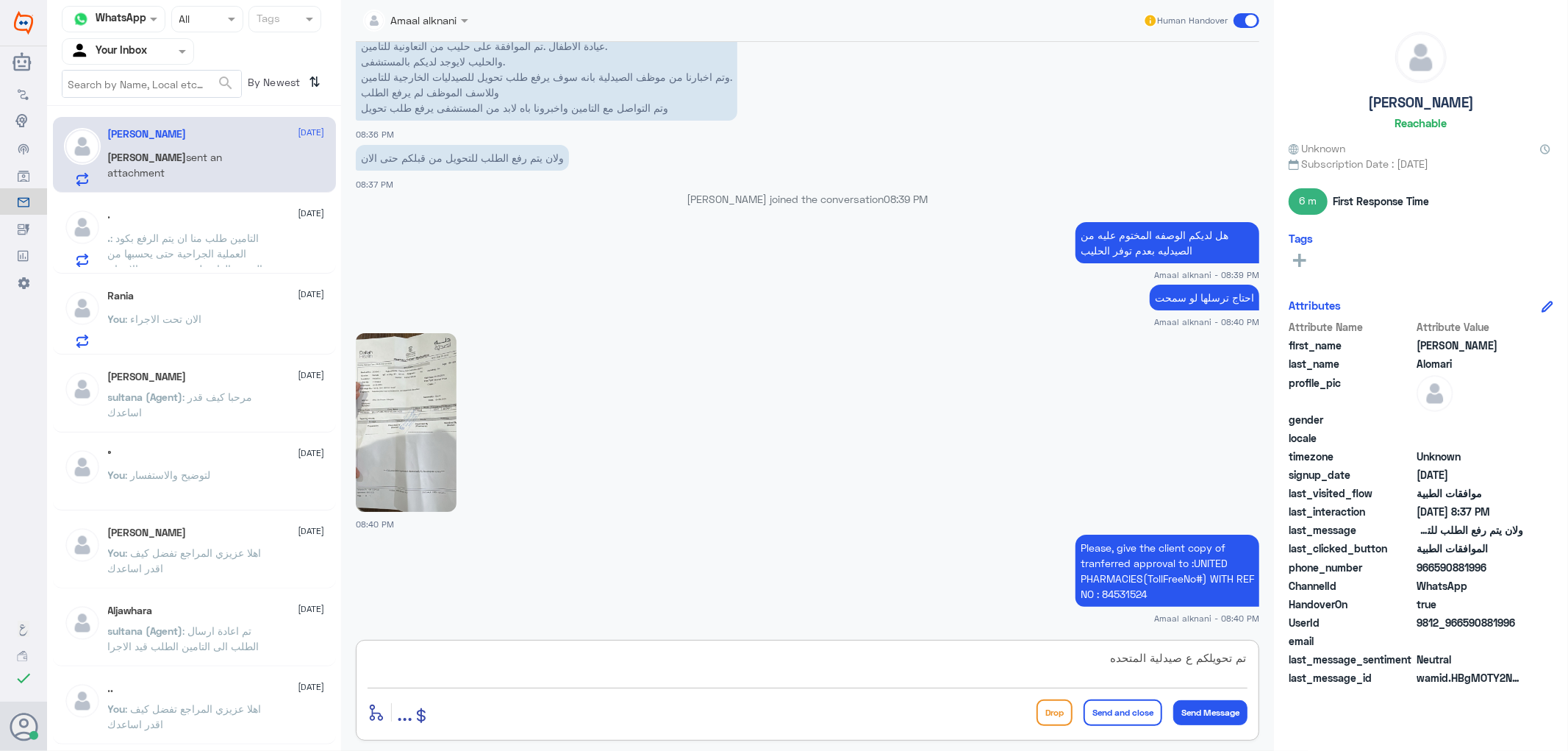
type textarea "تم تحويلكم ع صيدلية المتحده"
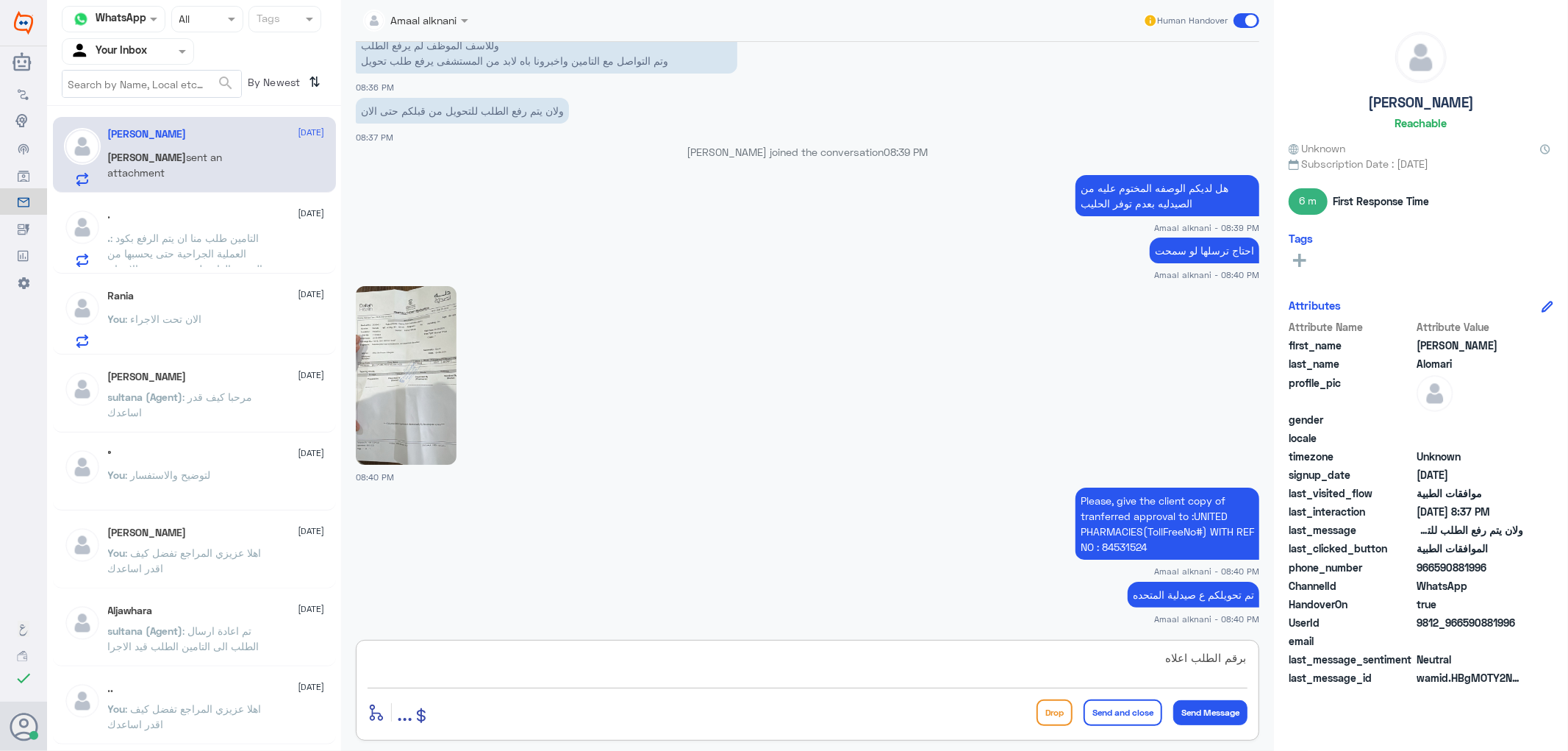
type textarea "برقم الطلب اعلاه"
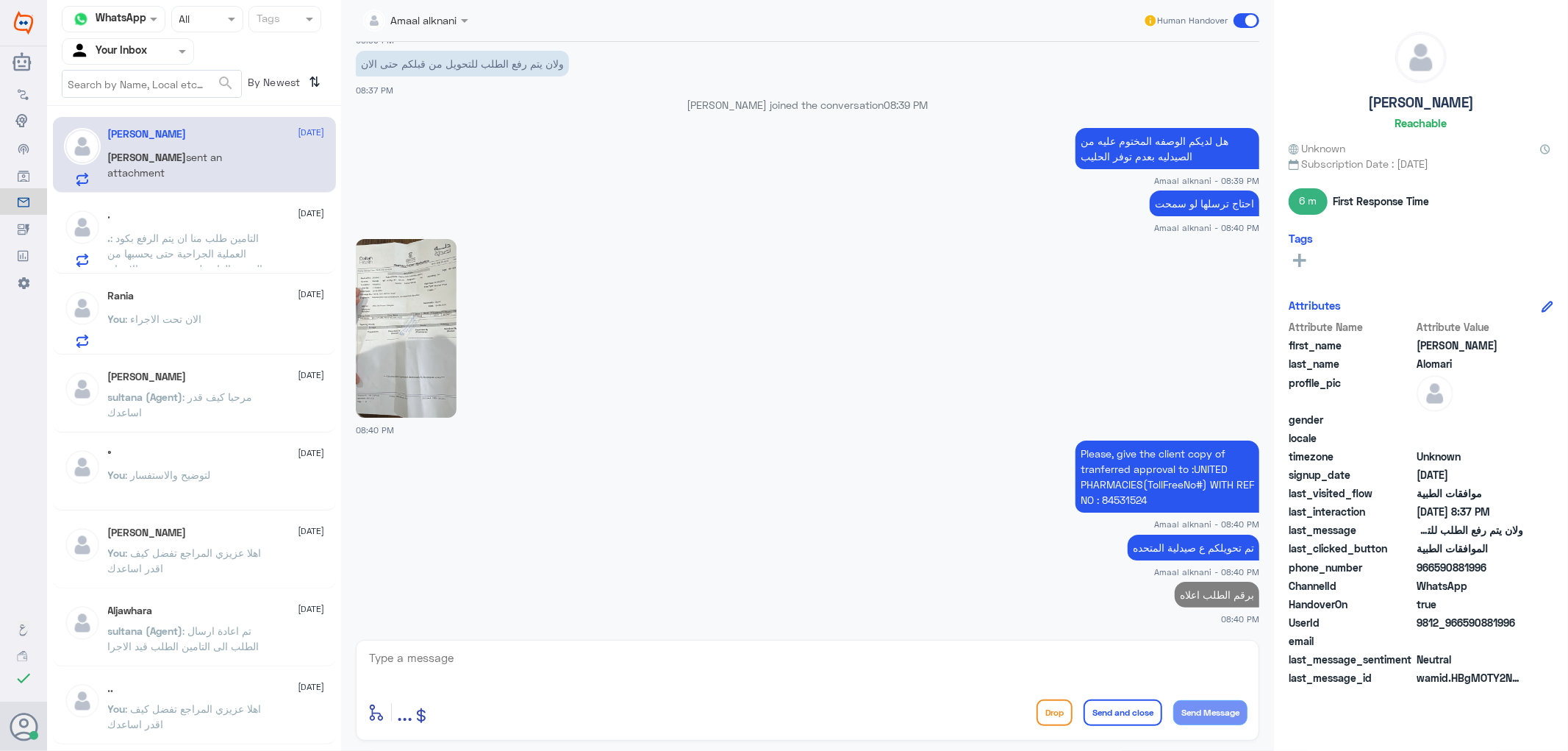
click at [430, 339] on img at bounding box center [406, 328] width 101 height 179
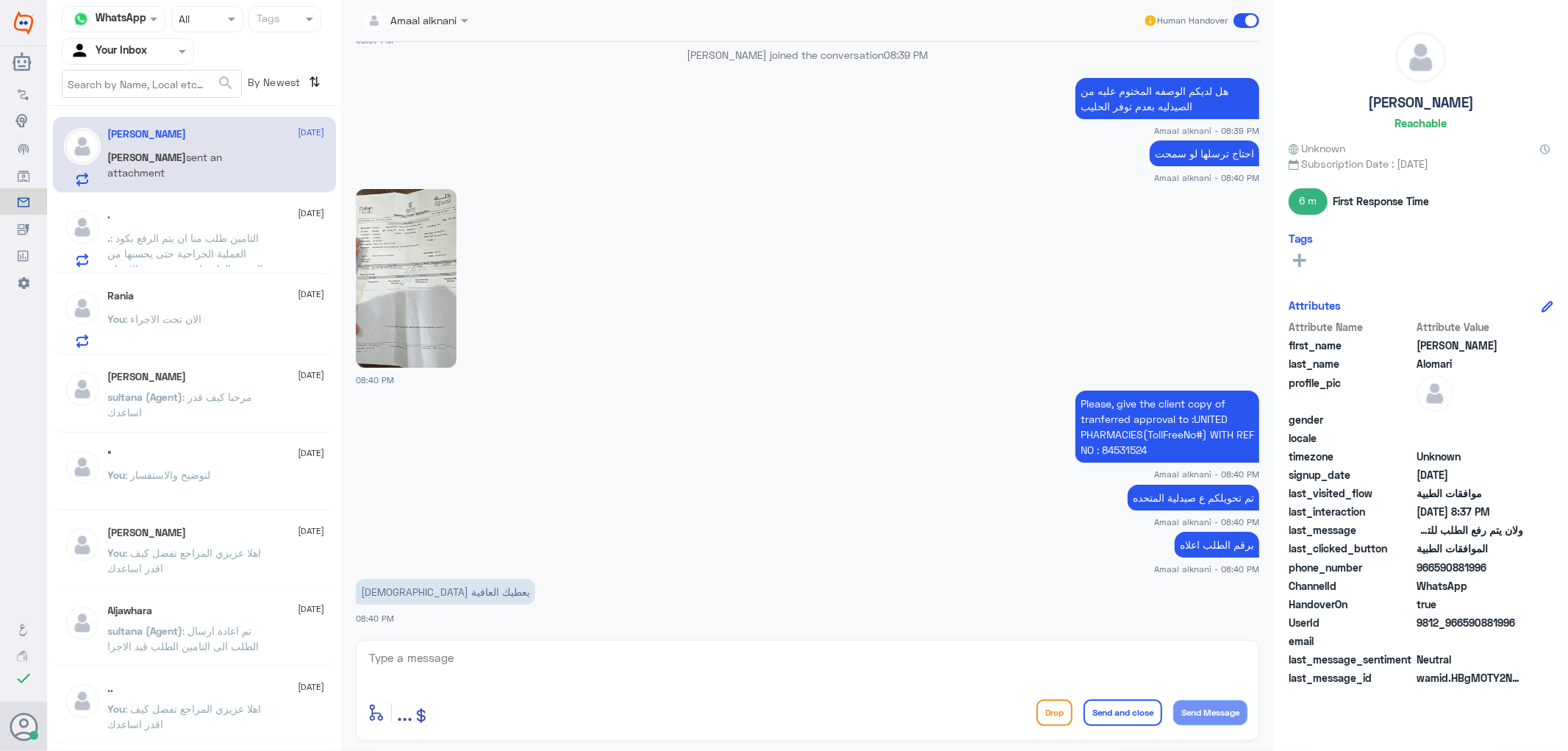
click at [483, 664] on textarea at bounding box center [807, 666] width 880 height 36
type textarea "ماعليكم شر"
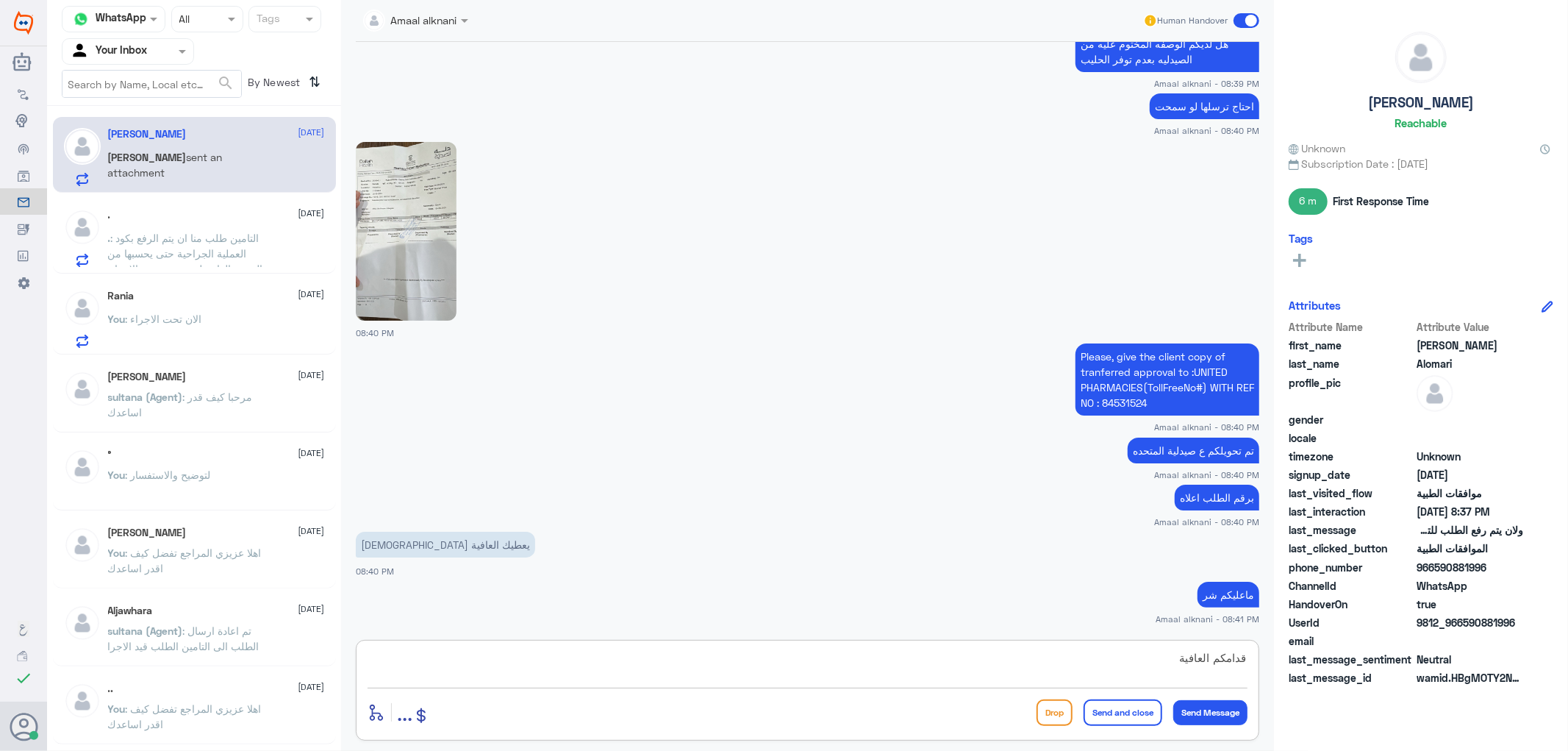
type textarea "قدامكم العافية"
click at [1104, 708] on button "Send and close" at bounding box center [1123, 712] width 78 height 26
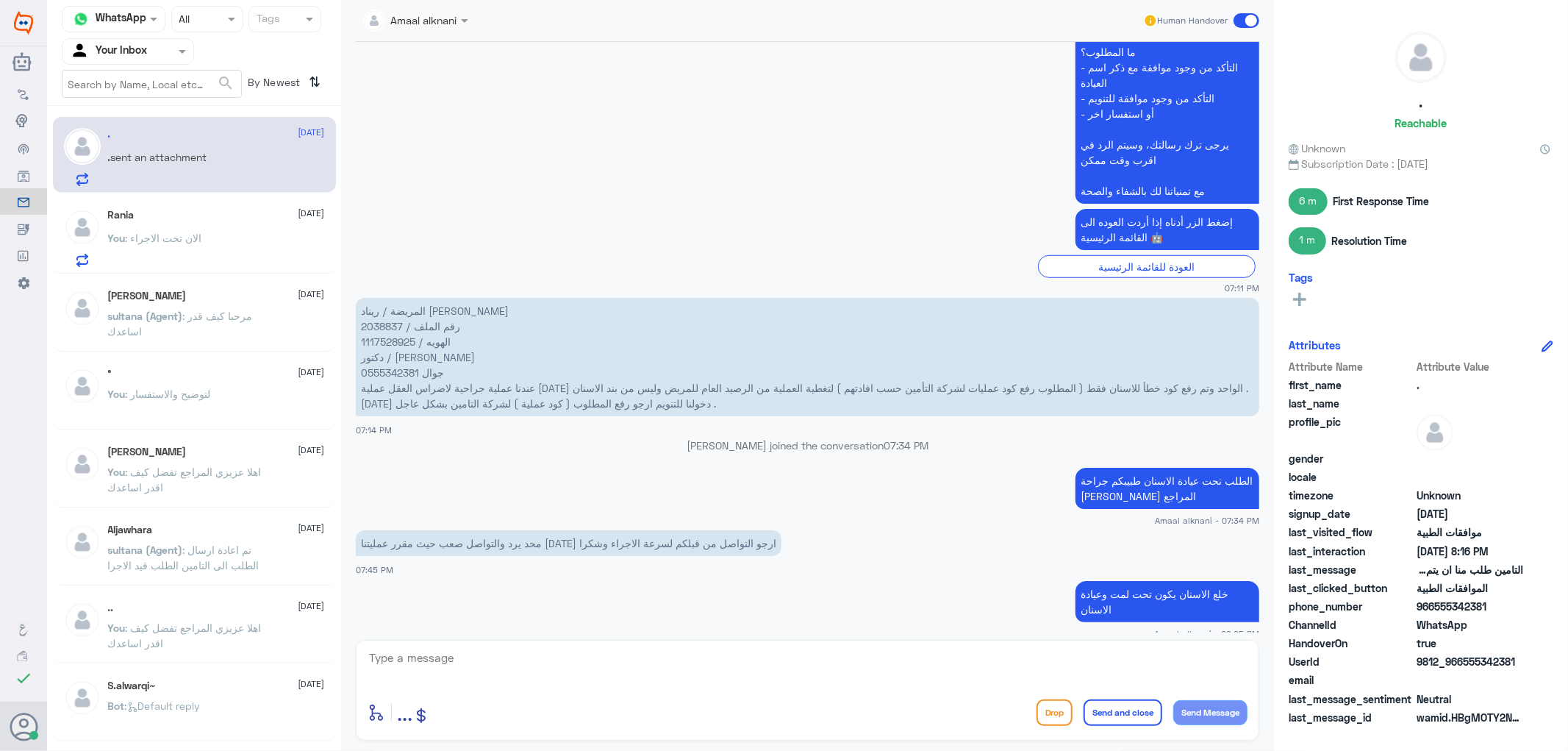
scroll to position [1262, 0]
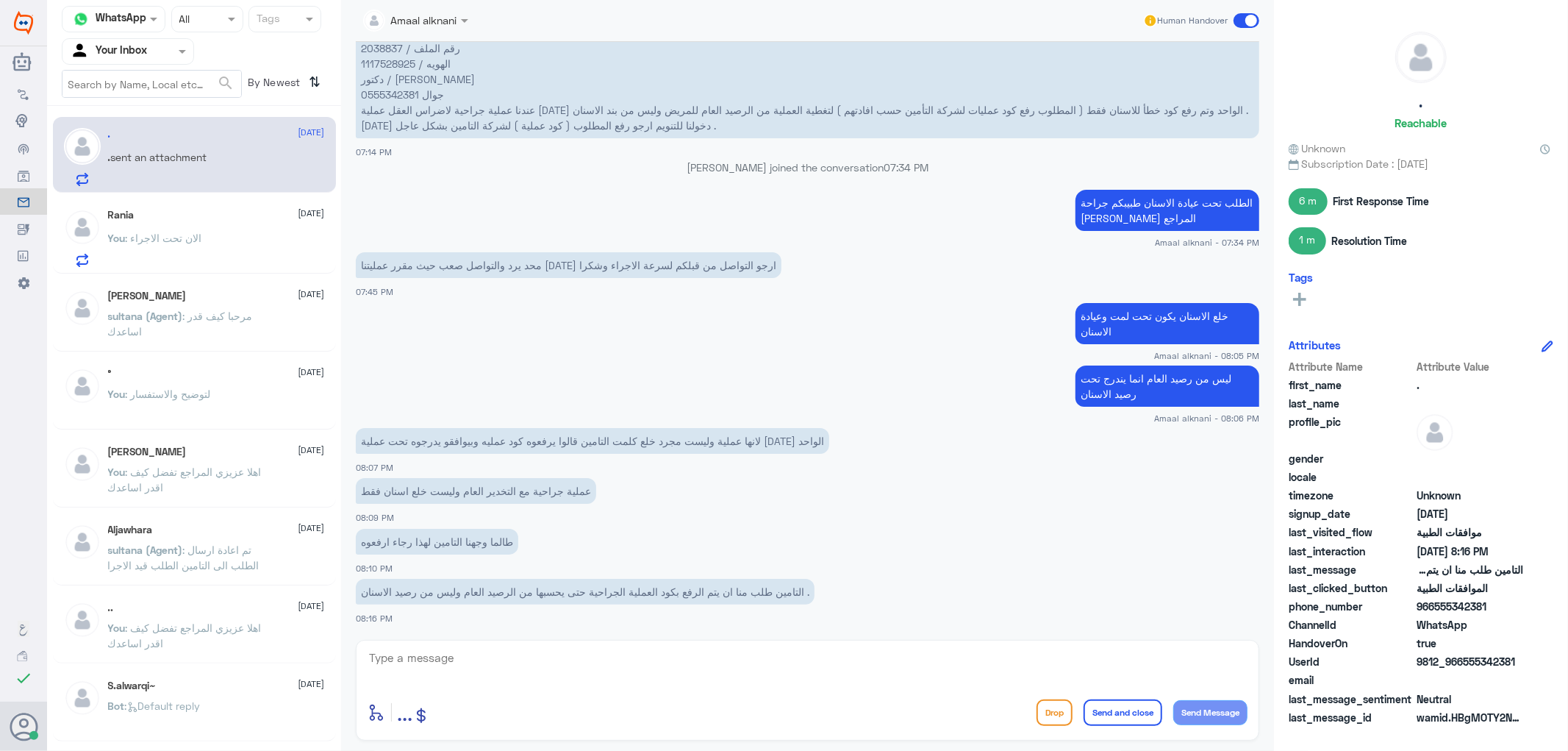
click at [476, 668] on textarea at bounding box center [807, 666] width 880 height 36
click at [174, 253] on p "You : الان تحت الاجراء" at bounding box center [155, 249] width 94 height 37
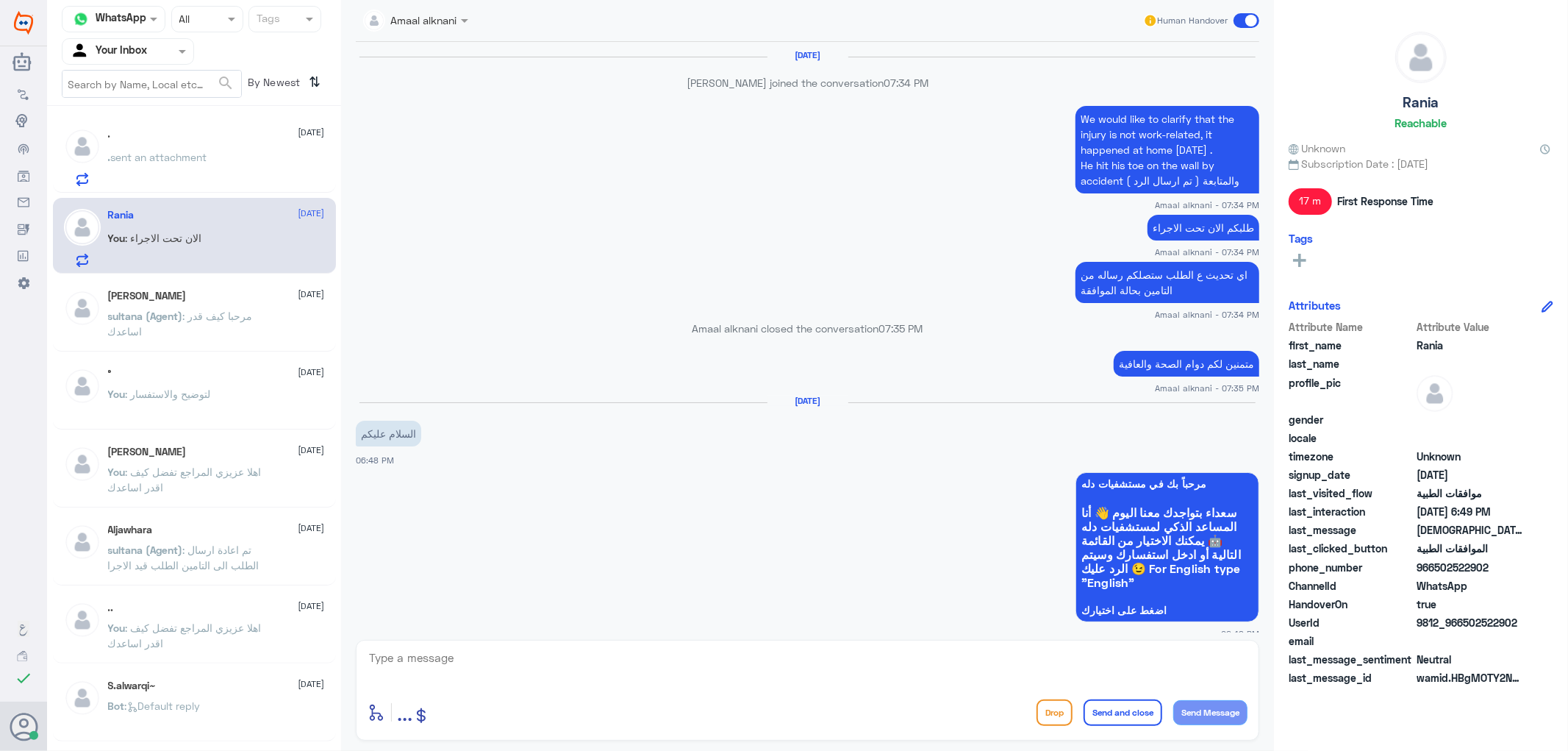
scroll to position [1030, 0]
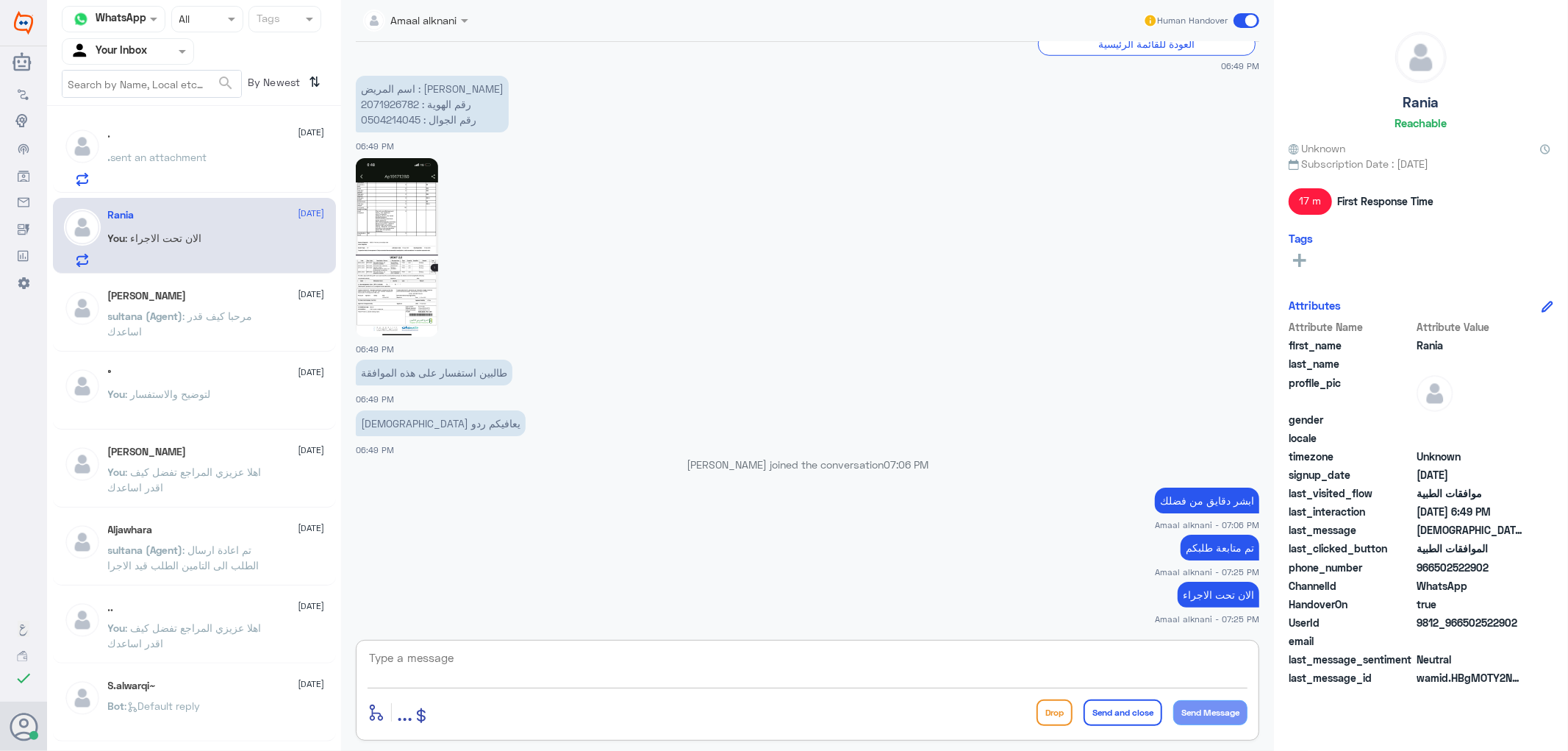
click at [427, 672] on textarea at bounding box center [807, 666] width 880 height 36
click at [400, 679] on textarea at bounding box center [807, 666] width 880 height 36
click at [188, 163] on p ". sent an attachment" at bounding box center [157, 168] width 99 height 37
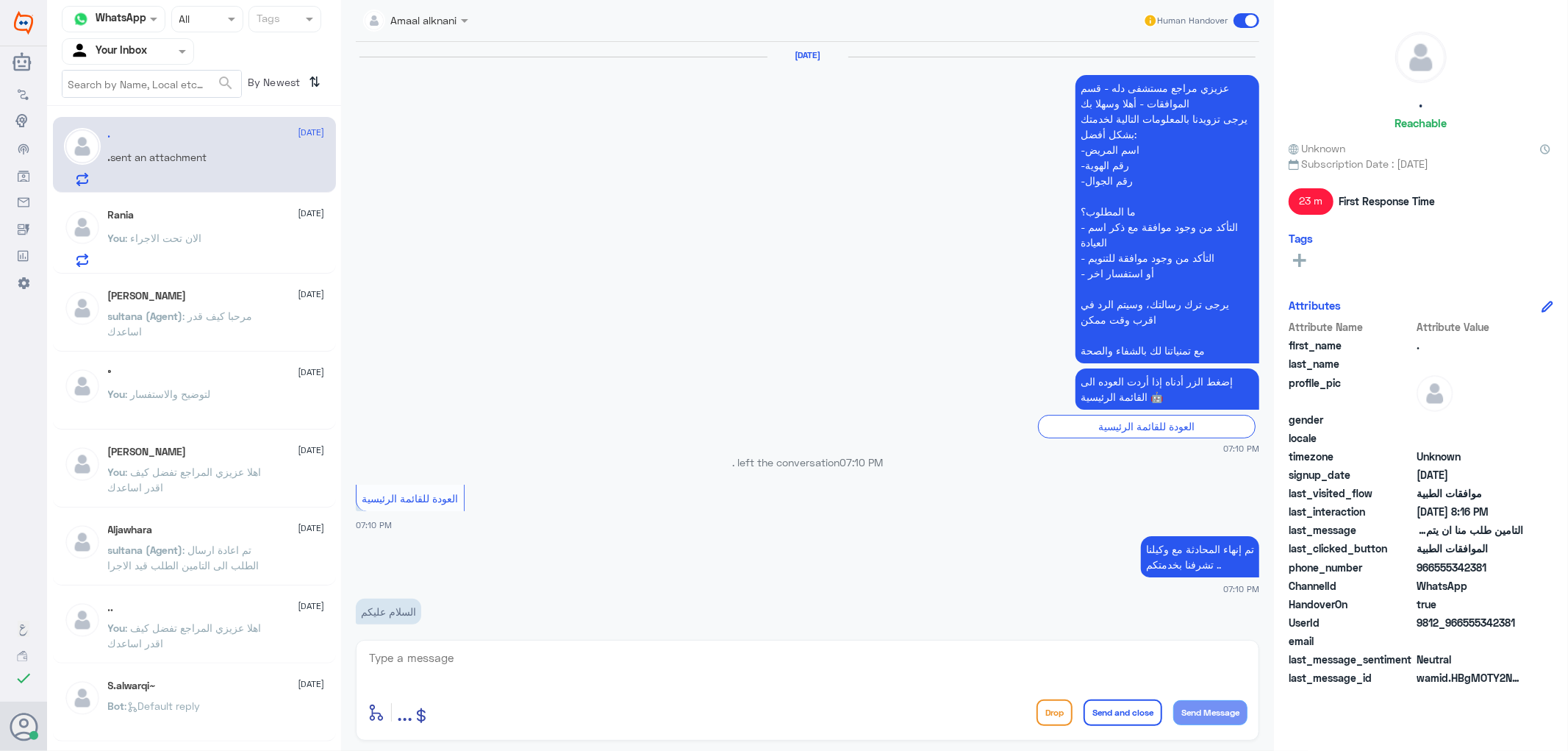
scroll to position [1262, 0]
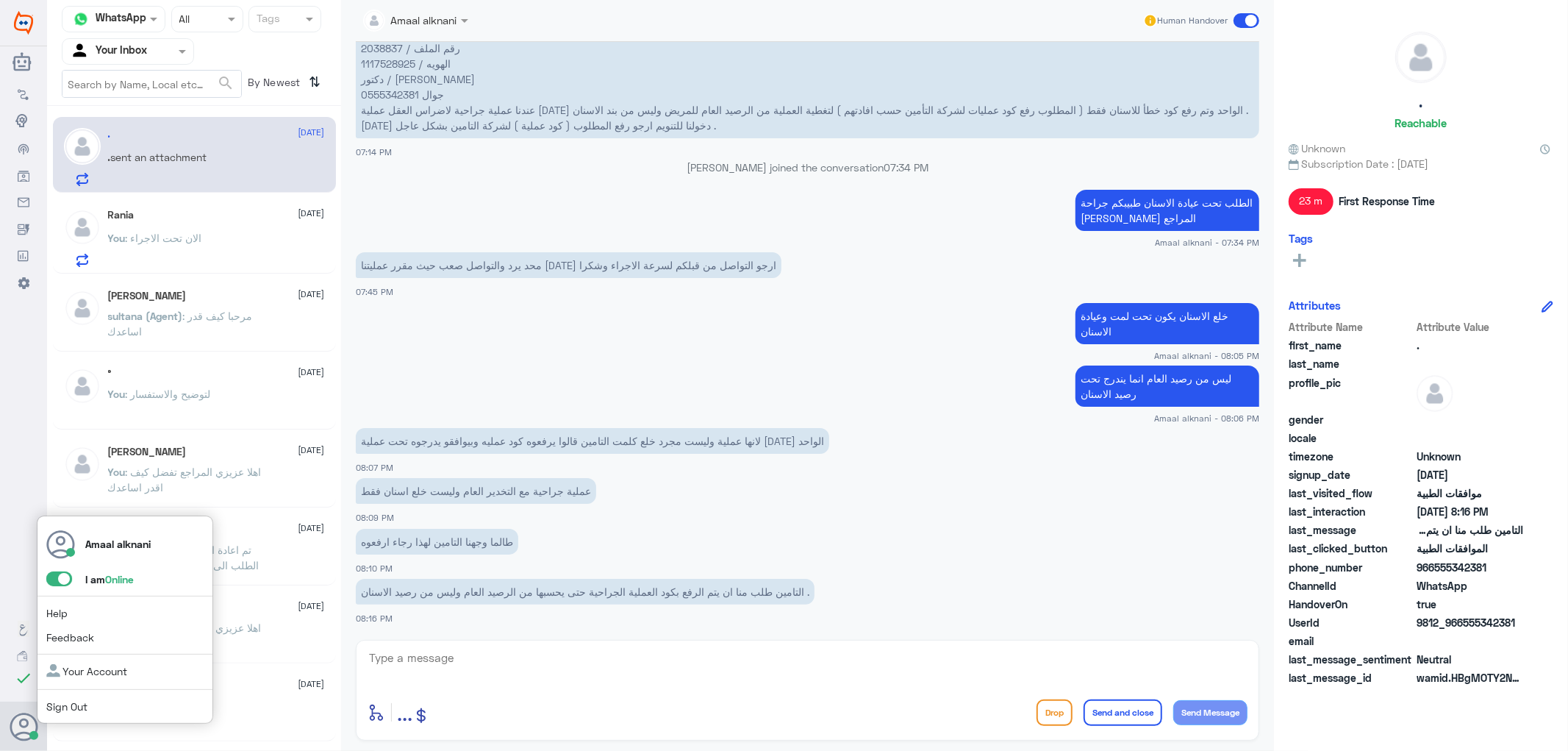
click at [19, 723] on icon at bounding box center [24, 728] width 29 height 29
click at [62, 580] on span at bounding box center [59, 579] width 25 height 15
click at [0, 0] on input "checkbox" at bounding box center [0, 0] width 0 height 0
click at [31, 719] on icon at bounding box center [24, 728] width 29 height 29
click at [78, 708] on link "Sign Out" at bounding box center [67, 706] width 41 height 13
